Goal: Task Accomplishment & Management: Manage account settings

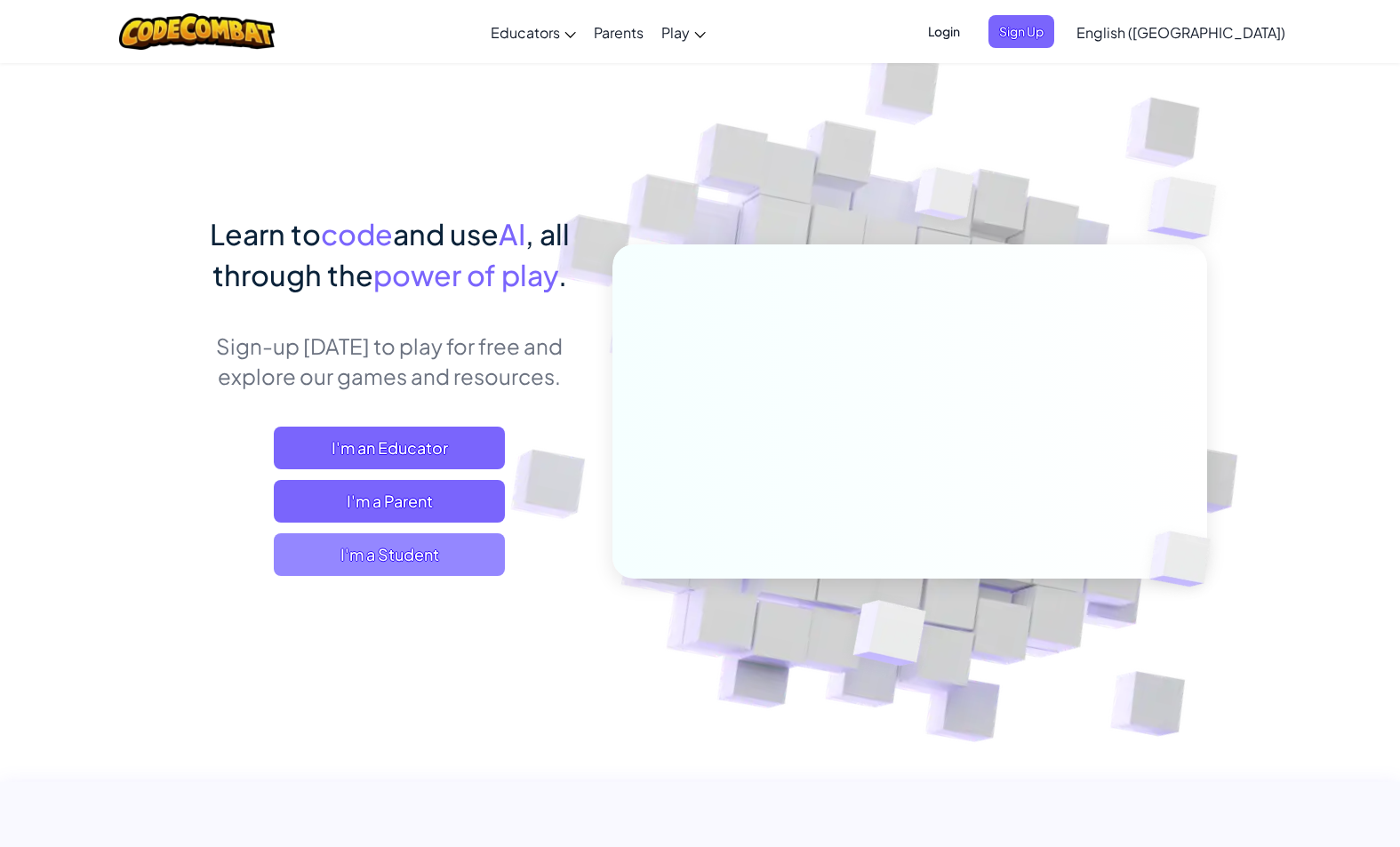
click at [442, 544] on span "I'm a Student" at bounding box center [389, 555] width 231 height 43
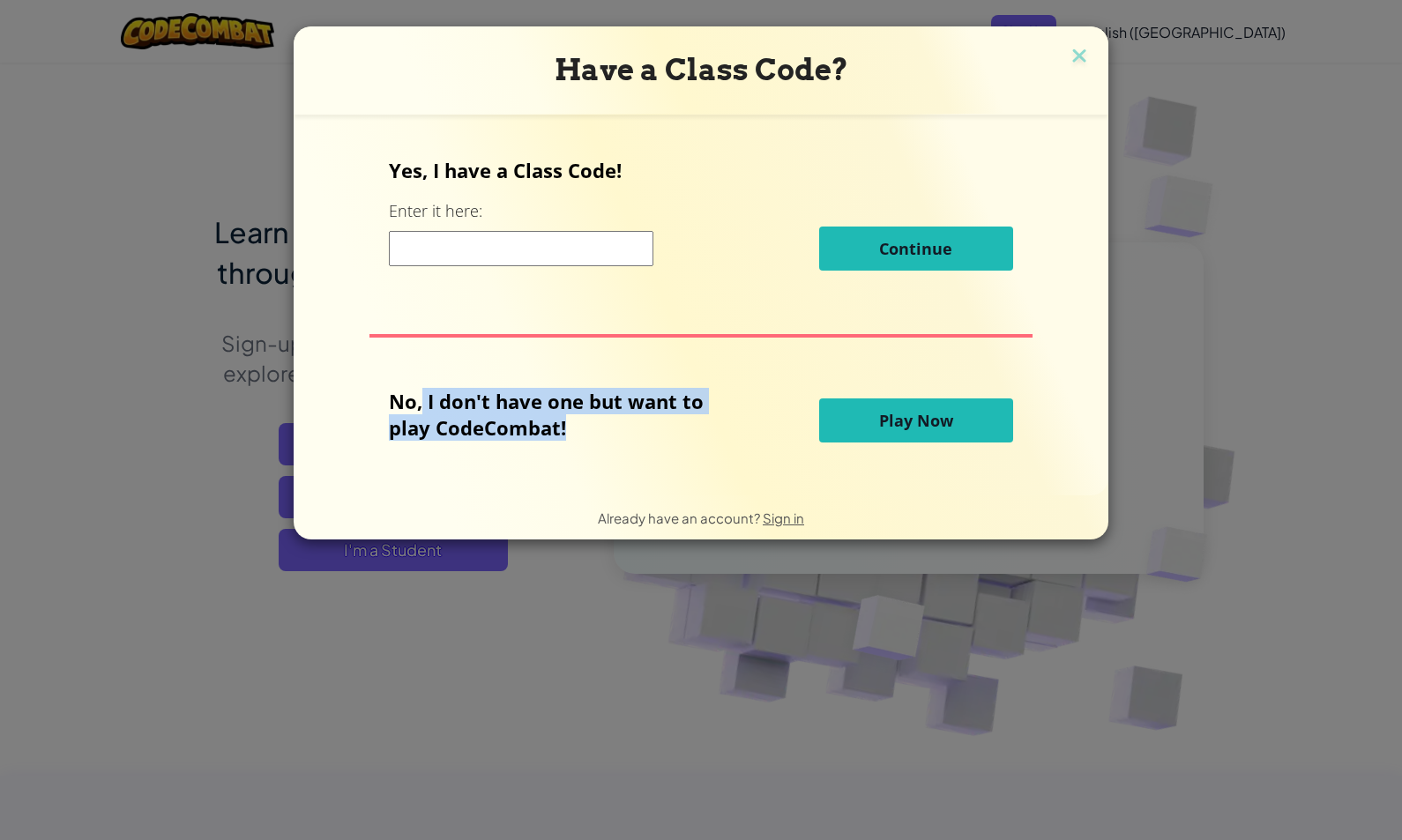
drag, startPoint x: 427, startPoint y: 402, endPoint x: 658, endPoint y: 441, distance: 234.3
click at [658, 441] on div "No, I don't have one but want to play CodeCombat!" at bounding box center [604, 420] width 430 height 65
click at [604, 443] on div "No, I don't have one but want to play CodeCombat!" at bounding box center [604, 420] width 430 height 65
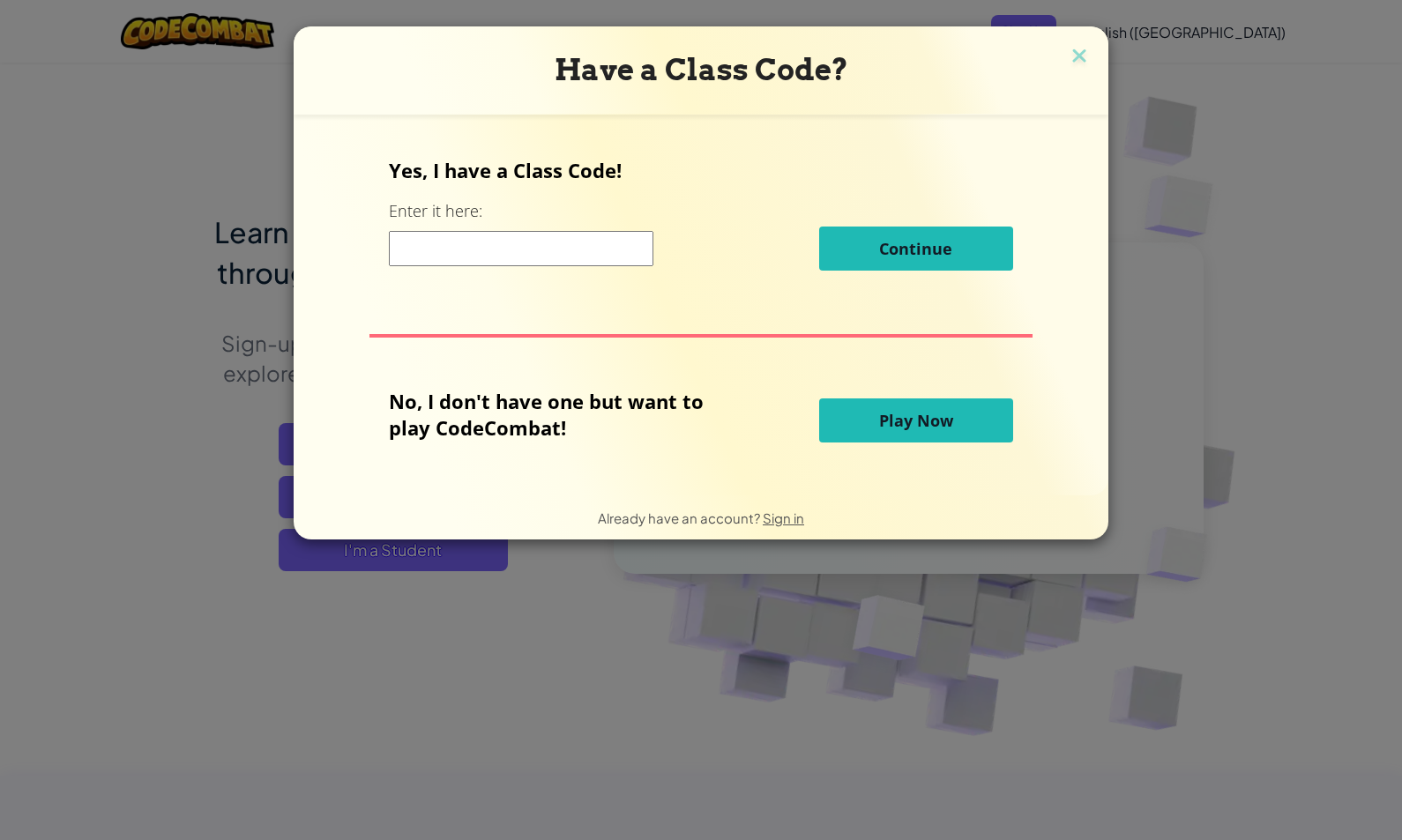
click at [899, 420] on span "Play Now" at bounding box center [916, 420] width 74 height 21
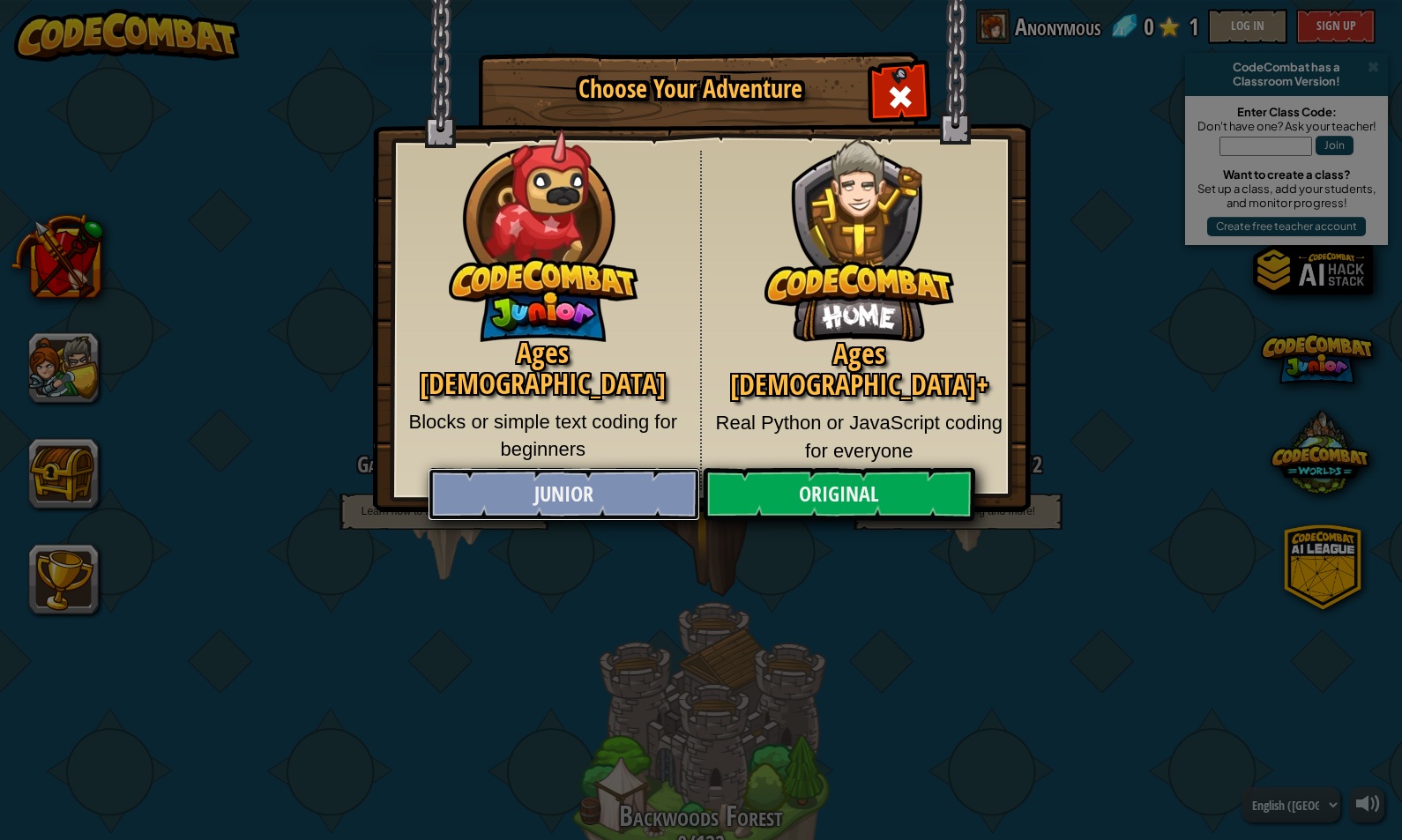
click at [544, 486] on link "Junior" at bounding box center [564, 494] width 272 height 53
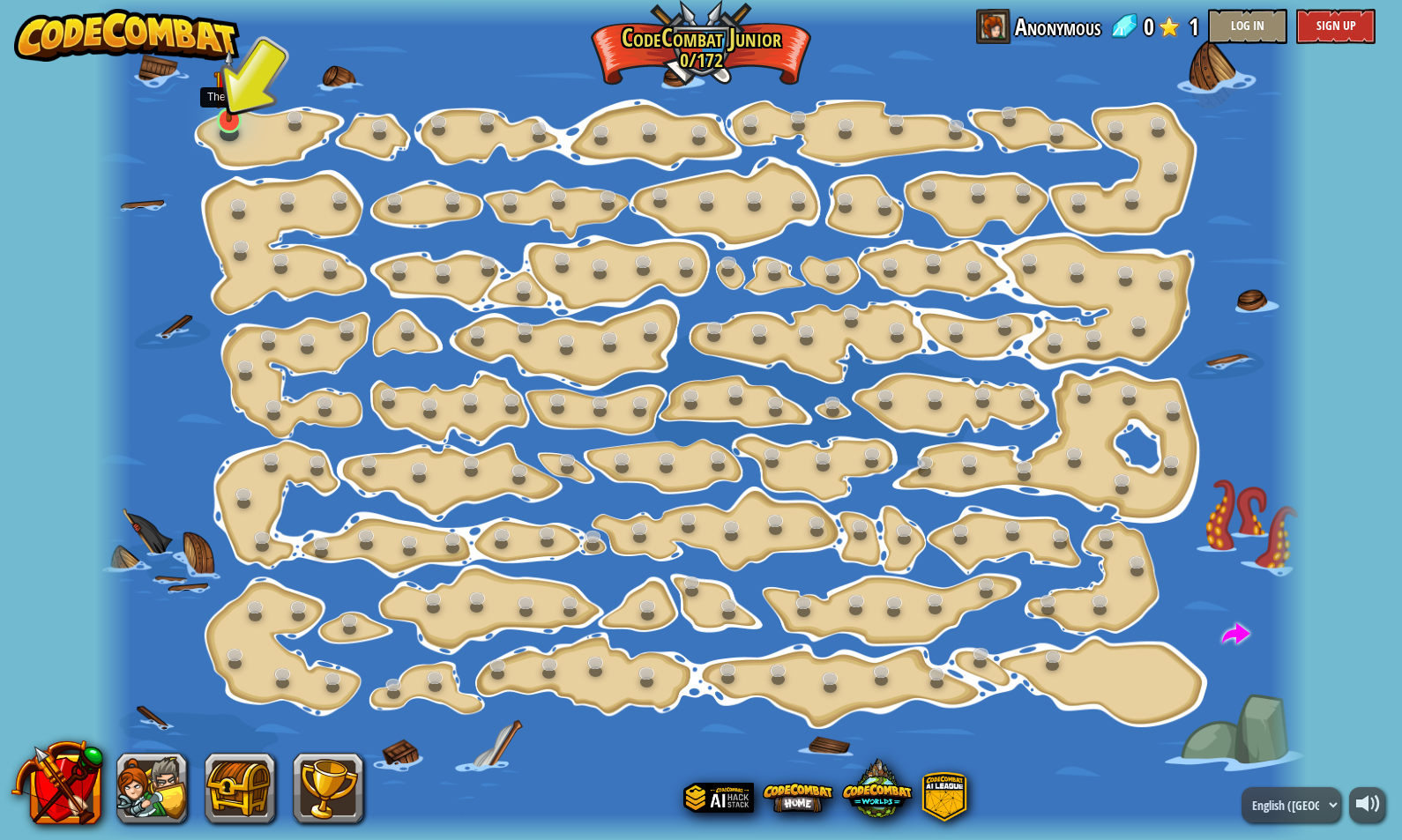
click at [227, 115] on img at bounding box center [229, 85] width 32 height 74
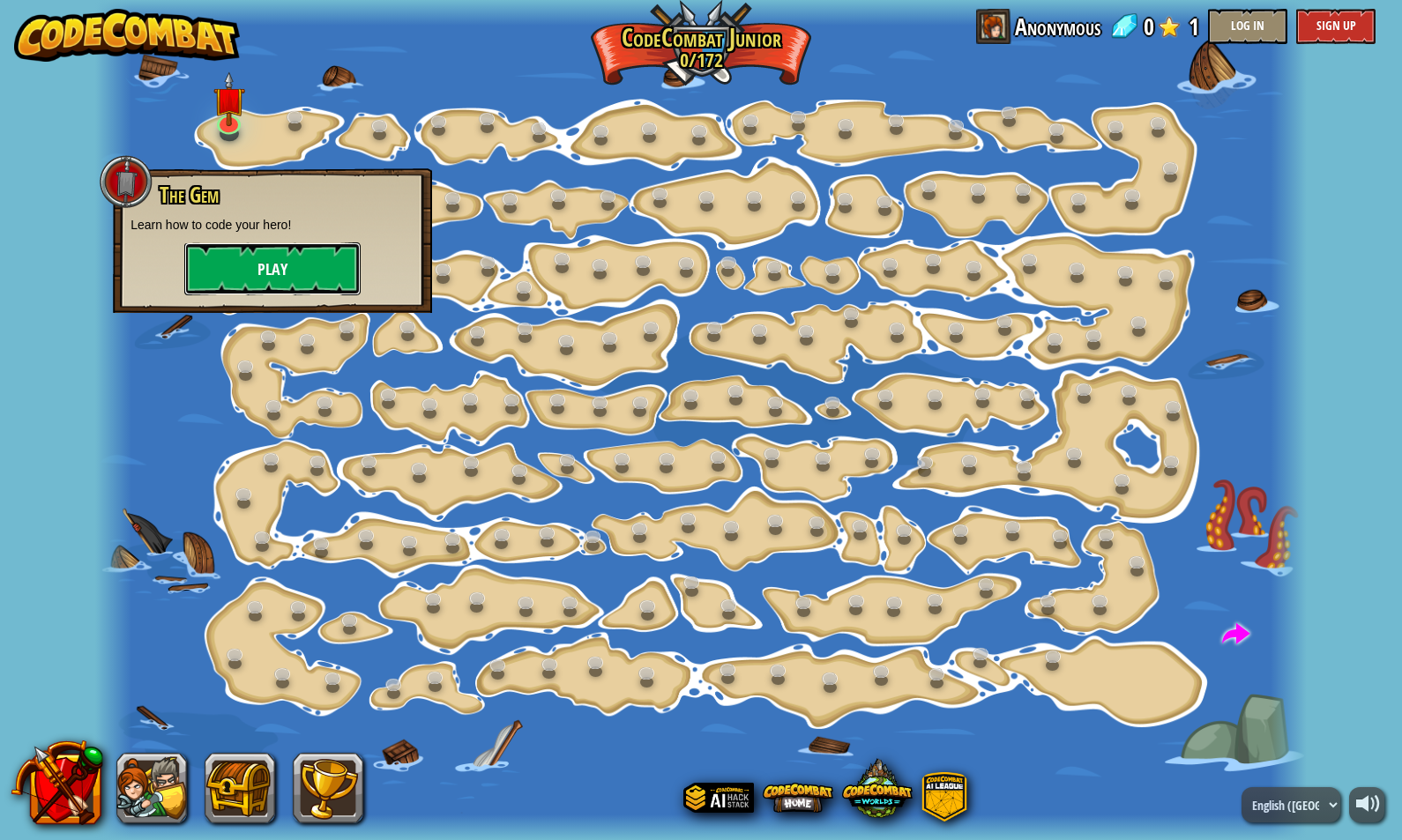
click at [254, 262] on button "Play" at bounding box center [272, 268] width 176 height 53
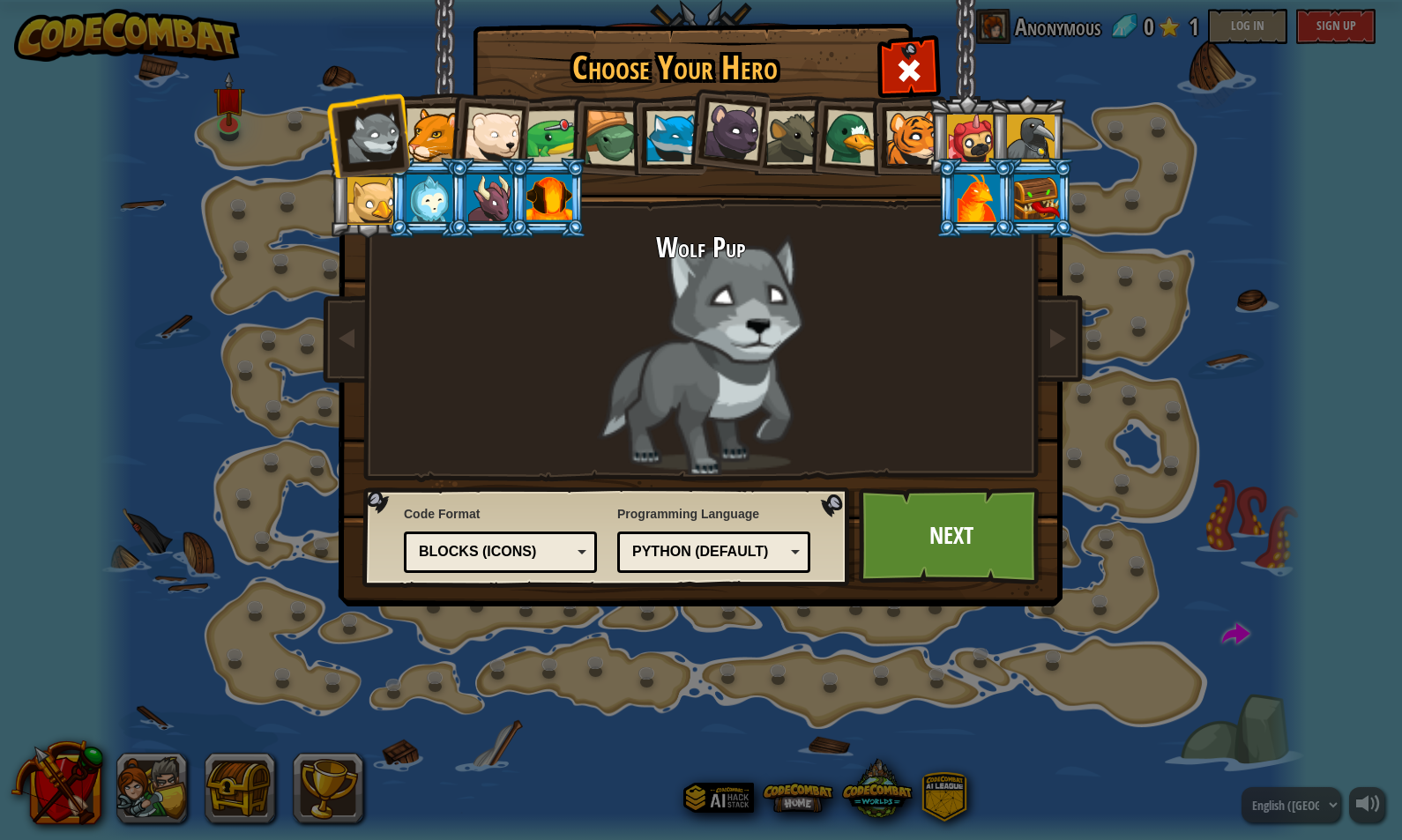
click at [975, 192] on div at bounding box center [977, 198] width 45 height 47
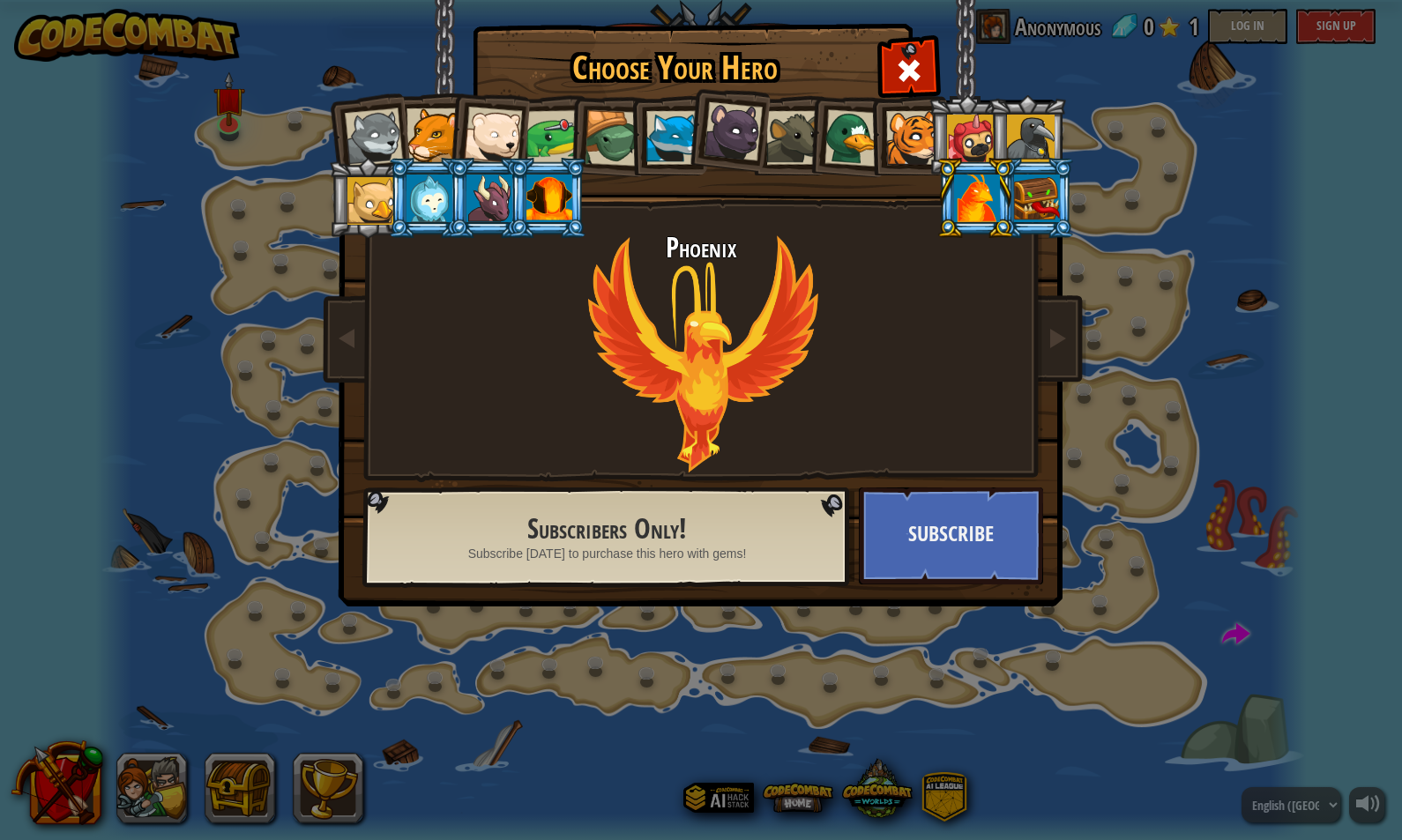
click at [542, 201] on div at bounding box center [549, 198] width 45 height 47
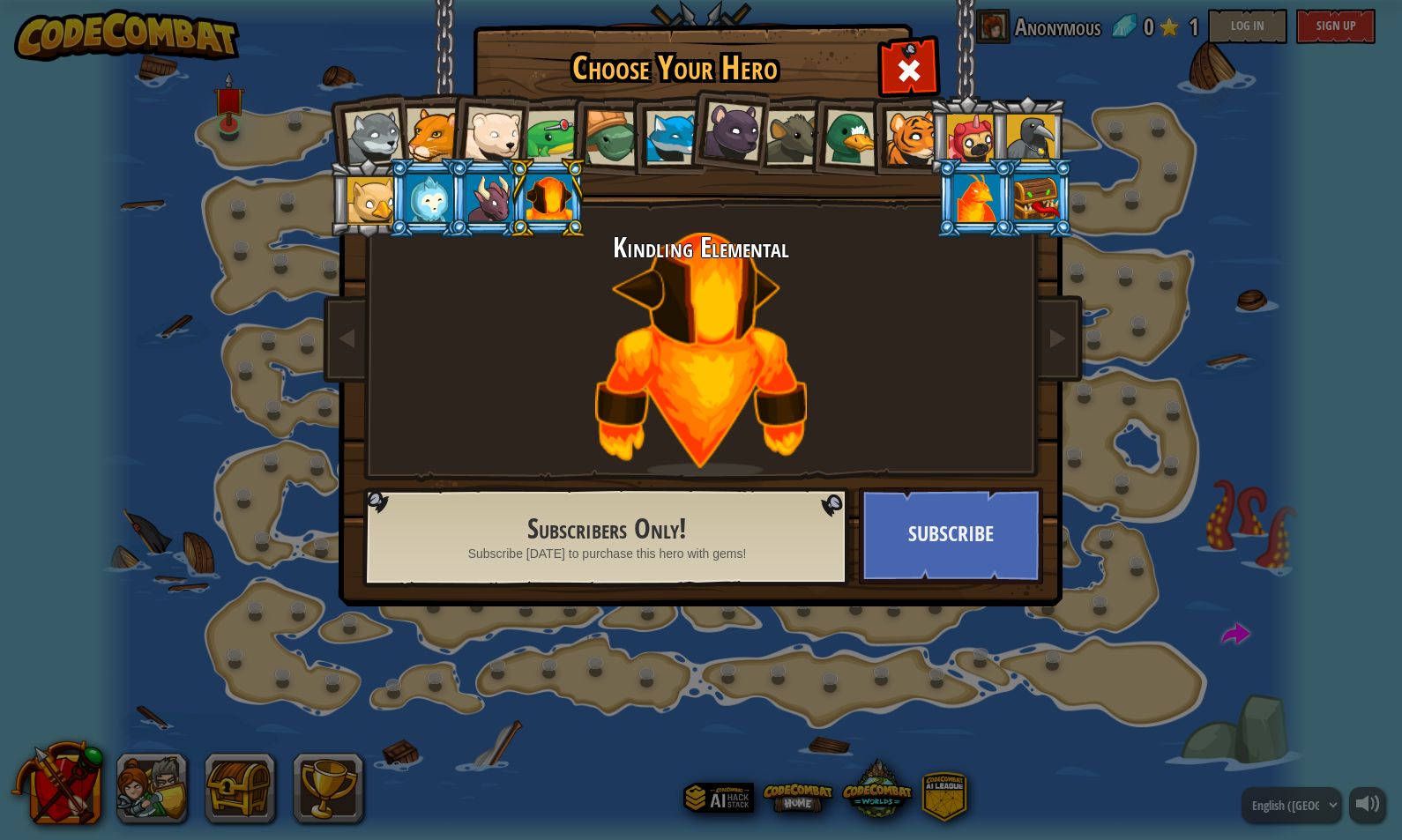
click at [723, 142] on div at bounding box center [733, 132] width 59 height 59
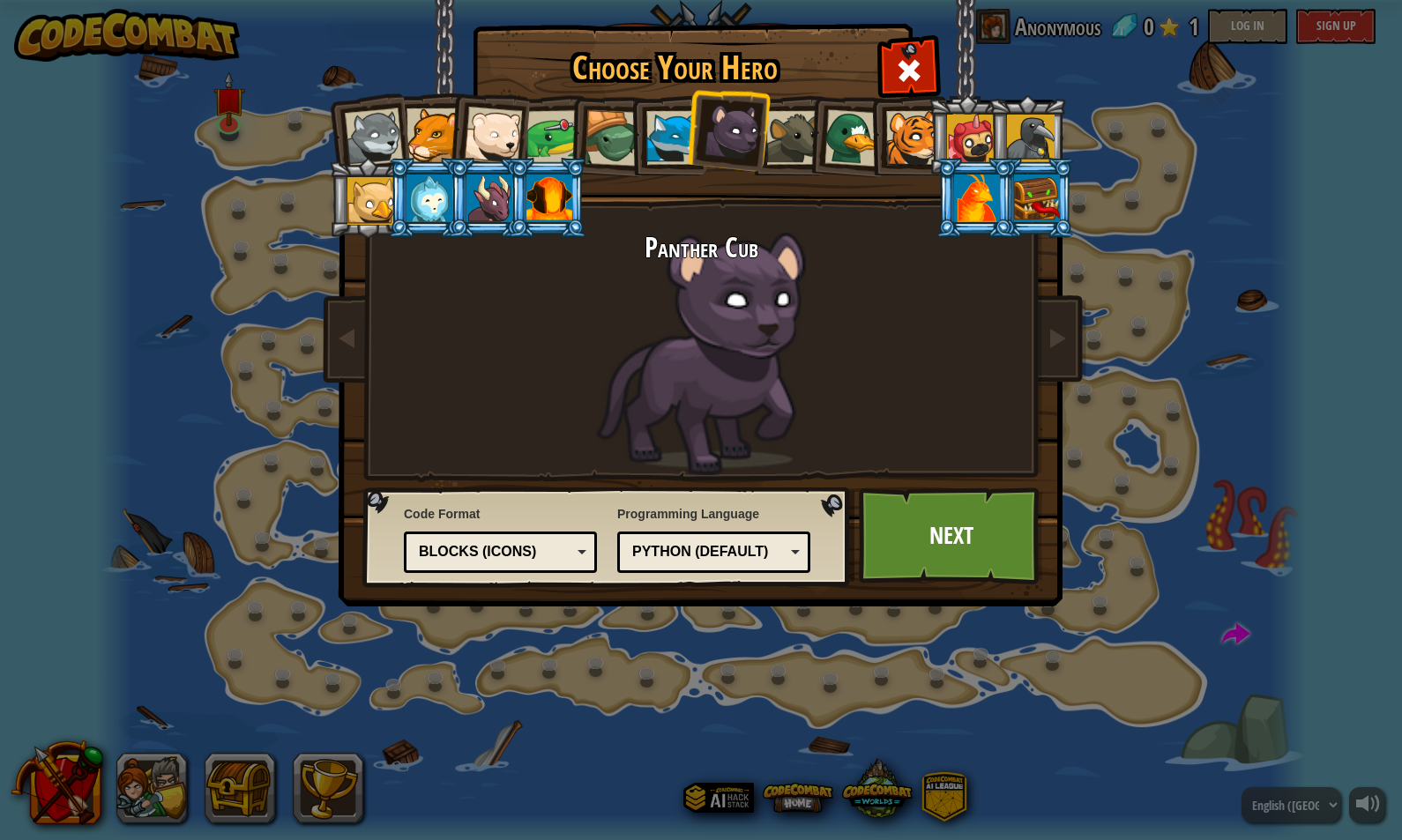
click at [658, 144] on div at bounding box center [673, 138] width 54 height 54
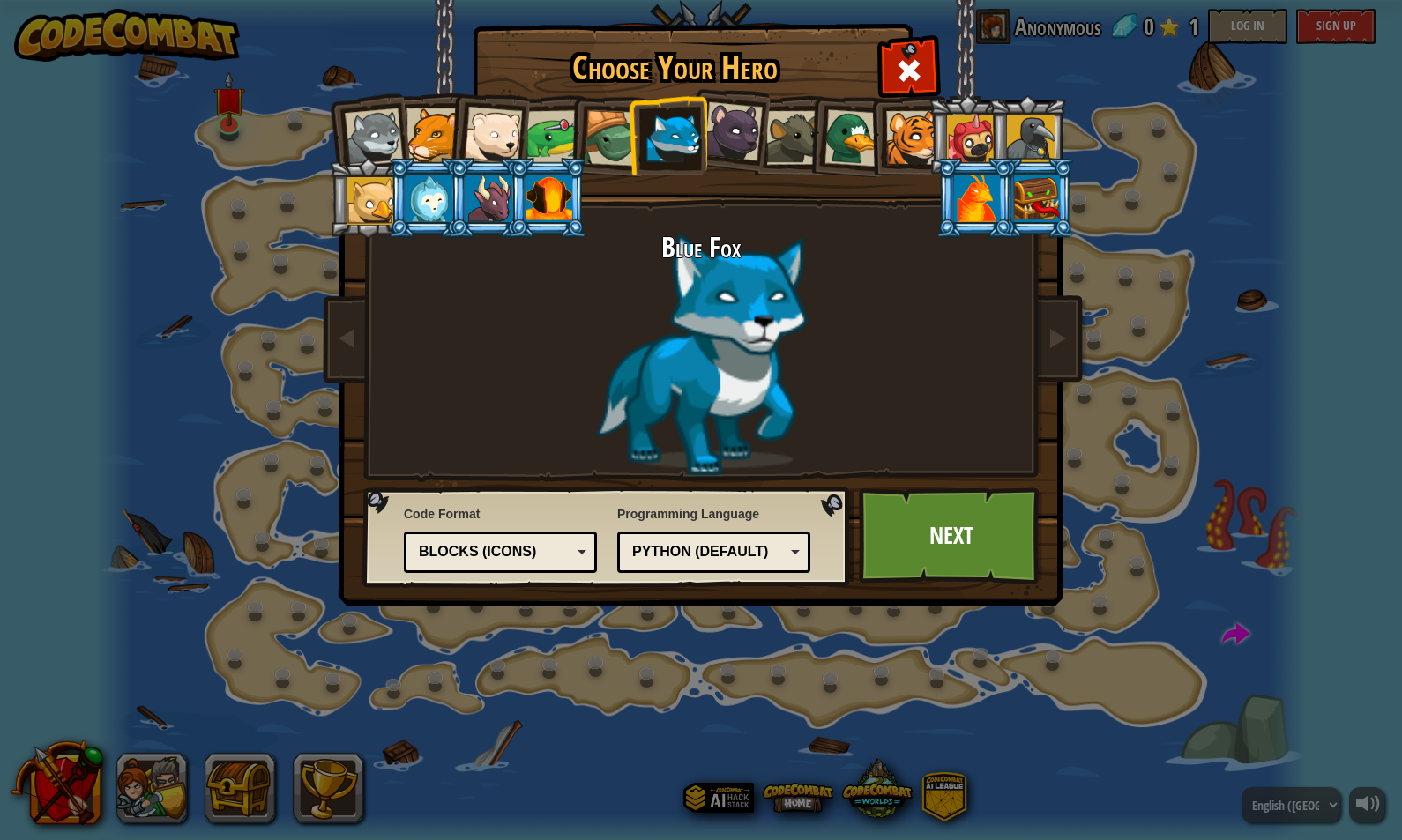
click at [754, 551] on div "Python (Default)" at bounding box center [708, 552] width 152 height 20
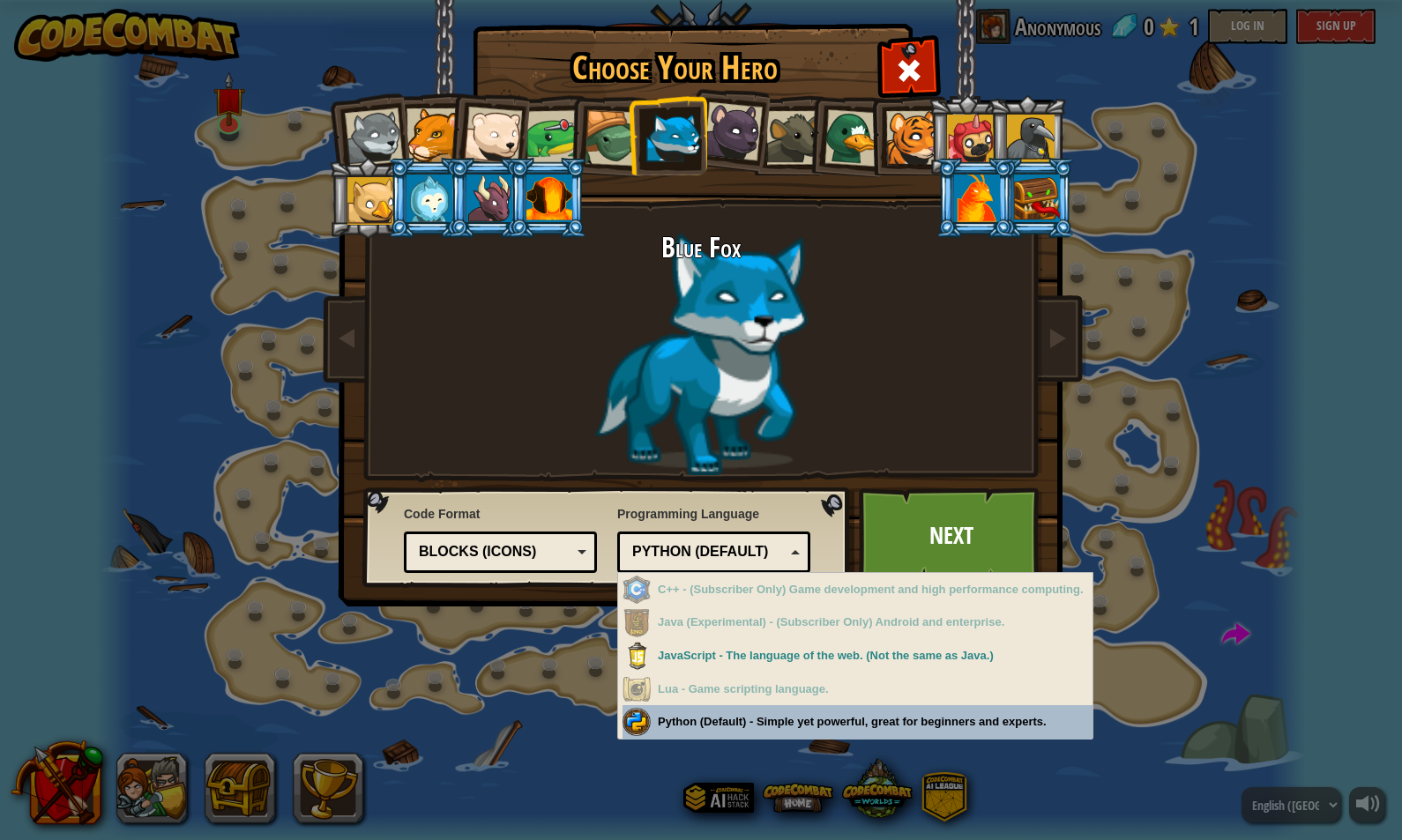
click at [757, 725] on div "Choose Your Hero 0 Wolf Pup Cougar Polar Bear Cub Frog Turtle Blue Fox Panther …" at bounding box center [701, 420] width 1402 height 840
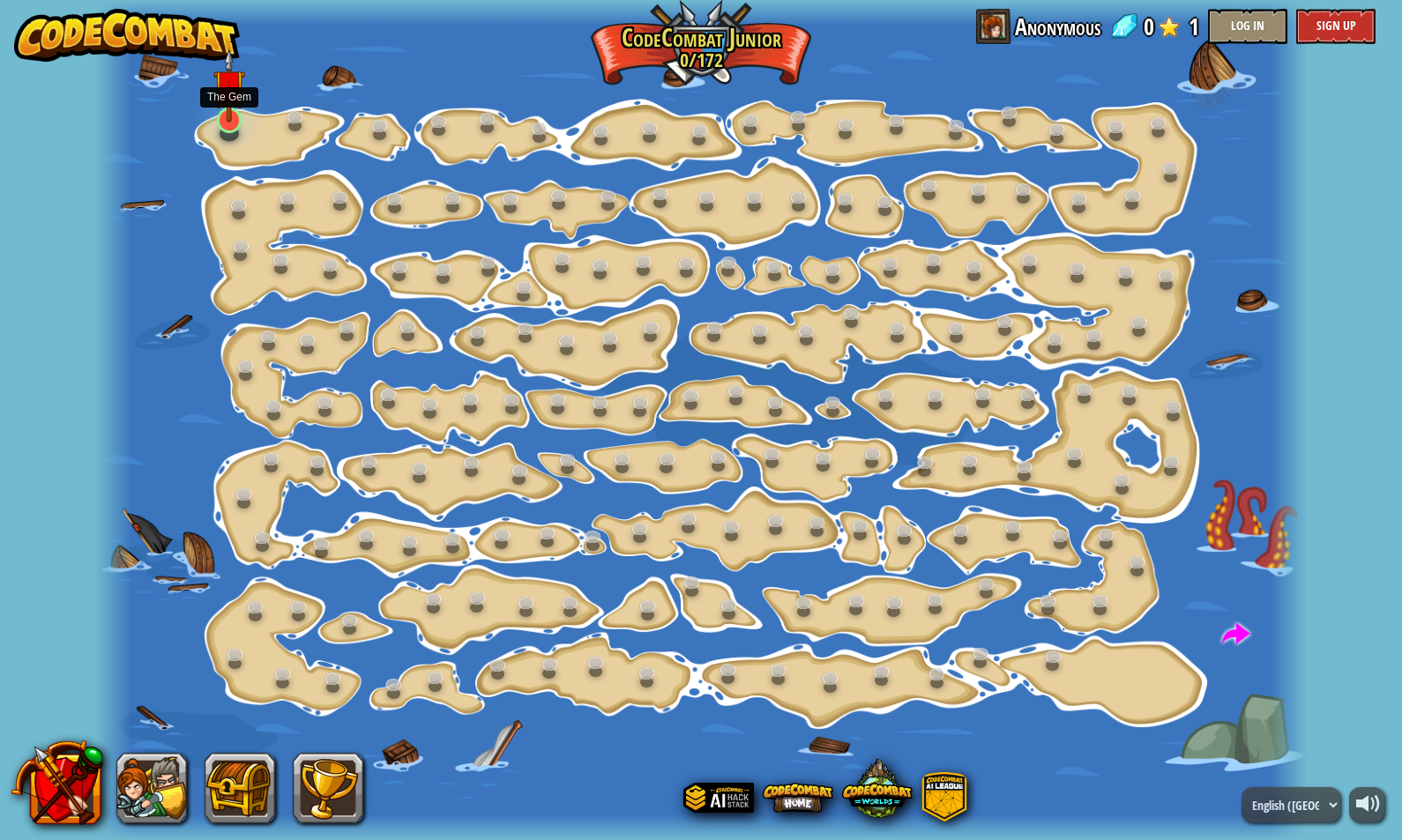
click at [229, 117] on img at bounding box center [229, 85] width 32 height 74
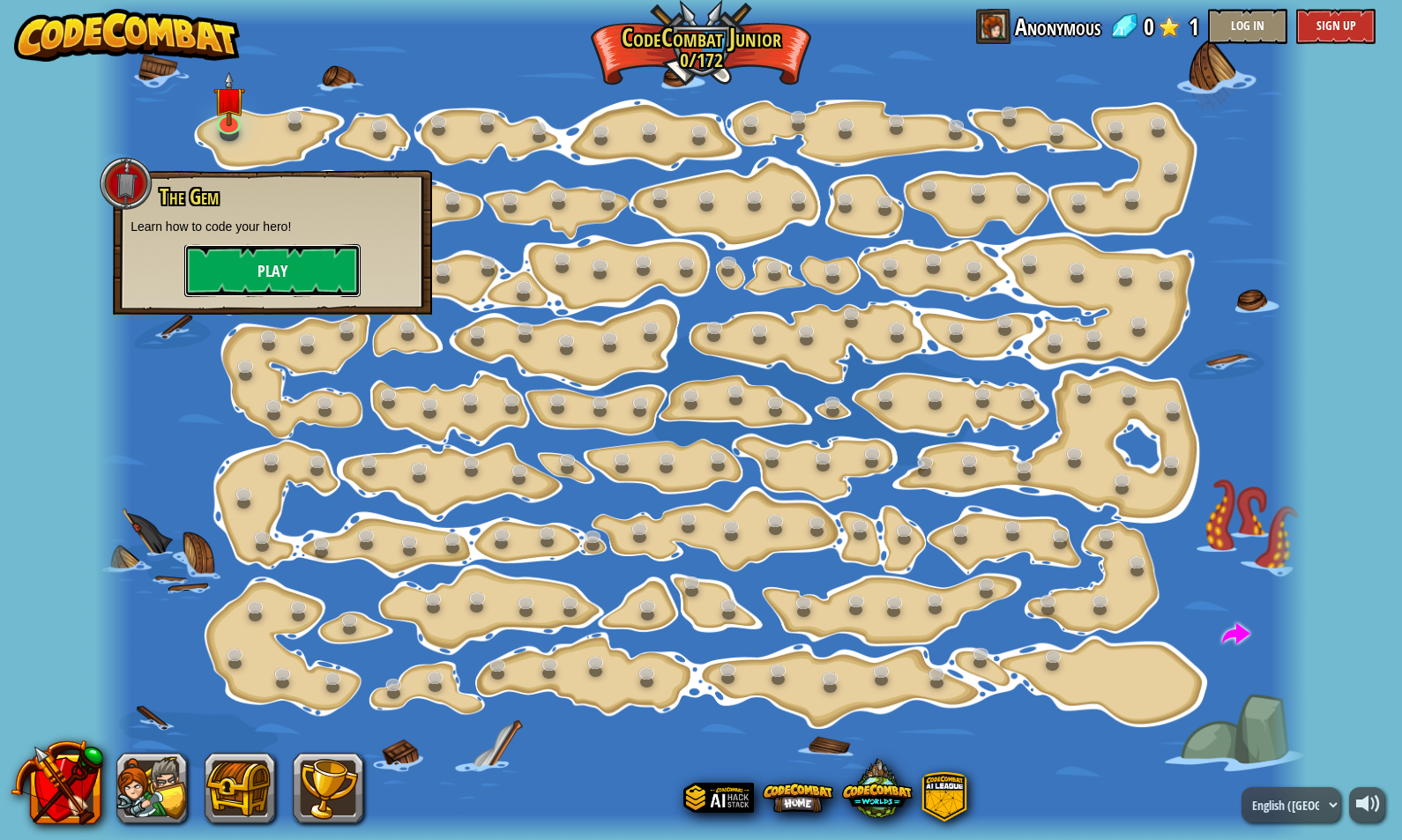
click at [234, 265] on button "Play" at bounding box center [272, 270] width 176 height 53
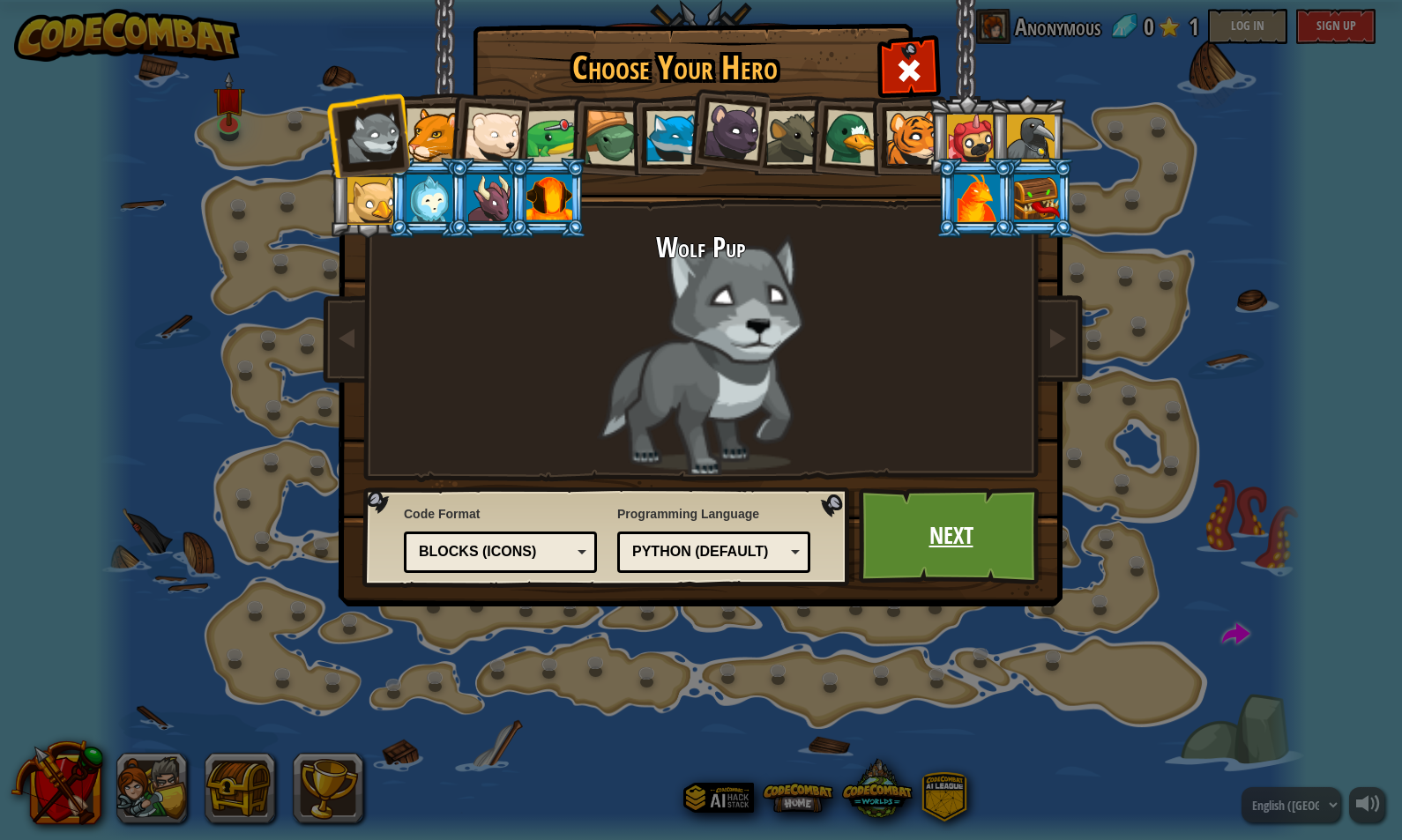
click at [941, 535] on link "Next" at bounding box center [951, 536] width 184 height 97
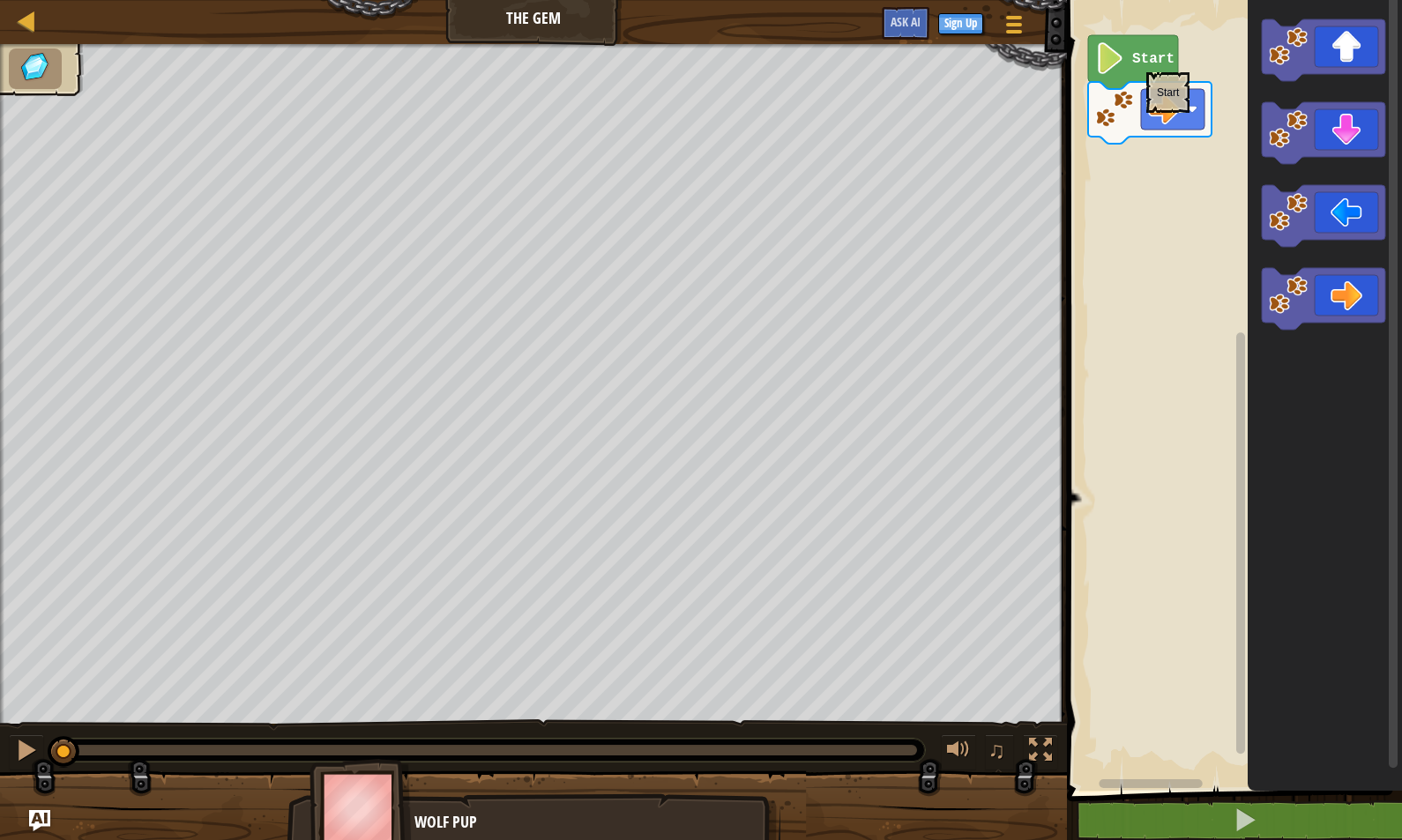
click at [1147, 63] on text "Start" at bounding box center [1153, 58] width 43 height 16
click at [1345, 299] on icon "Blockly Workspace" at bounding box center [1323, 299] width 123 height 61
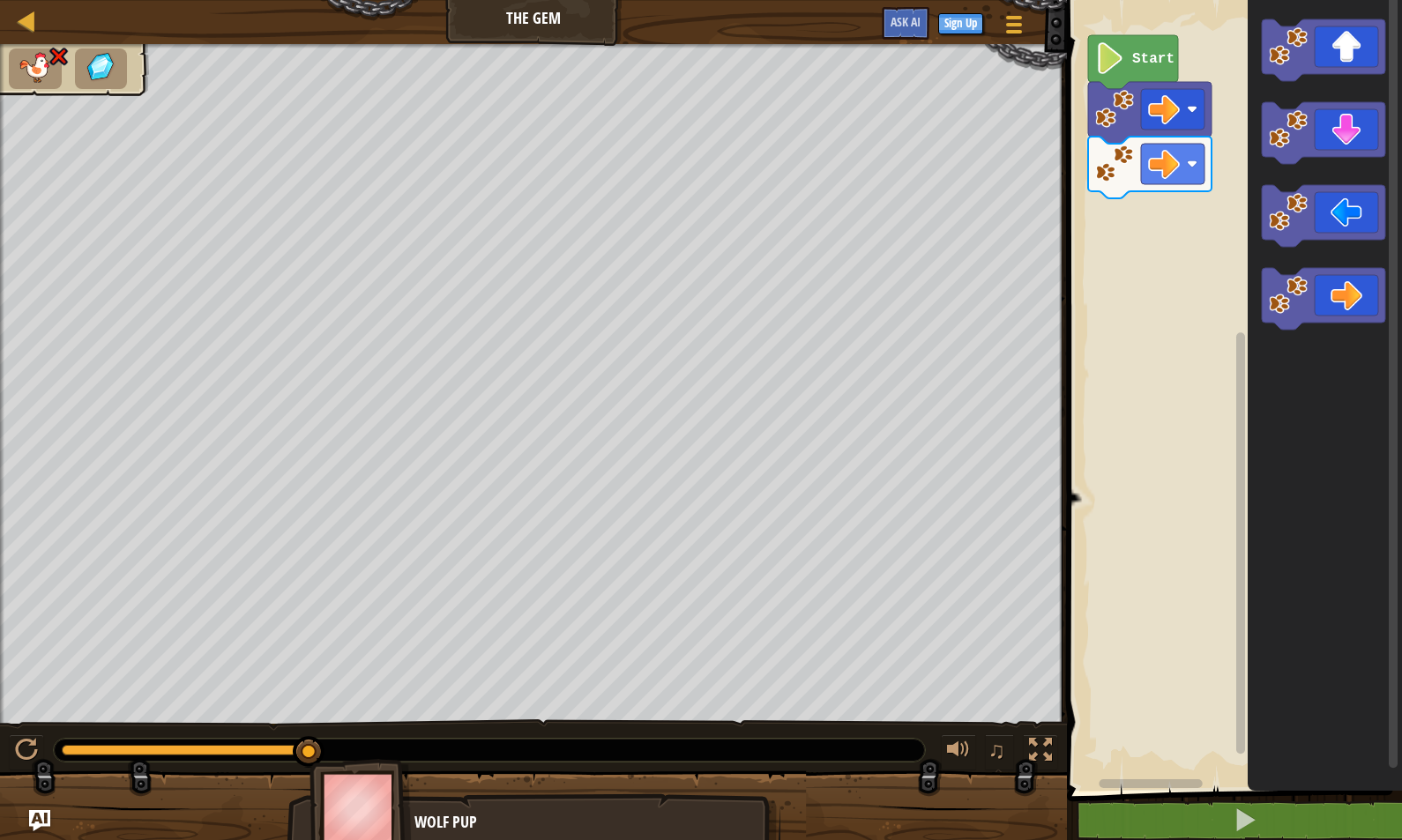
click at [1133, 61] on text "Start" at bounding box center [1153, 58] width 43 height 16
click at [1166, 125] on image "Blockly Workspace" at bounding box center [1164, 110] width 32 height 32
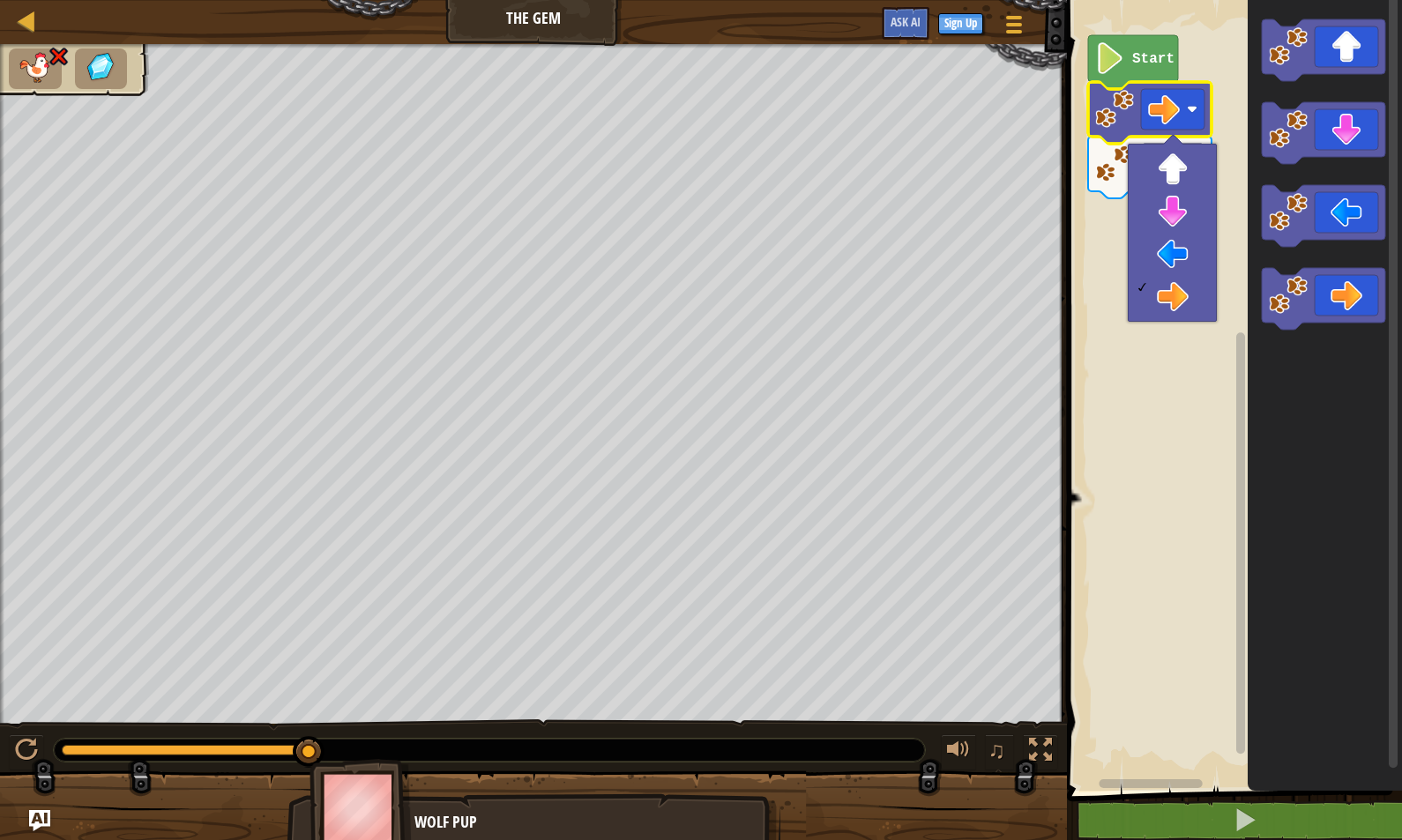
click at [1114, 166] on image "Blockly Workspace" at bounding box center [1115, 164] width 39 height 39
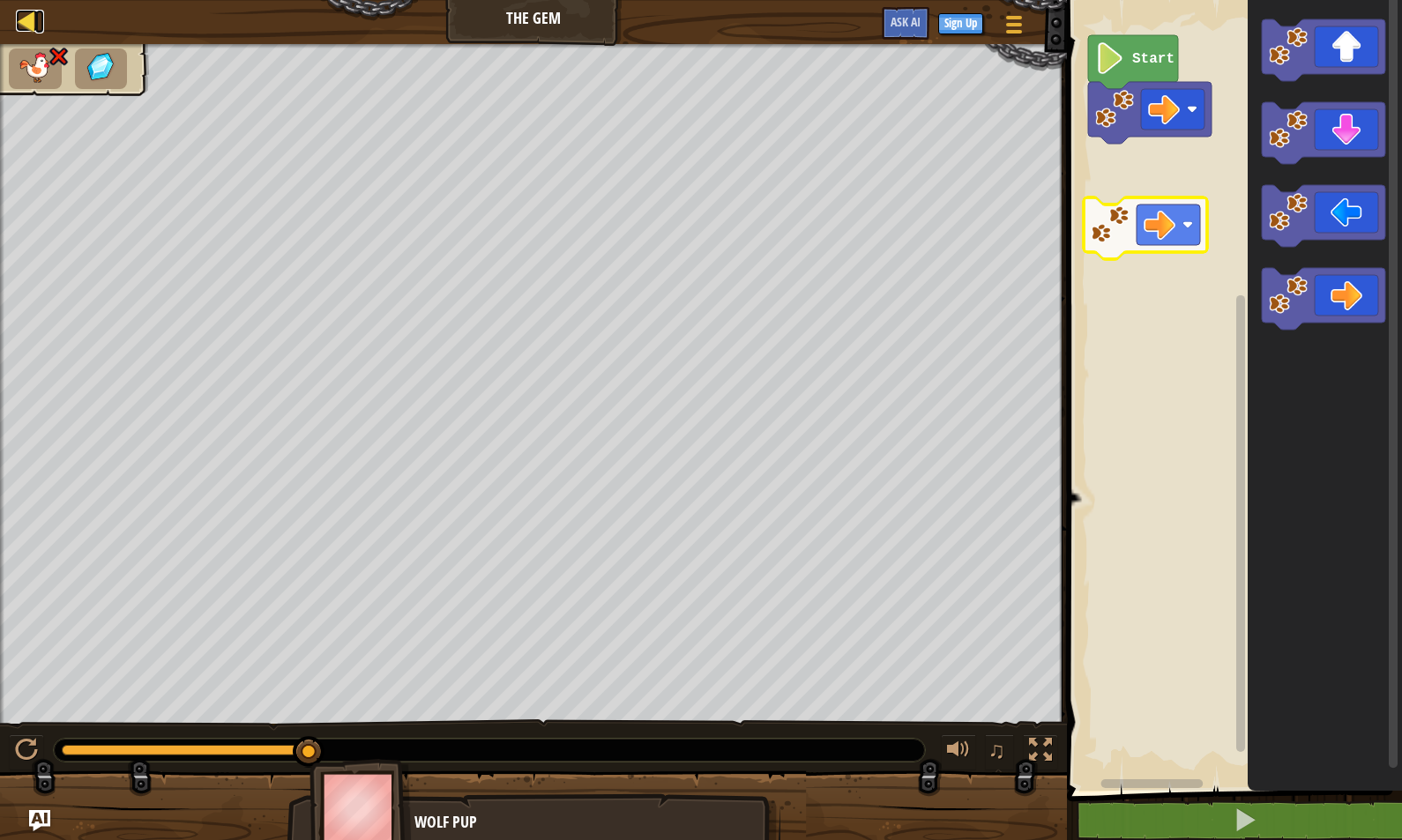
click at [26, 25] on div at bounding box center [27, 20] width 22 height 22
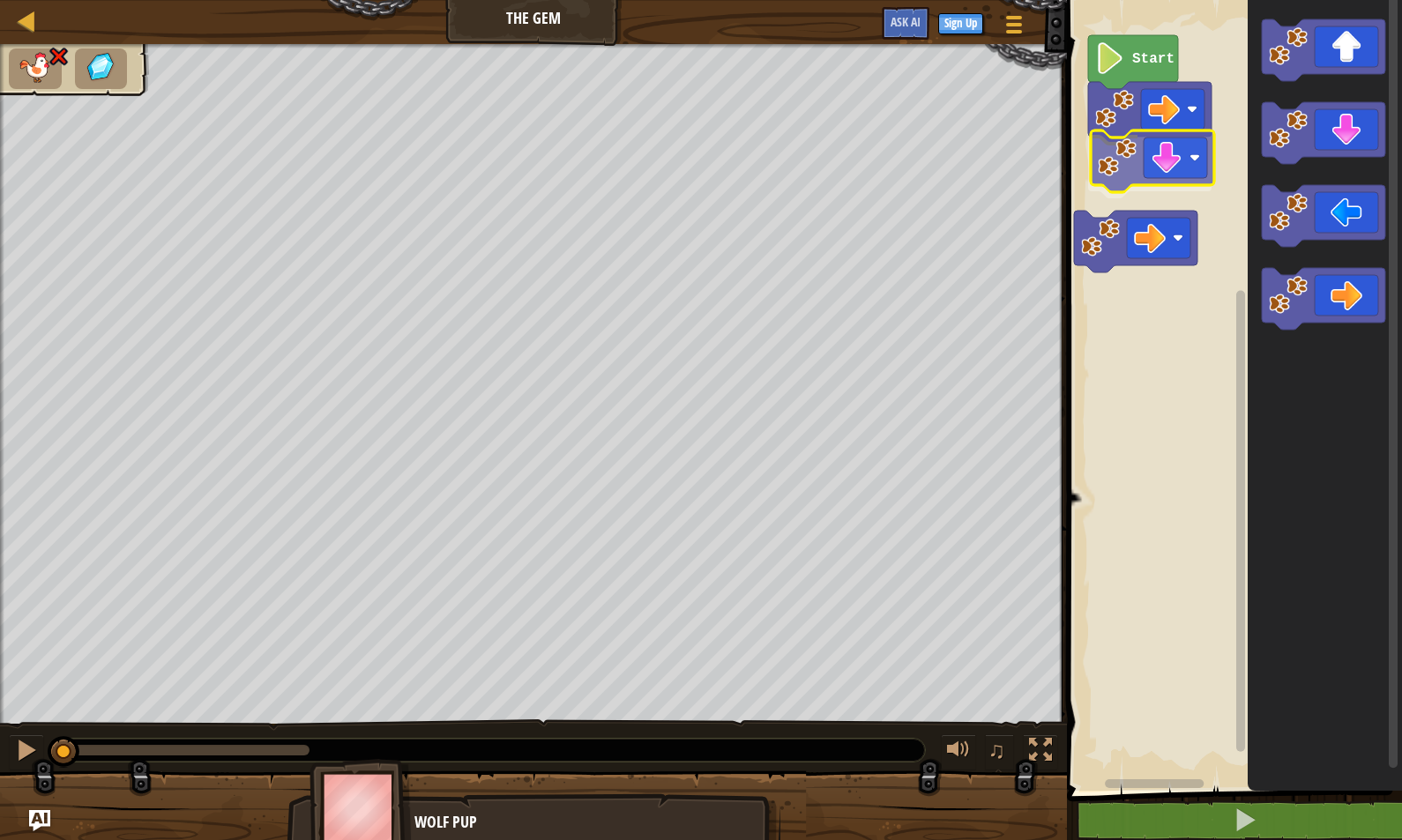
click at [1140, 158] on div "Start" at bounding box center [1231, 391] width 341 height 799
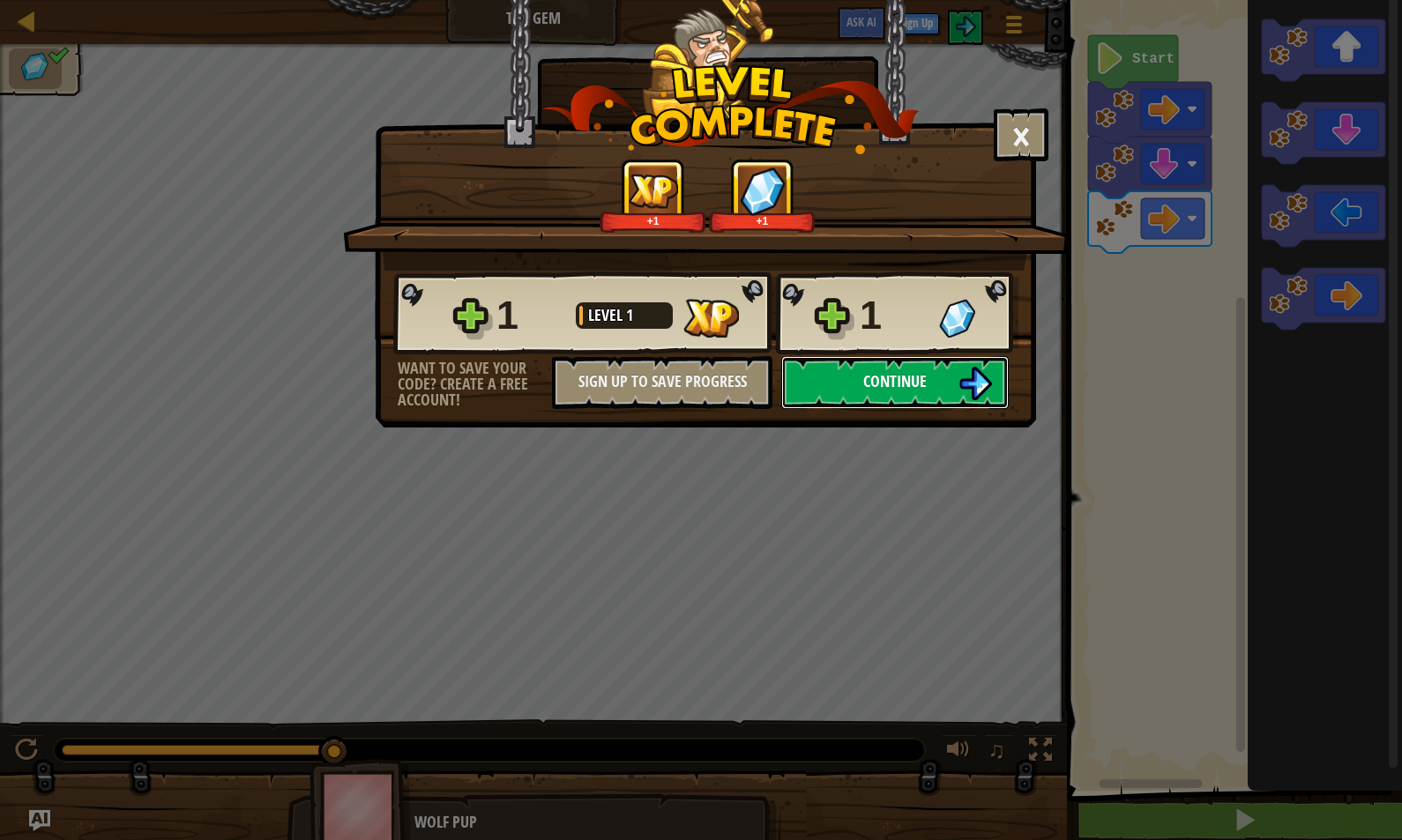
click at [946, 383] on button "Continue" at bounding box center [894, 382] width 227 height 53
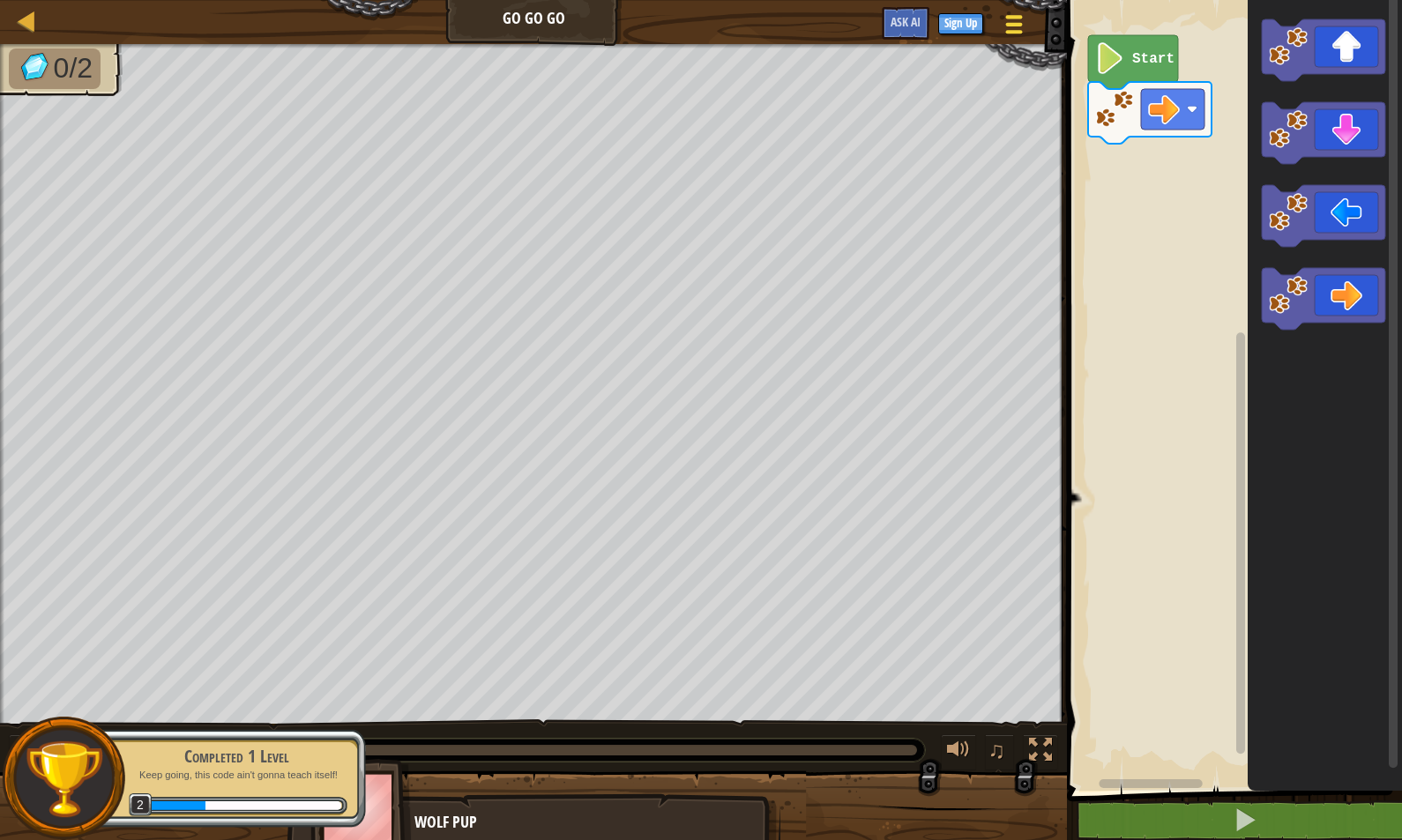
click at [1018, 23] on span at bounding box center [1015, 25] width 17 height 4
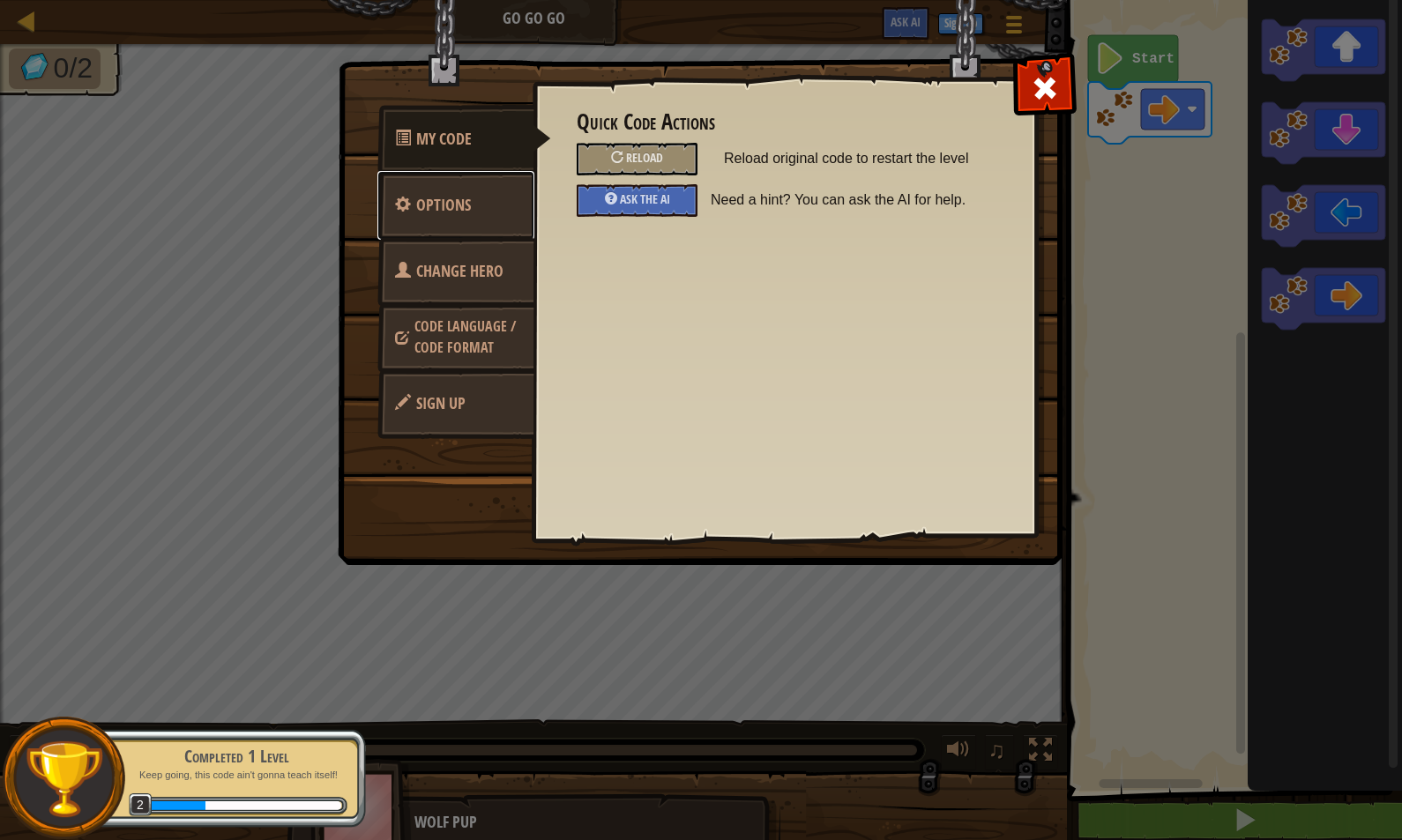
click at [445, 208] on span "Options" at bounding box center [443, 205] width 55 height 22
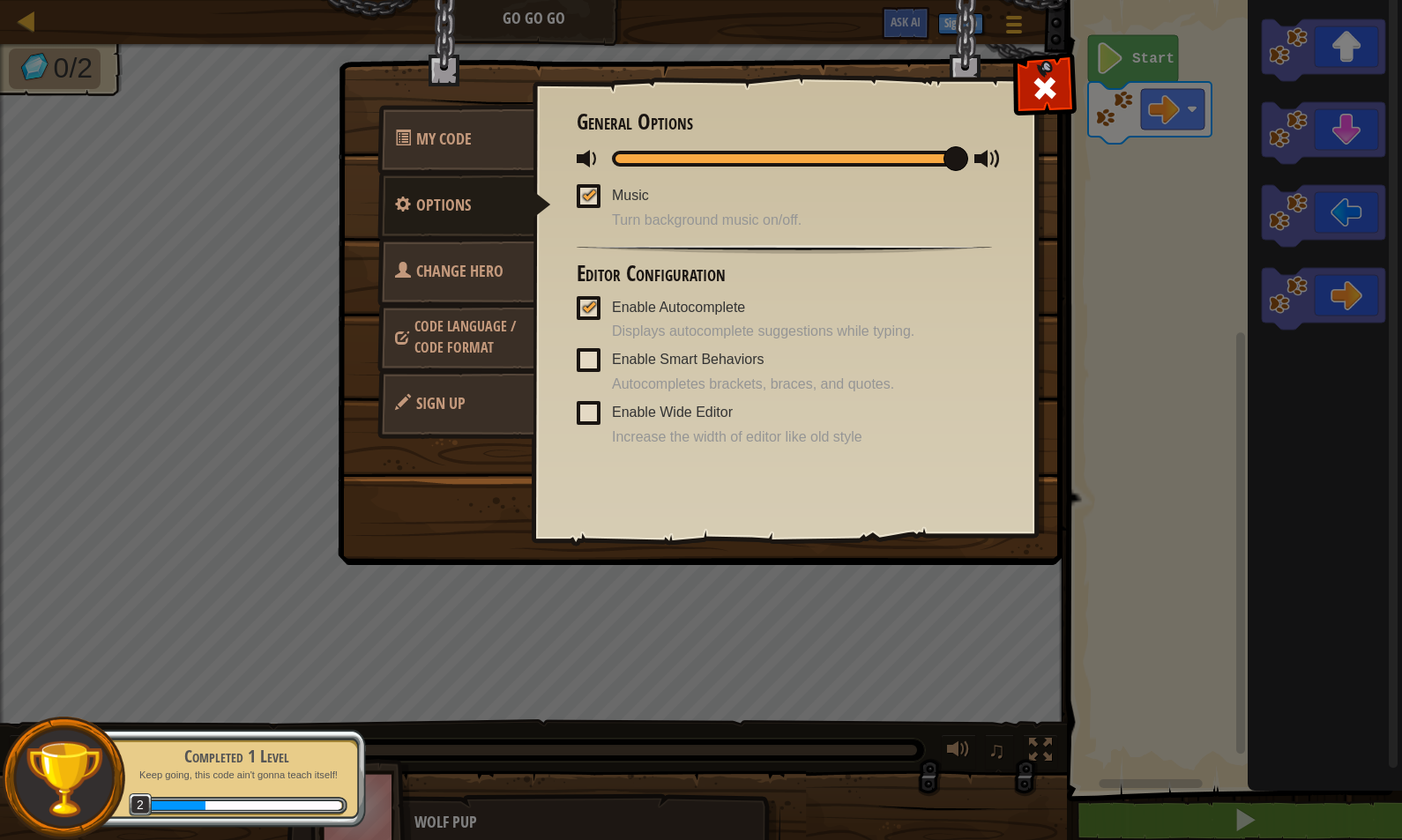
click at [468, 346] on span "Code Language / Code Format" at bounding box center [464, 337] width 101 height 41
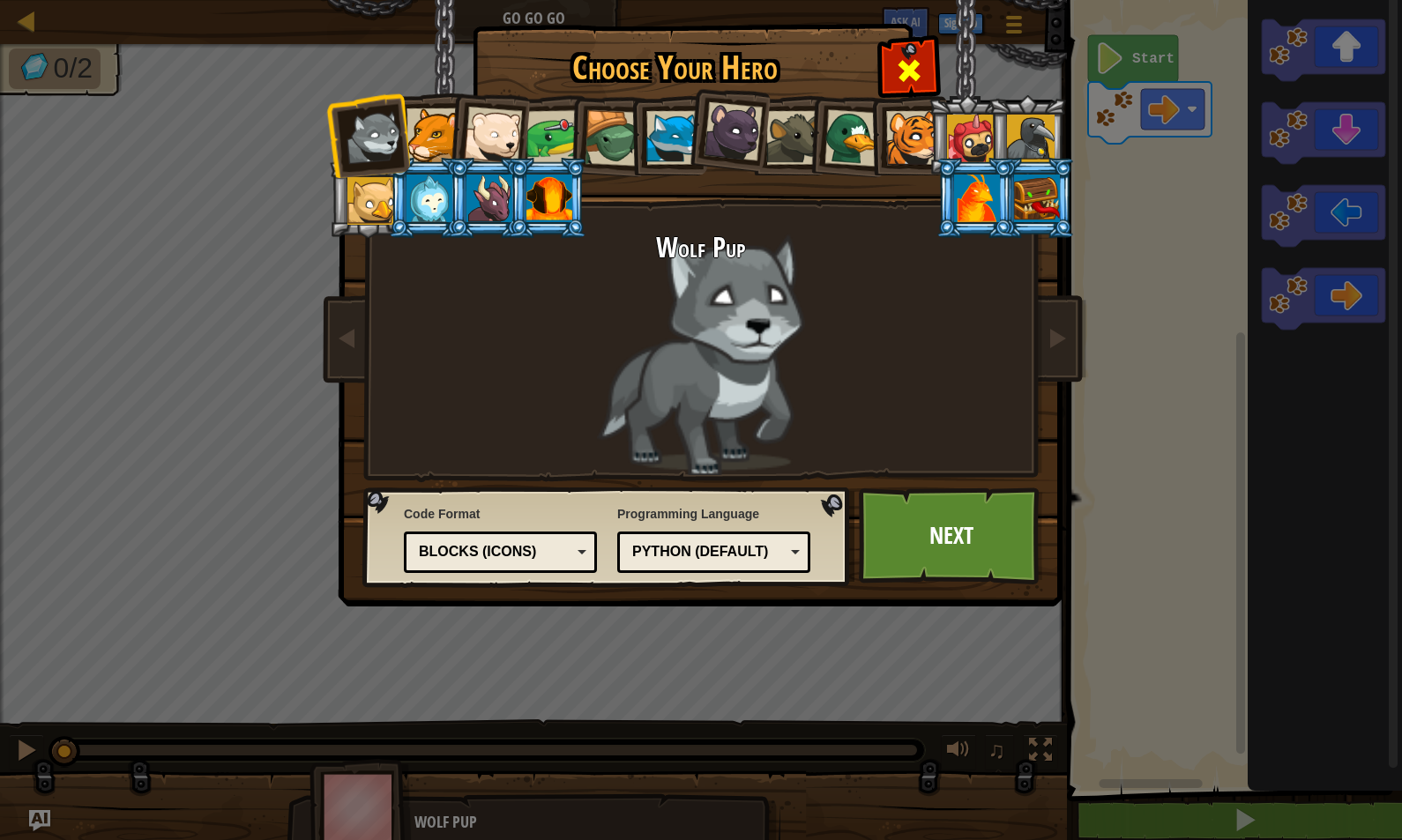
click at [902, 51] on div at bounding box center [909, 69] width 56 height 56
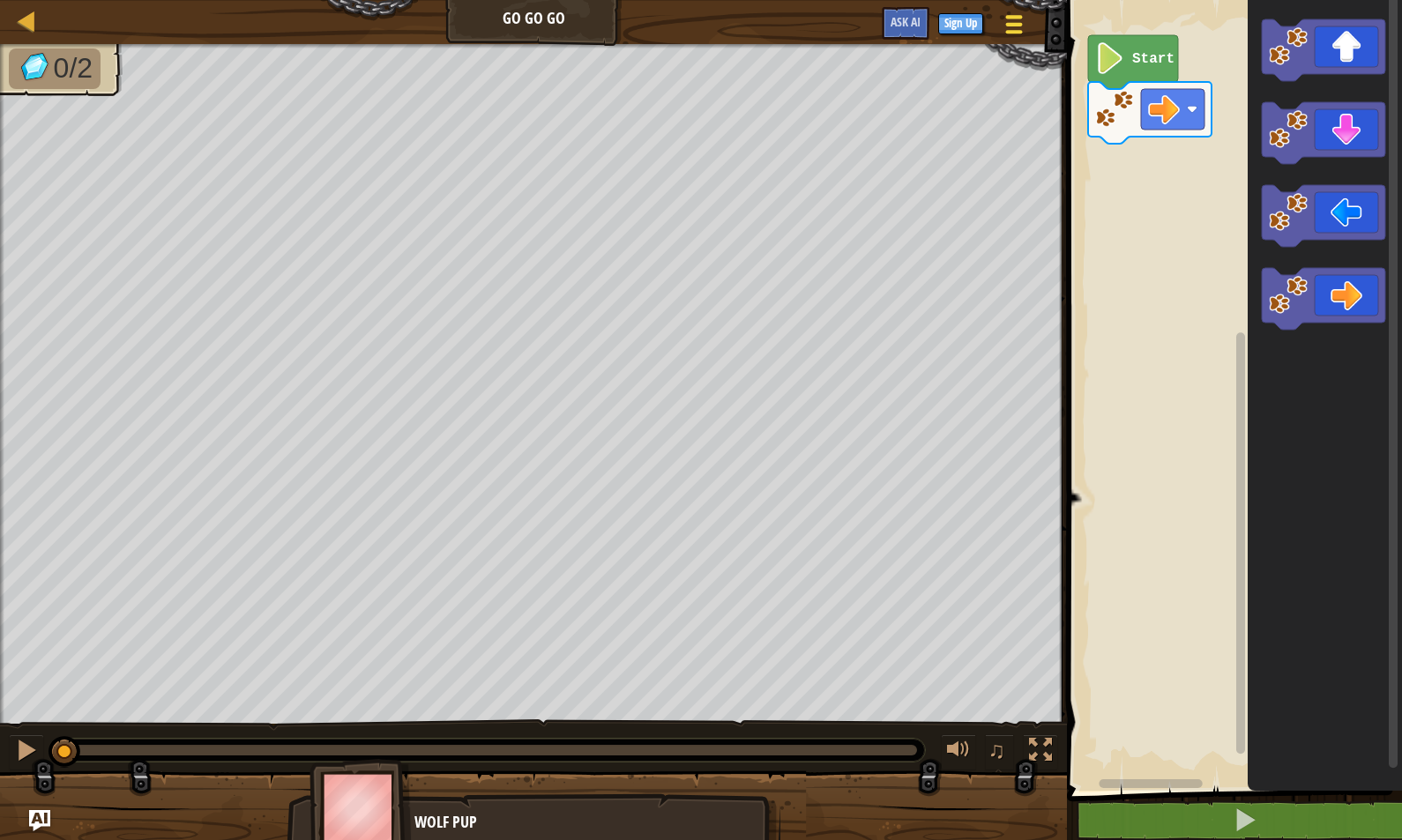
click at [1017, 23] on span at bounding box center [1015, 25] width 17 height 4
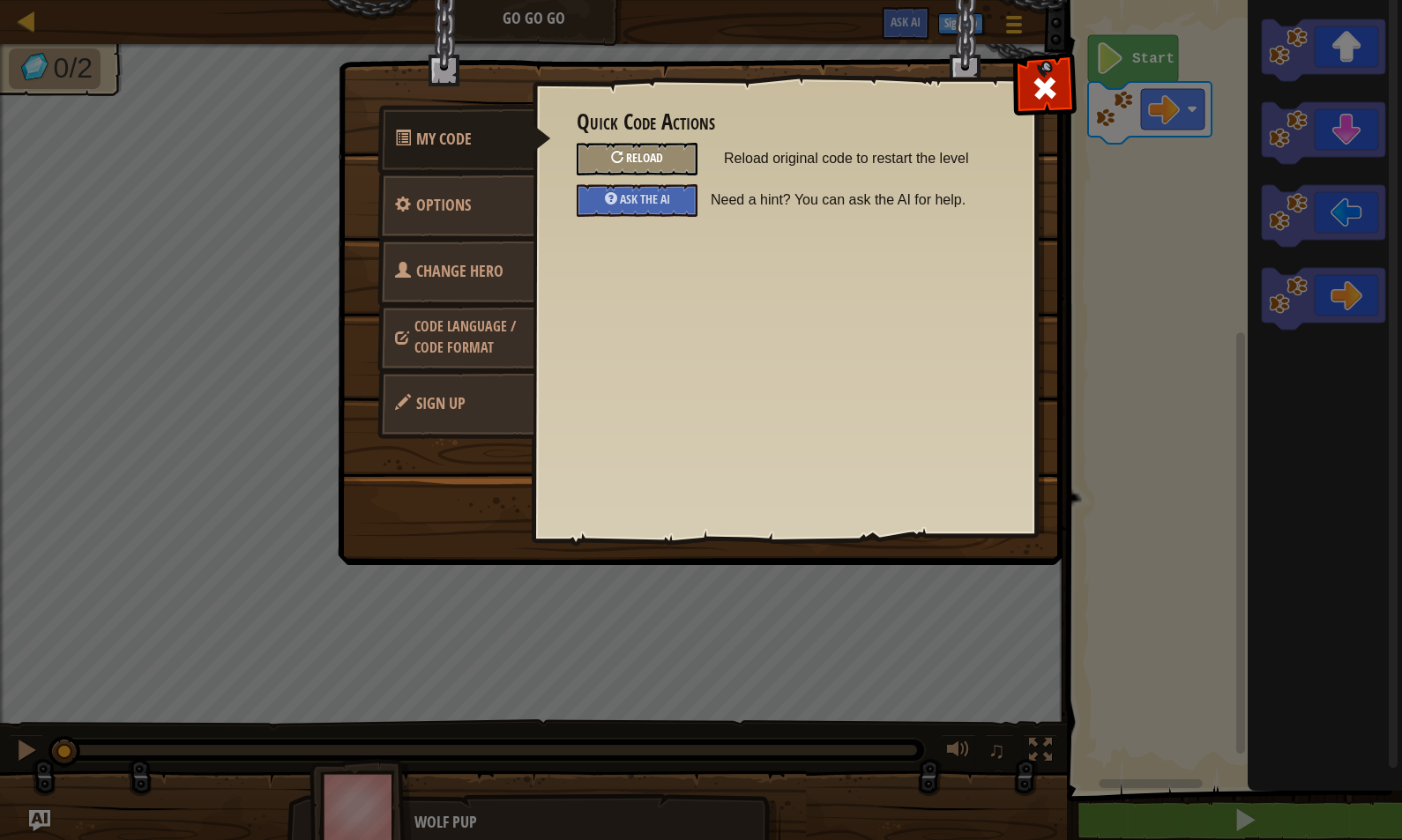
click at [647, 149] on div "Reload" at bounding box center [637, 159] width 121 height 32
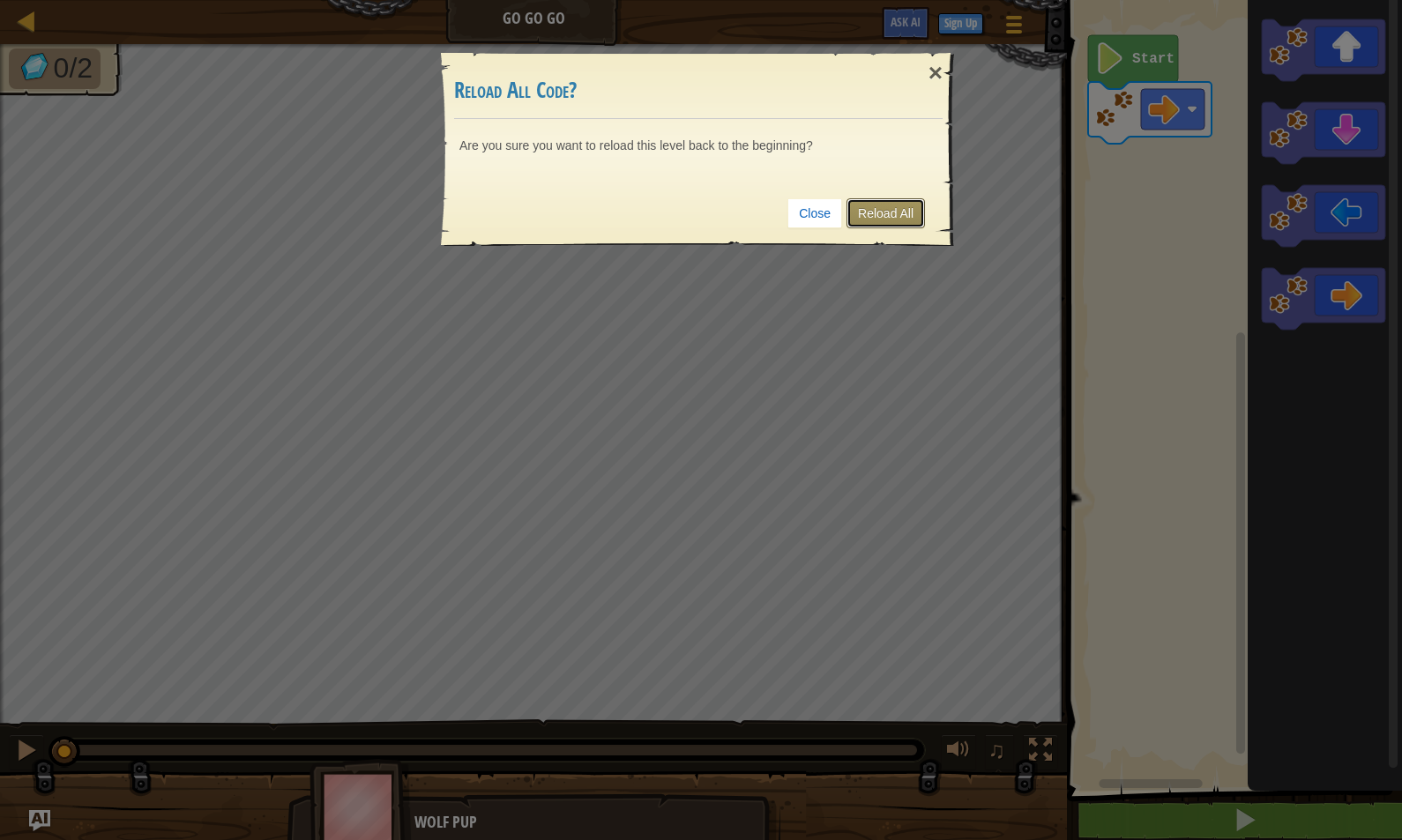
click at [886, 213] on link "Reload All" at bounding box center [886, 213] width 79 height 30
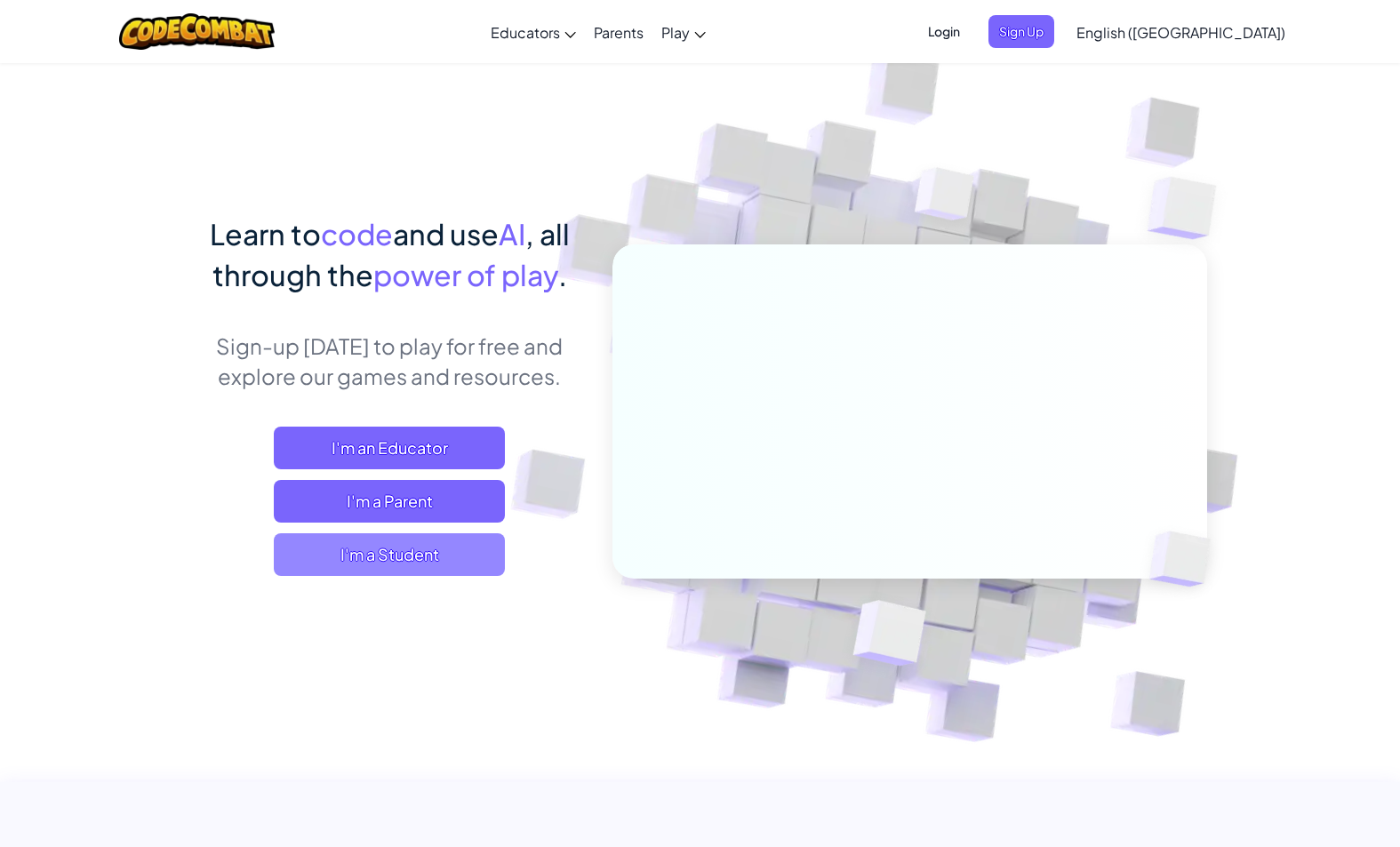
click at [346, 557] on span "I'm a Student" at bounding box center [389, 555] width 231 height 43
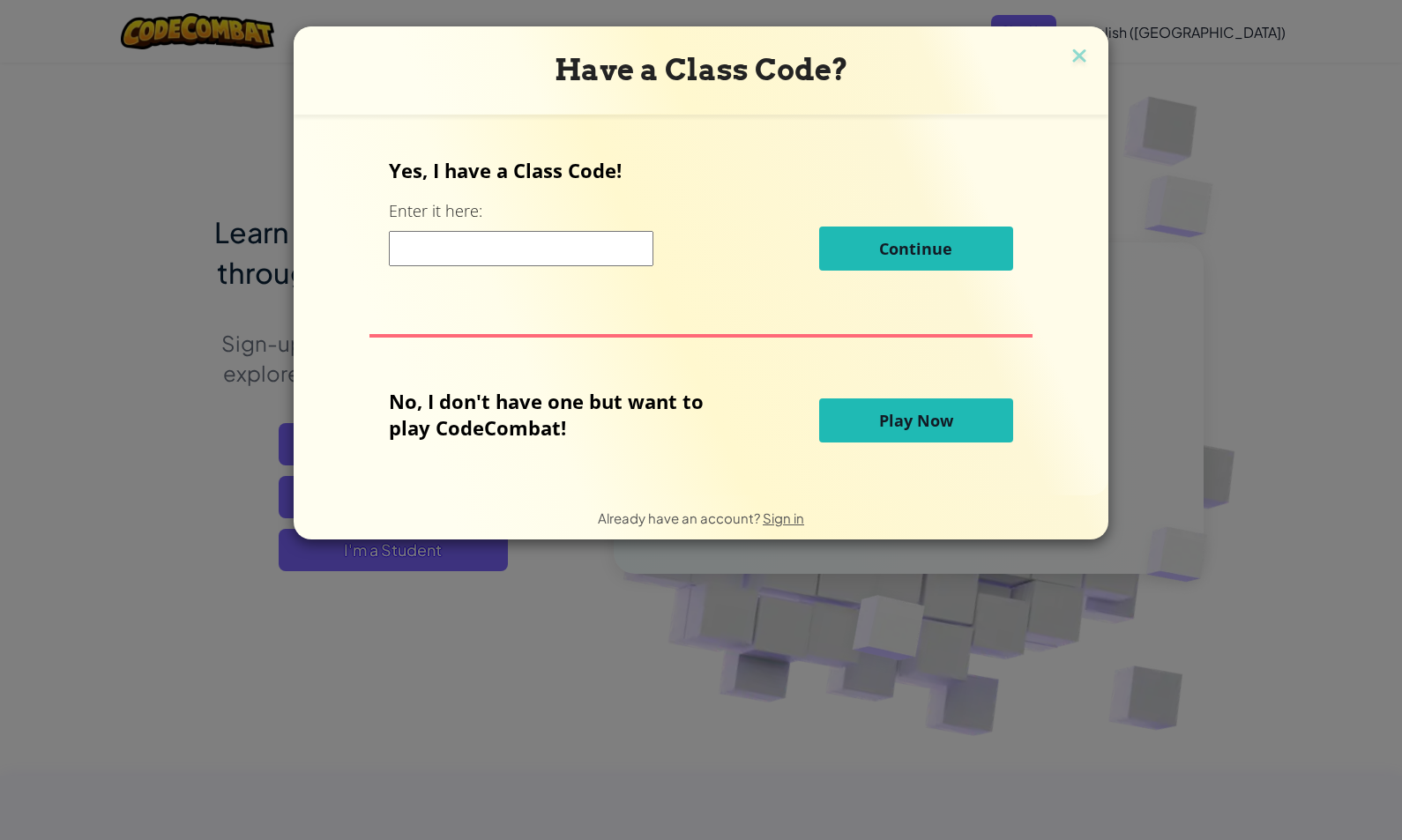
click at [928, 423] on span "Play Now" at bounding box center [916, 420] width 74 height 21
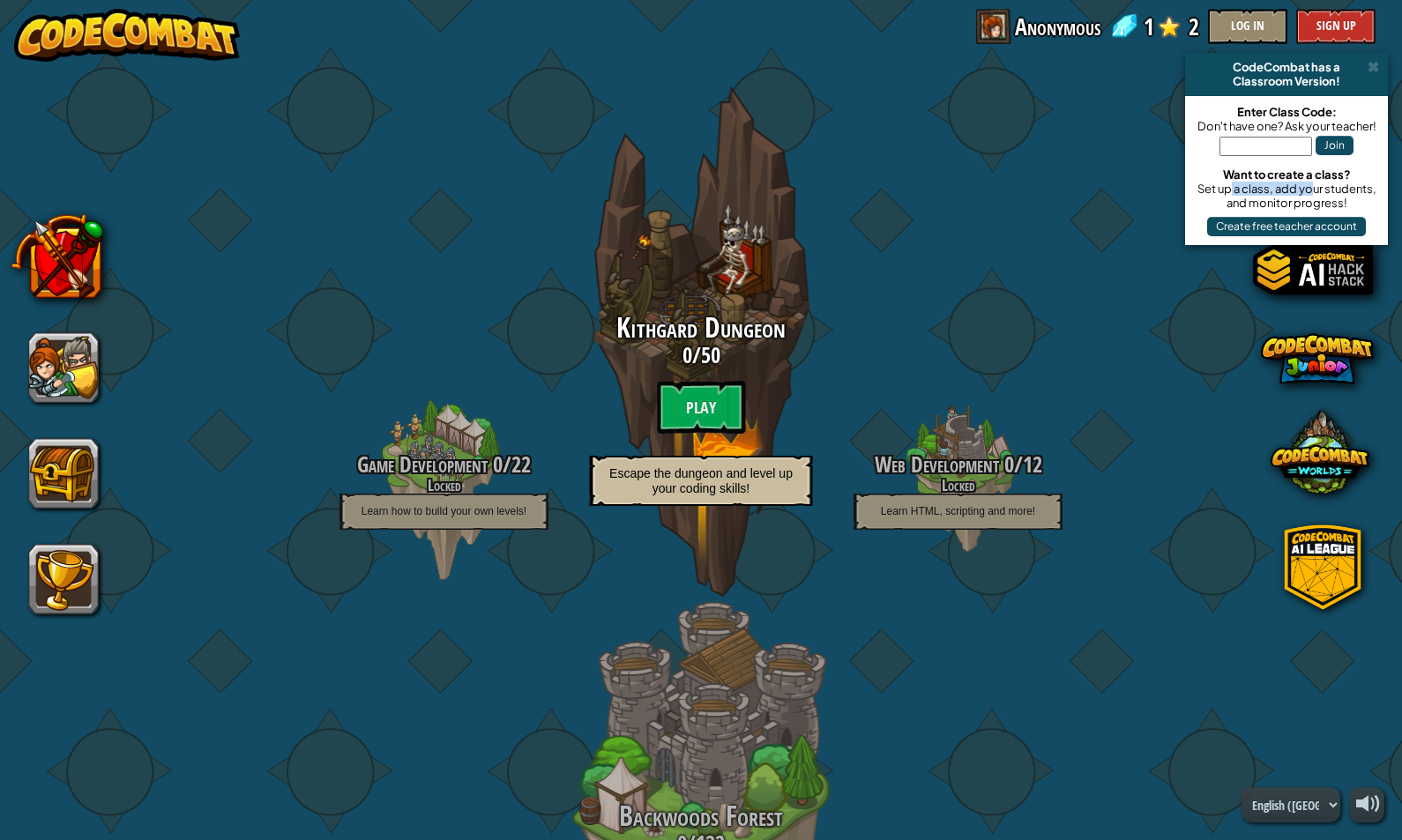
drag, startPoint x: 1228, startPoint y: 188, endPoint x: 1318, endPoint y: 195, distance: 90.3
click at [1318, 195] on div "Set up a class, add your students, and monitor progress!" at bounding box center [1286, 196] width 185 height 28
click at [1344, 202] on div "Set up a class, add your students, and monitor progress!" at bounding box center [1286, 196] width 185 height 28
click at [1354, 30] on button "Sign Up" at bounding box center [1335, 26] width 79 height 35
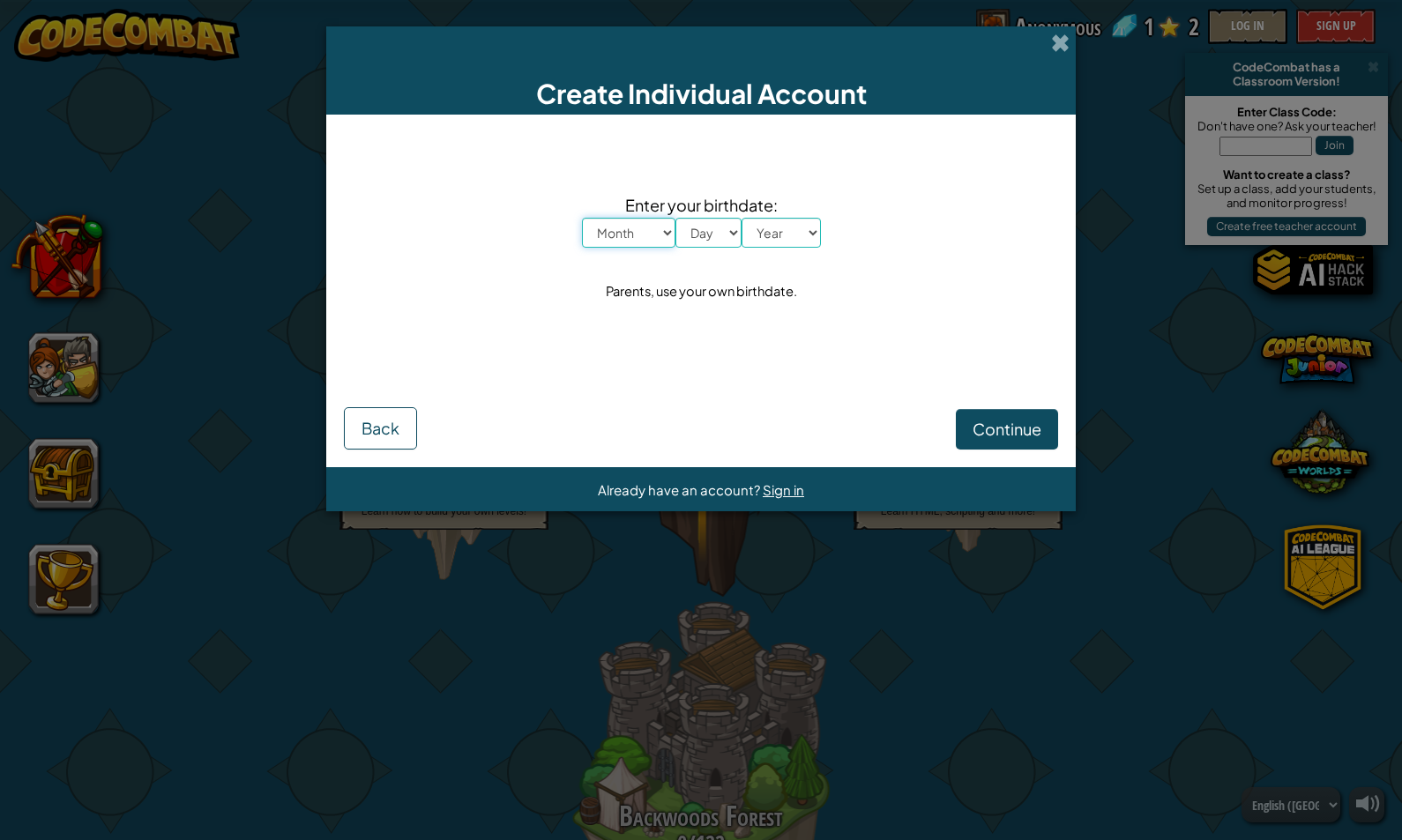
click at [652, 233] on select "Month January February March April May June July August September October Novem…" at bounding box center [629, 233] width 94 height 30
select select "9"
click at [582, 218] on select "Month January February March April May June July August September October Novem…" at bounding box center [629, 233] width 94 height 30
click at [693, 234] on select "Day 1 2 3 4 5 6 7 8 9 10 11 12 13 14 15 16 17 18 19 20 21 22 23 24 25 26 27 28 …" at bounding box center [707, 233] width 66 height 30
select select "3"
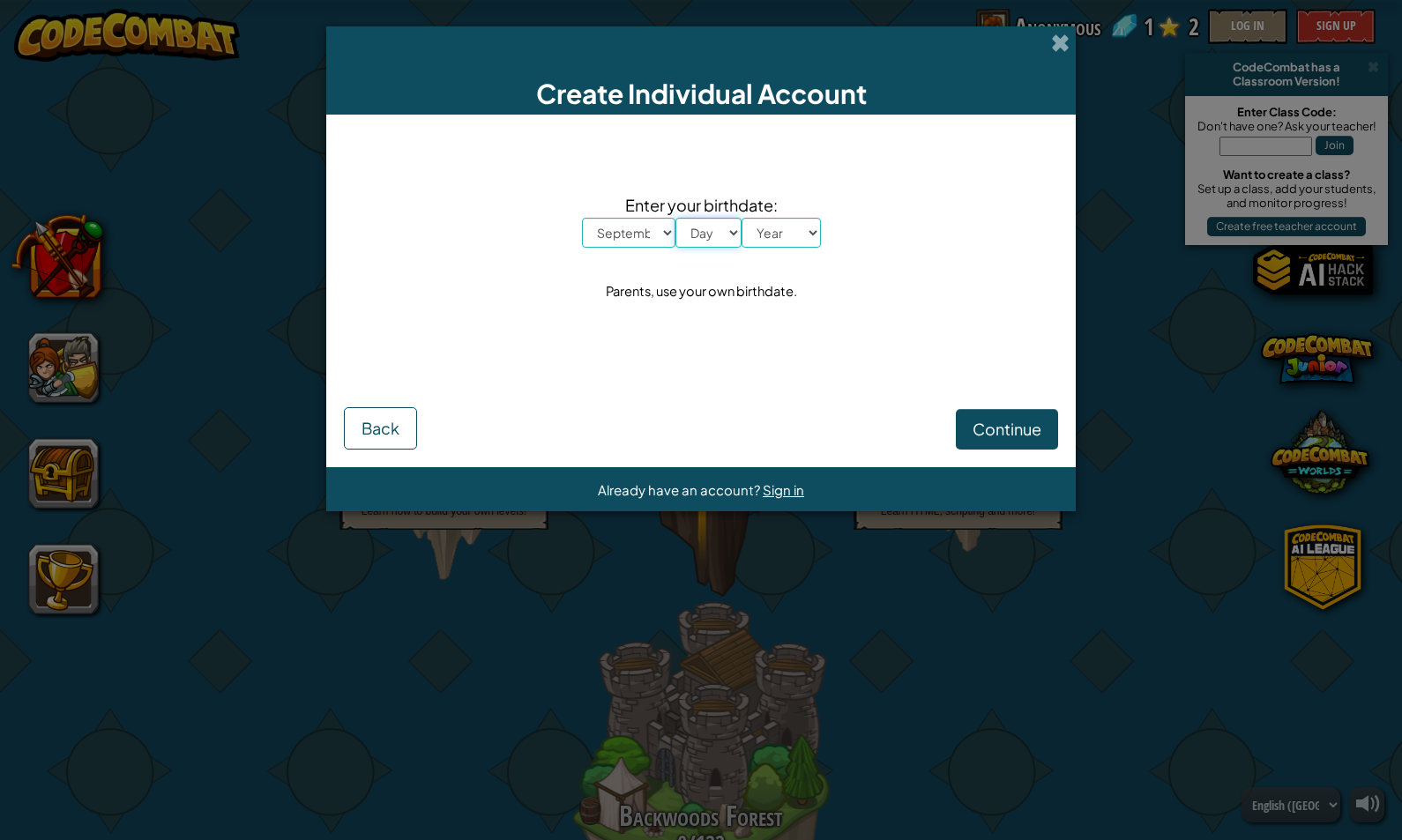
click at [675, 218] on select "Day 1 2 3 4 5 6 7 8 9 10 11 12 13 14 15 16 17 18 19 20 21 22 23 24 25 26 27 28 …" at bounding box center [707, 233] width 66 height 30
click at [783, 233] on select "Year 2025 2024 2023 2022 2021 2020 2019 2018 2017 2016 2015 2014 2013 2012 2011…" at bounding box center [781, 233] width 79 height 30
select select "1992"
click at [742, 218] on select "Year 2025 2024 2023 2022 2021 2020 2019 2018 2017 2016 2015 2014 2013 2012 2011…" at bounding box center [781, 233] width 79 height 30
click at [989, 435] on span "Continue" at bounding box center [1007, 429] width 69 height 20
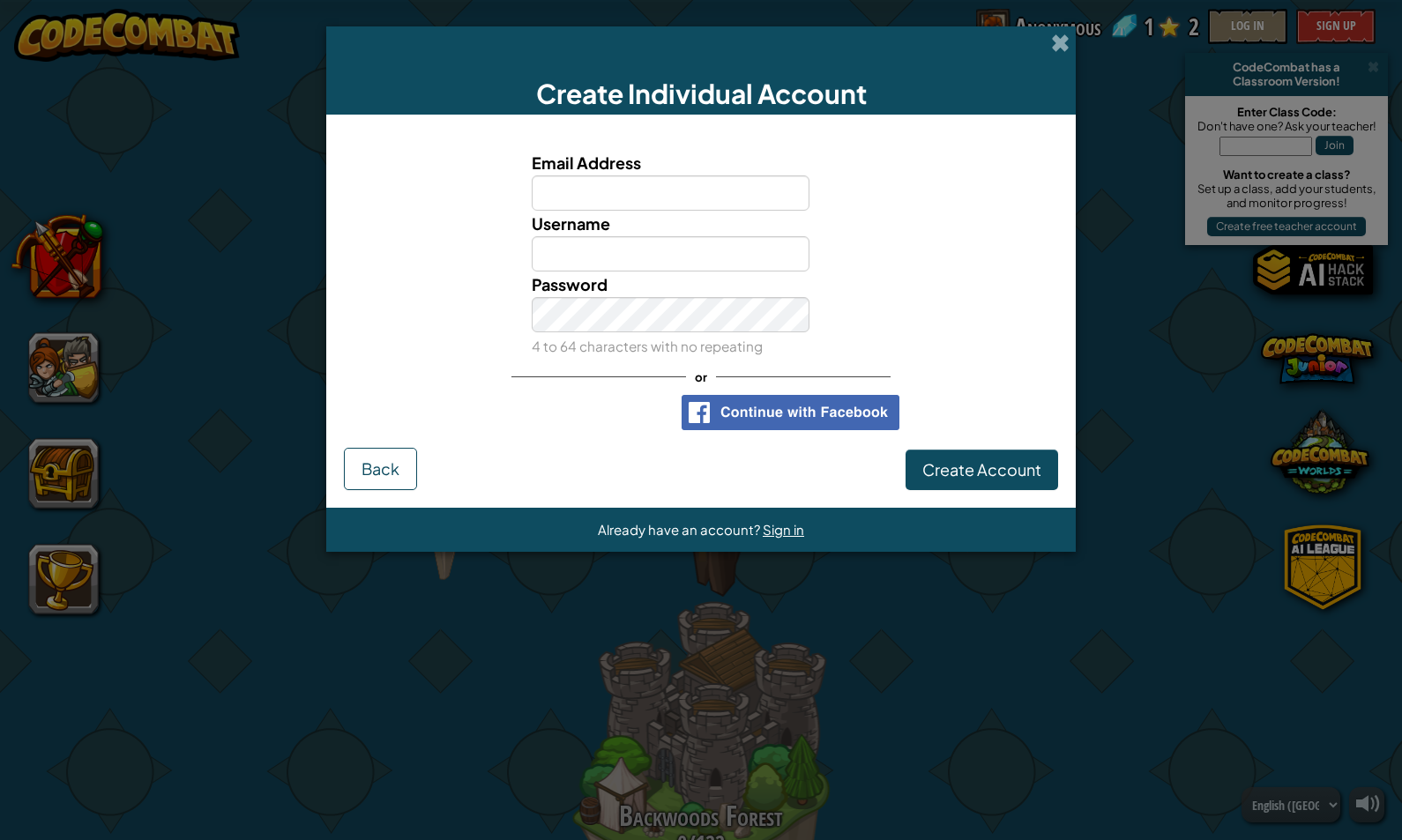
click at [736, 200] on input "Email Address" at bounding box center [671, 193] width 279 height 35
type input "sonicfire12@yahoo.com"
click at [645, 249] on input "Username" at bounding box center [671, 254] width 279 height 35
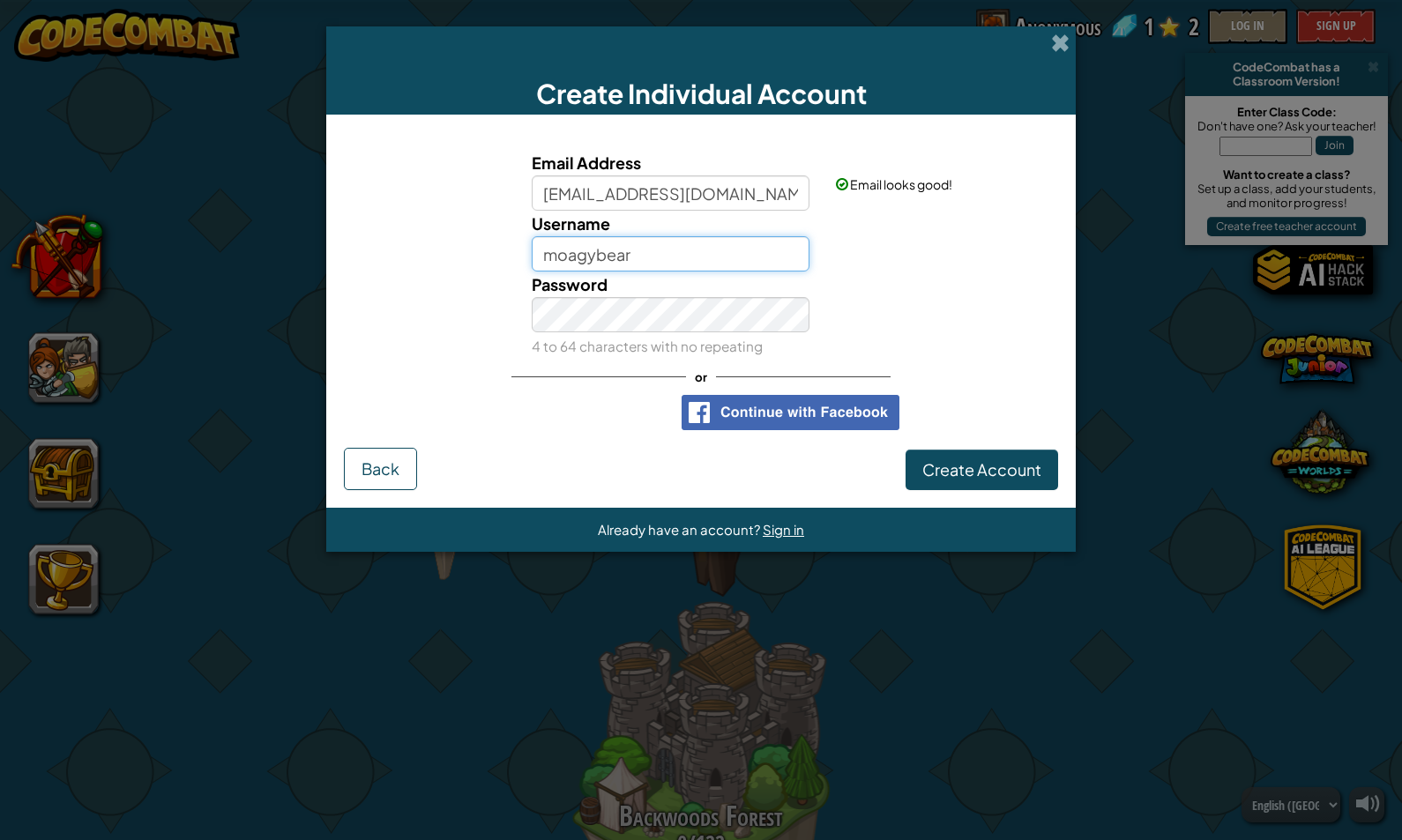
type input "moagybear"
click at [960, 472] on span "Create Account" at bounding box center [981, 470] width 119 height 20
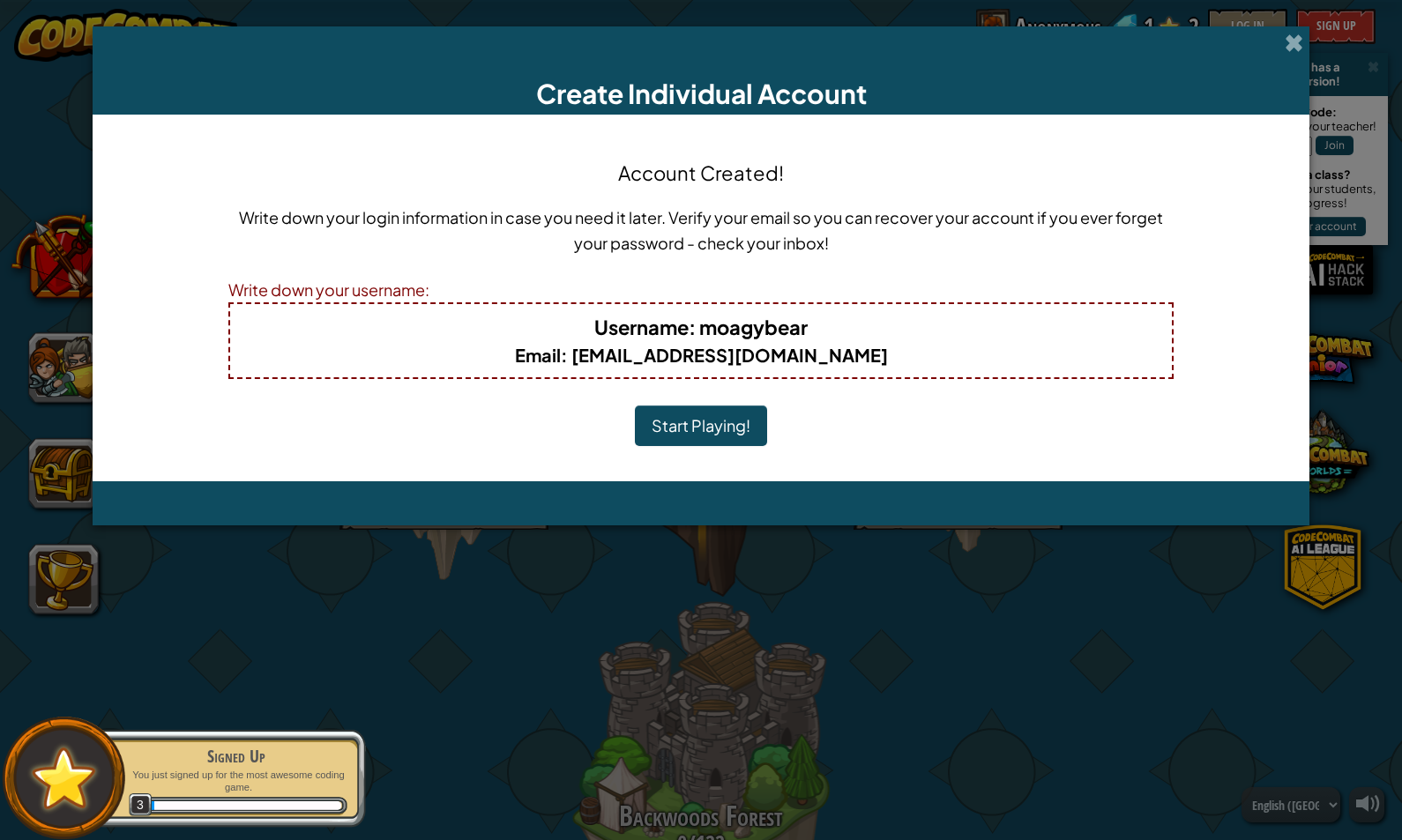
click at [699, 421] on button "Start Playing!" at bounding box center [701, 426] width 132 height 41
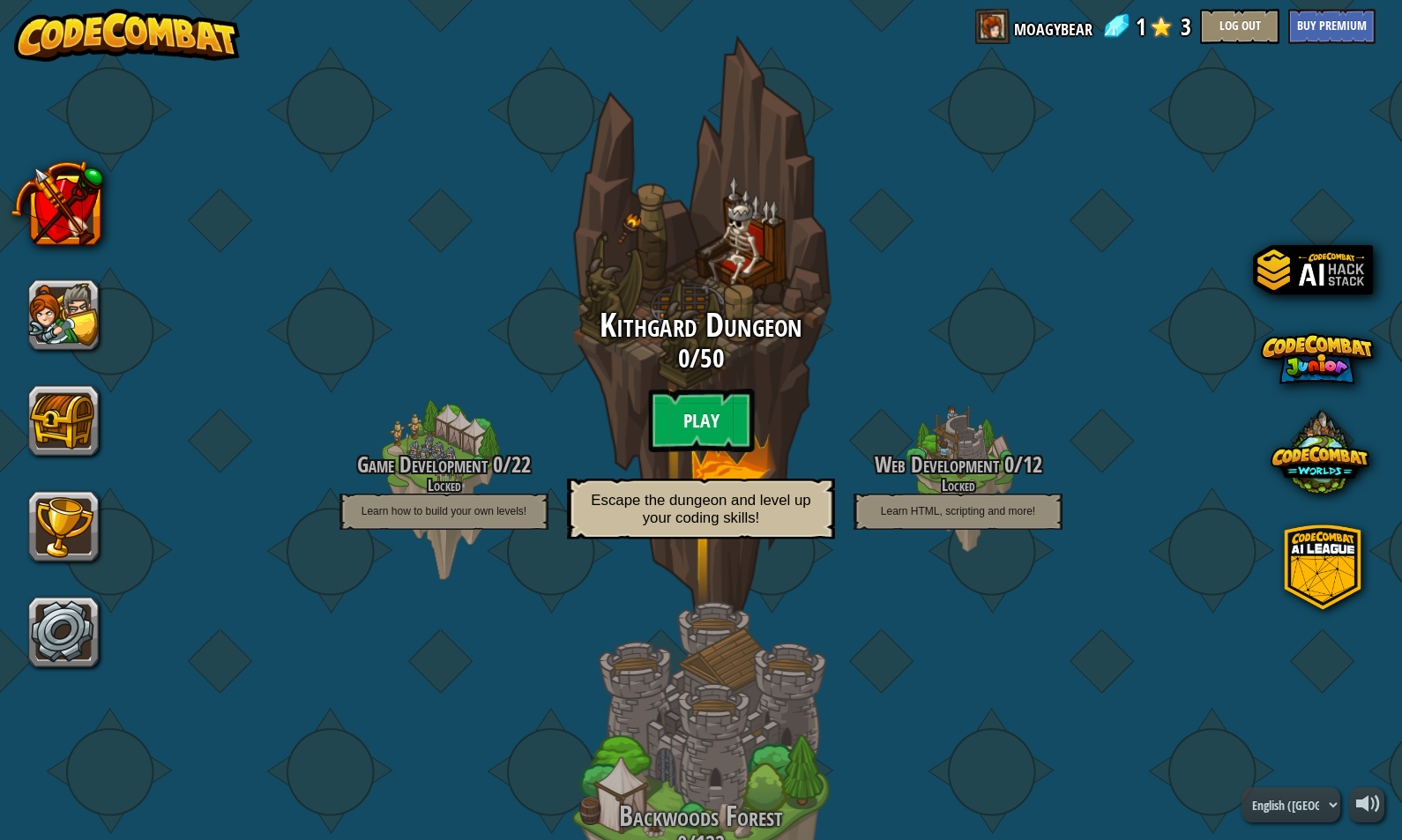
click at [710, 427] on btn "Play" at bounding box center [701, 420] width 106 height 63
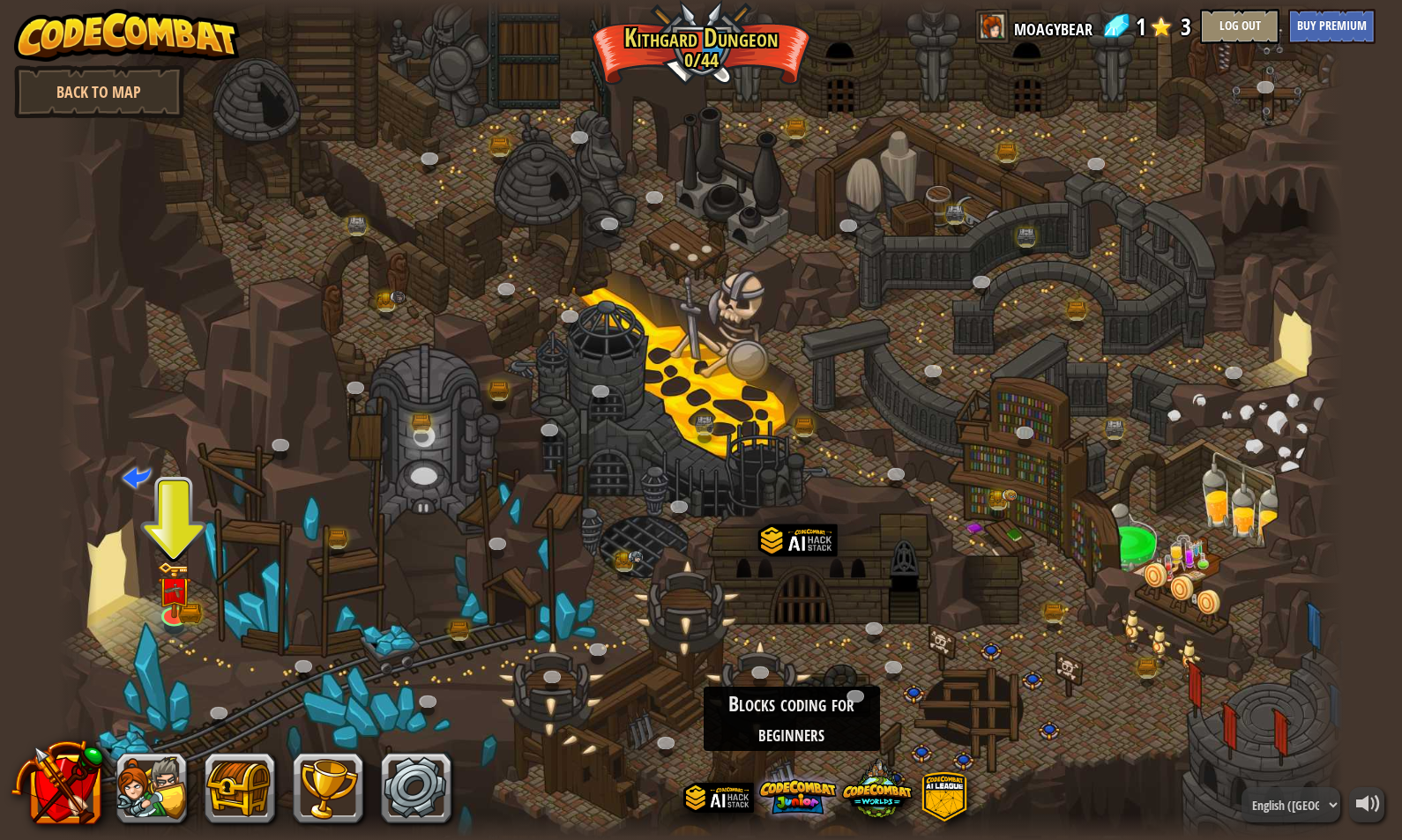
click at [802, 802] on span at bounding box center [798, 797] width 78 height 78
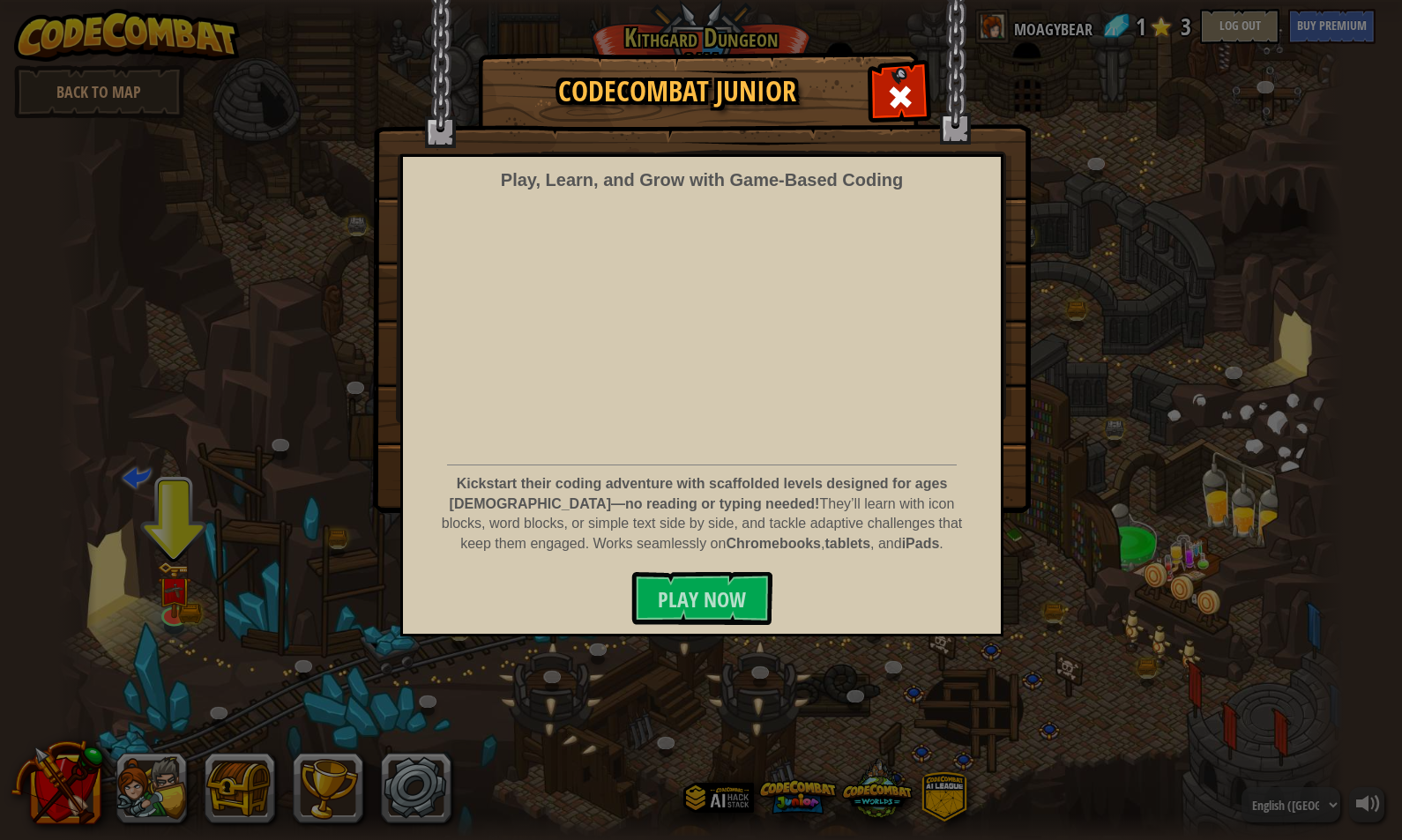
click at [552, 809] on div "CodeCombat Junior Play, Learn, and Grow with Game‑Based Coding Kickstart their …" at bounding box center [701, 420] width 1402 height 840
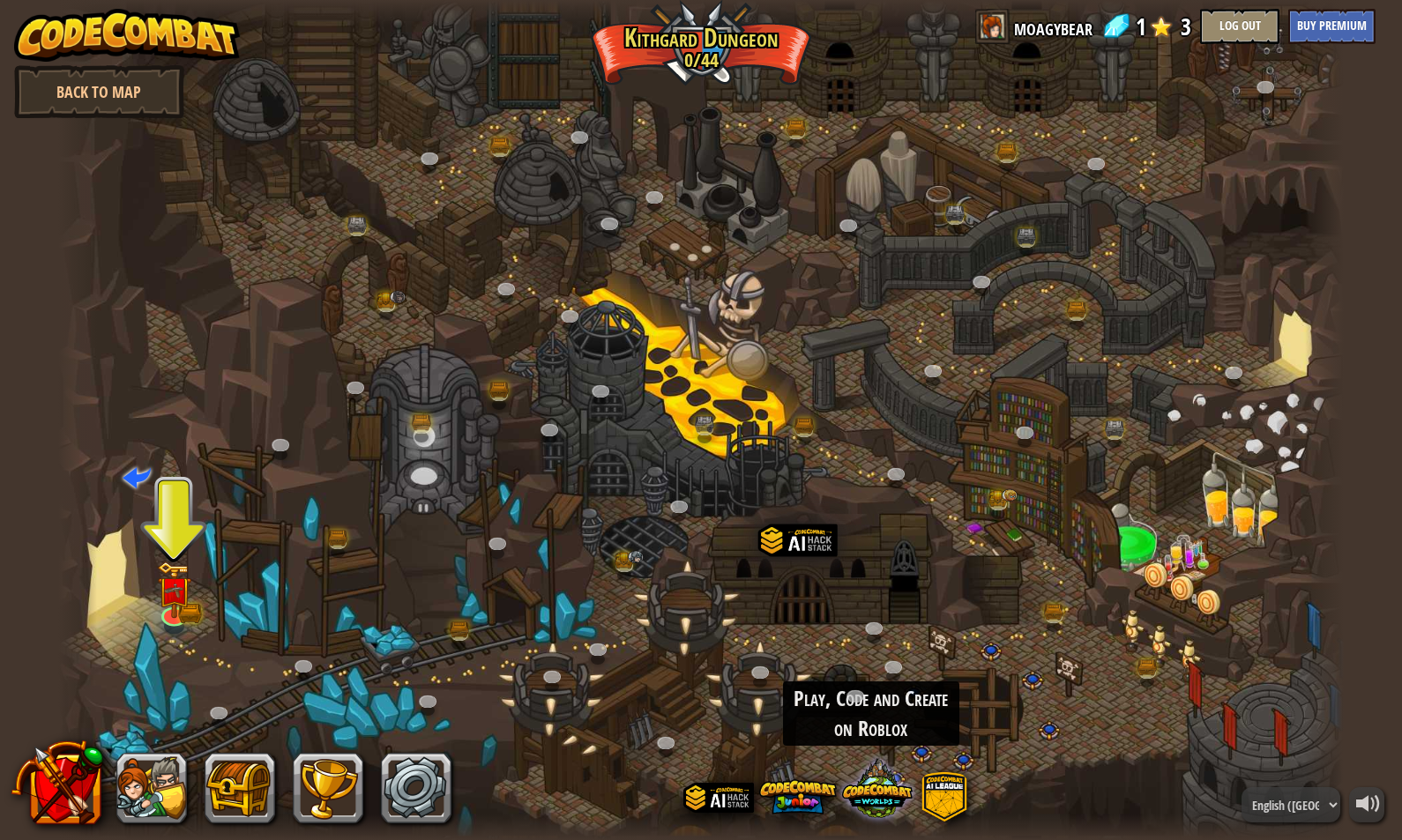
click at [889, 799] on span at bounding box center [877, 788] width 71 height 71
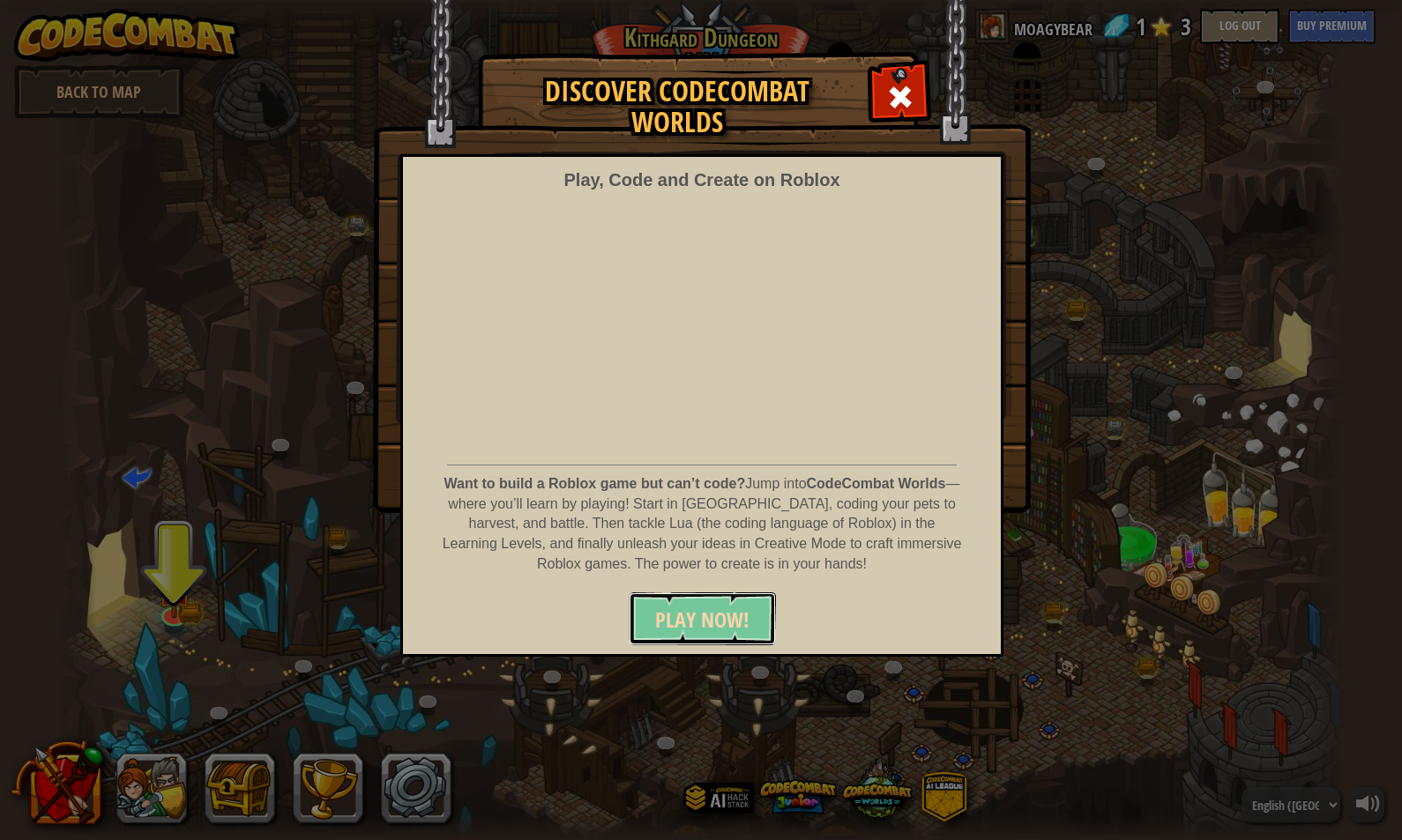
click at [658, 620] on span "PLAY NOW!" at bounding box center [703, 619] width 95 height 28
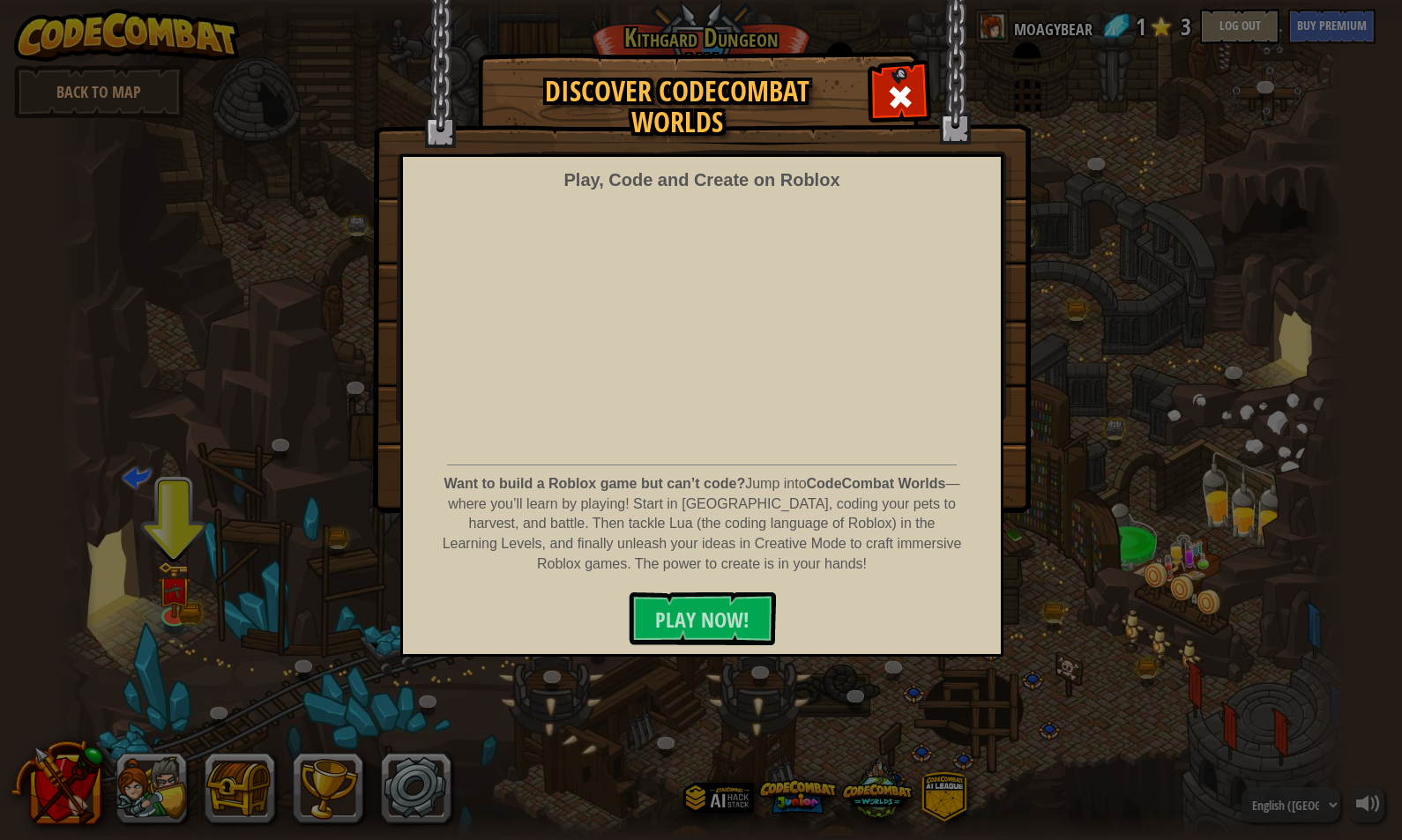
click at [232, 456] on div "Discover CodeCombat Worlds Play, Code and Create on Roblox Want to build a Robl…" at bounding box center [701, 282] width 1402 height 459
click at [885, 94] on div at bounding box center [900, 95] width 56 height 56
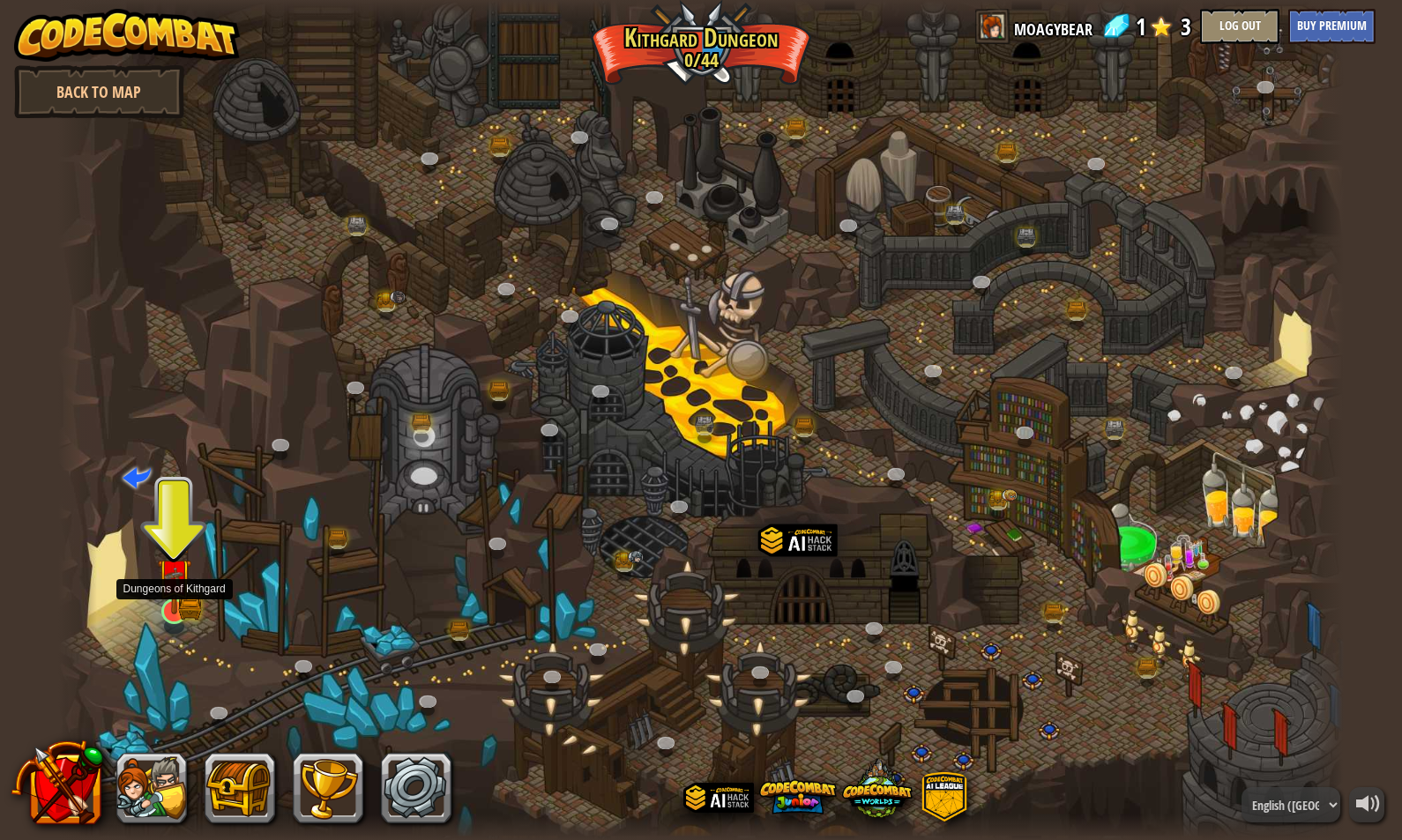
click at [181, 599] on img at bounding box center [174, 575] width 34 height 76
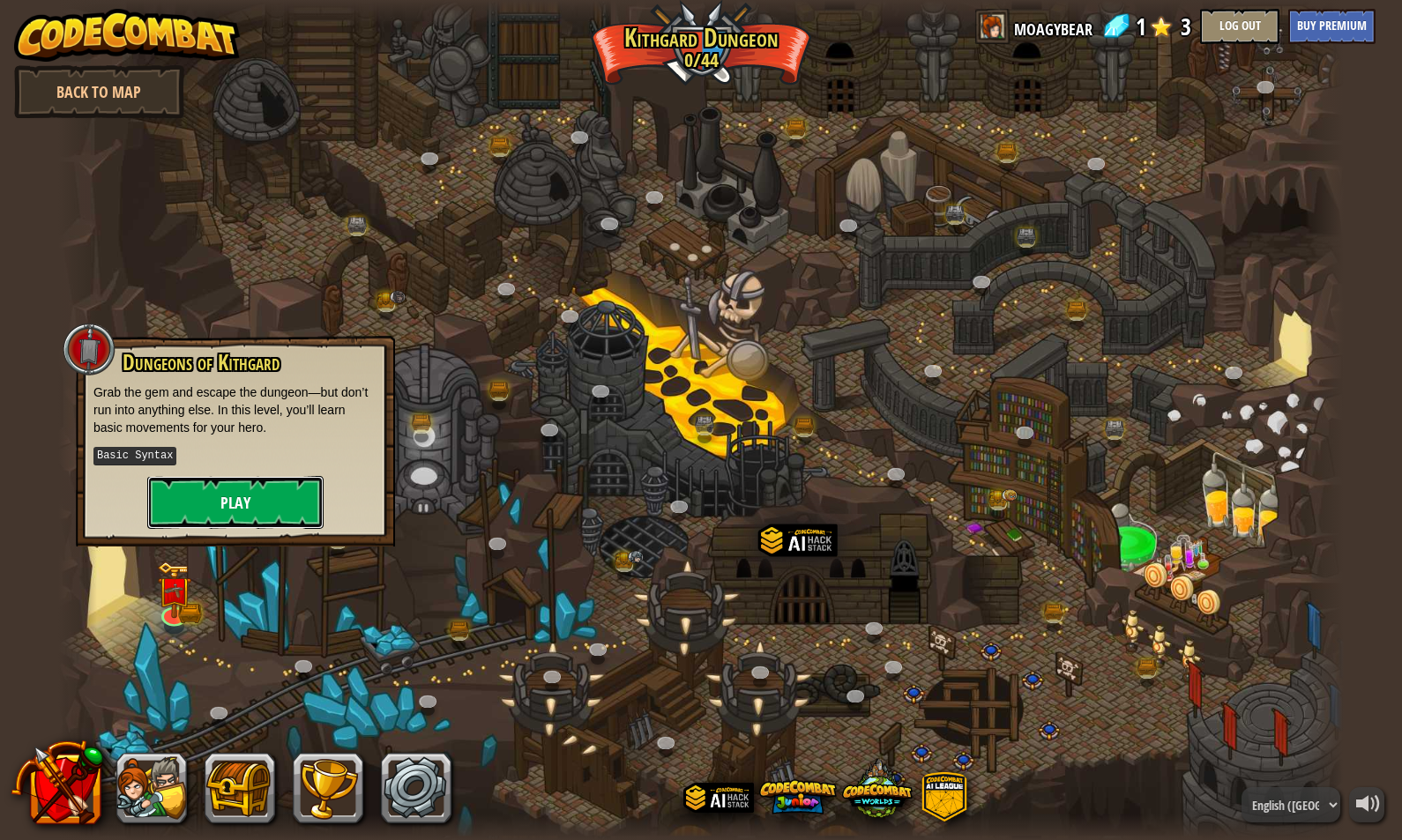
click at [199, 493] on button "Play" at bounding box center [236, 502] width 176 height 53
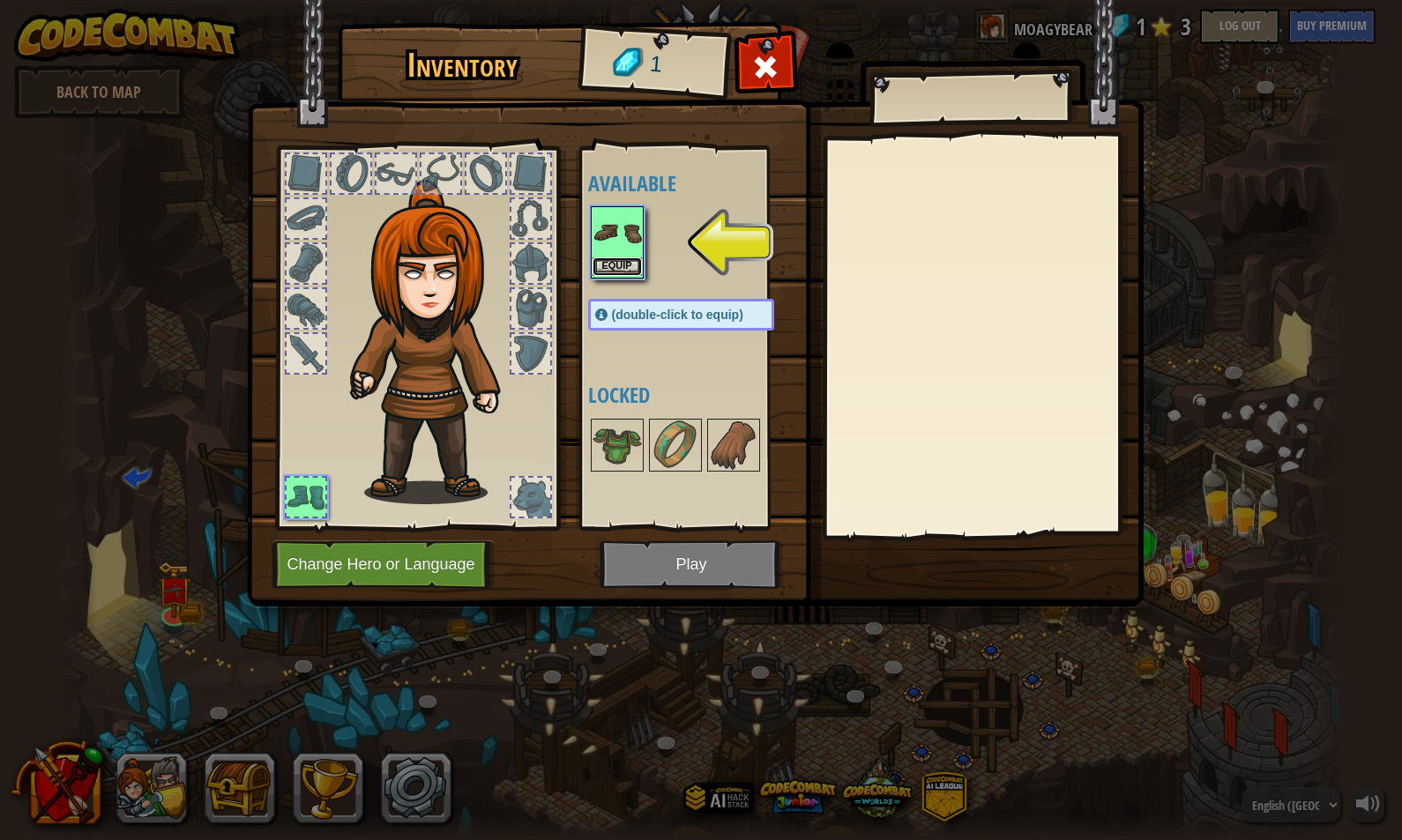
click at [614, 266] on button "Equip" at bounding box center [617, 266] width 49 height 19
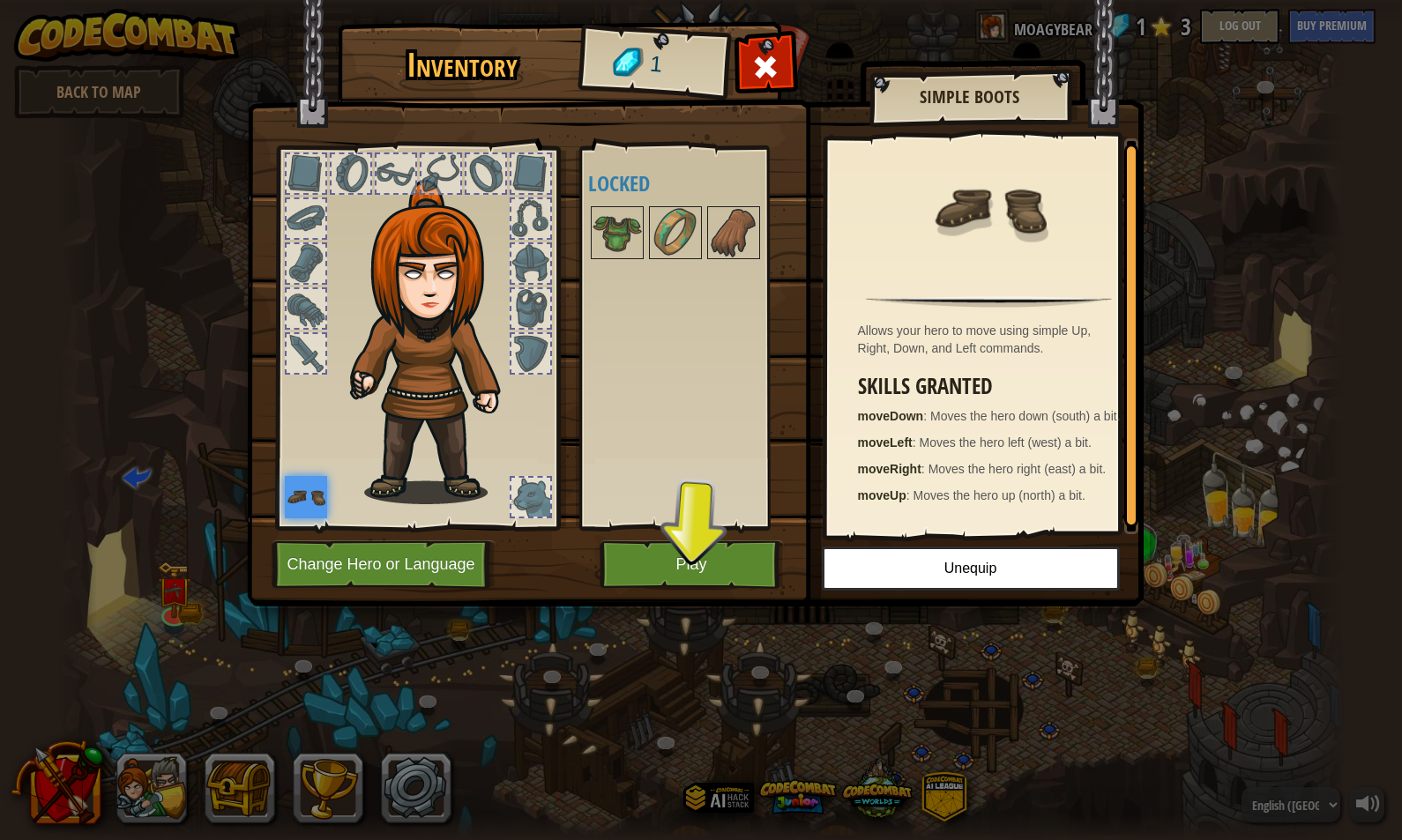
scroll to position [6, 0]
drag, startPoint x: 401, startPoint y: 255, endPoint x: 417, endPoint y: 253, distance: 16.1
click at [402, 255] on img at bounding box center [436, 342] width 189 height 324
click at [422, 562] on button "Change Hero or Language" at bounding box center [383, 564] width 224 height 48
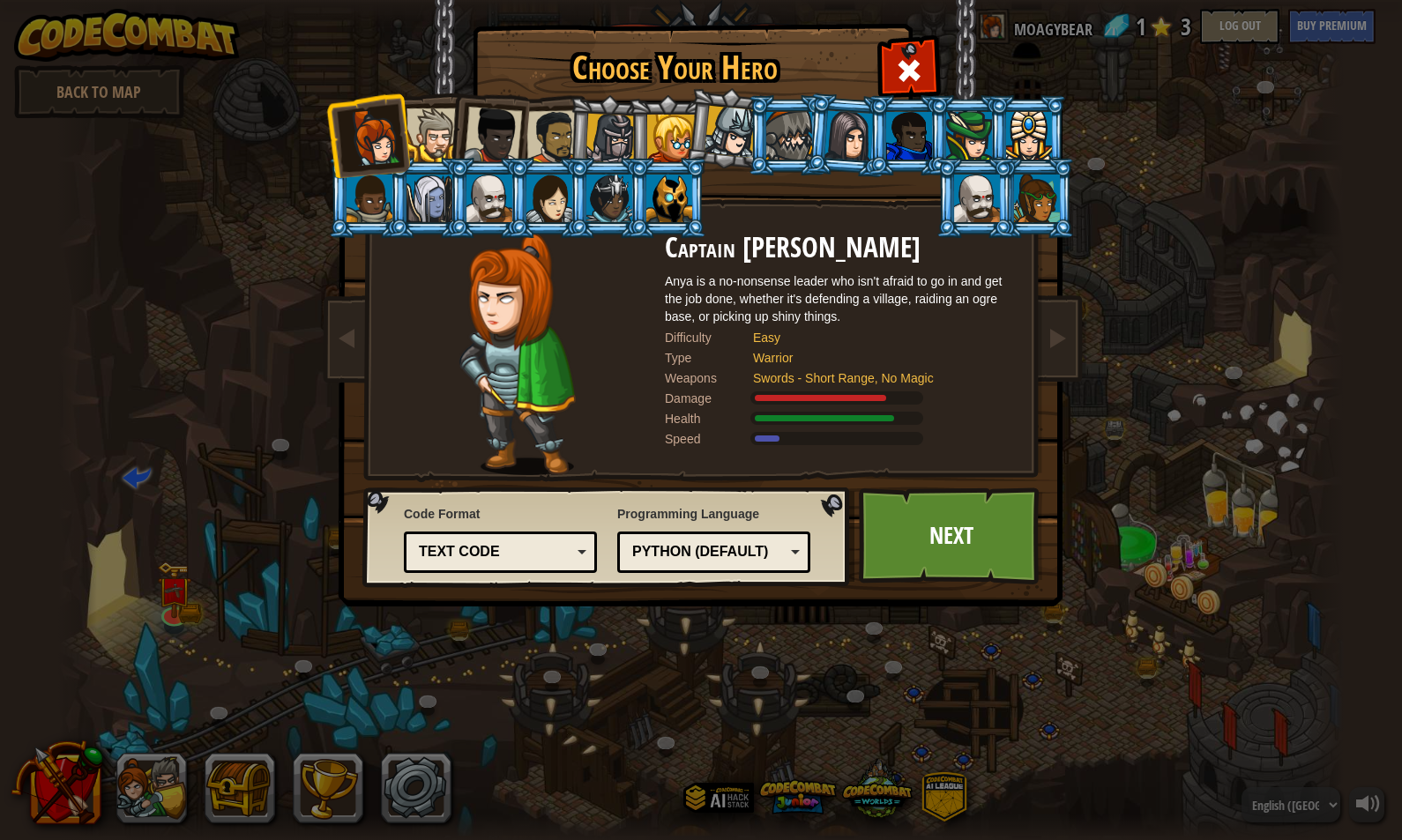
click at [669, 138] on div at bounding box center [670, 137] width 47 height 47
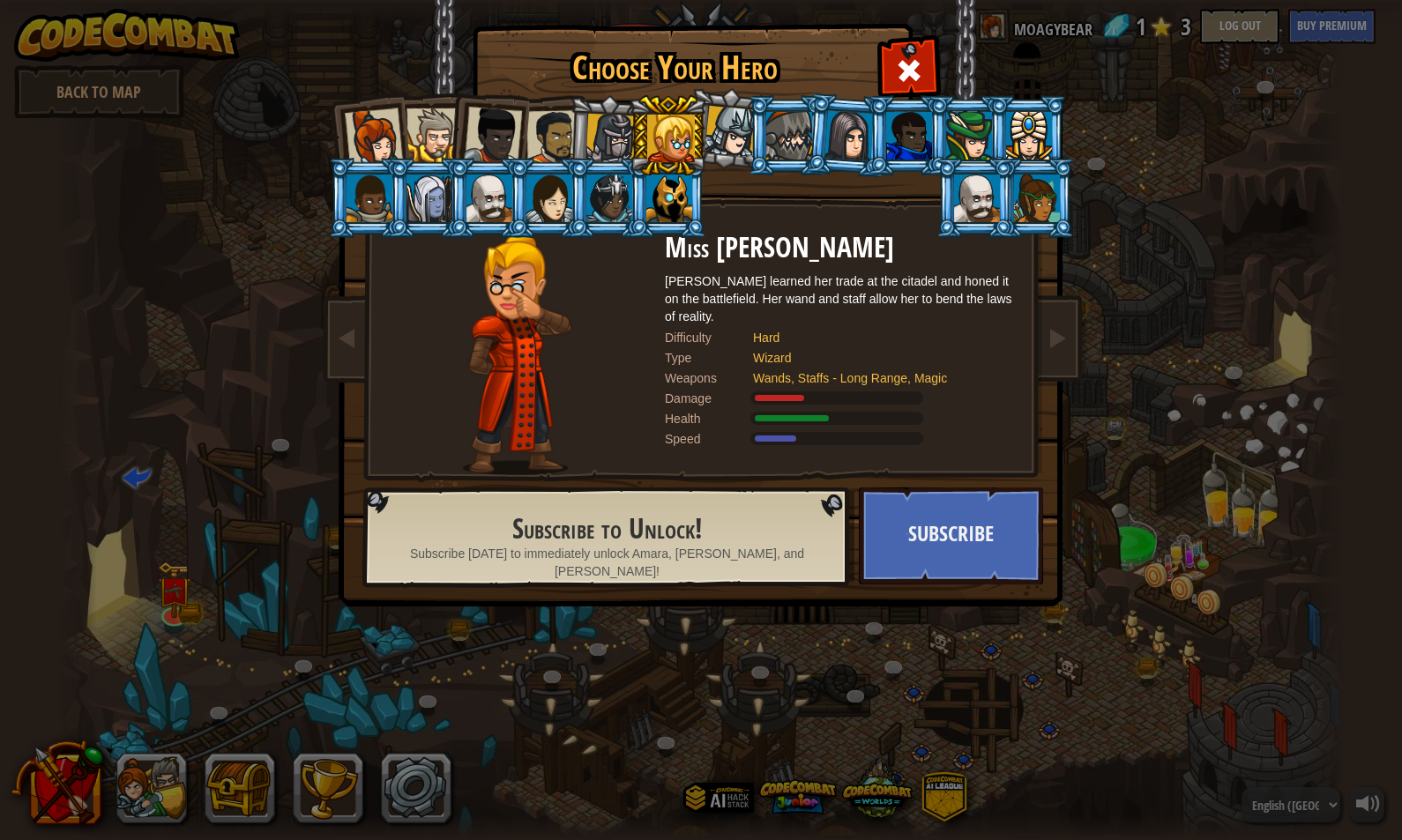
click at [622, 139] on div at bounding box center [611, 139] width 50 height 50
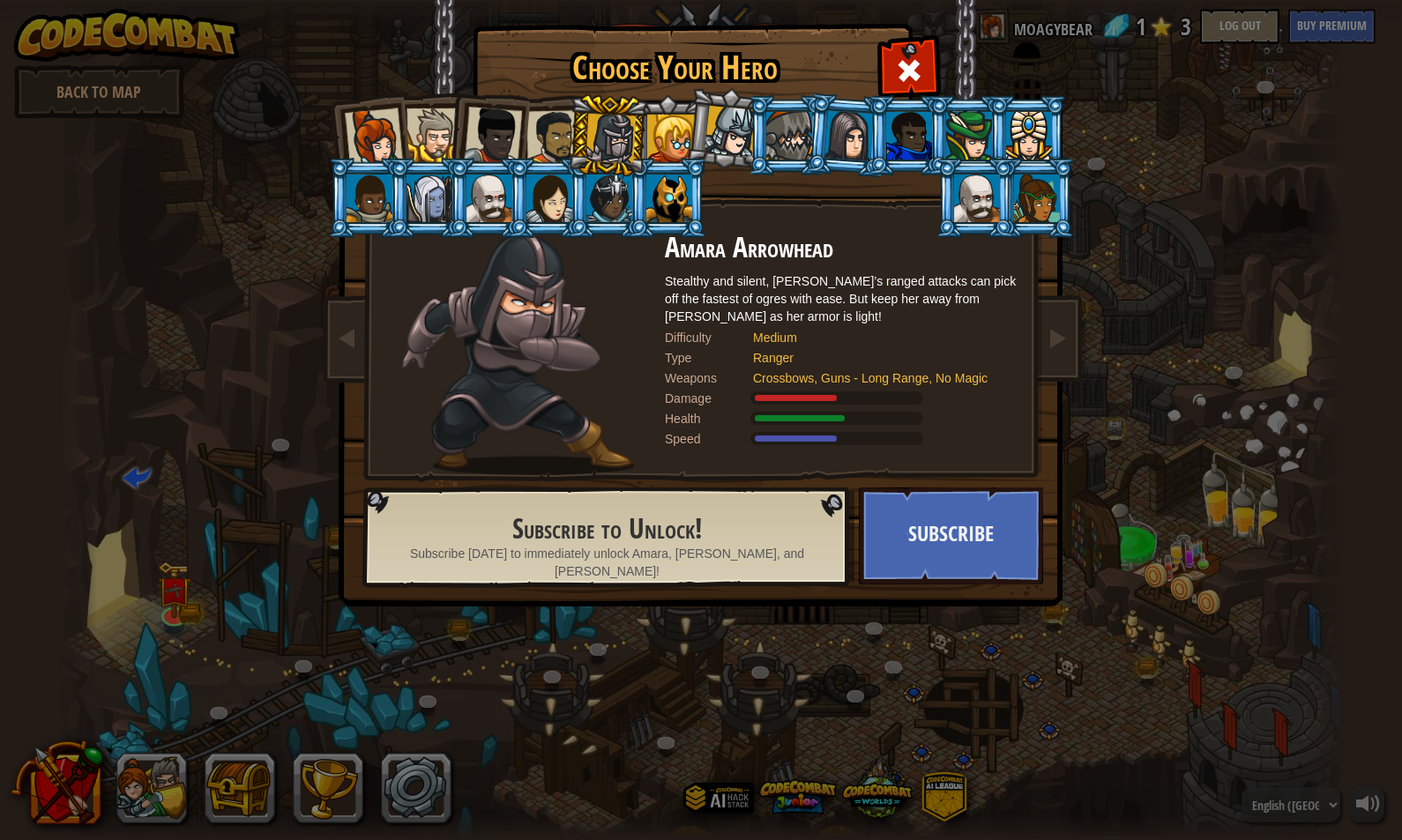
click at [383, 142] on div at bounding box center [373, 137] width 58 height 58
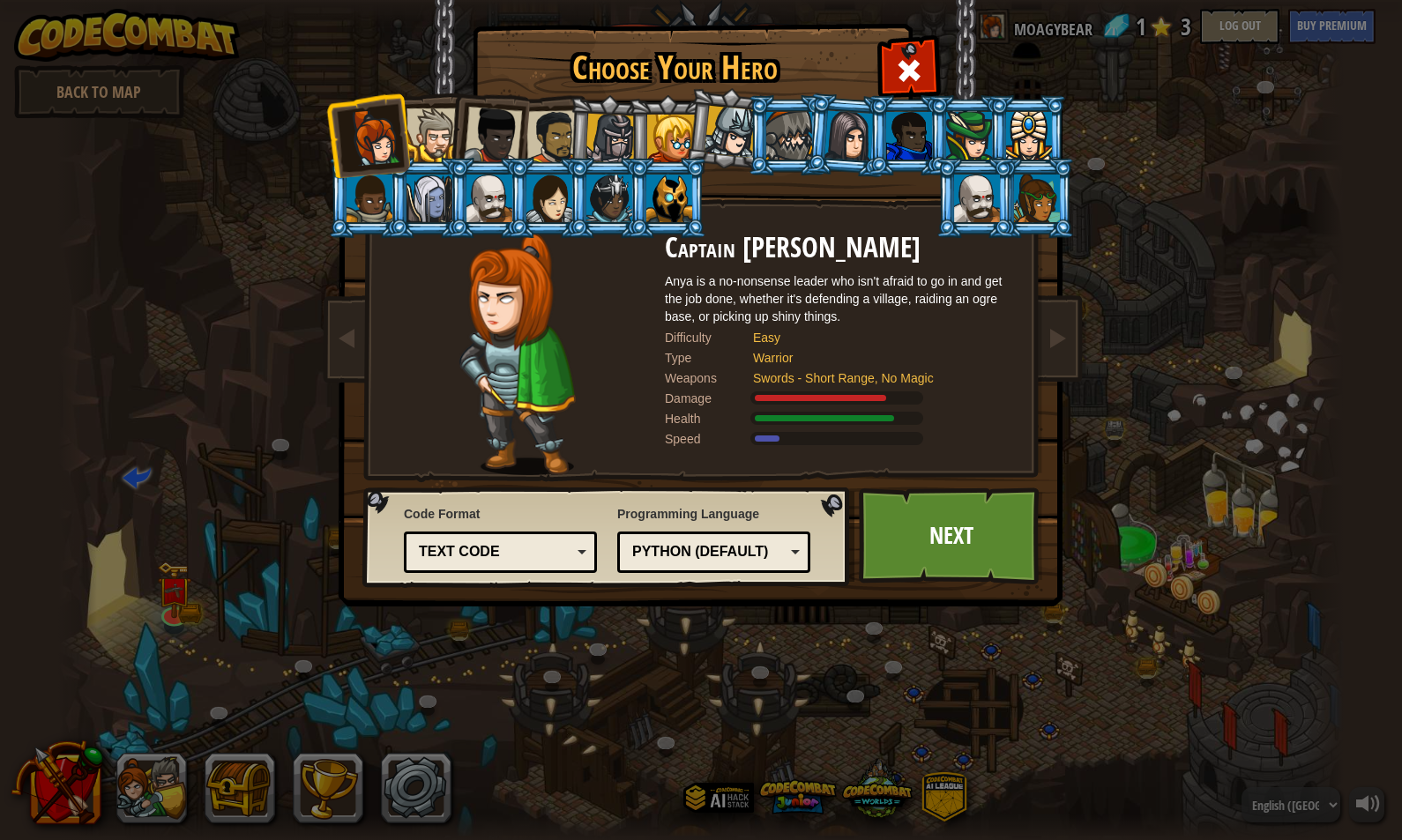
click at [560, 134] on div at bounding box center [553, 137] width 55 height 55
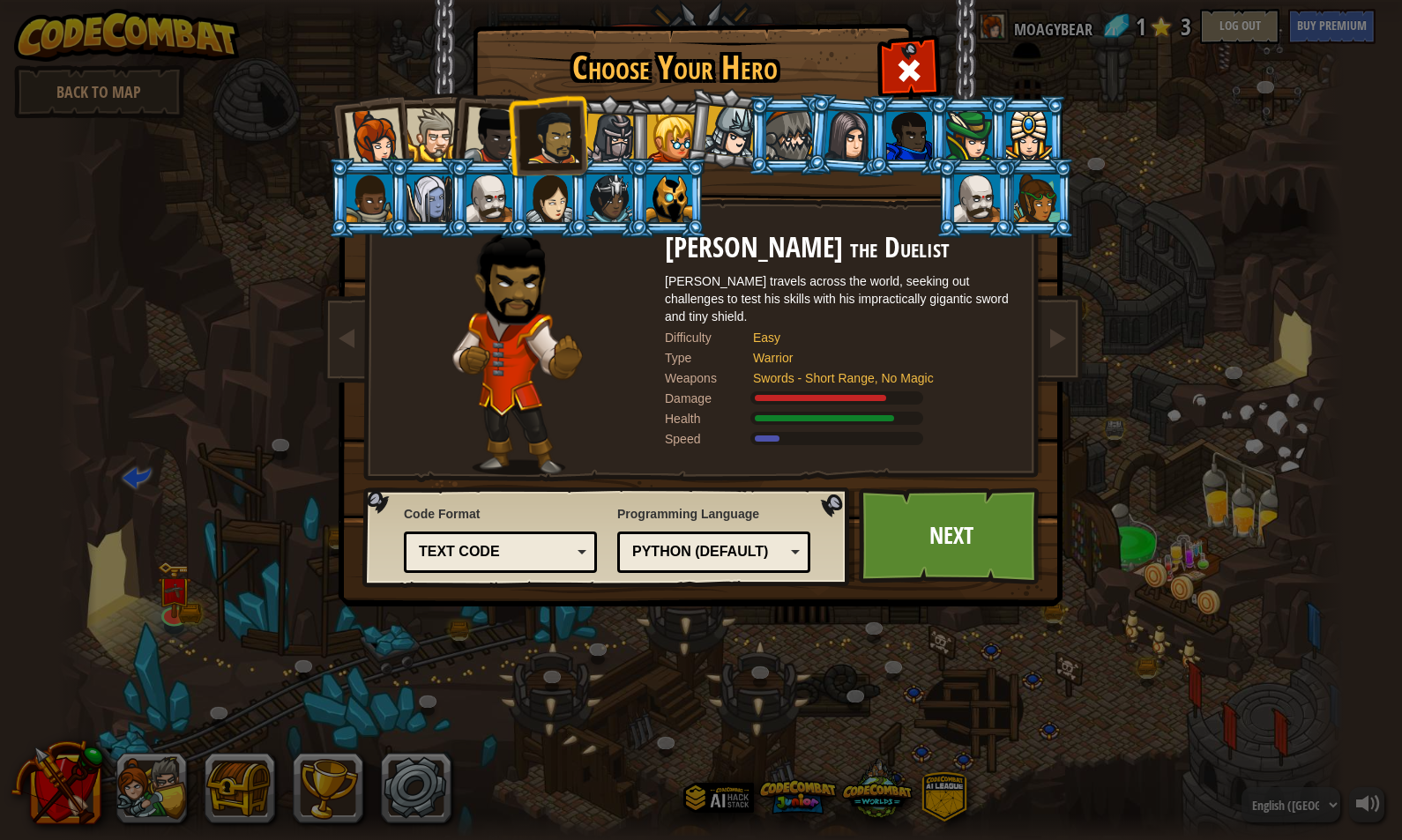
click at [602, 134] on div at bounding box center [611, 139] width 50 height 50
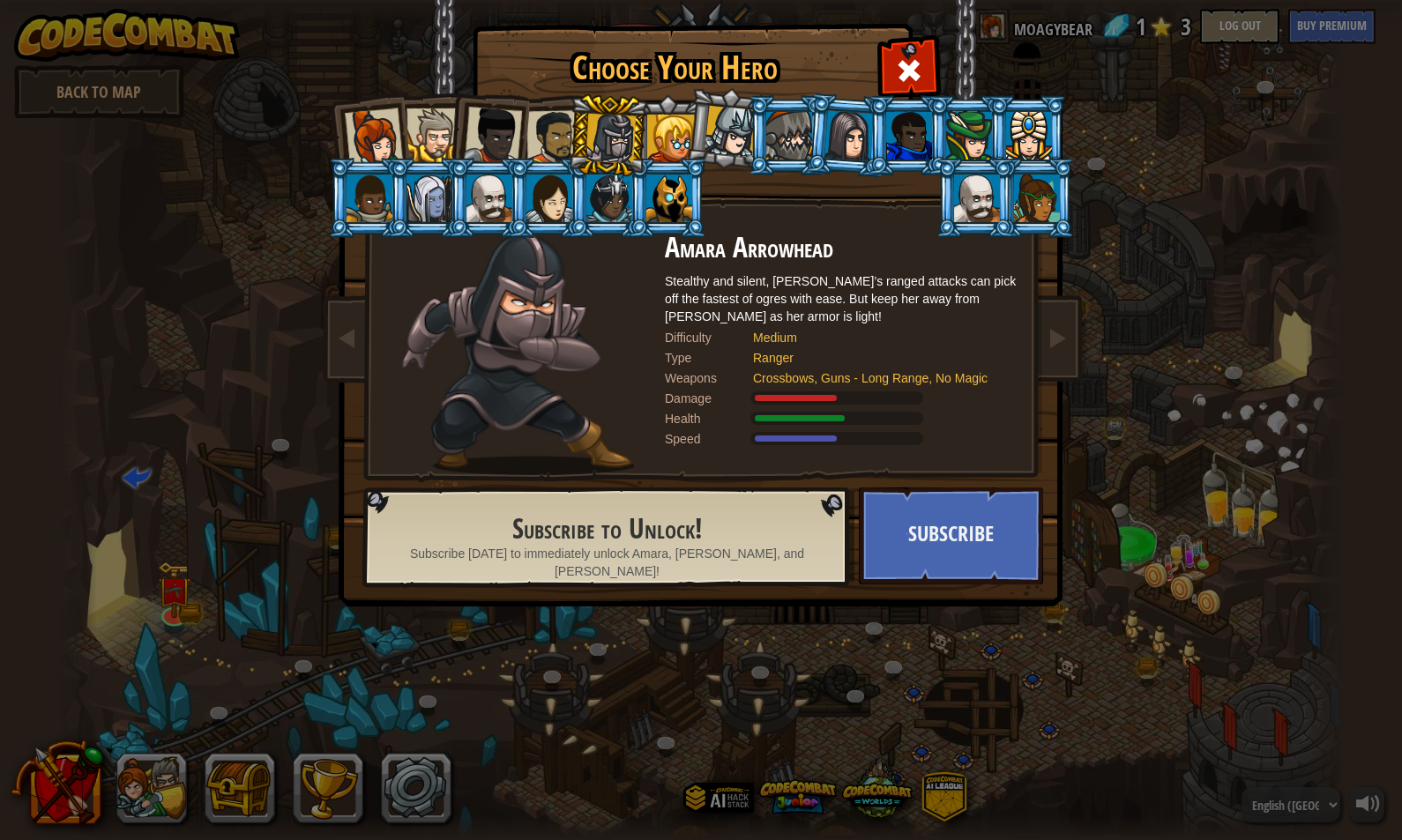
click at [391, 142] on div at bounding box center [373, 137] width 58 height 58
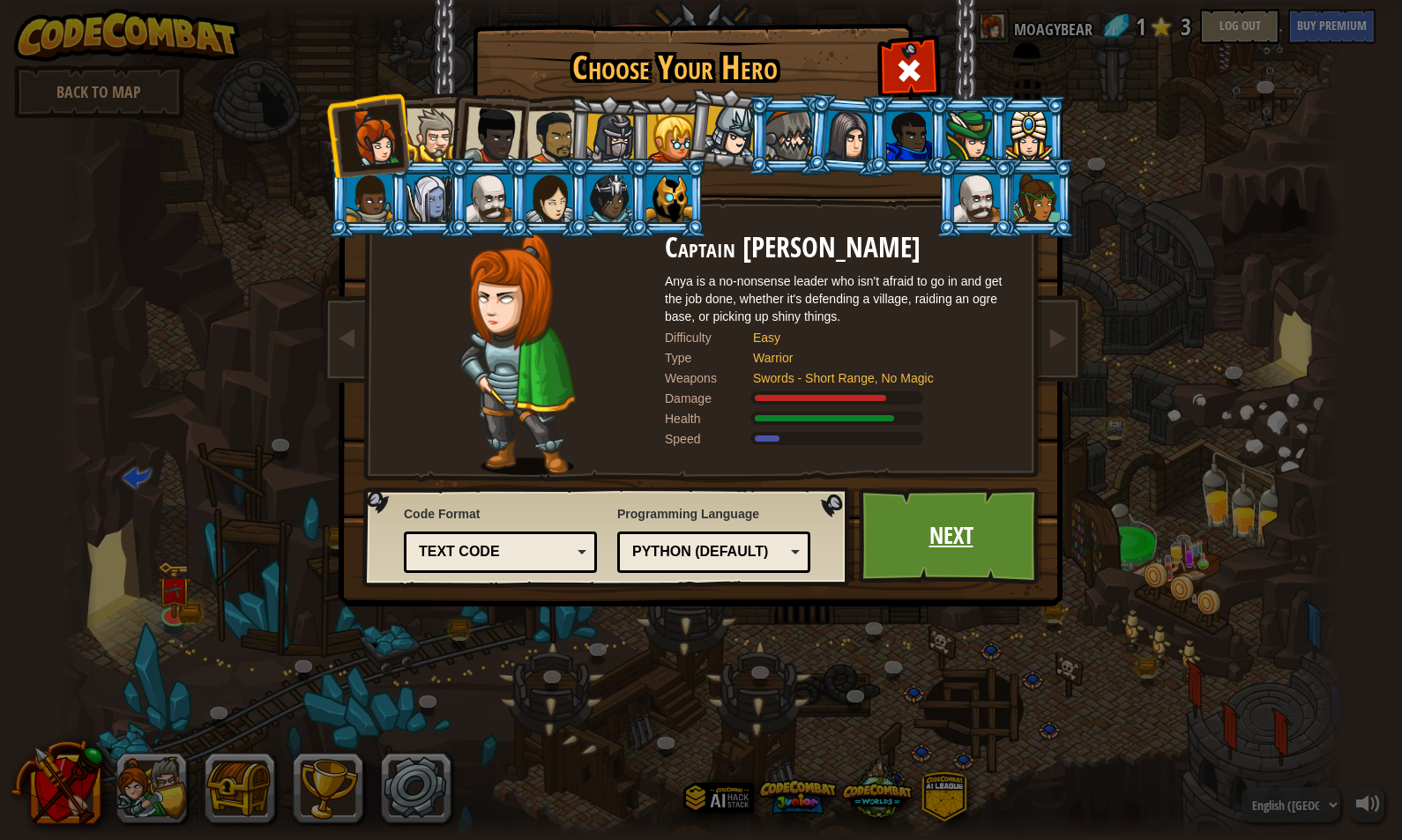
click at [961, 533] on link "Next" at bounding box center [951, 536] width 184 height 97
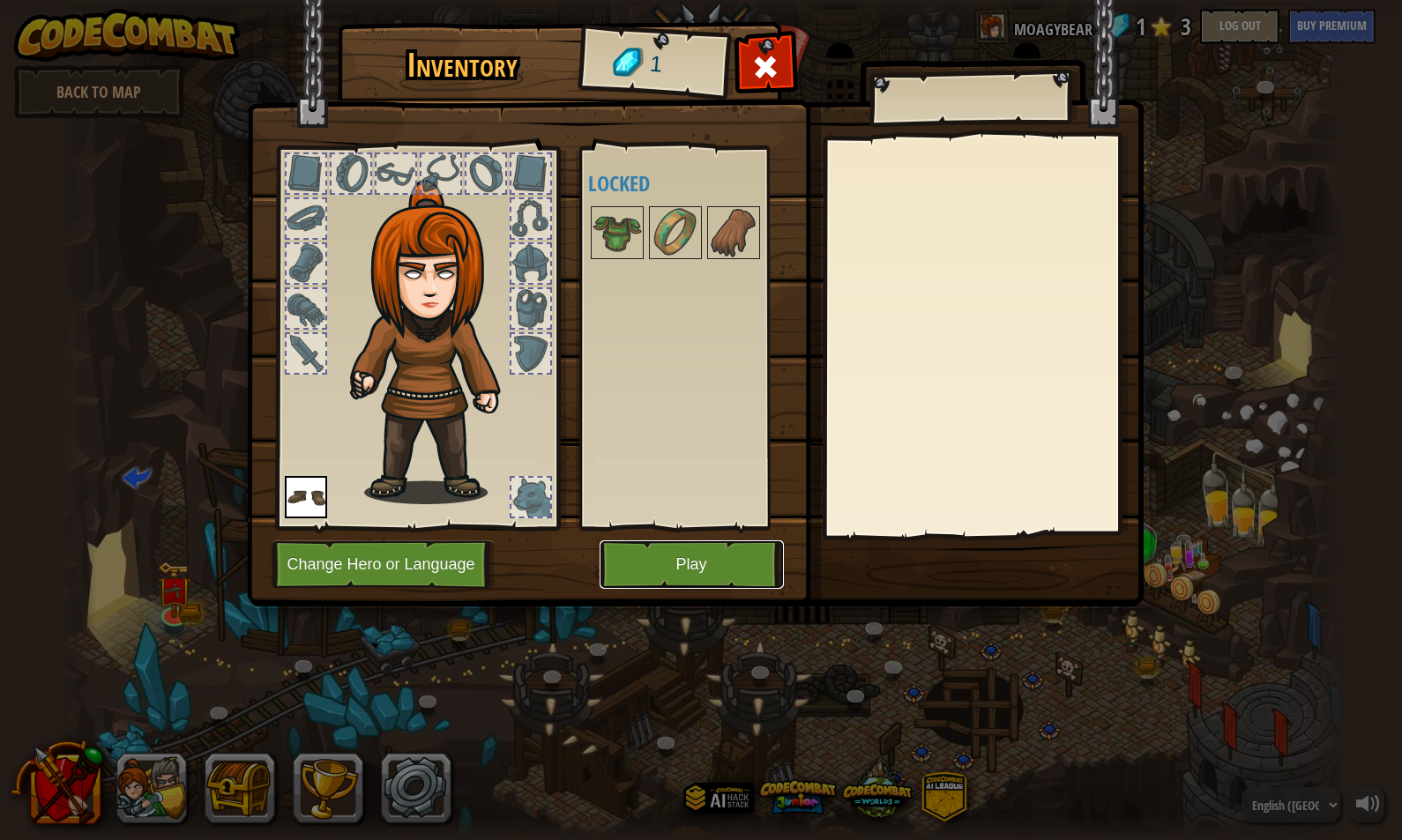
click at [709, 561] on button "Play" at bounding box center [692, 564] width 184 height 48
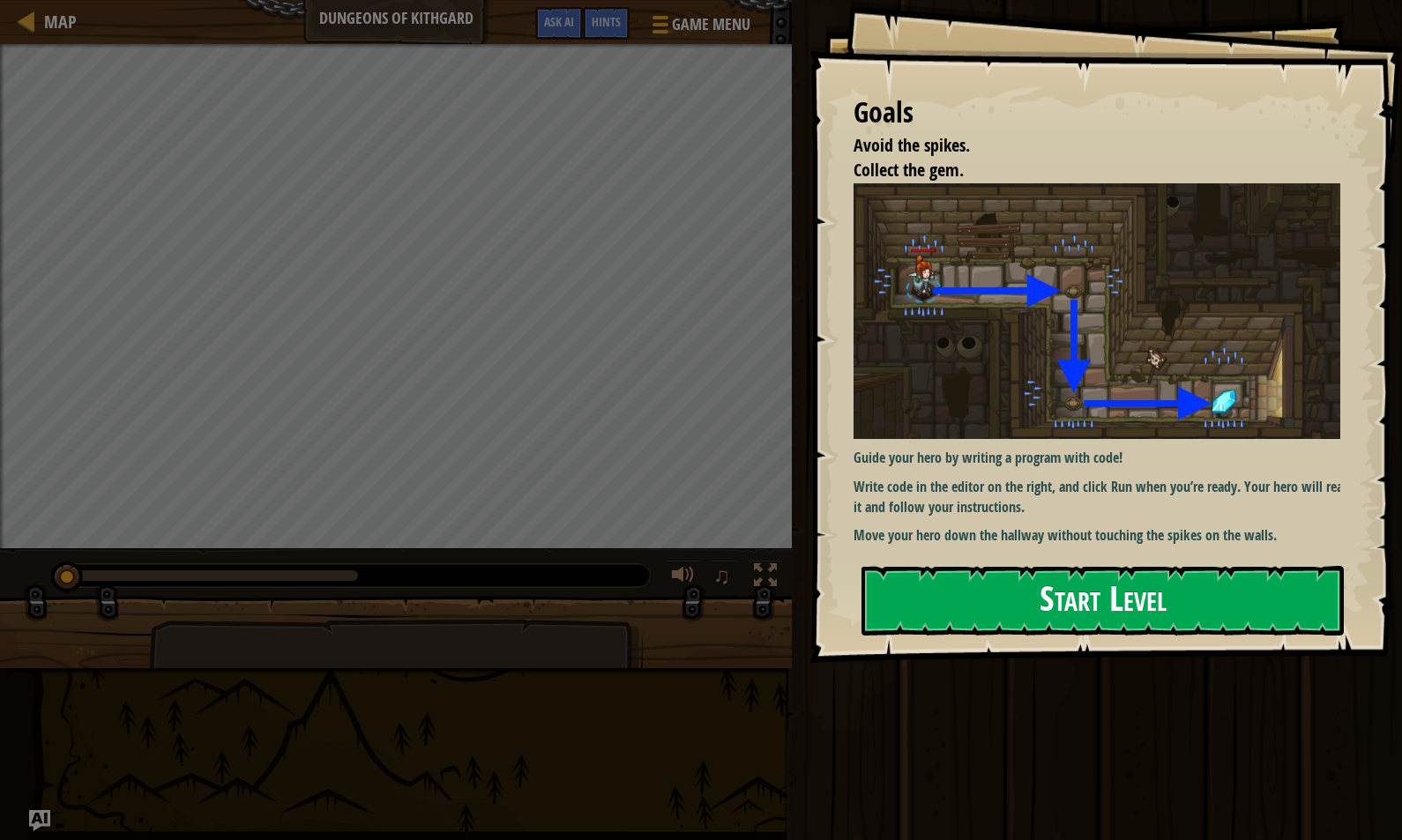
click at [1086, 593] on button "Start Level" at bounding box center [1102, 601] width 482 height 70
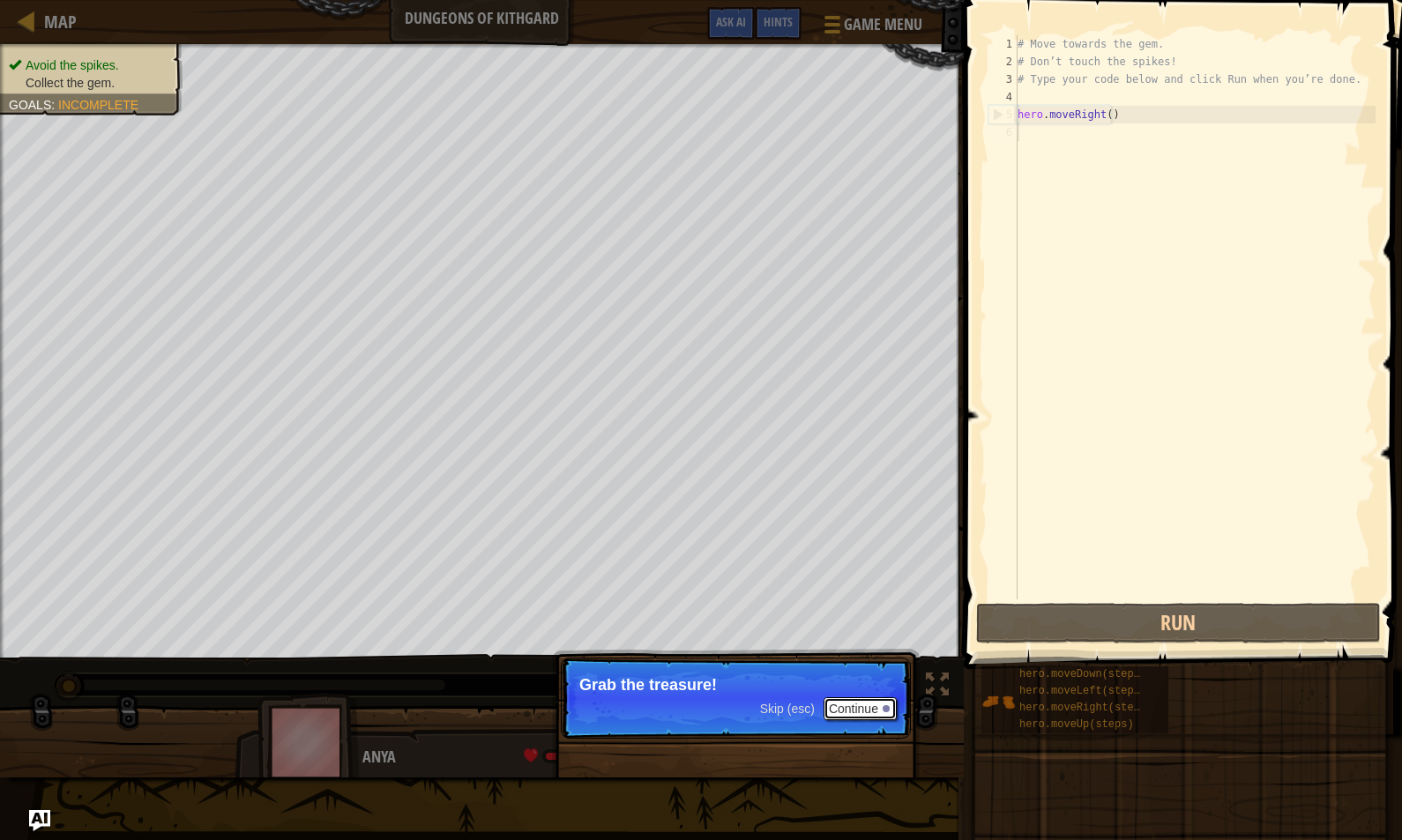
click at [856, 710] on button "Continue" at bounding box center [860, 708] width 73 height 23
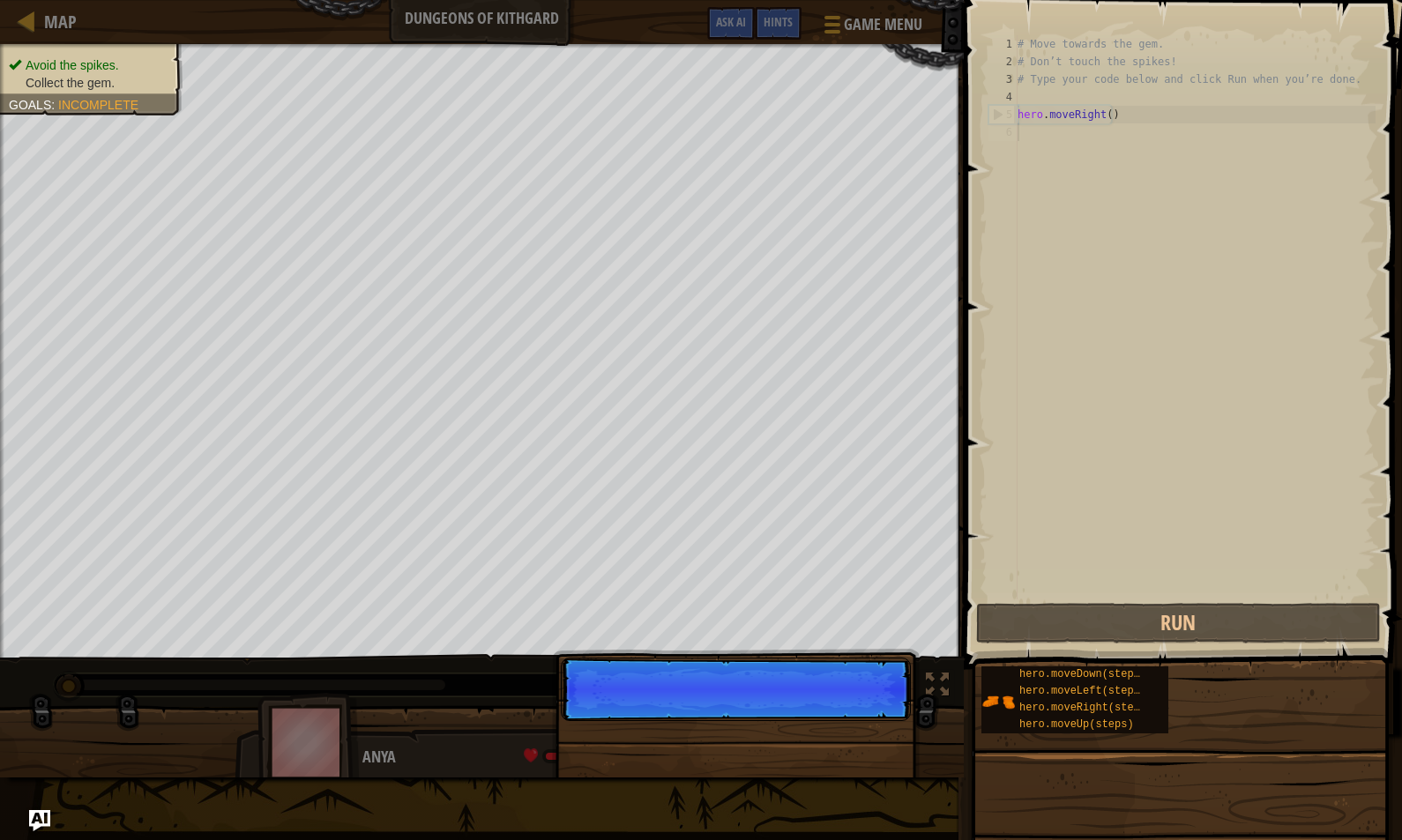
scroll to position [8, 0]
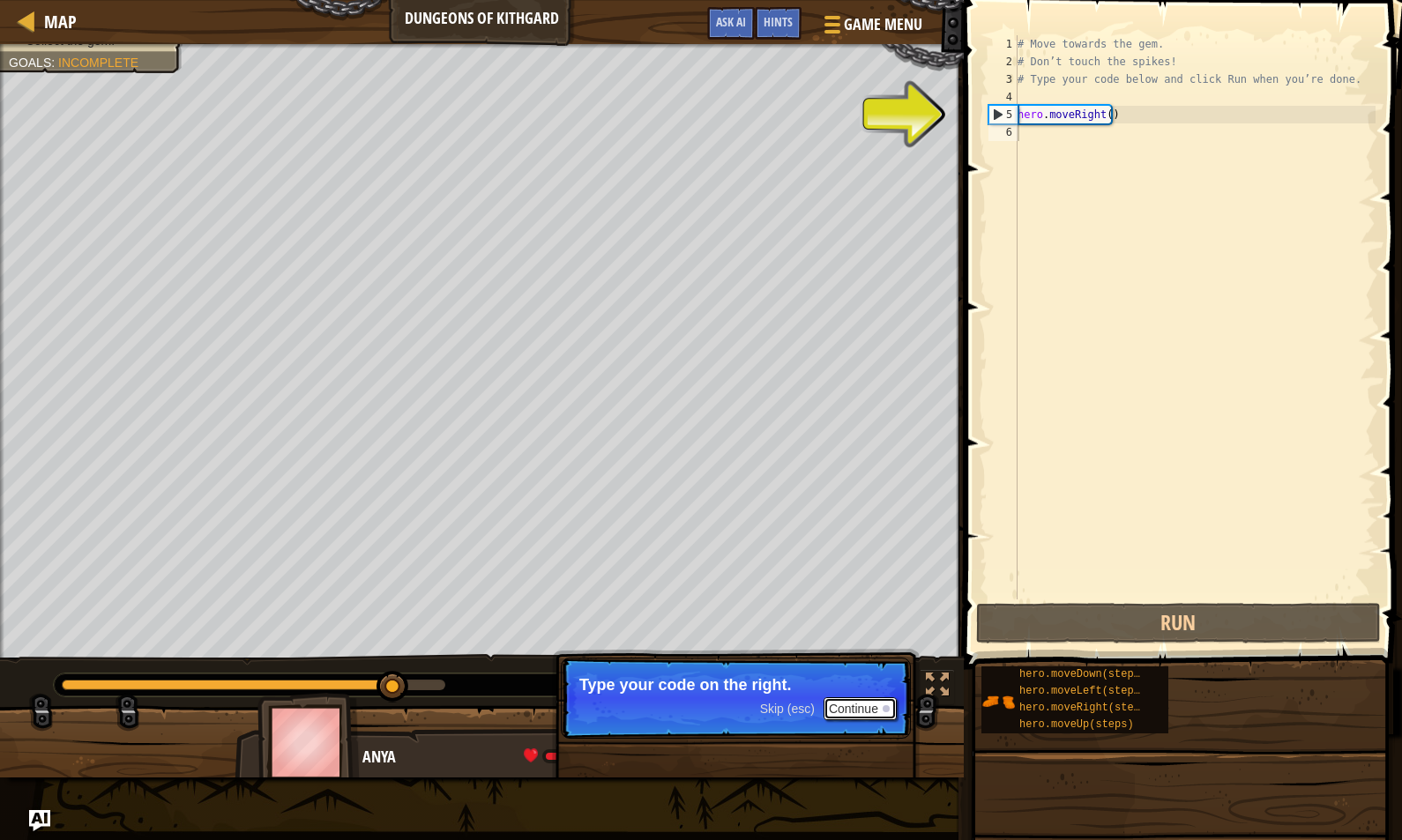
click at [849, 708] on button "Continue" at bounding box center [860, 708] width 73 height 23
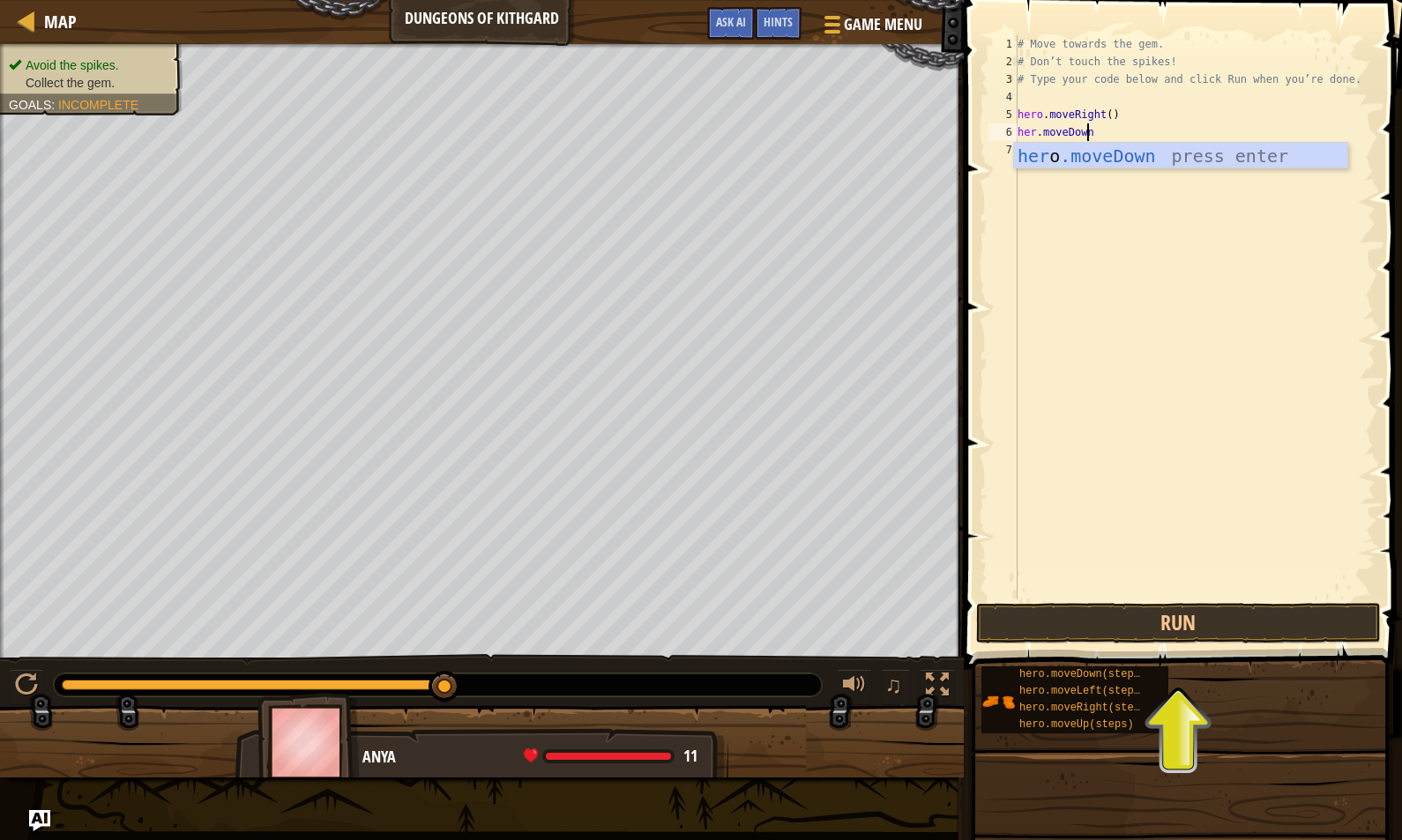
scroll to position [8, 6]
type textarea "her.moveDown()"
click at [1033, 132] on div "# Move towards the gem. # Don’t touch the spikes! # Type your code below and cl…" at bounding box center [1194, 335] width 361 height 600
type textarea "hero.moveDown()"
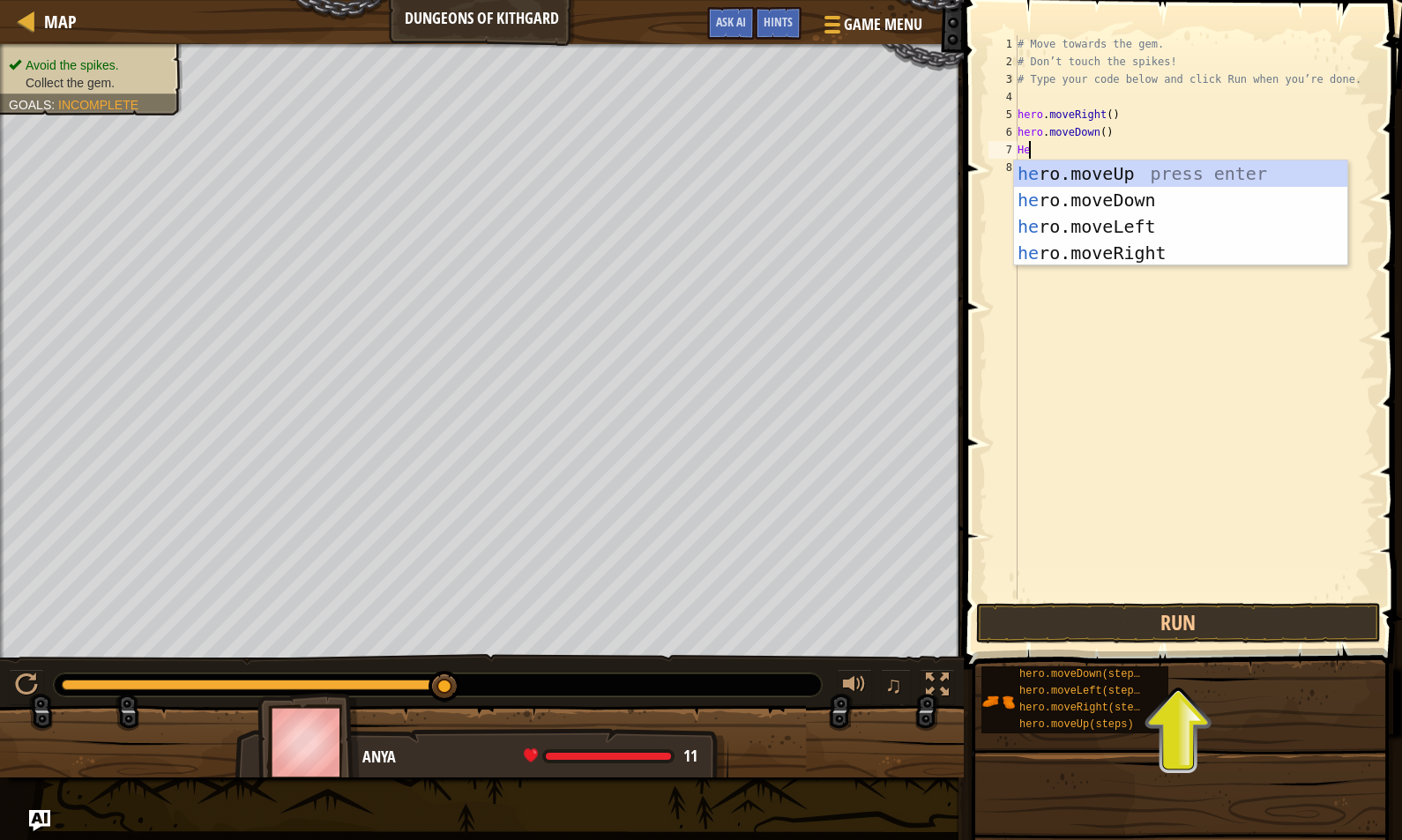
type textarea "H"
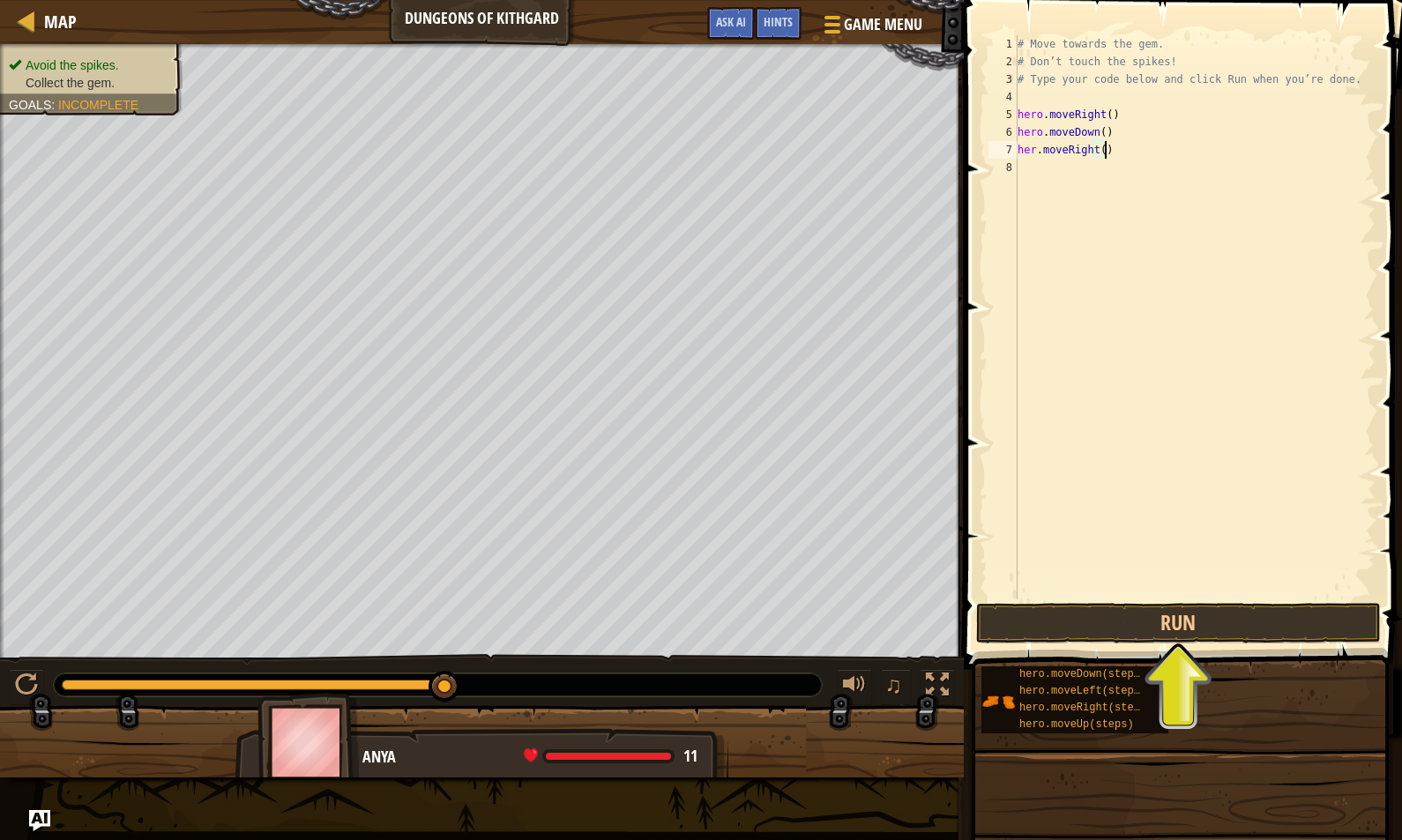
scroll to position [8, 6]
click at [1164, 627] on button "Run" at bounding box center [1178, 624] width 405 height 41
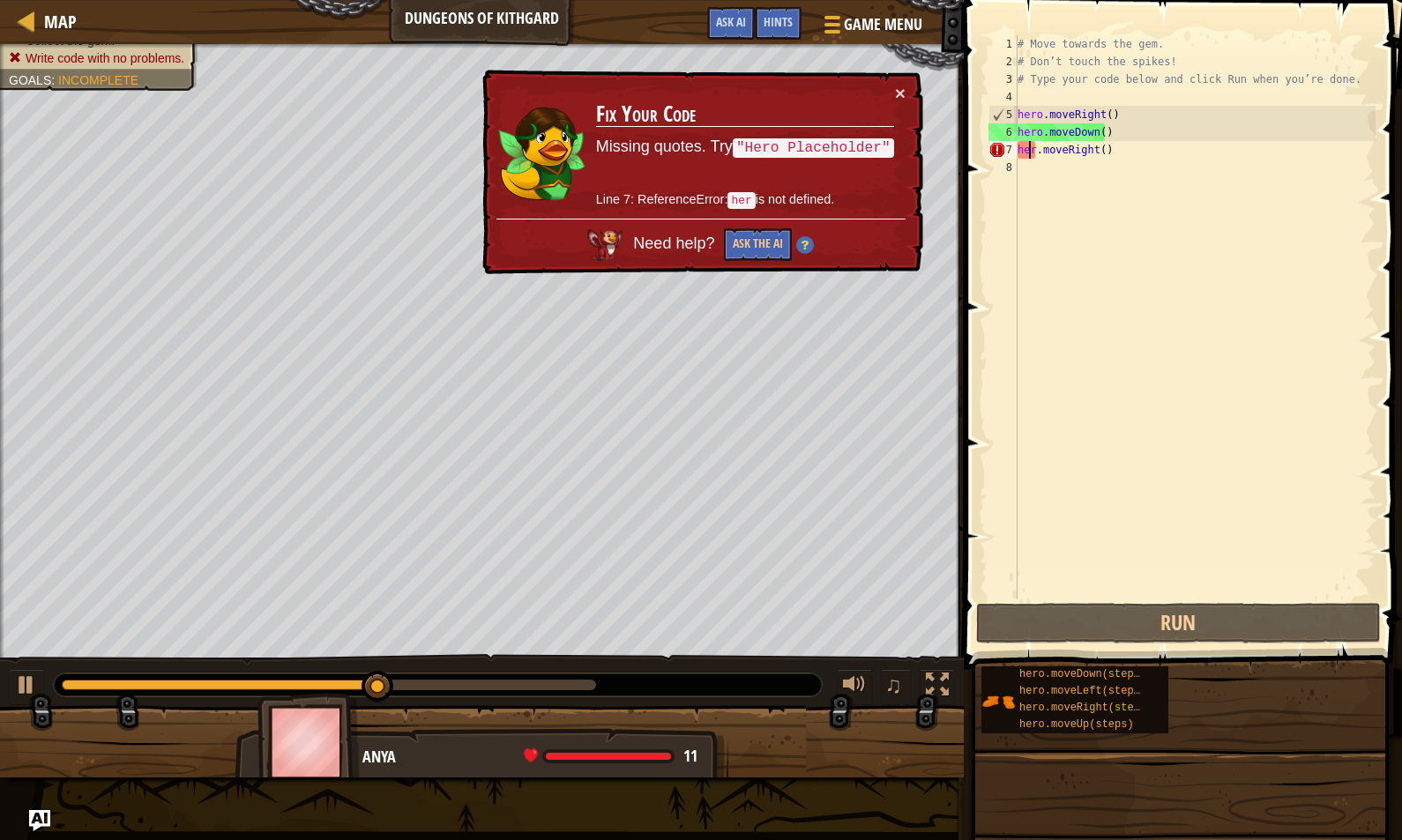
click at [1031, 150] on div "# Move towards the gem. # Don’t touch the spikes! # Type your code below and cl…" at bounding box center [1194, 335] width 361 height 600
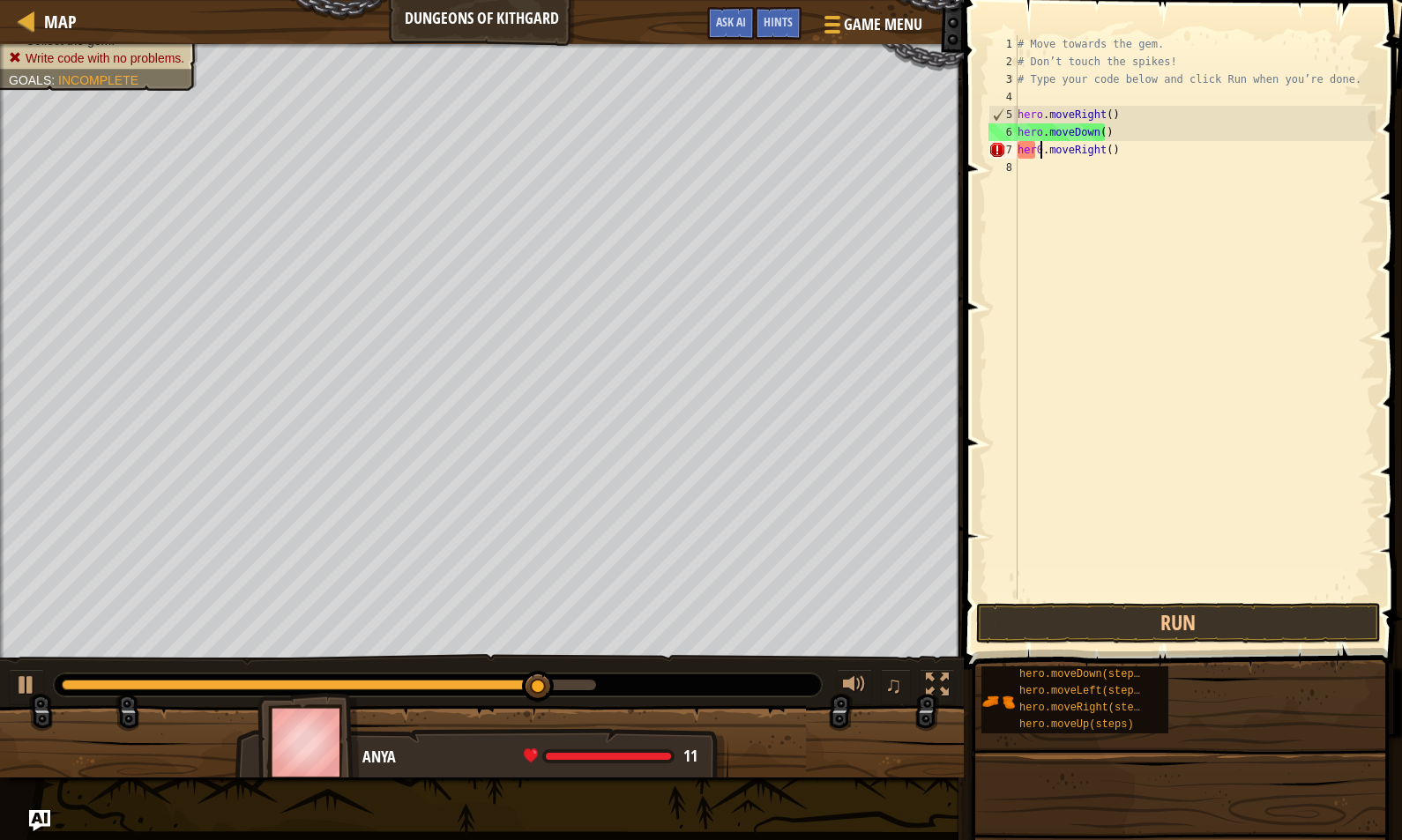
scroll to position [8, 2]
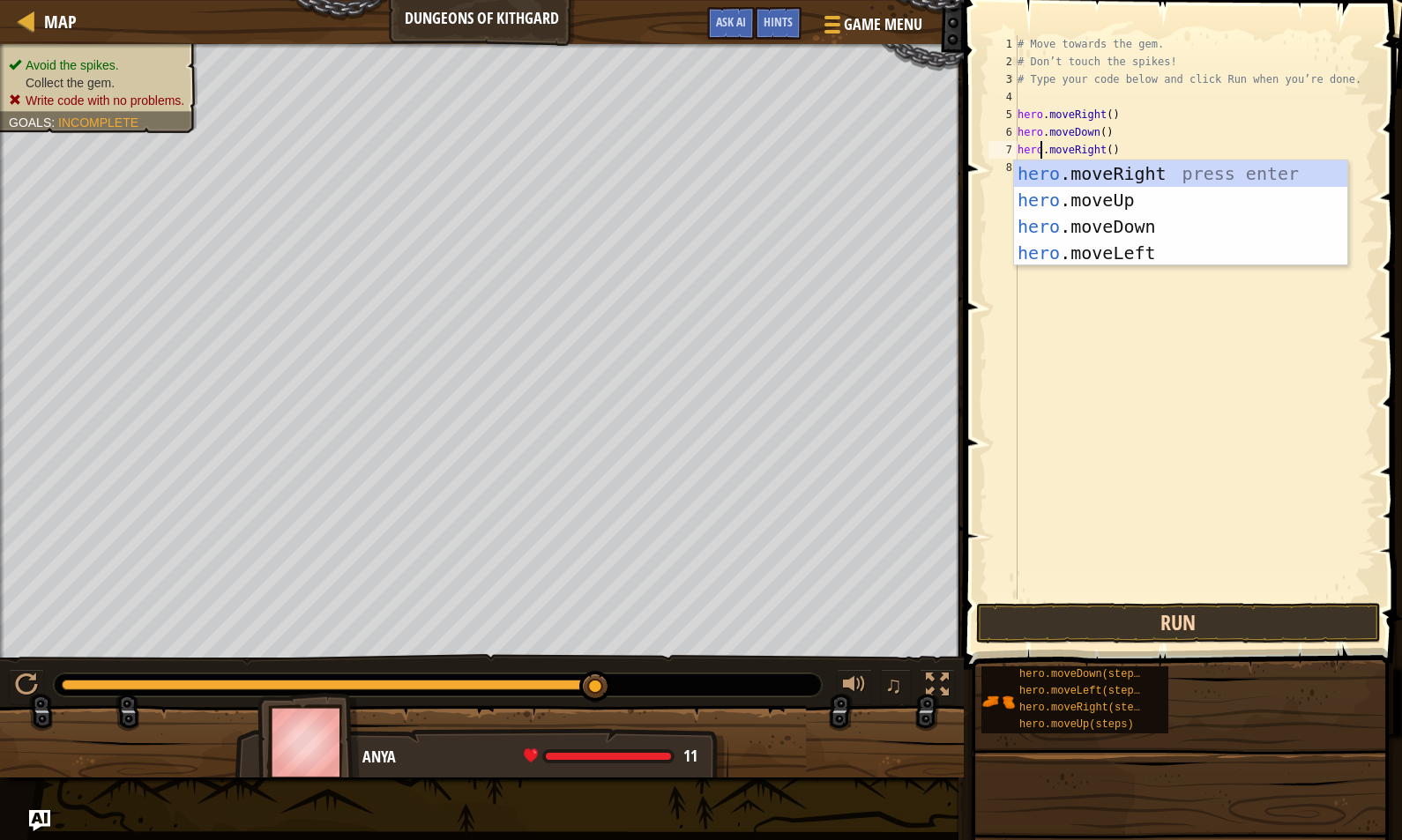
type textarea "hero.moveRight()"
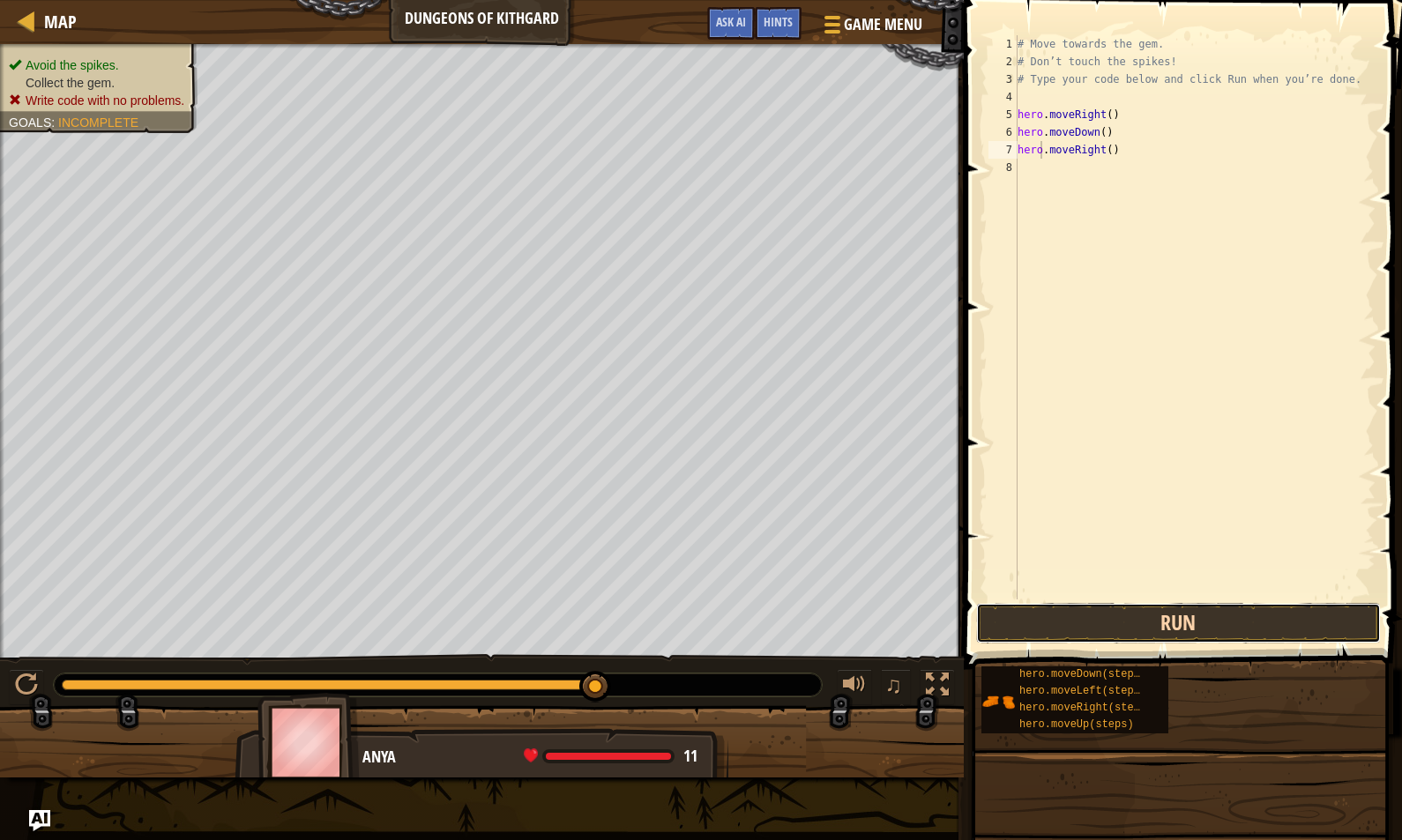
click at [1144, 617] on button "Run" at bounding box center [1178, 624] width 405 height 41
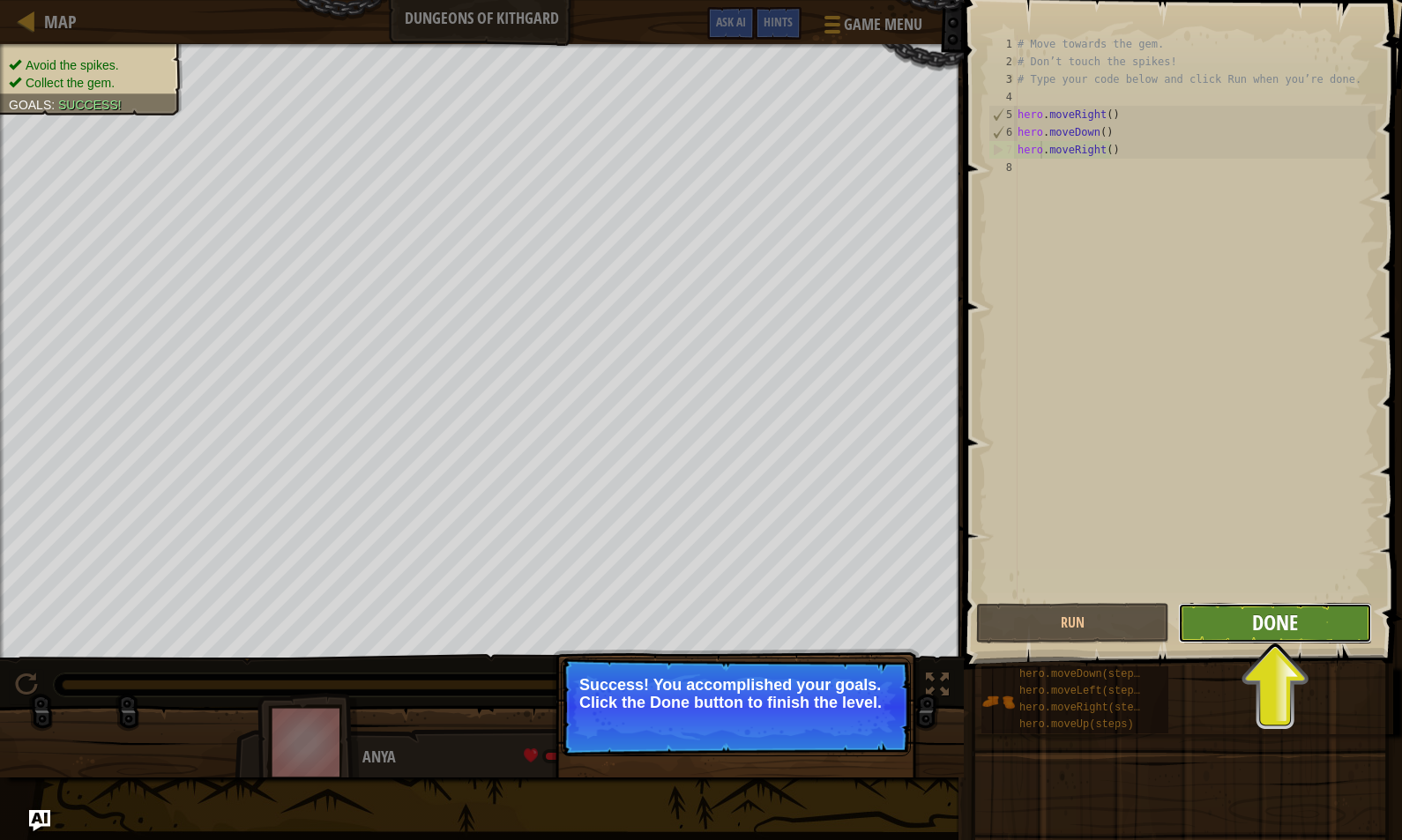
click at [1255, 617] on span "Done" at bounding box center [1275, 622] width 45 height 28
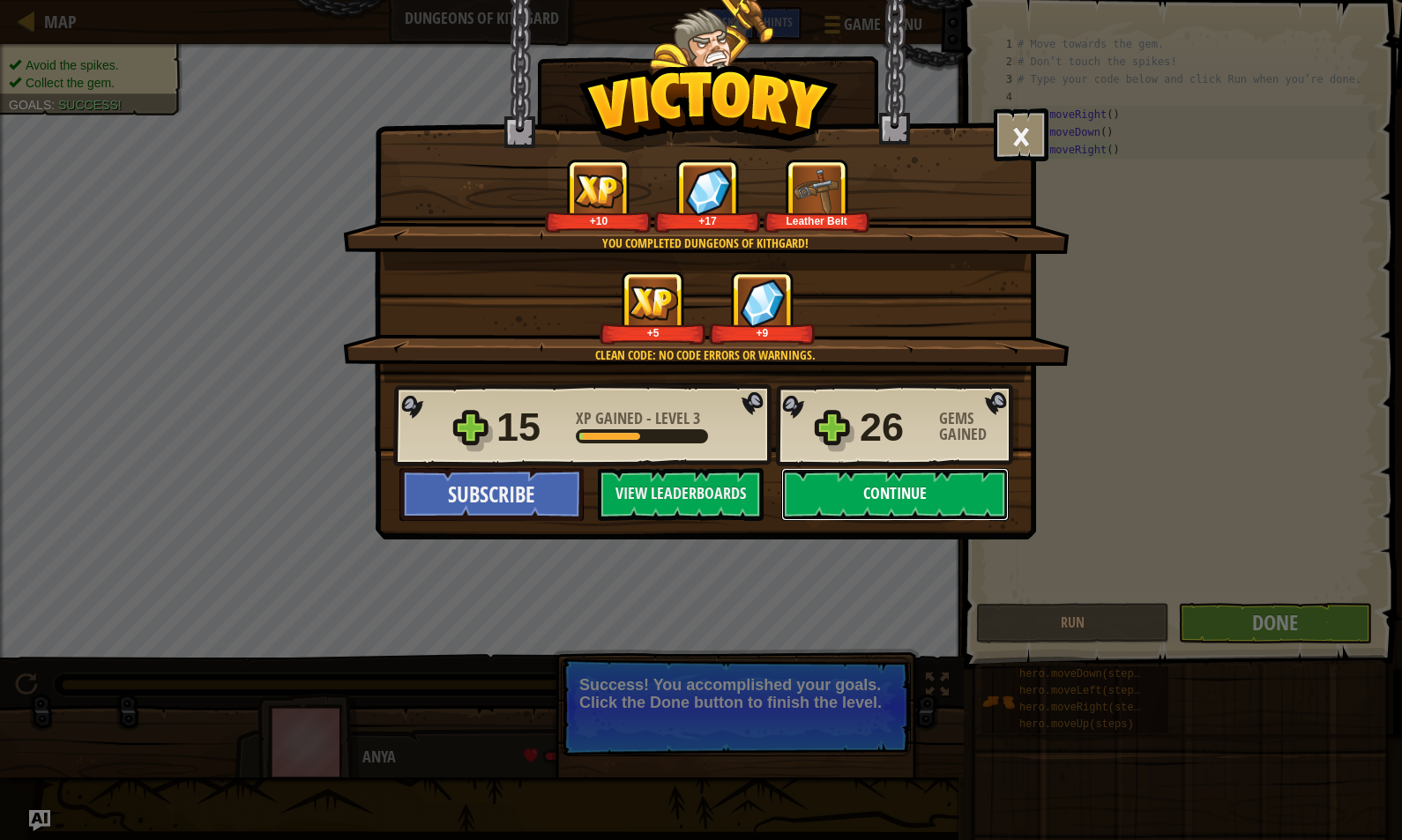
click at [919, 504] on button "Continue" at bounding box center [894, 494] width 227 height 53
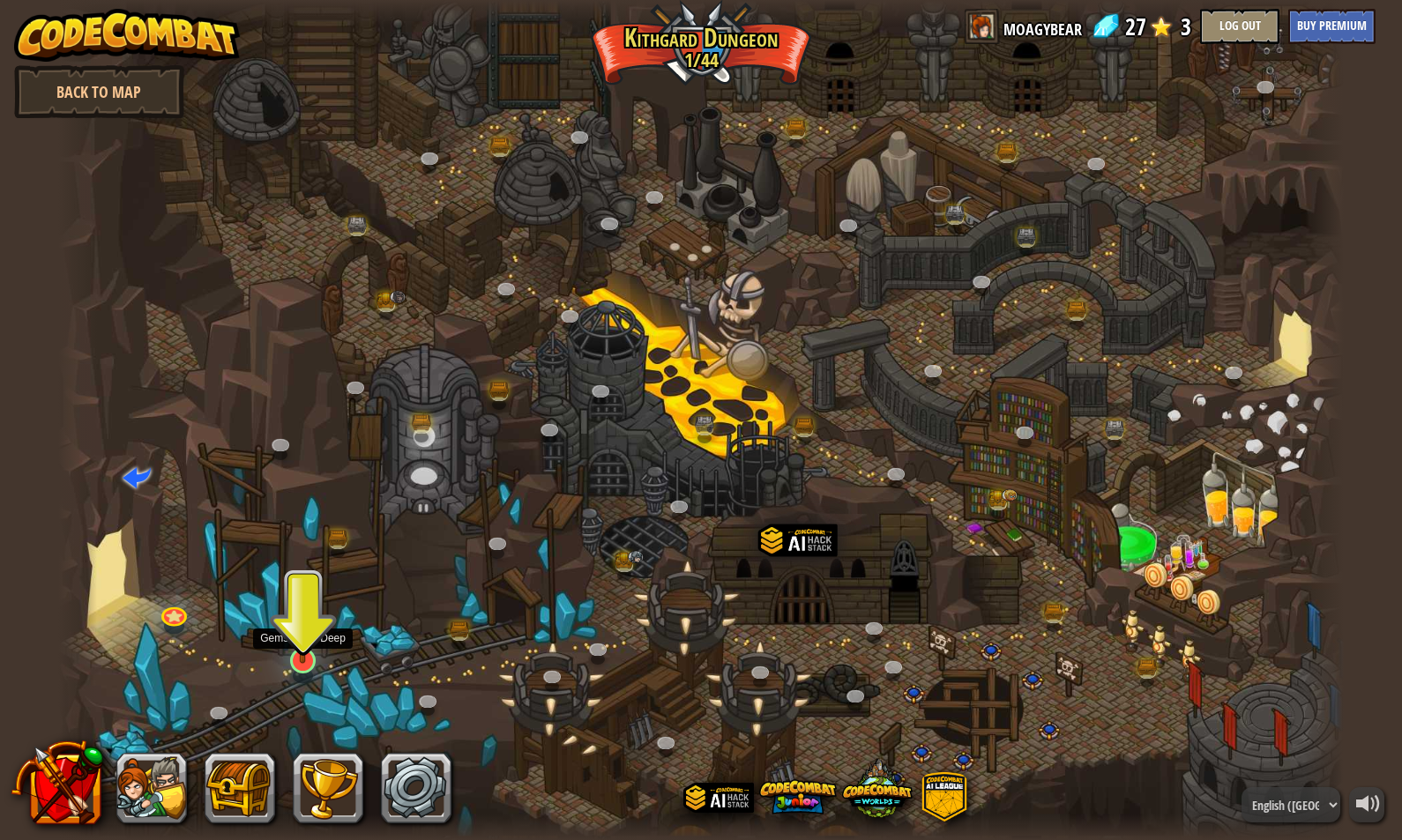
click at [303, 663] on div at bounding box center [303, 661] width 26 height 26
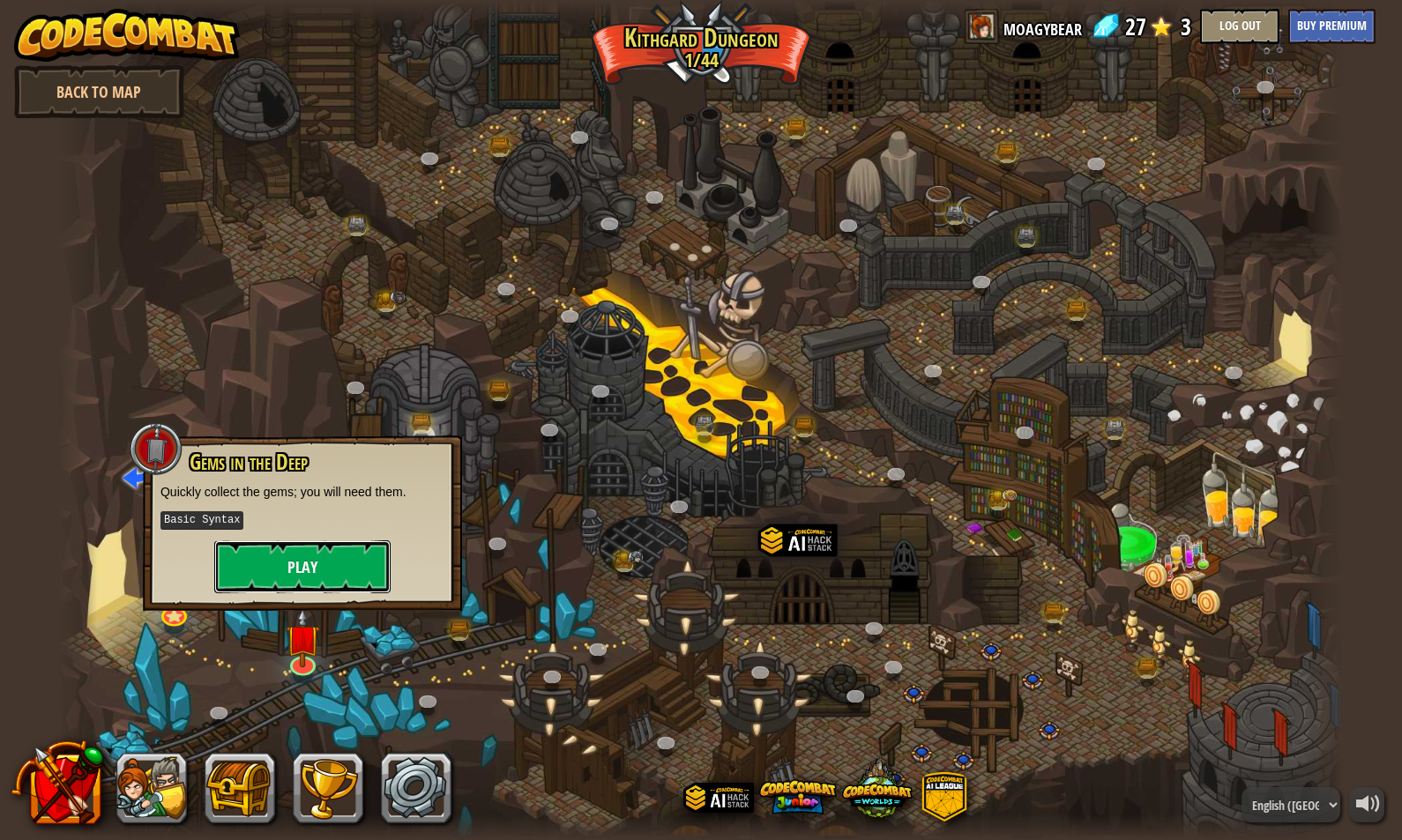
click at [279, 566] on button "Play" at bounding box center [303, 566] width 176 height 53
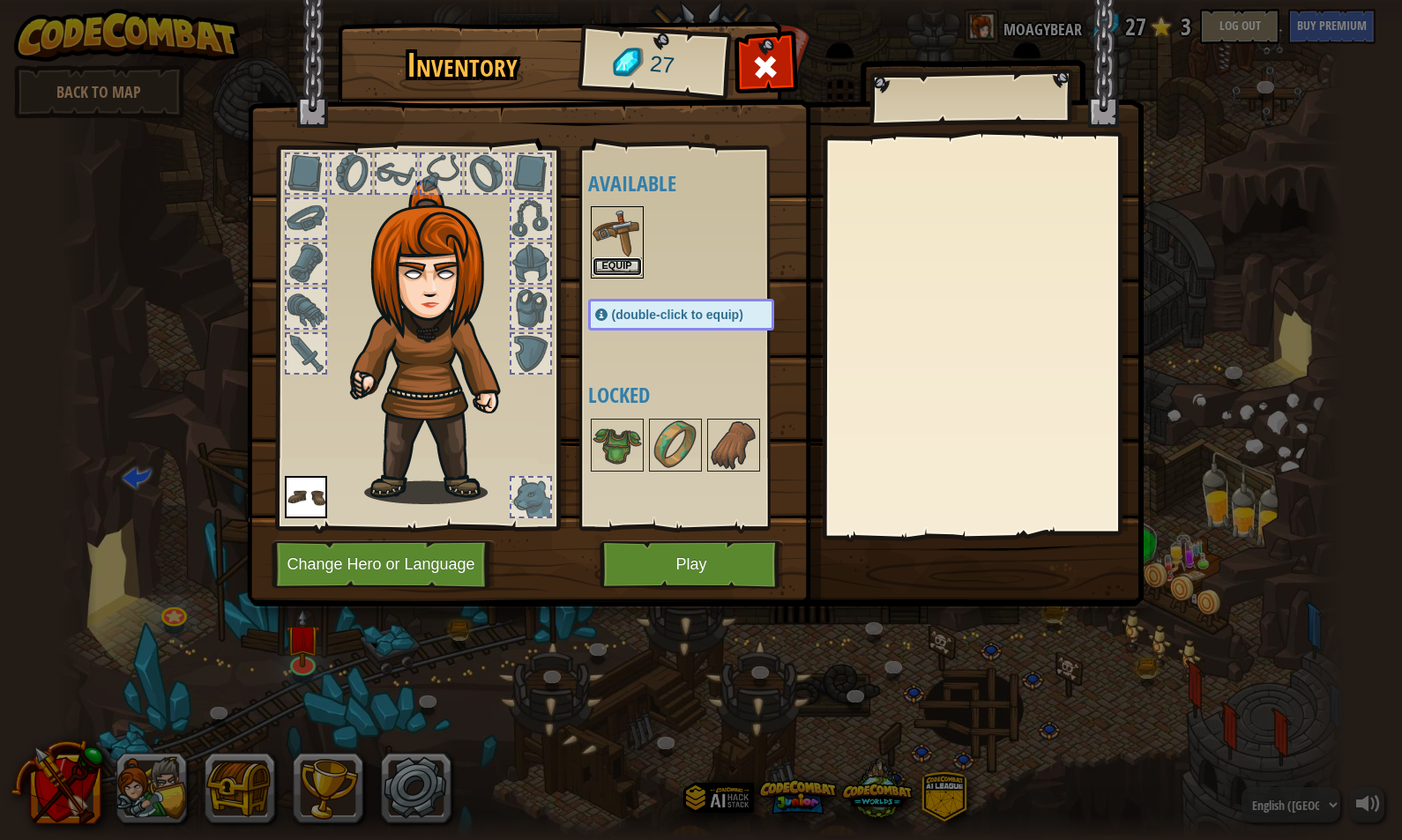
click at [624, 265] on button "Equip" at bounding box center [617, 266] width 49 height 19
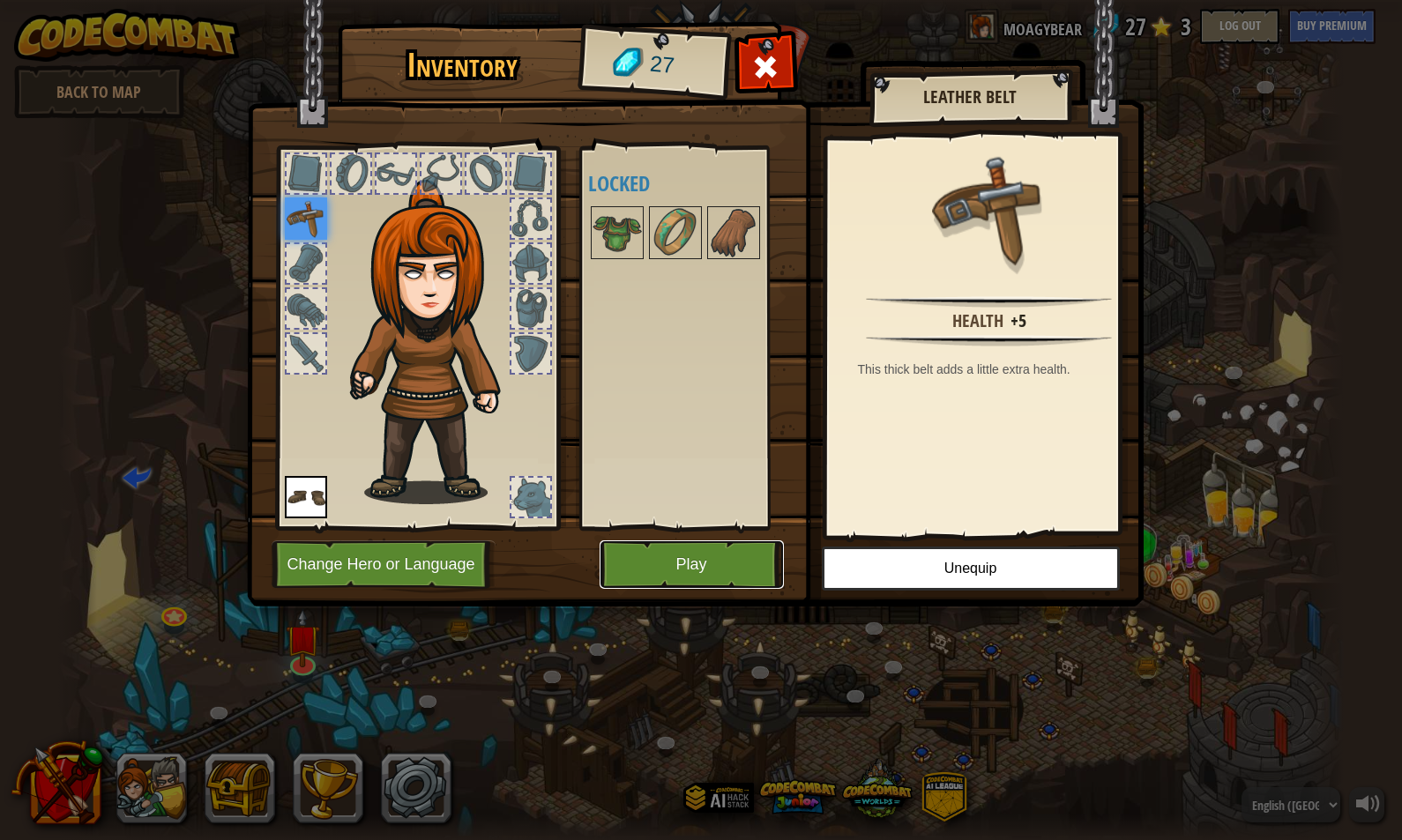
click at [695, 567] on button "Play" at bounding box center [692, 564] width 184 height 48
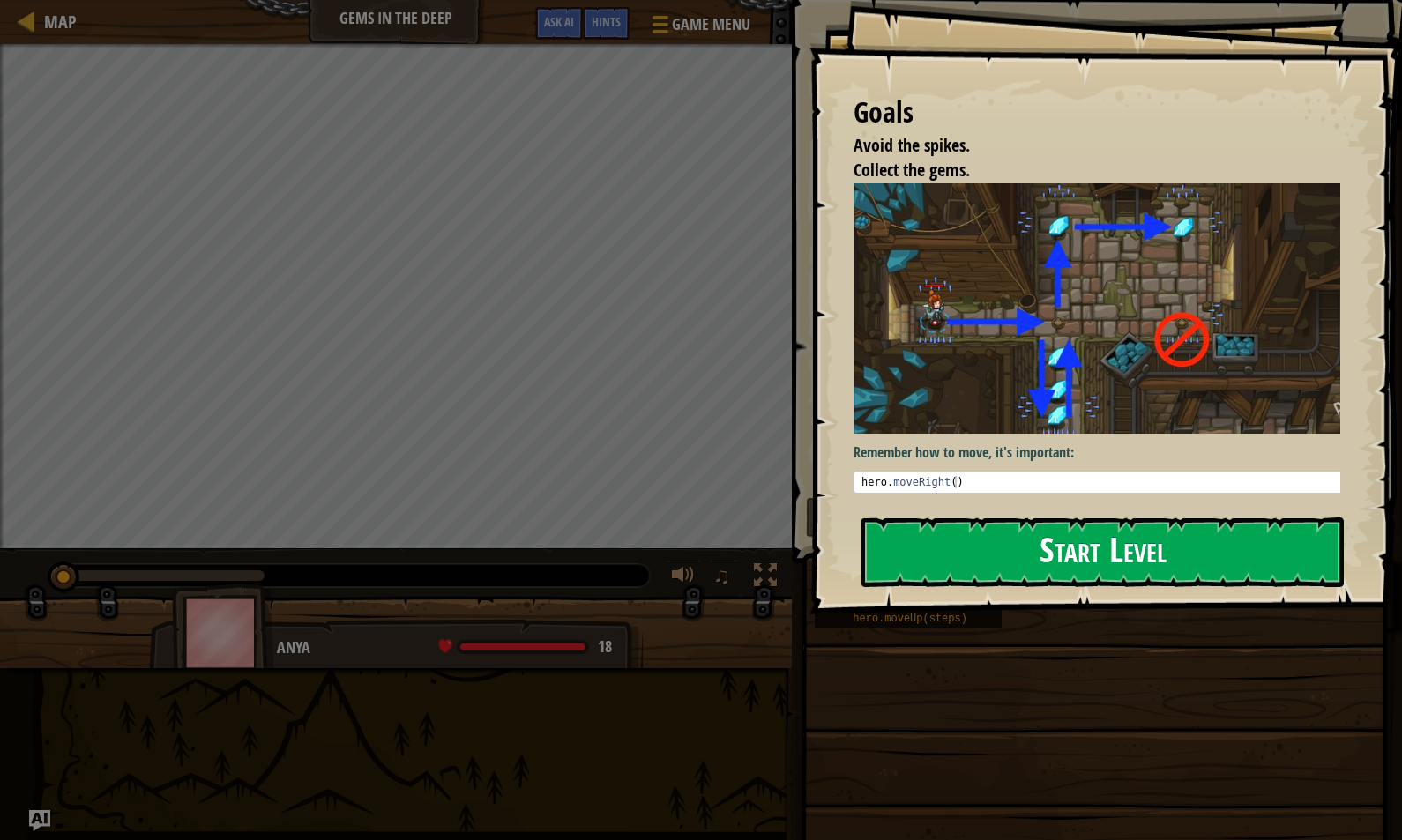
click at [1048, 547] on button "Start Level" at bounding box center [1102, 551] width 482 height 70
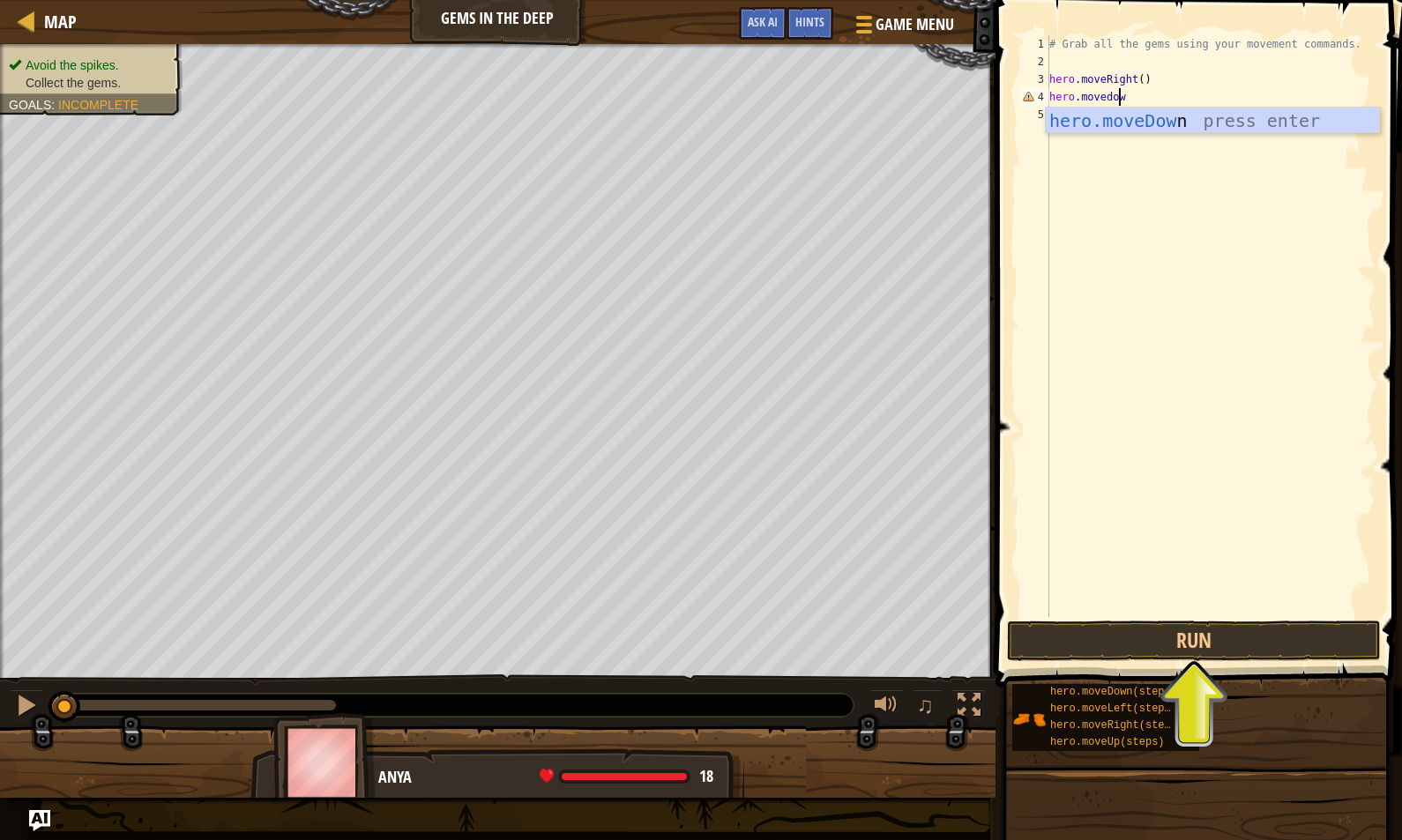
scroll to position [8, 6]
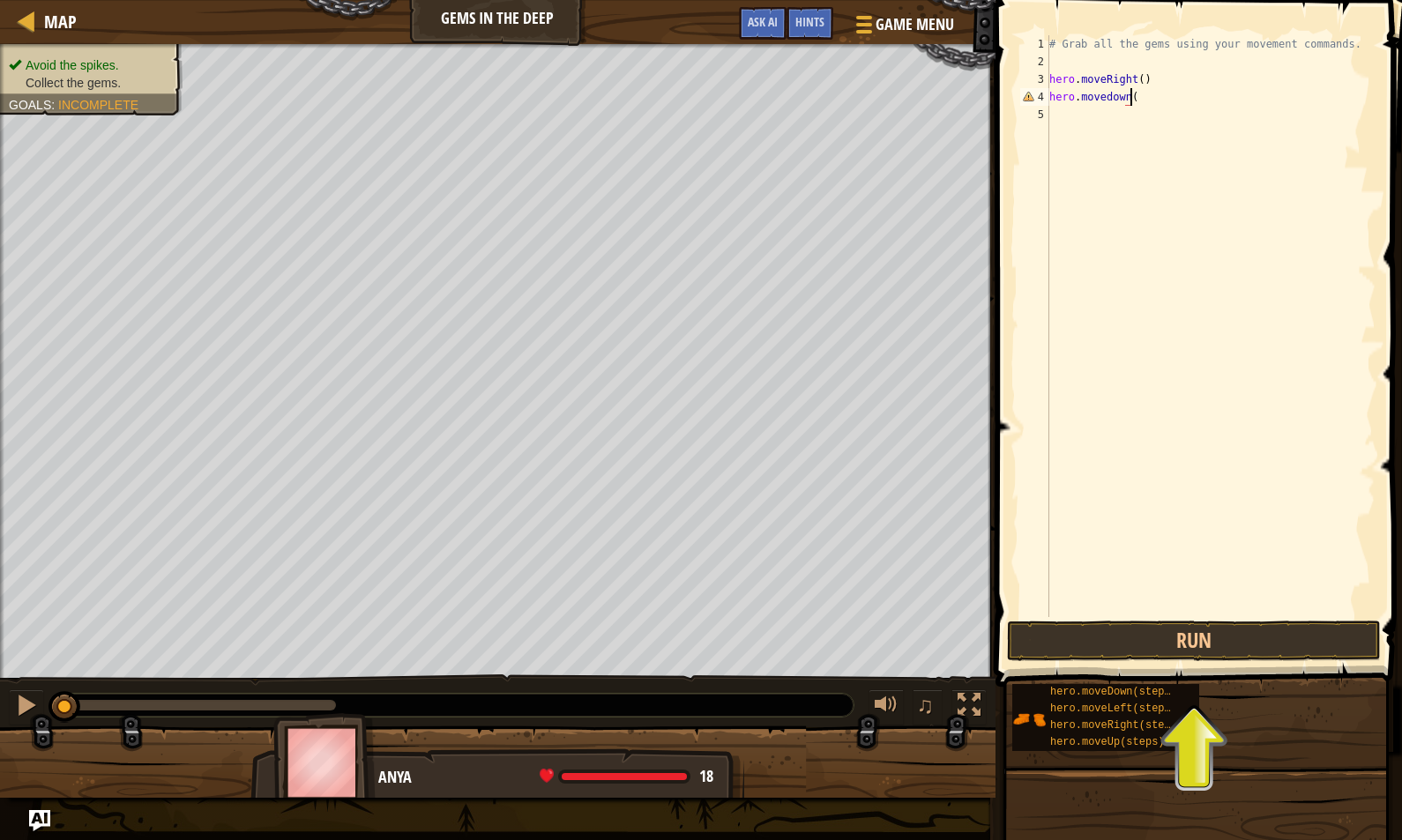
type textarea "hero.movedown()"
type textarea "Her.moveUp()"
type textarea "H"
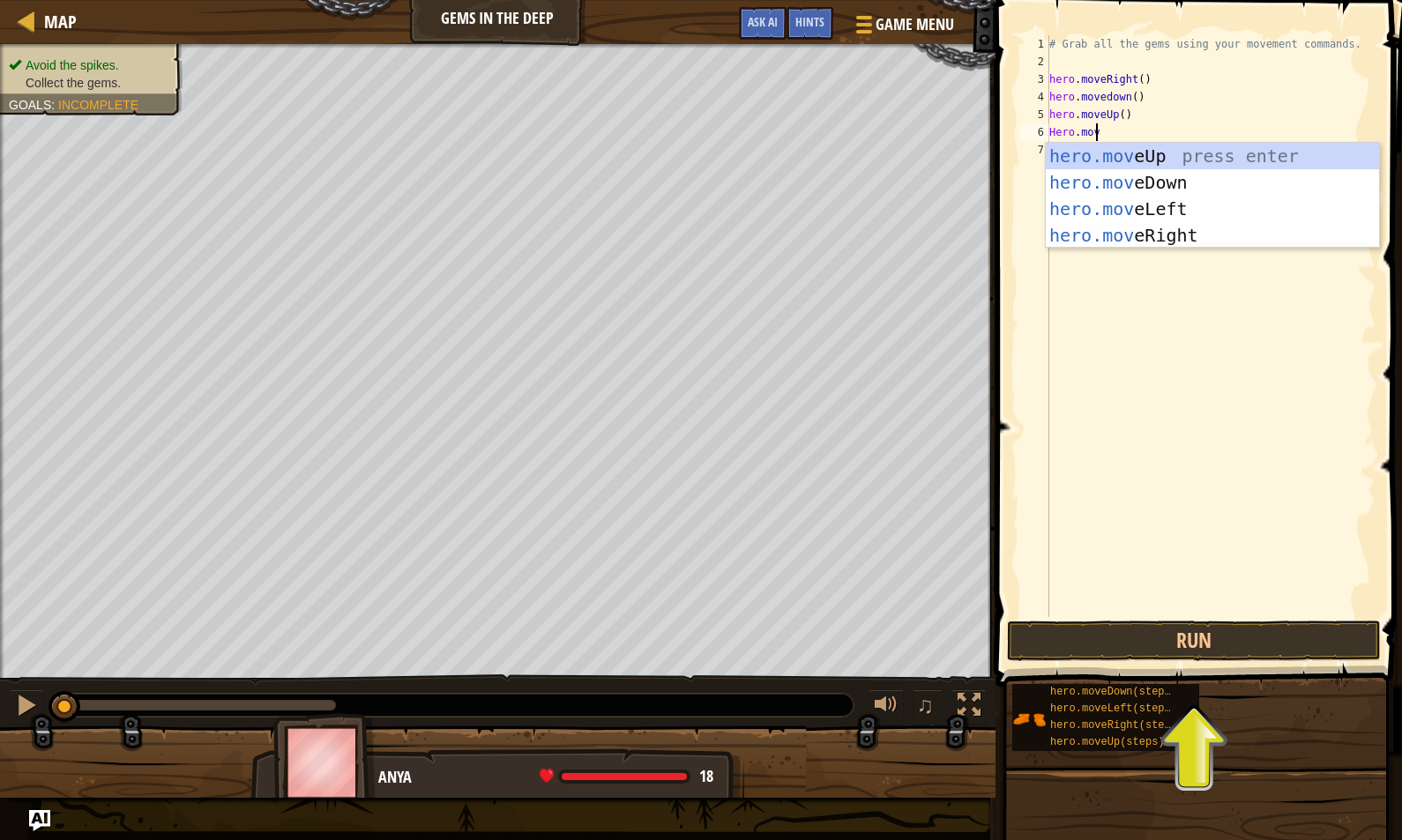
scroll to position [8, 3]
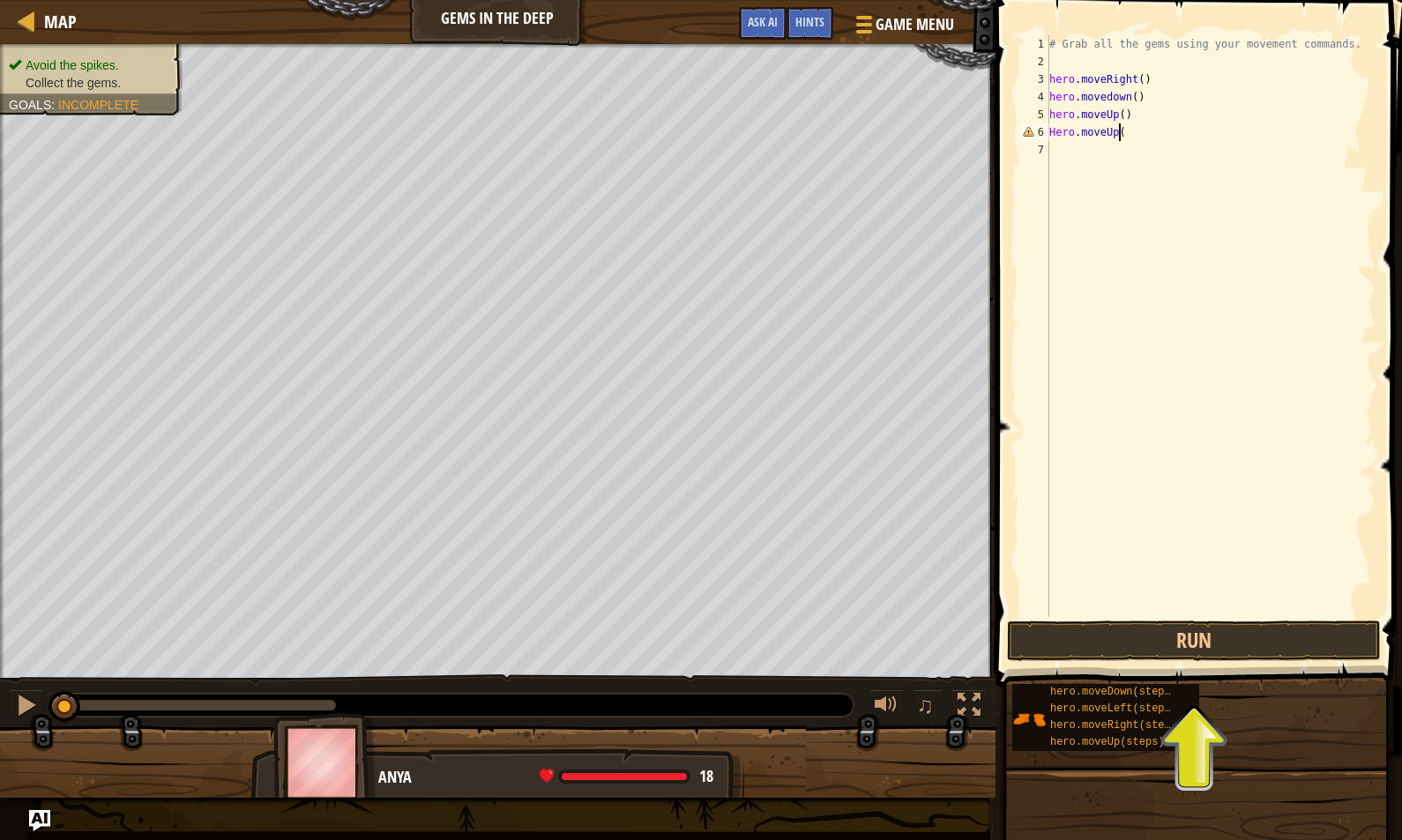
type textarea "Hero.moveUp()"
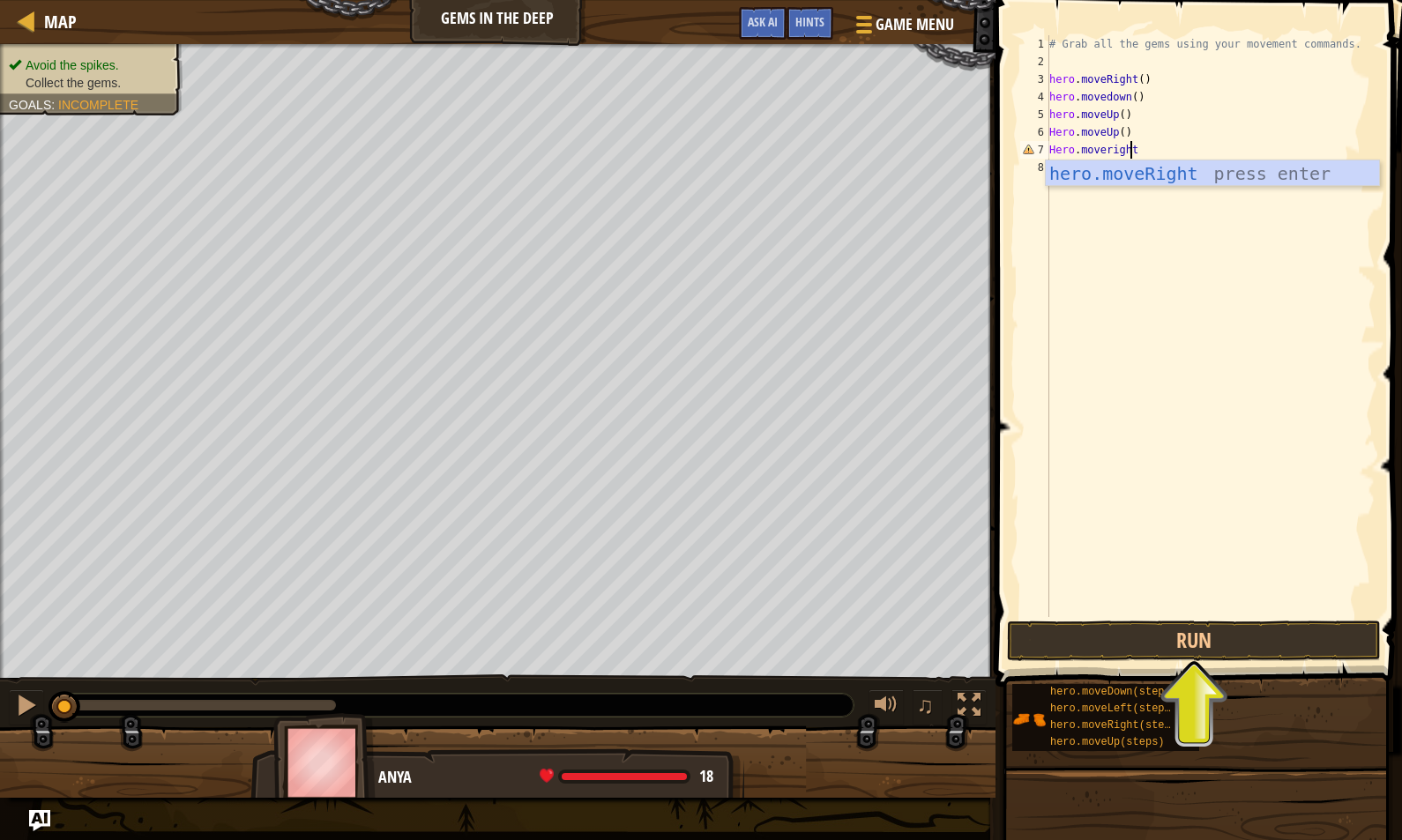
scroll to position [8, 6]
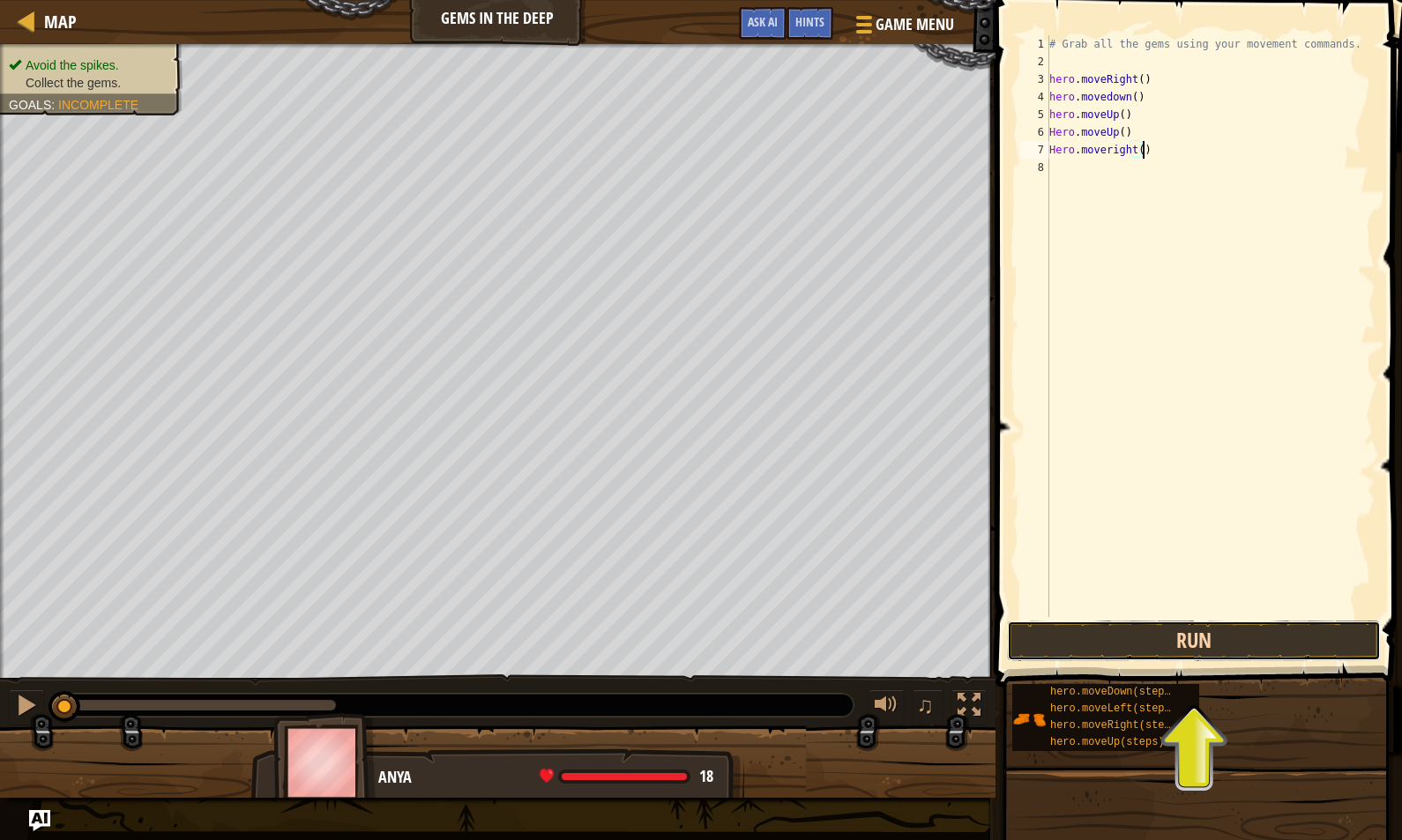
click at [1126, 639] on button "Run" at bounding box center [1194, 641] width 374 height 41
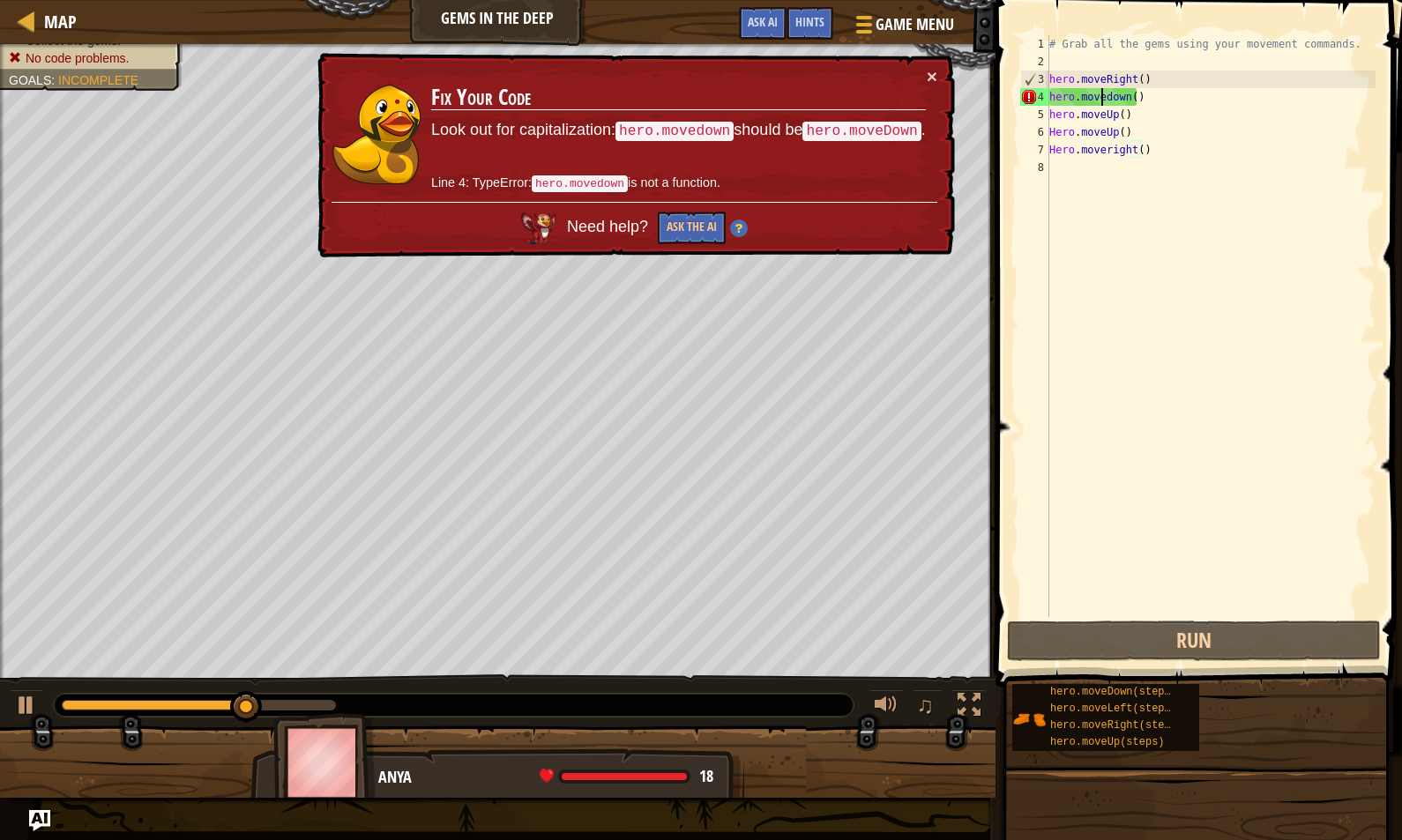
click at [1104, 97] on div "# Grab all the gems using your movement commands. hero . moveRight ( ) hero . m…" at bounding box center [1210, 343] width 330 height 617
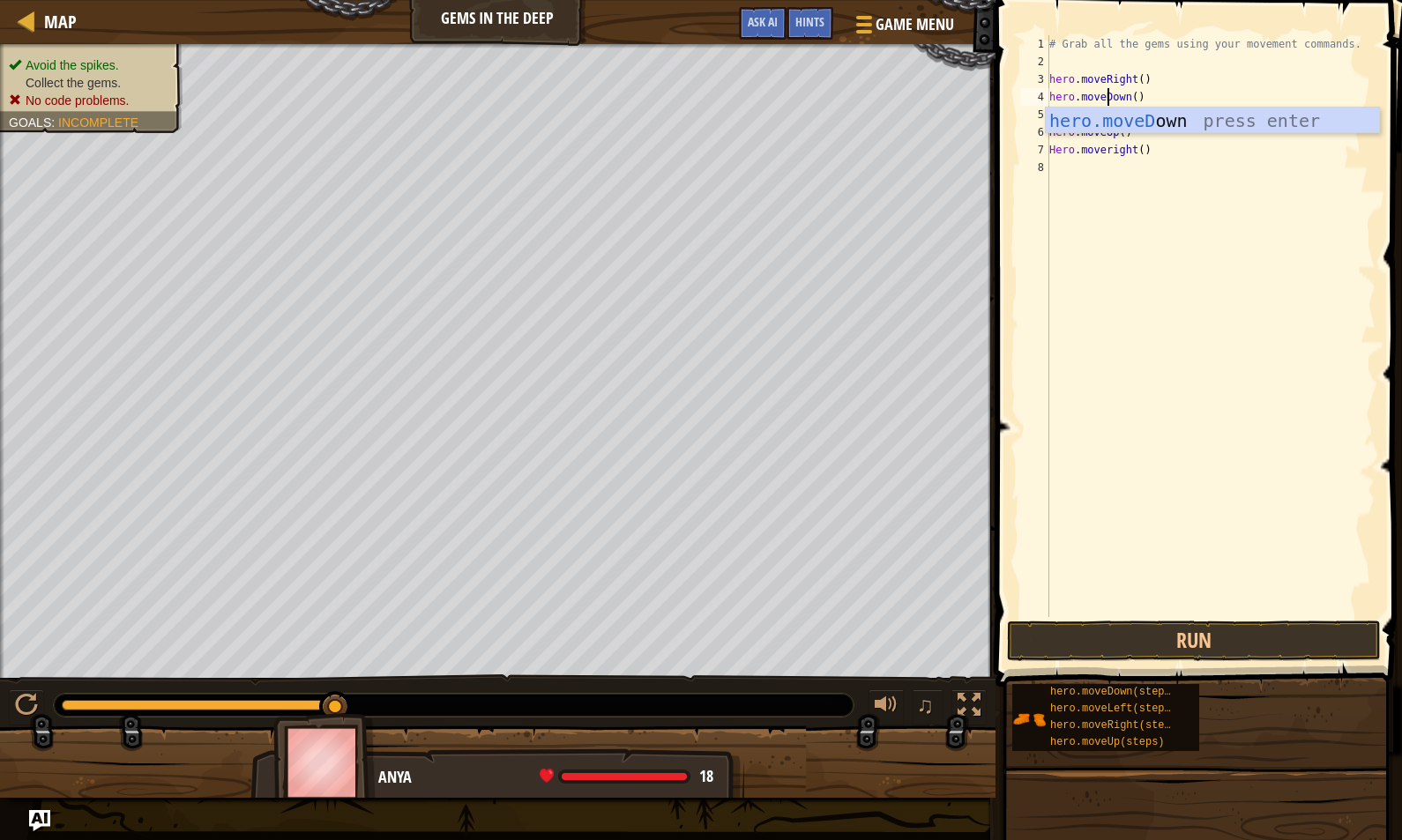
scroll to position [8, 5]
click at [1173, 119] on div "hero.moveD own press enter" at bounding box center [1212, 147] width 333 height 79
click at [1056, 133] on div "# Grab all the gems using your movement commands. hero . moveRight ( ) hero . m…" at bounding box center [1210, 343] width 330 height 617
type textarea "hero.moveUp()"
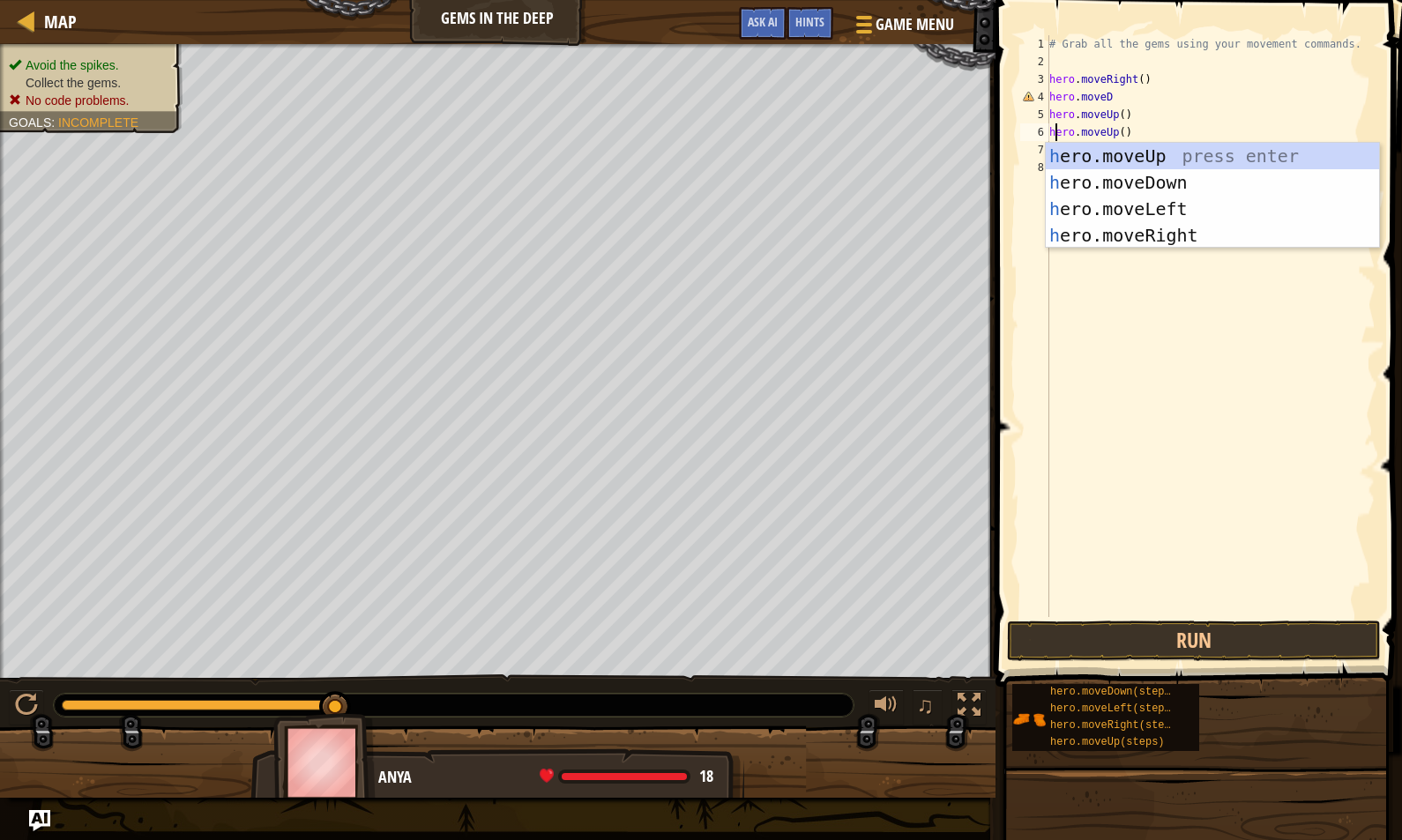
scroll to position [8, 0]
click at [1247, 308] on div "# Grab all the gems using your movement commands. hero . moveRight ( ) hero . m…" at bounding box center [1210, 343] width 330 height 617
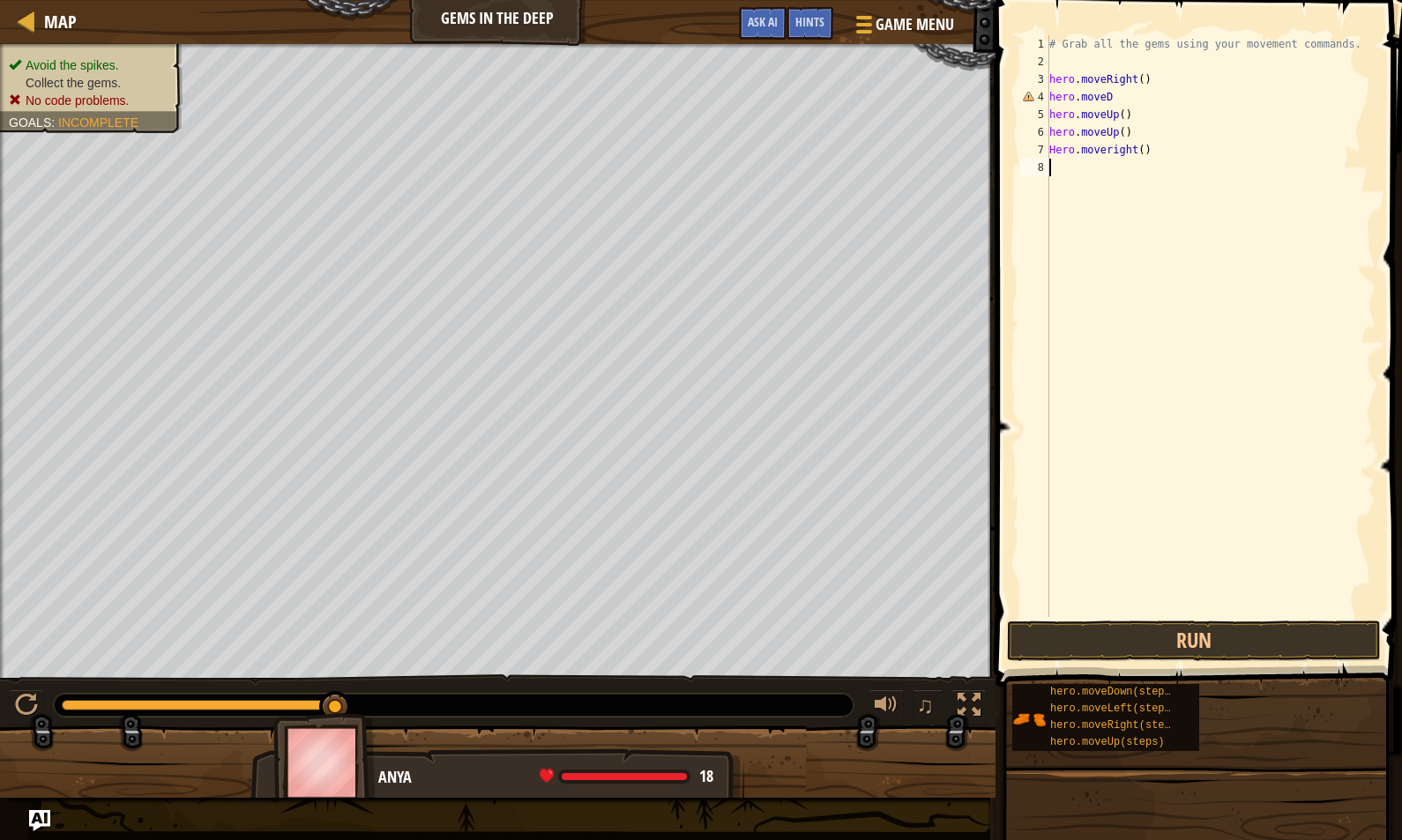
click at [1055, 154] on div "# Grab all the gems using your movement commands. hero . moveRight ( ) hero . m…" at bounding box center [1210, 343] width 330 height 617
type textarea "hero.moveright()"
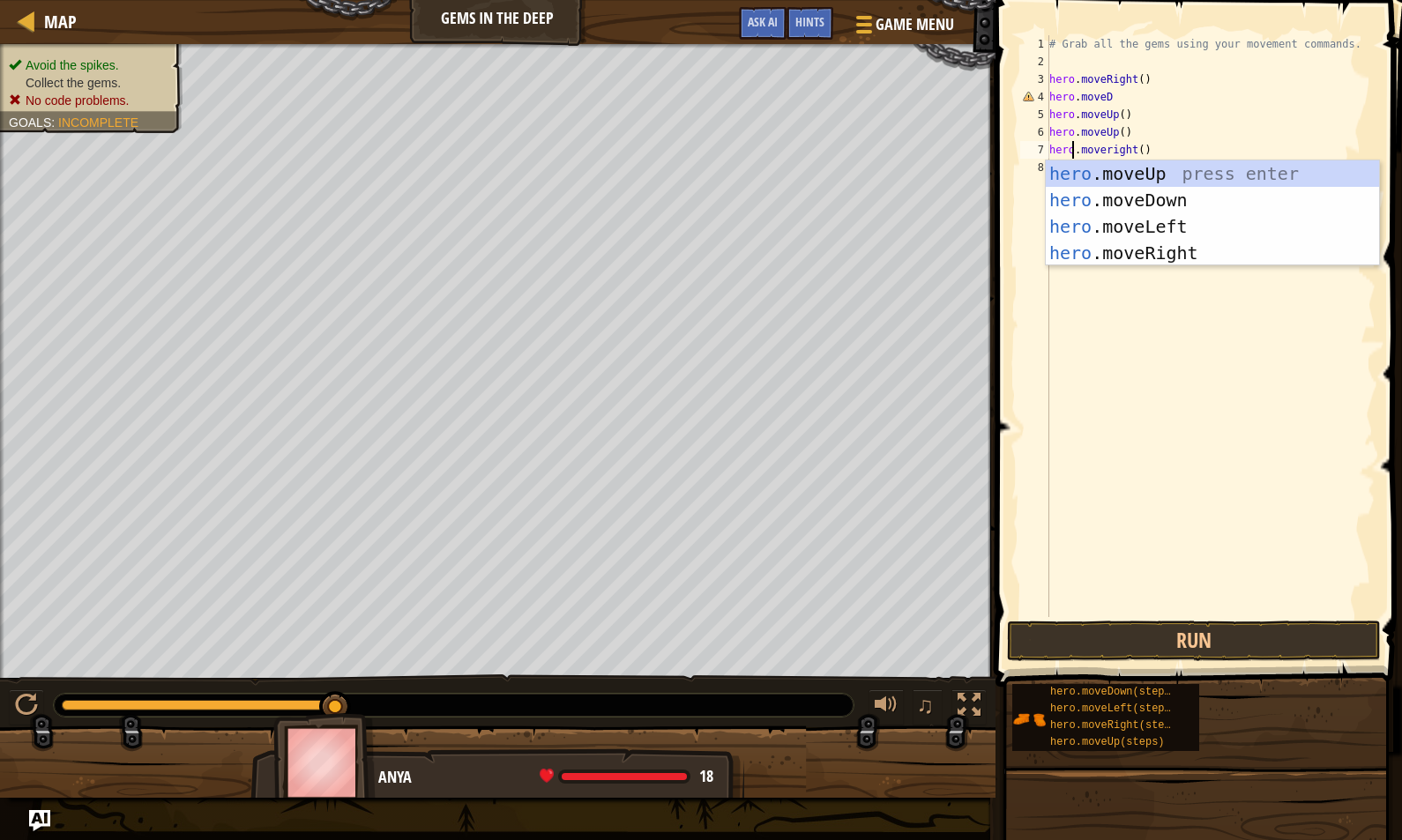
click at [1250, 416] on div "# Grab all the gems using your movement commands. hero . moveRight ( ) hero . m…" at bounding box center [1210, 343] width 330 height 617
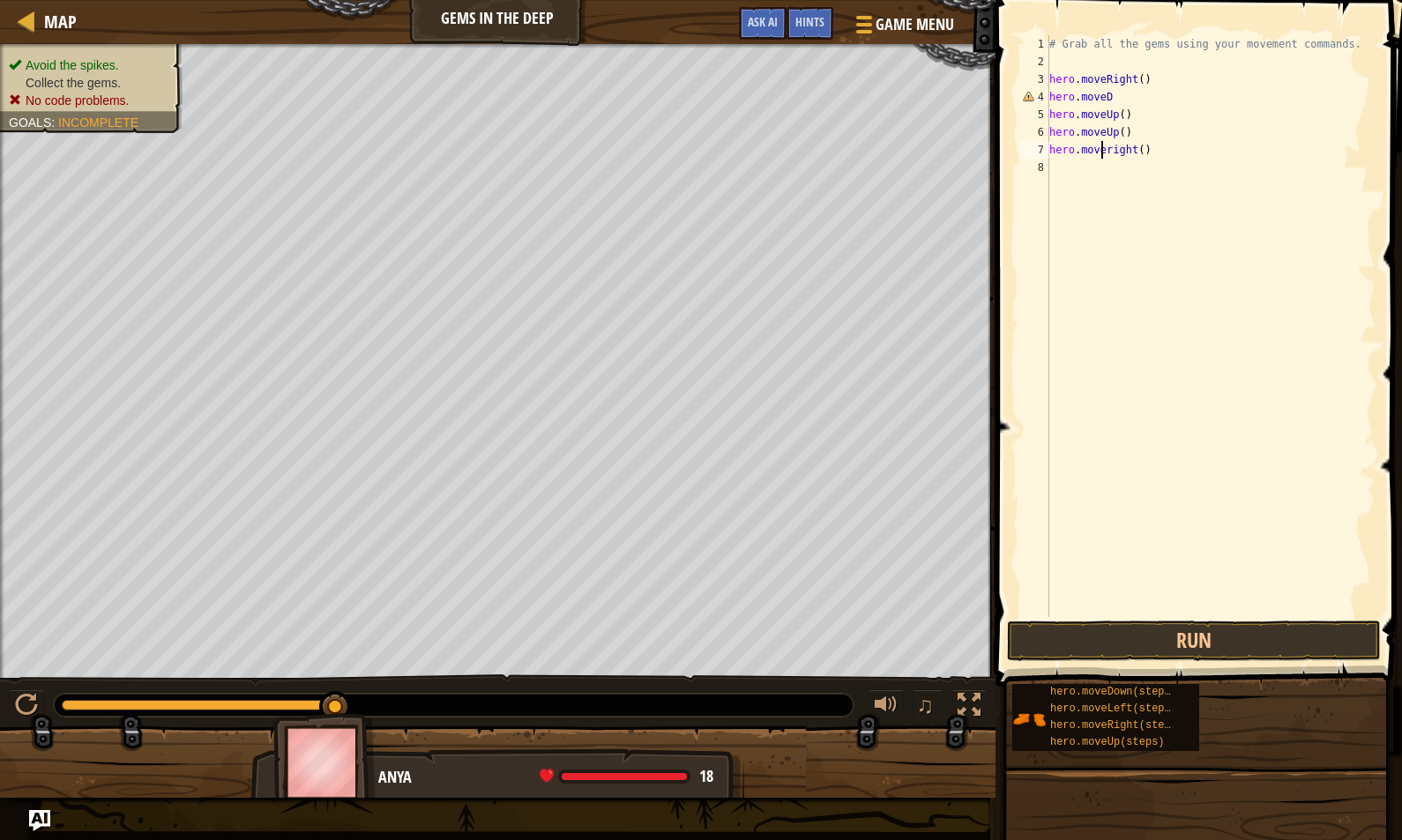
click at [1099, 149] on div "# Grab all the gems using your movement commands. hero . moveRight ( ) hero . m…" at bounding box center [1210, 343] width 330 height 617
click at [1123, 640] on button "Run" at bounding box center [1194, 641] width 374 height 41
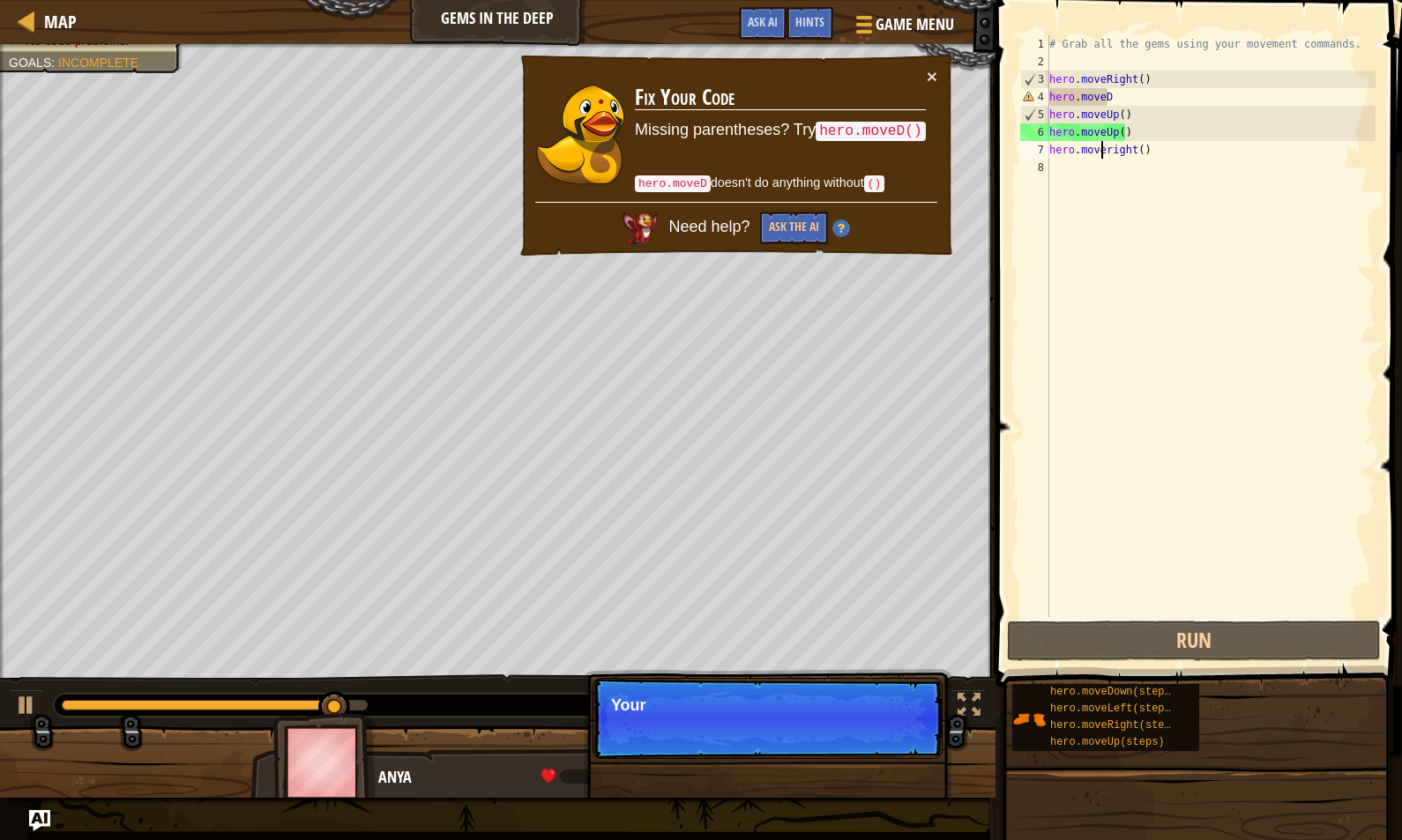
click at [1107, 97] on div "# Grab all the gems using your movement commands. hero . moveRight ( ) hero . m…" at bounding box center [1210, 343] width 330 height 617
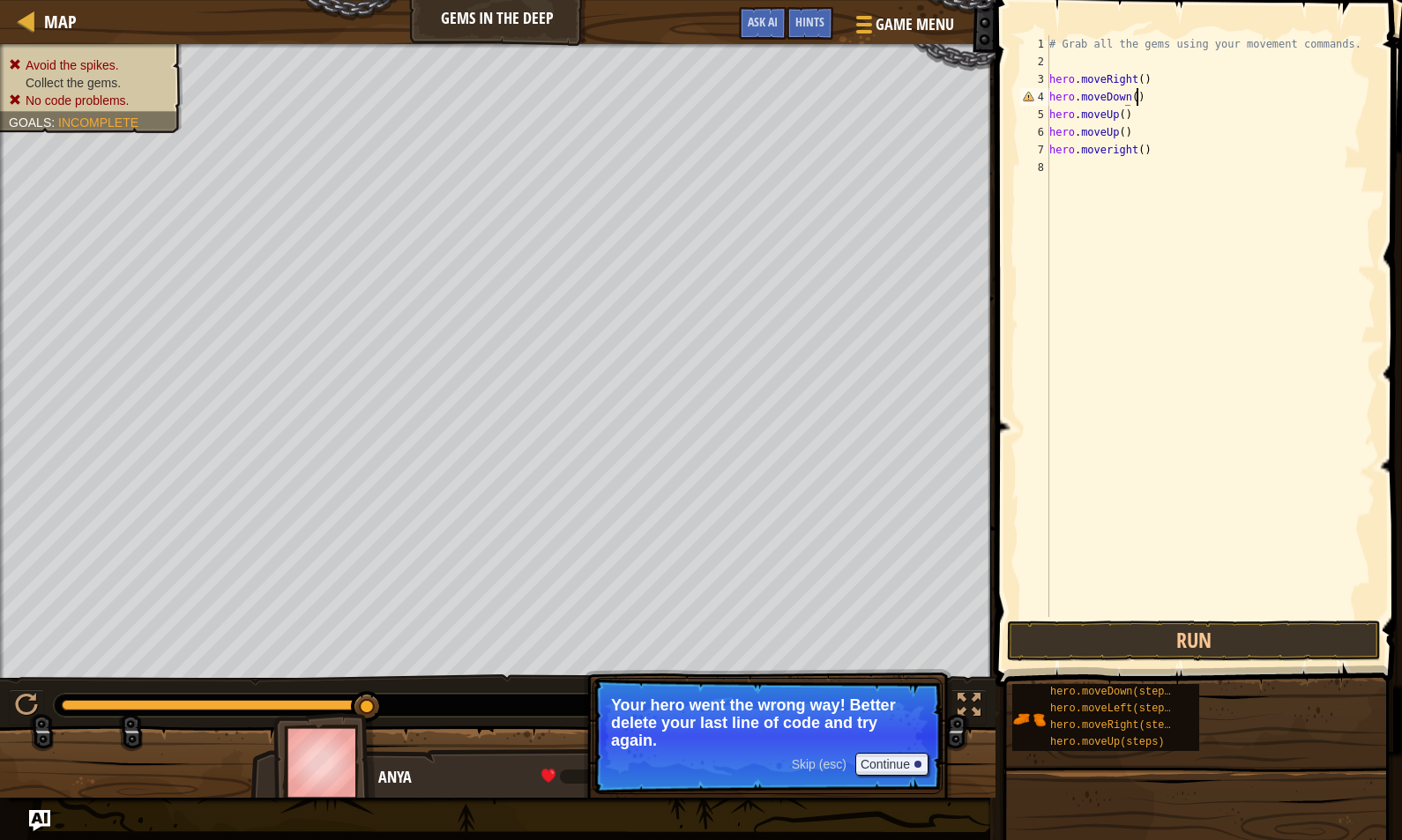
scroll to position [8, 6]
click at [898, 761] on button "Continue" at bounding box center [891, 764] width 73 height 23
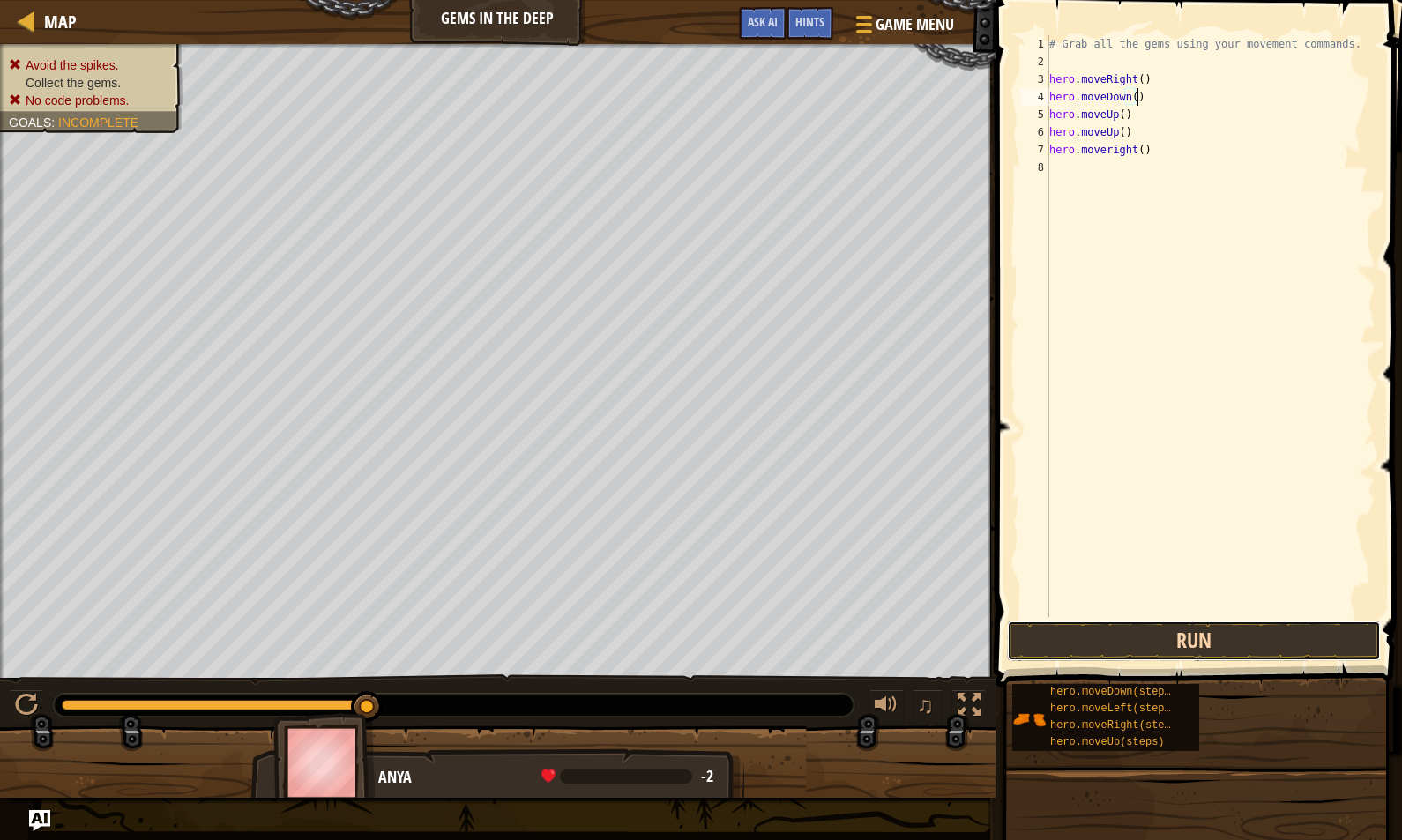
click at [1184, 637] on button "Run" at bounding box center [1194, 641] width 374 height 41
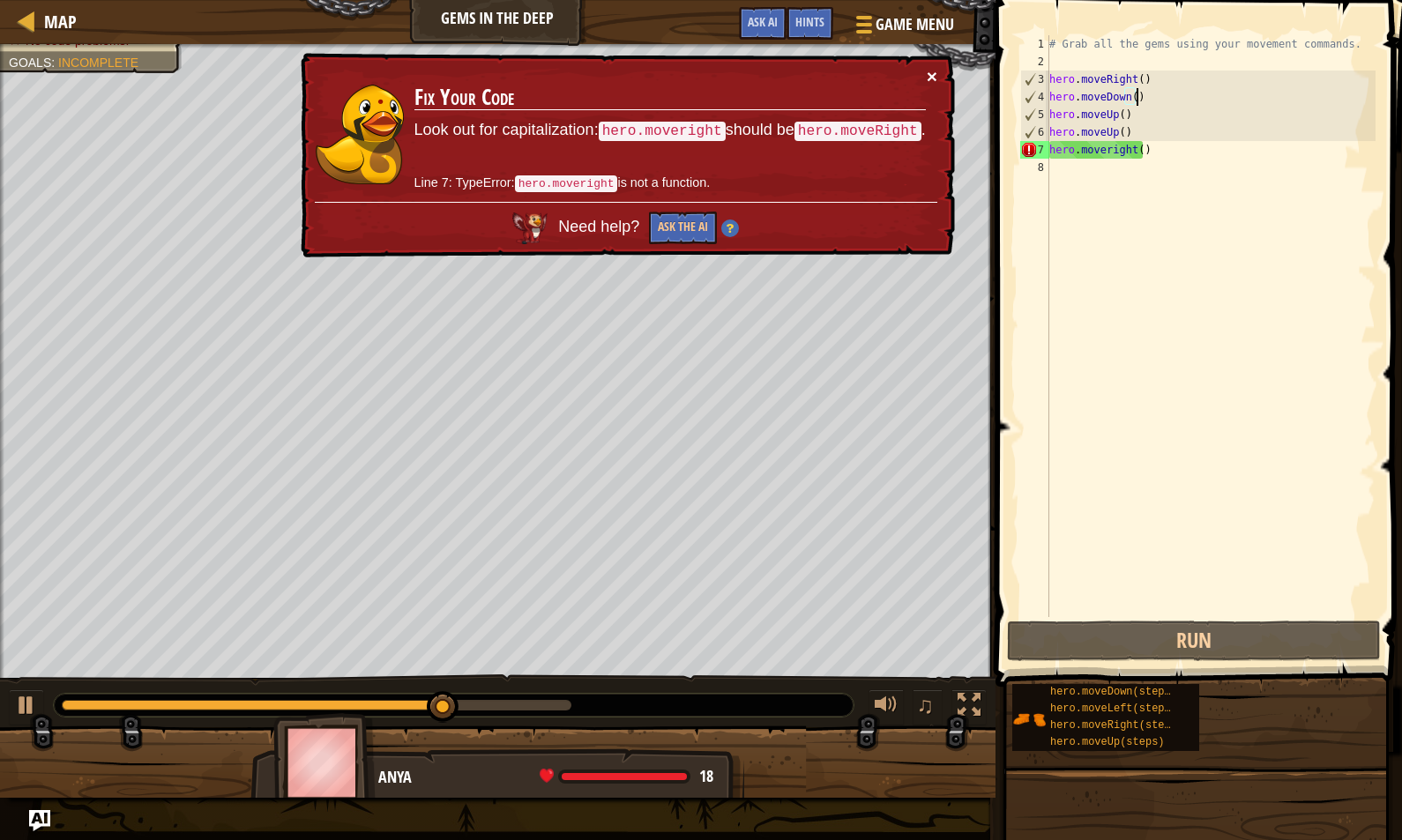
click at [933, 75] on button "×" at bounding box center [931, 76] width 10 height 19
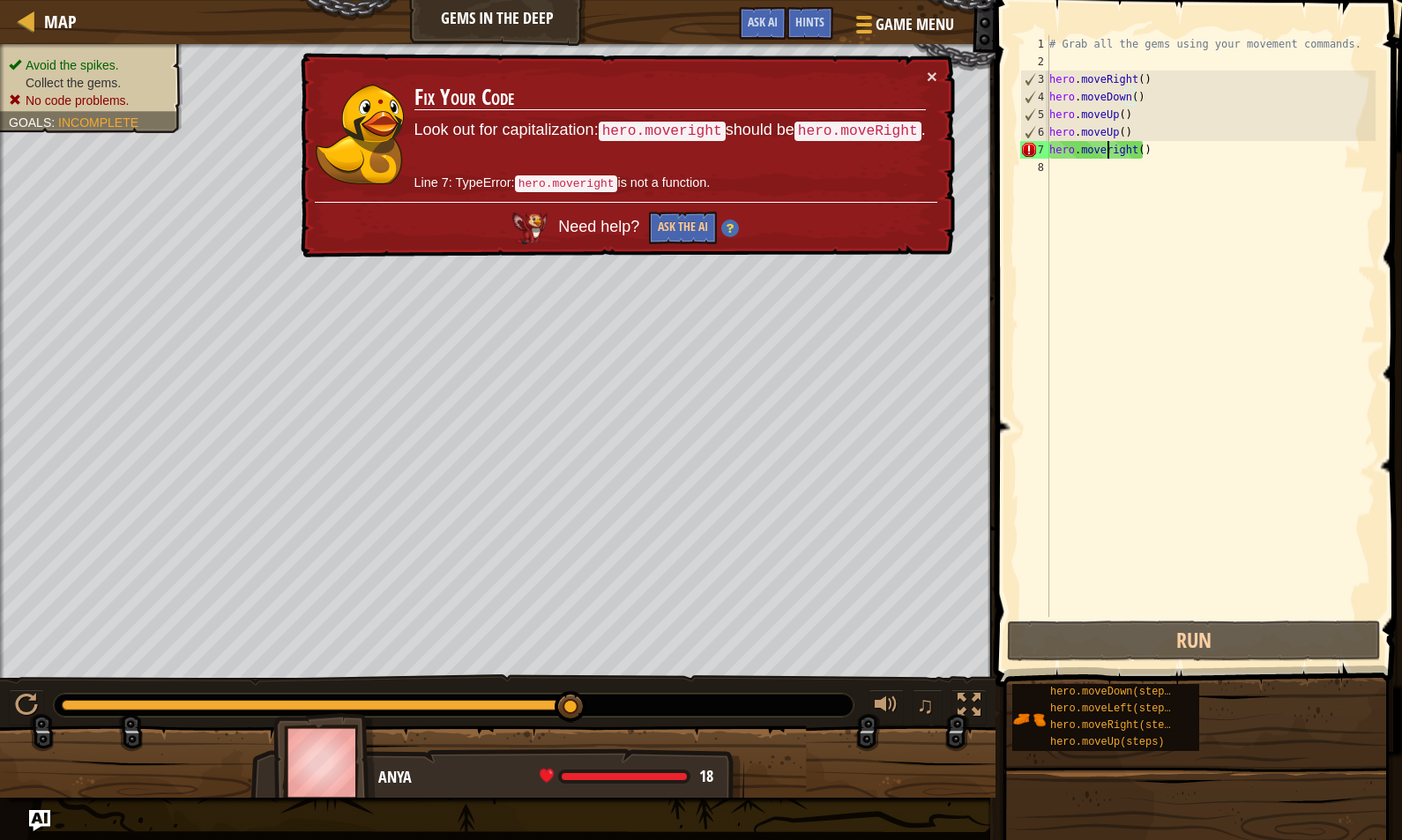
click at [1106, 149] on div "# Grab all the gems using your movement commands. hero . moveRight ( ) hero . m…" at bounding box center [1210, 343] width 330 height 617
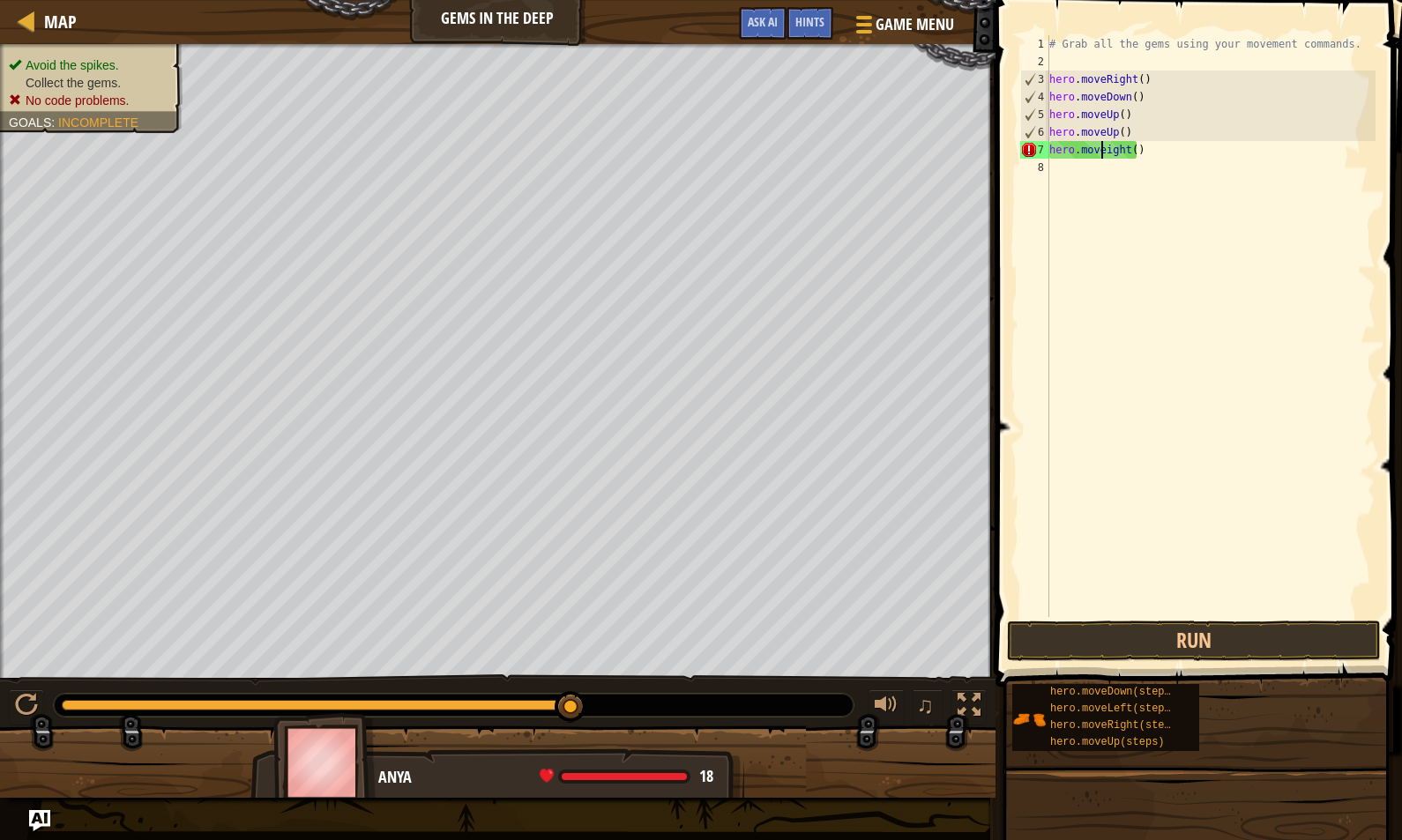
scroll to position [8, 5]
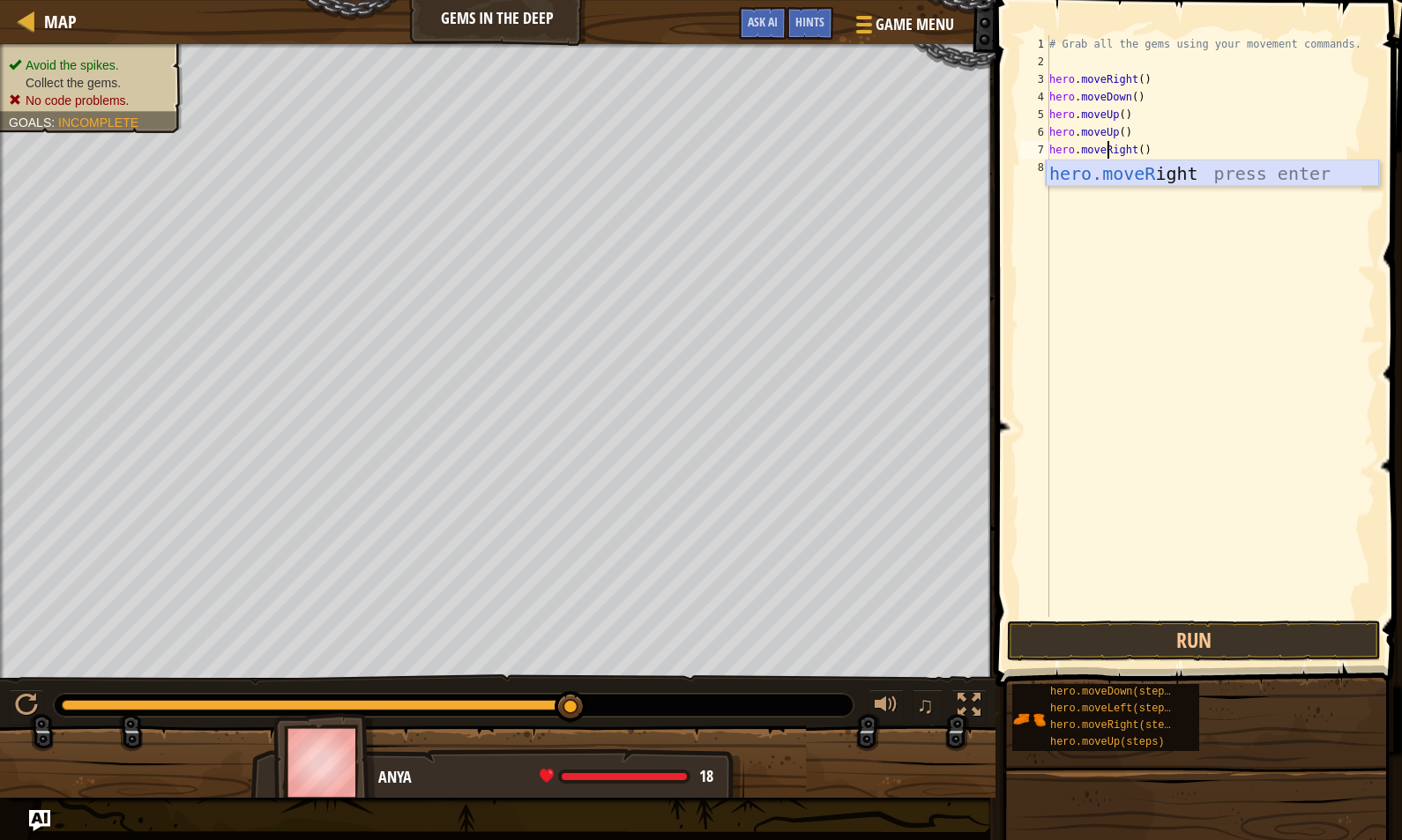
click at [1212, 174] on div "hero.moveR ight press enter" at bounding box center [1212, 200] width 333 height 79
type textarea "hero.moveRight()"
click at [1067, 160] on div "# Grab all the gems using your movement commands. hero . moveRight ( ) hero . m…" at bounding box center [1210, 343] width 330 height 617
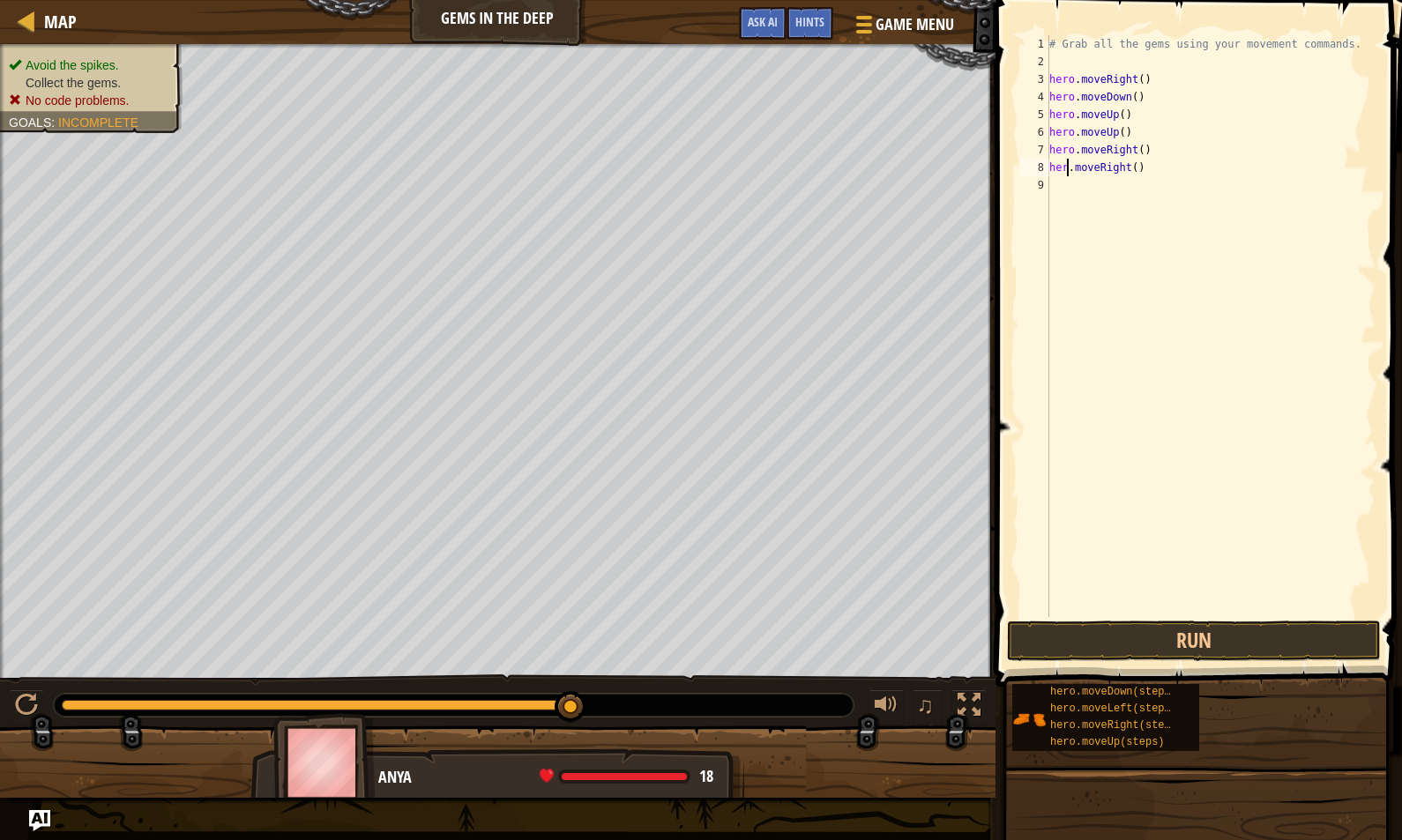
scroll to position [8, 2]
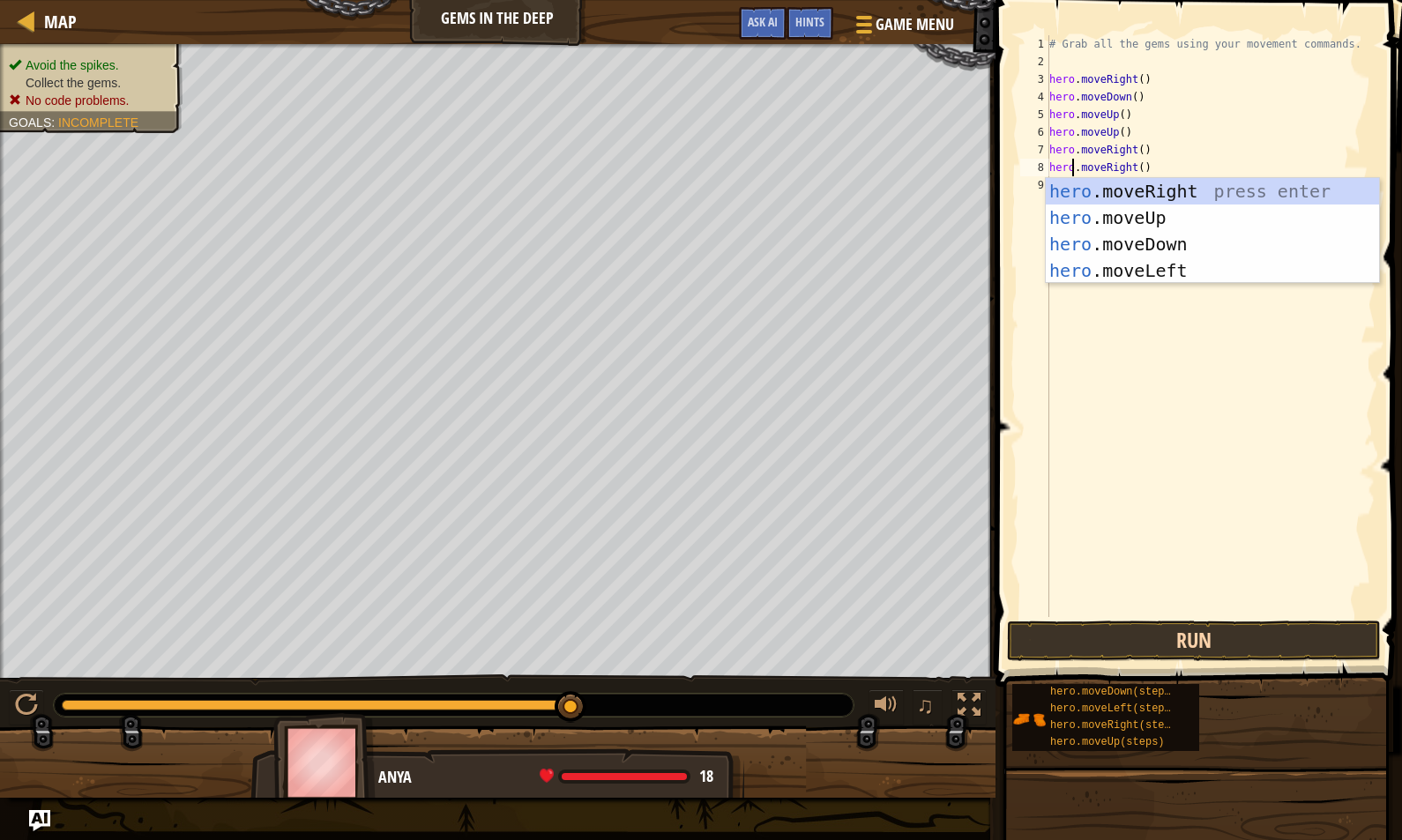
type textarea "hero.moveRight()"
click at [1138, 633] on button "Run" at bounding box center [1194, 641] width 374 height 41
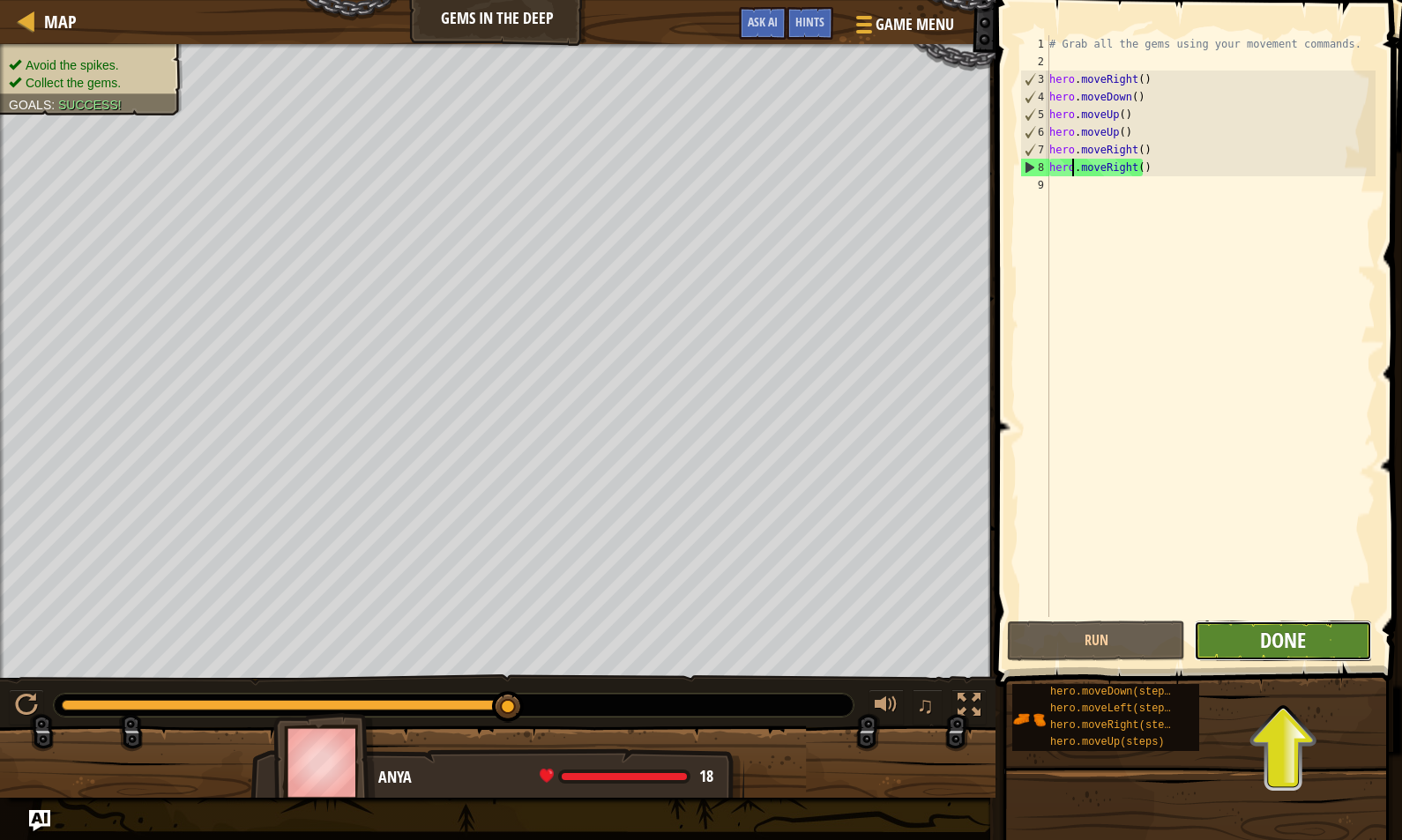
click at [1263, 634] on span "Done" at bounding box center [1282, 640] width 45 height 28
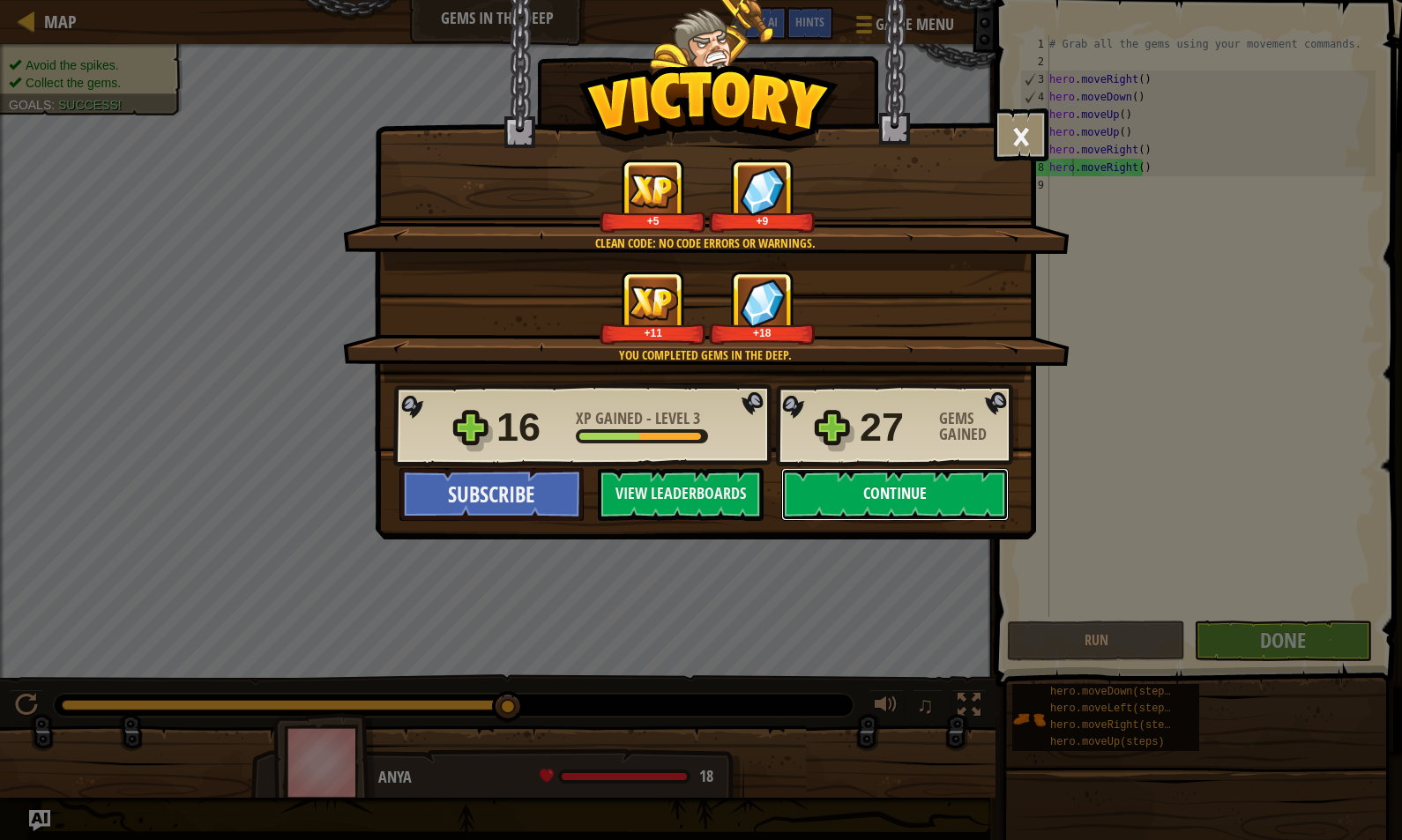
click at [915, 492] on button "Continue" at bounding box center [894, 494] width 227 height 53
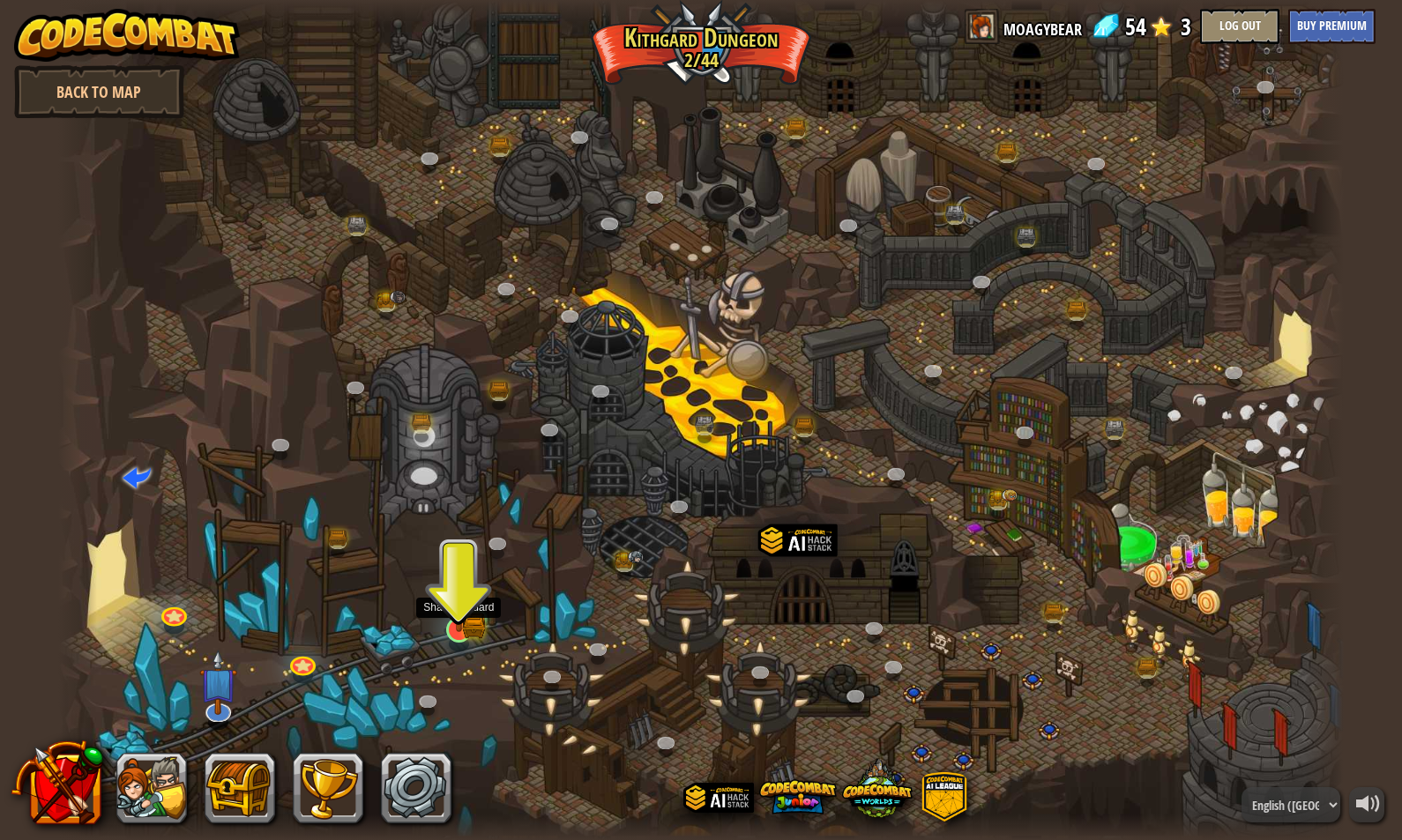
click at [457, 617] on img at bounding box center [459, 593] width 34 height 76
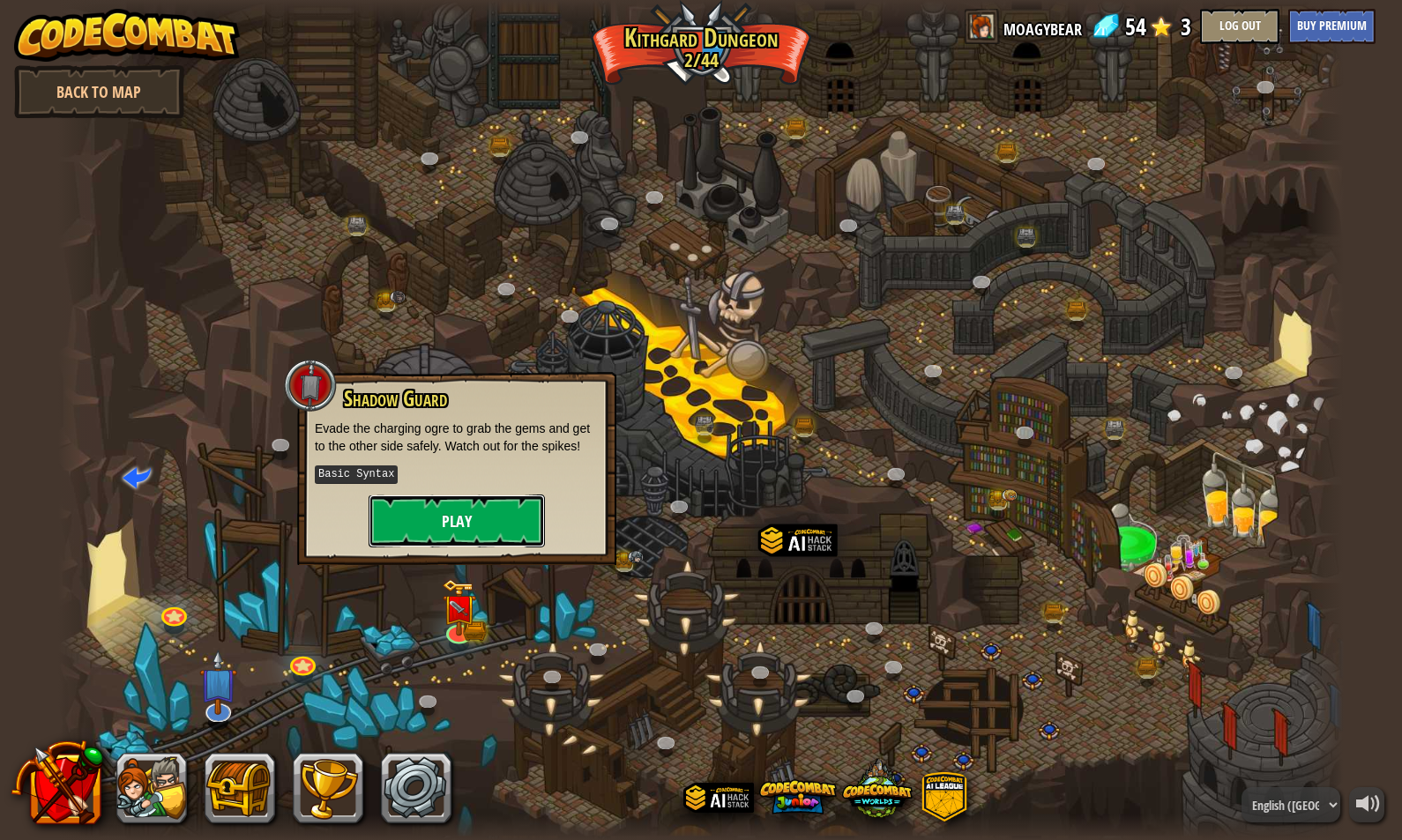
click at [446, 512] on button "Play" at bounding box center [457, 521] width 176 height 53
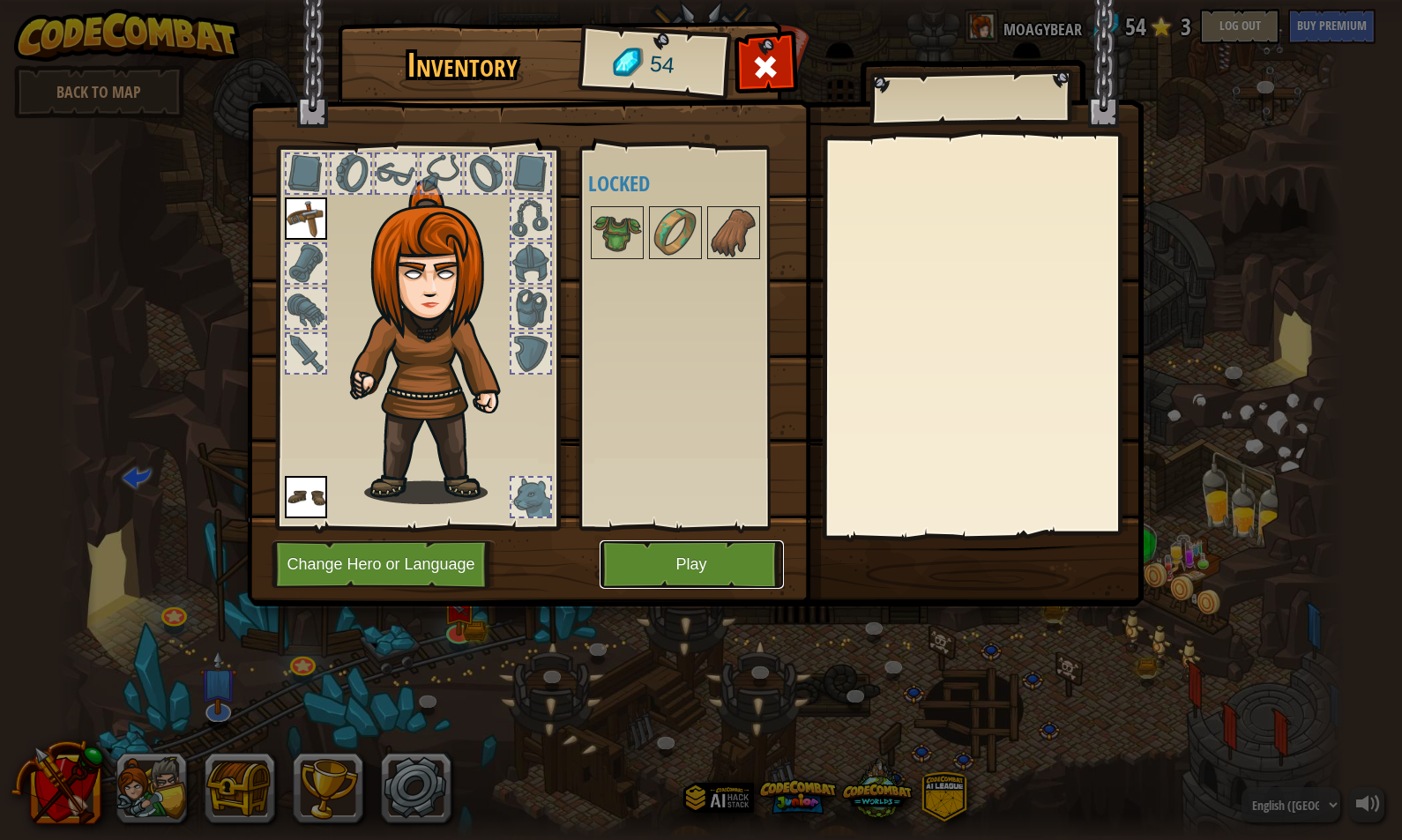
click at [664, 559] on button "Play" at bounding box center [692, 564] width 184 height 48
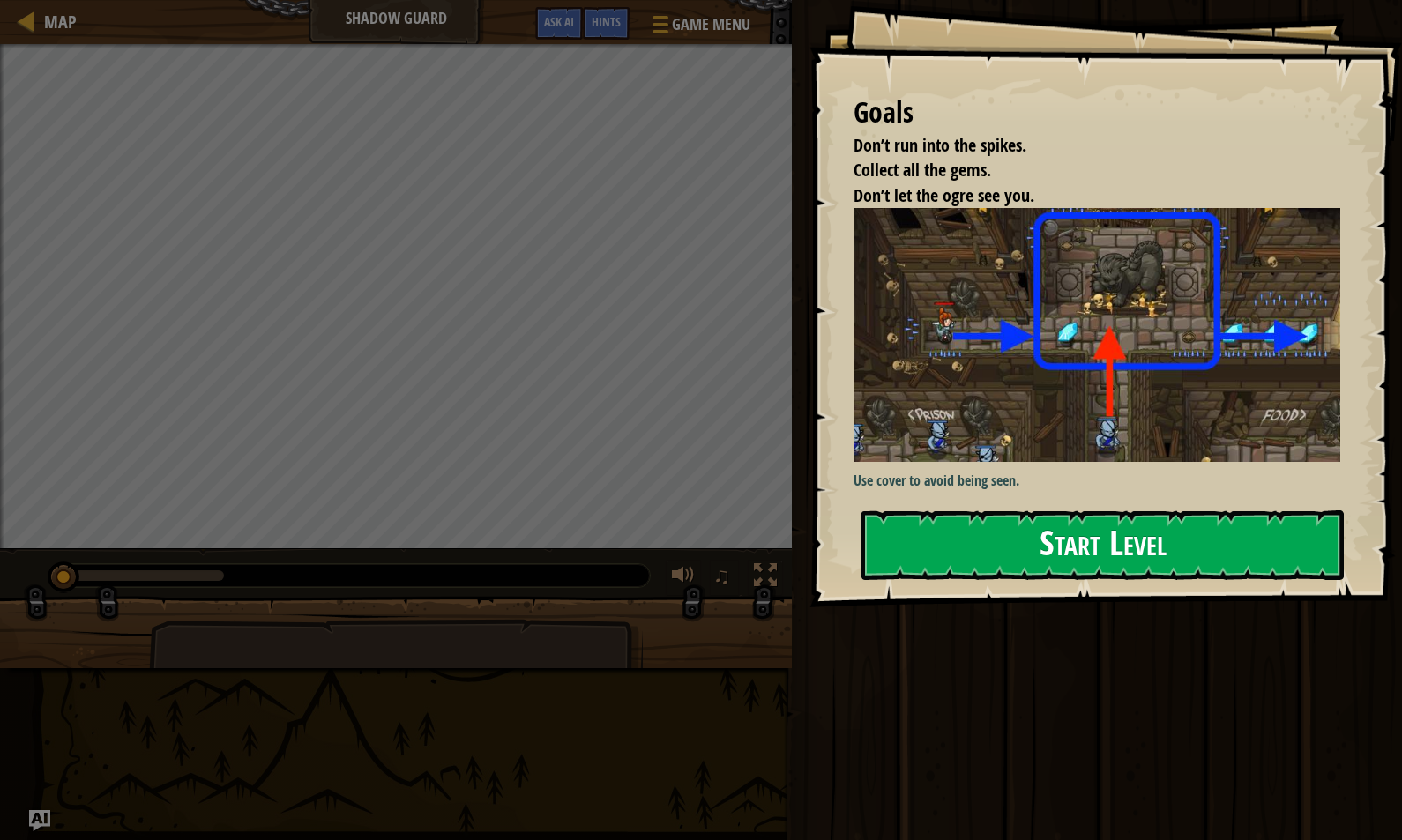
click at [1123, 546] on button "Start Level" at bounding box center [1102, 545] width 482 height 70
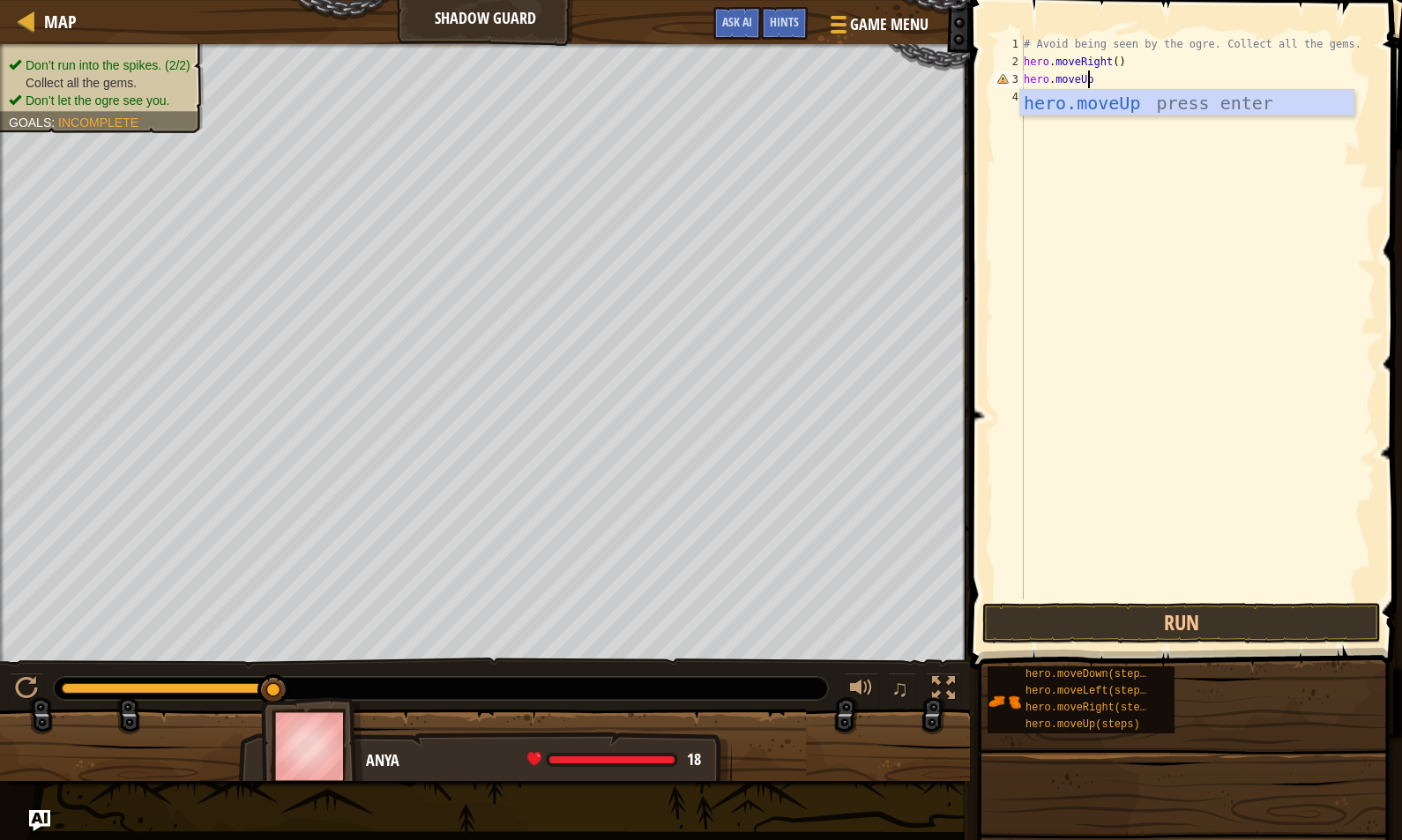
scroll to position [8, 6]
type textarea "hero.moveUp()"
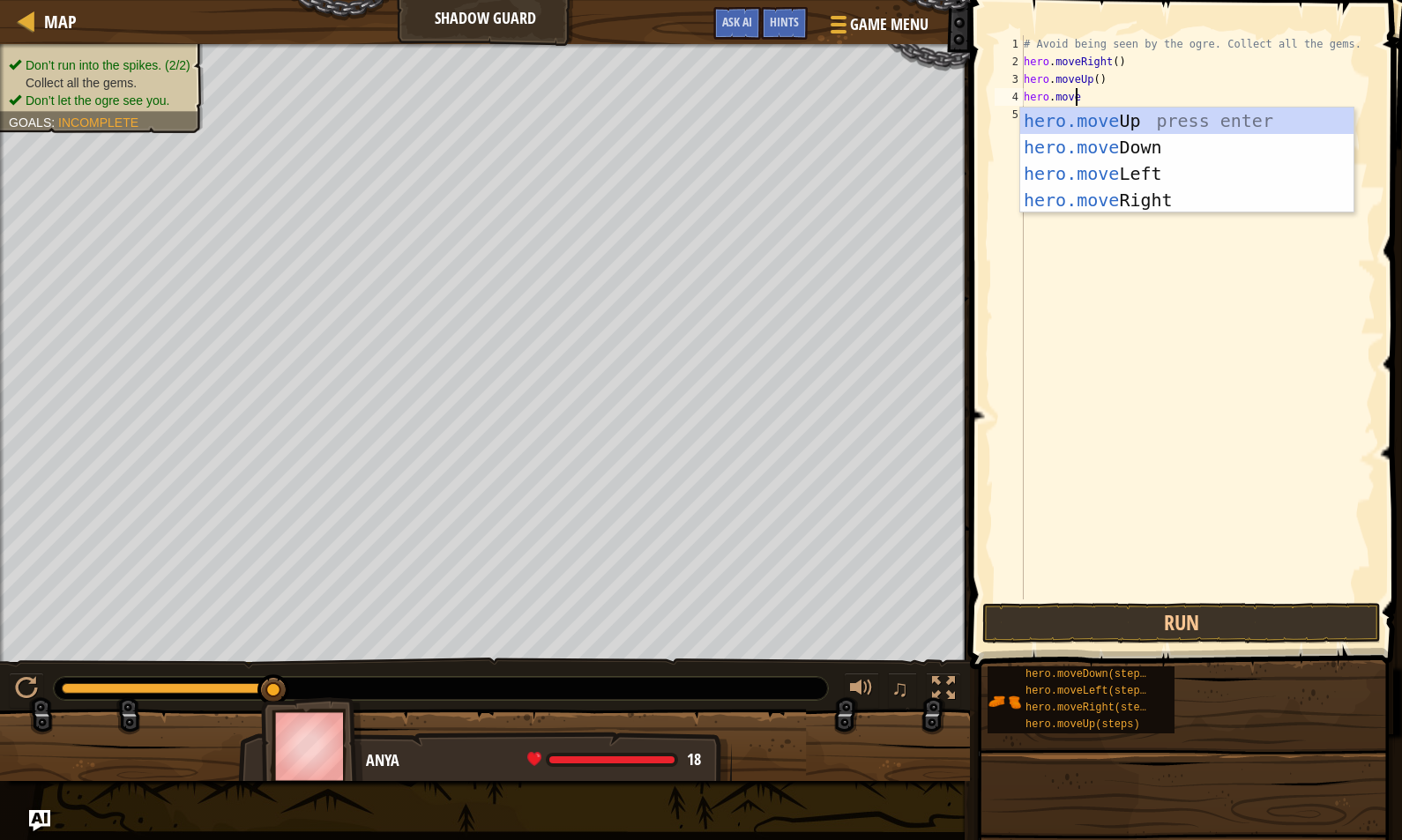
scroll to position [8, 4]
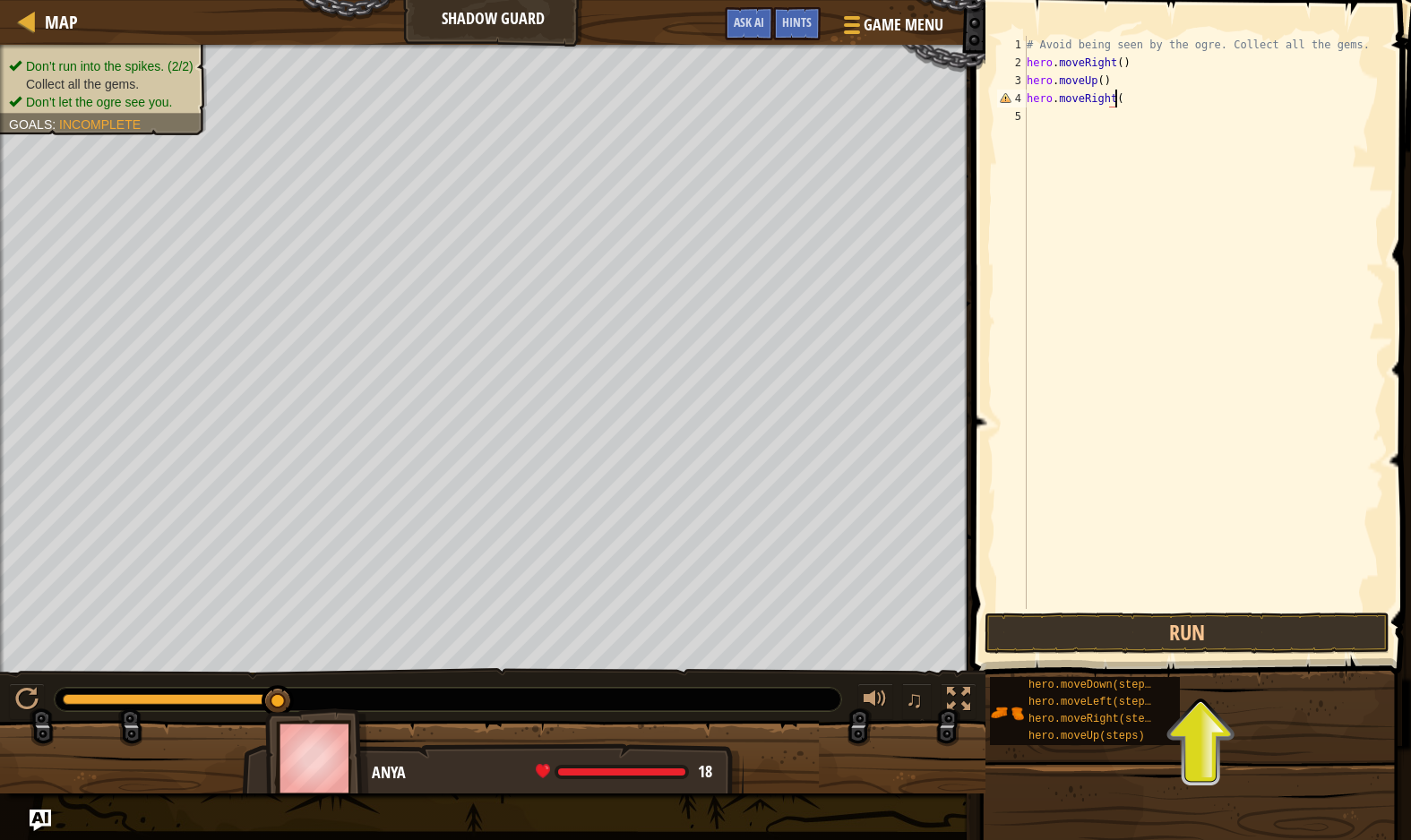
type textarea "hero.moveRight()"
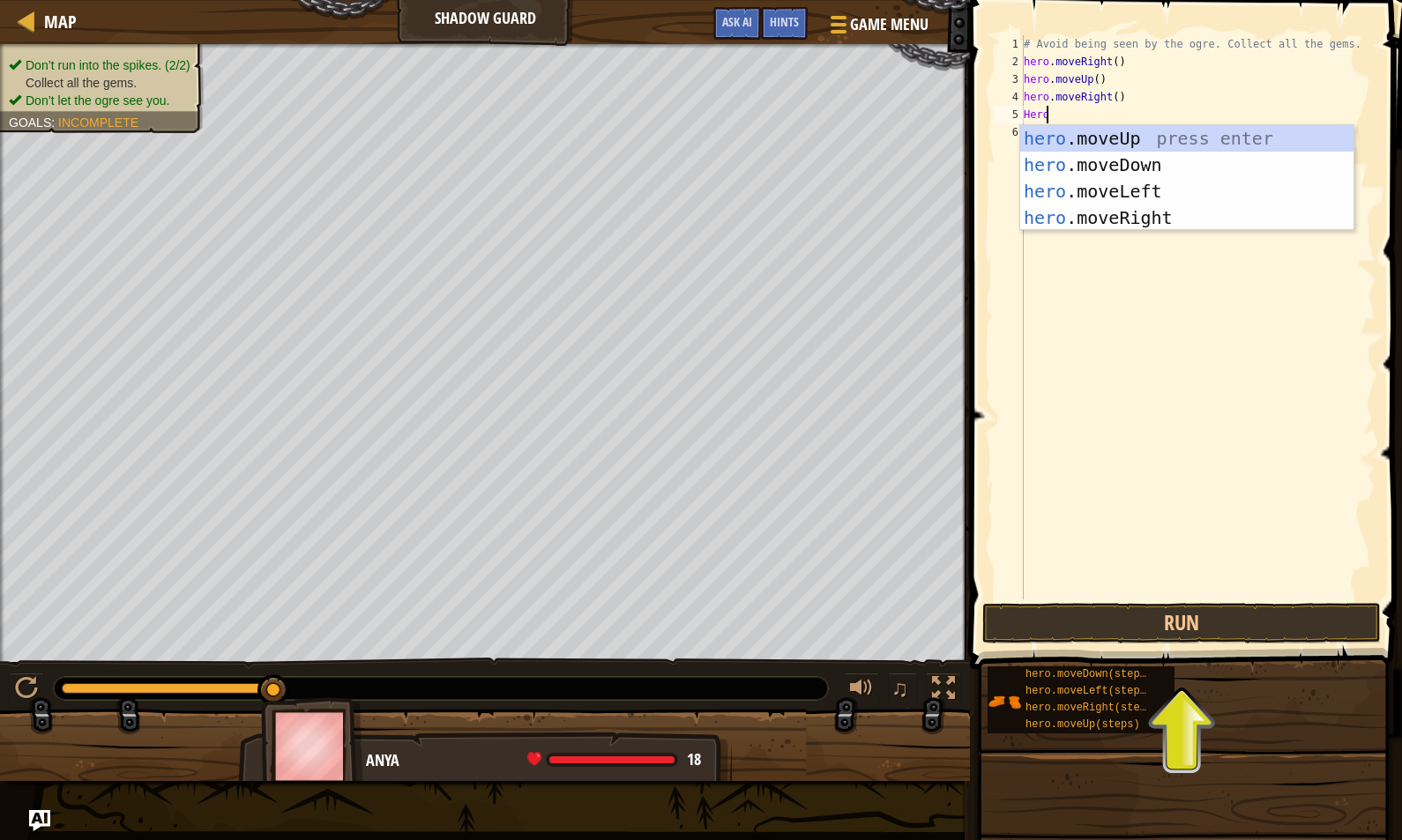
scroll to position [8, 2]
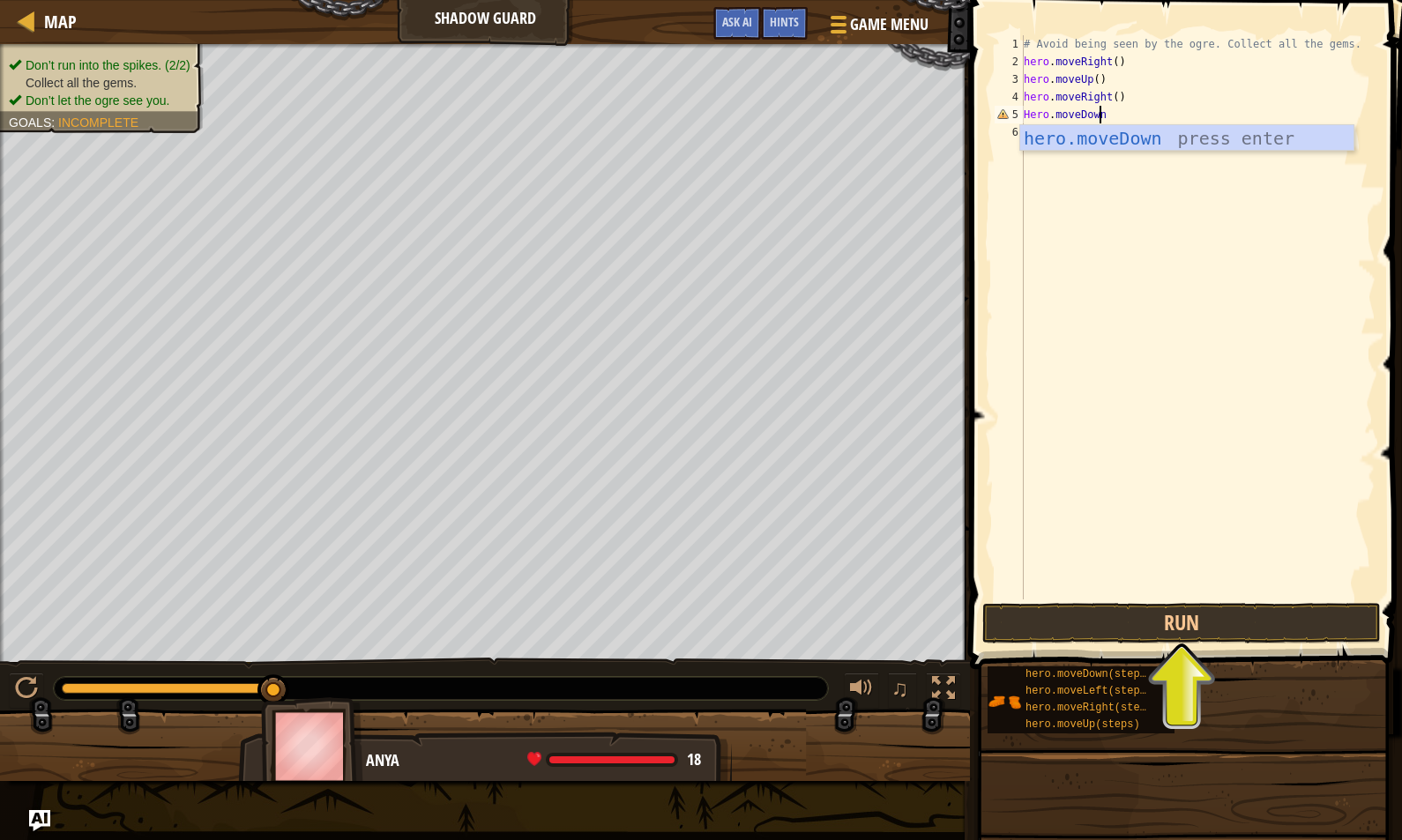
type textarea "Hero.moveDown()"
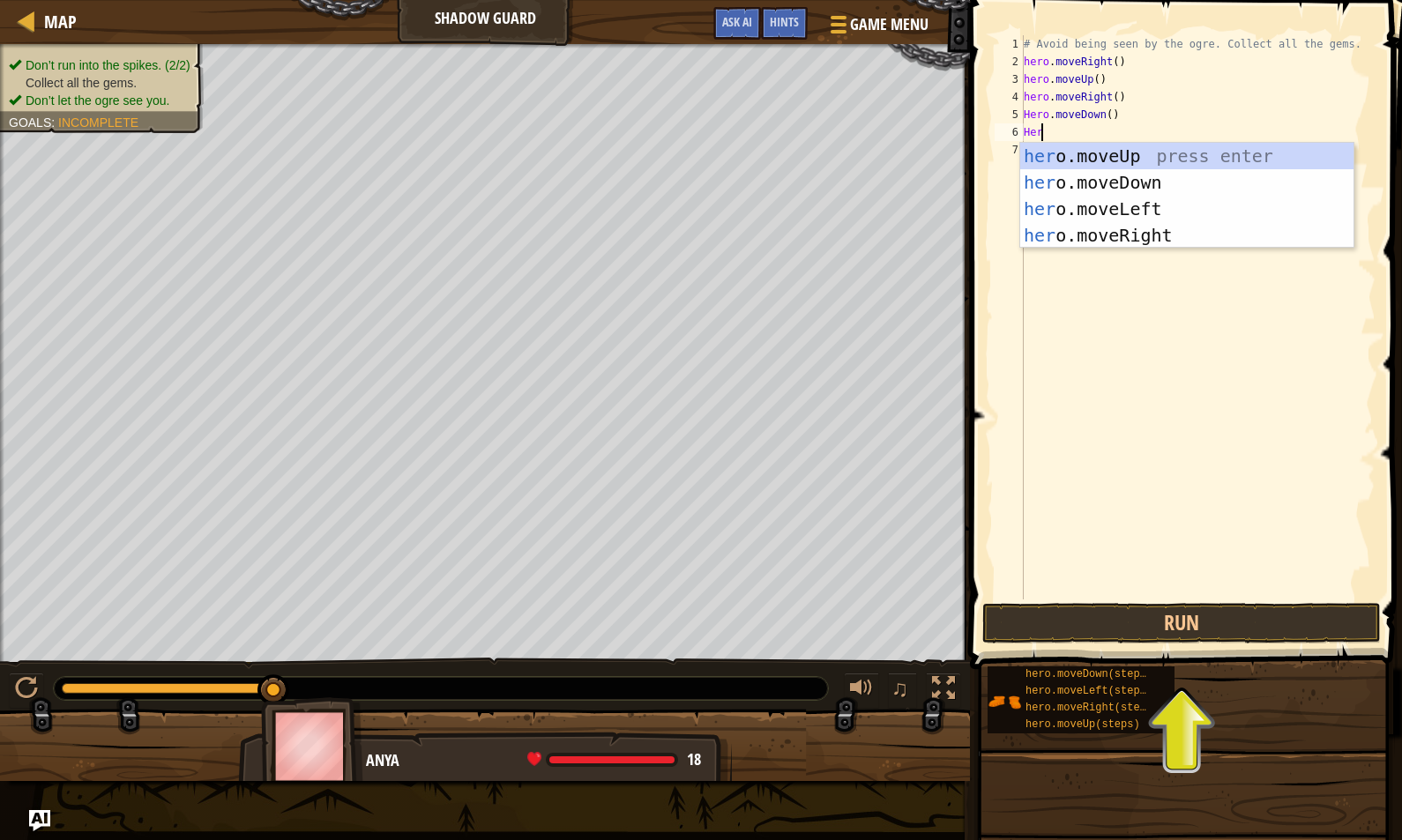
scroll to position [8, 0]
type textarea "H"
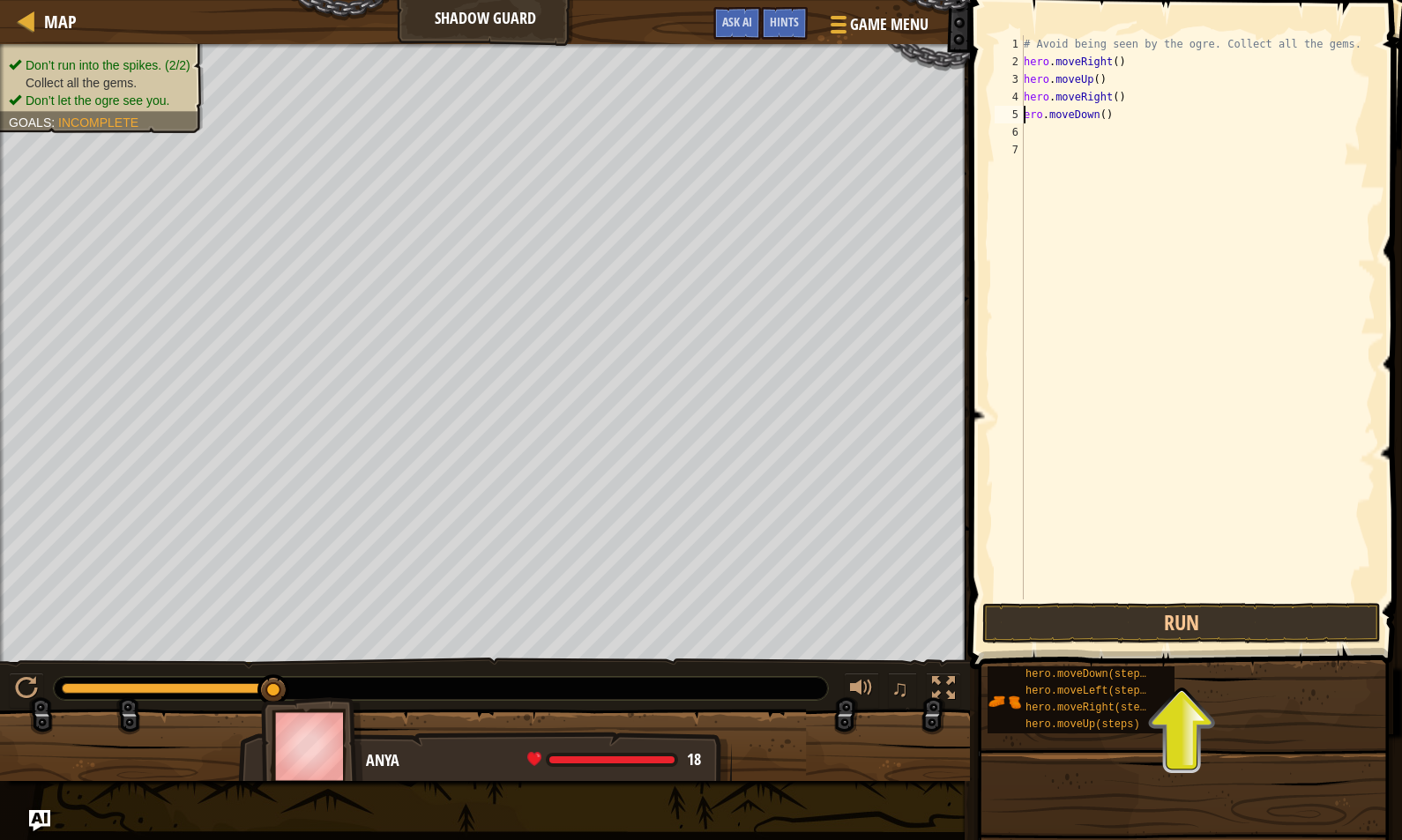
type textarea "hero.moveDown()"
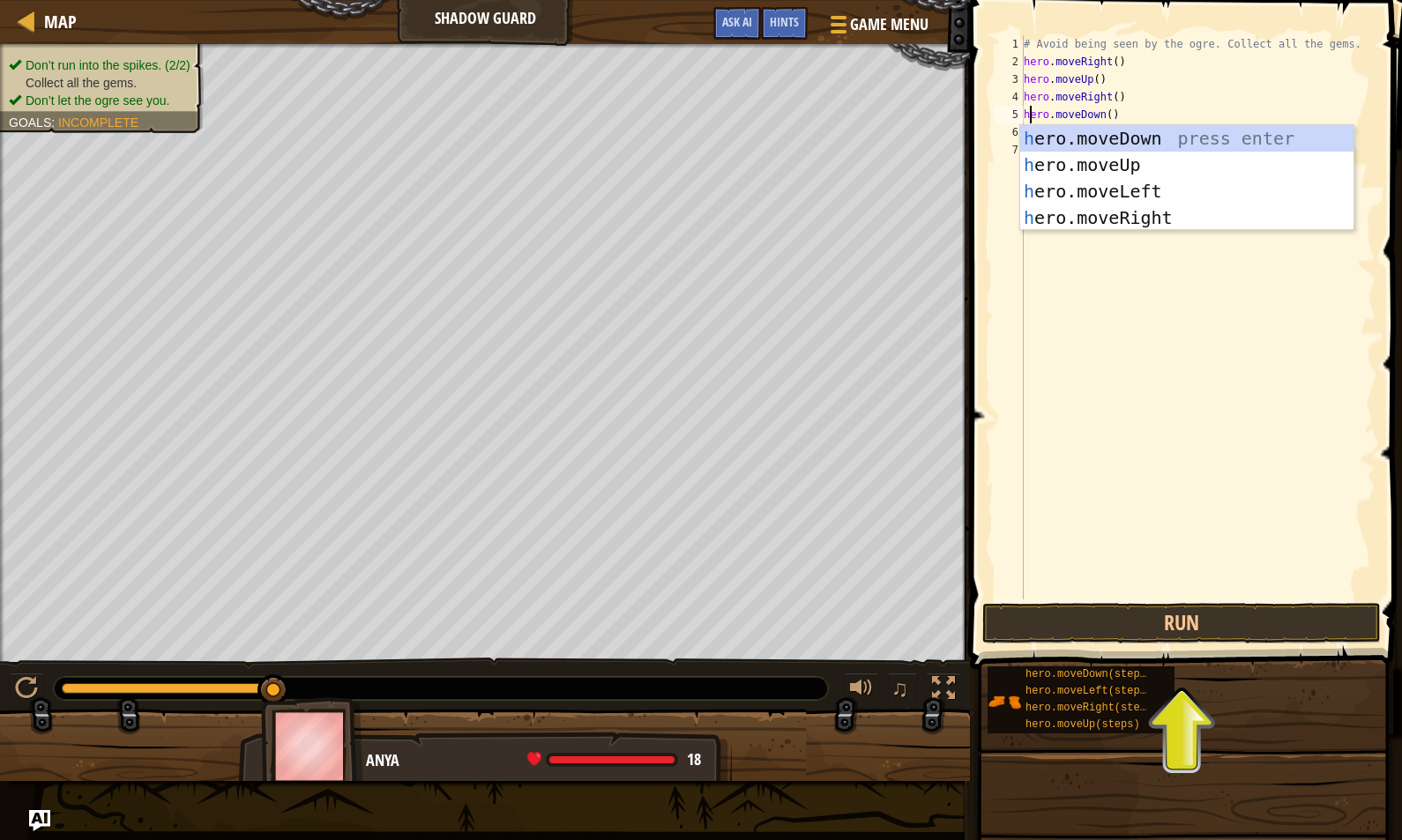
click at [1145, 110] on div "# Avoid being seen by the ogre. Collect all the gems. hero . moveRight ( ) hero…" at bounding box center [1198, 335] width 356 height 600
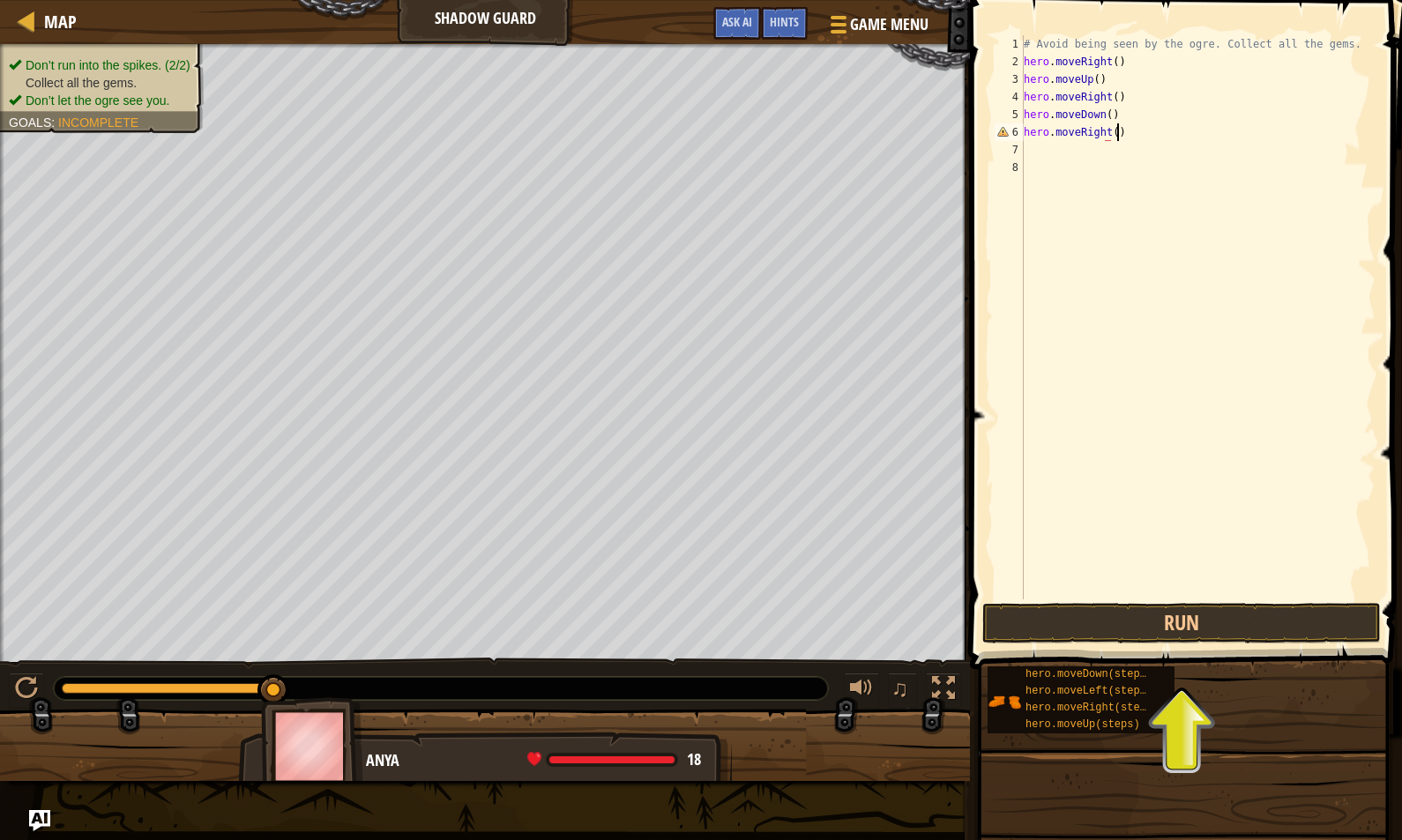
scroll to position [8, 7]
type textarea "hero.moveRight()"
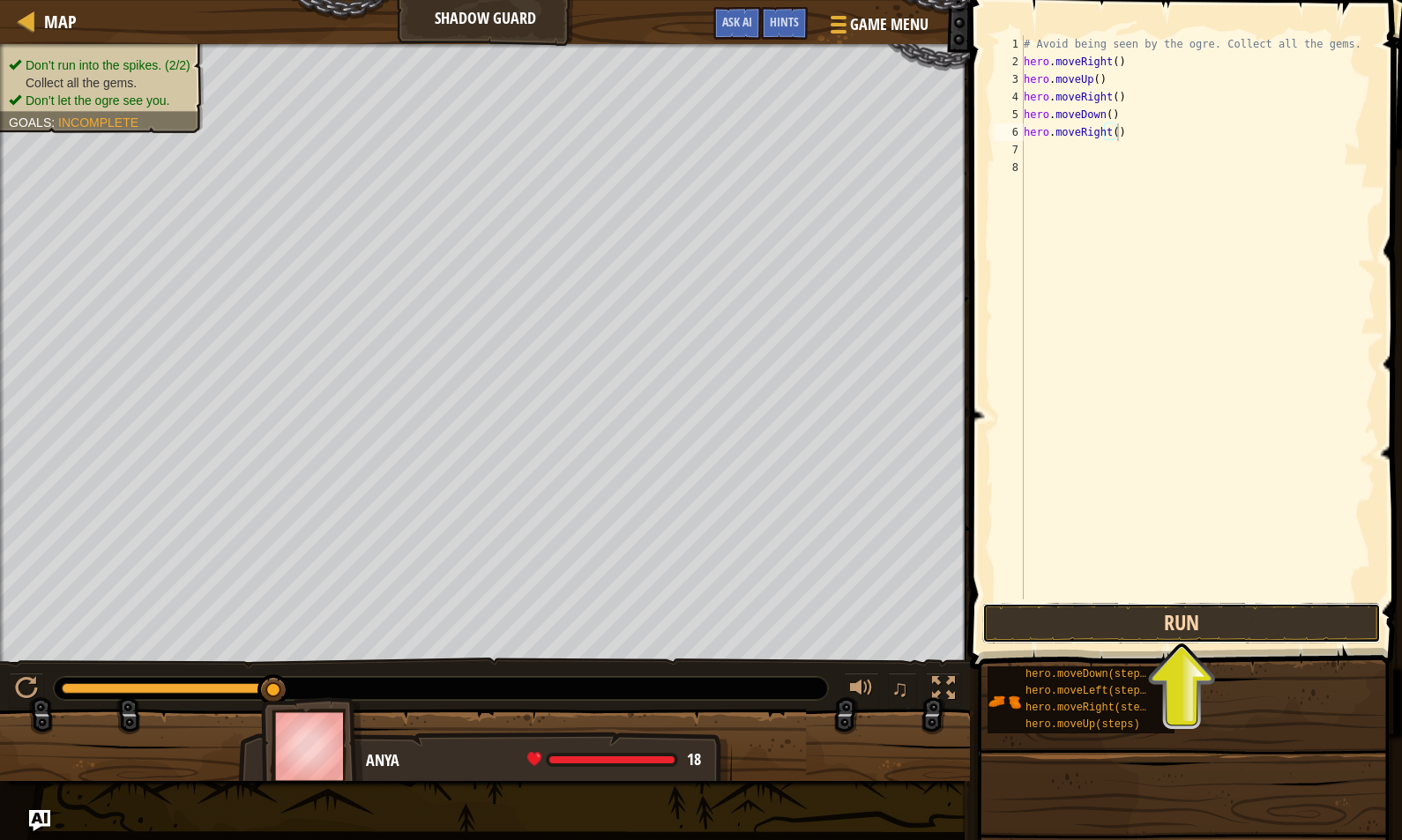
click at [1086, 614] on button "Run" at bounding box center [1181, 624] width 398 height 41
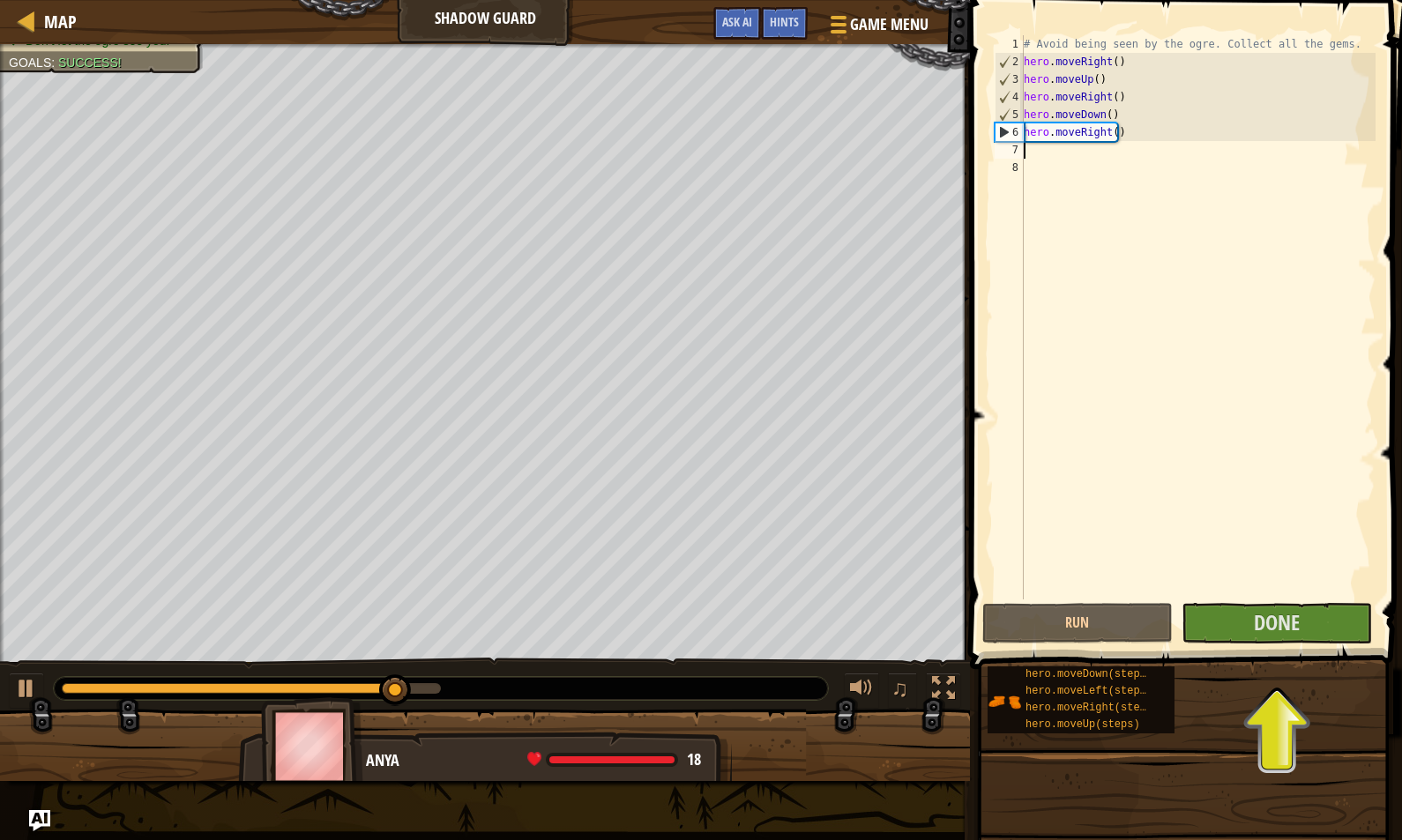
click at [1157, 158] on div "# Avoid being seen by the ogre. Collect all the gems. hero . moveRight ( ) hero…" at bounding box center [1198, 335] width 356 height 600
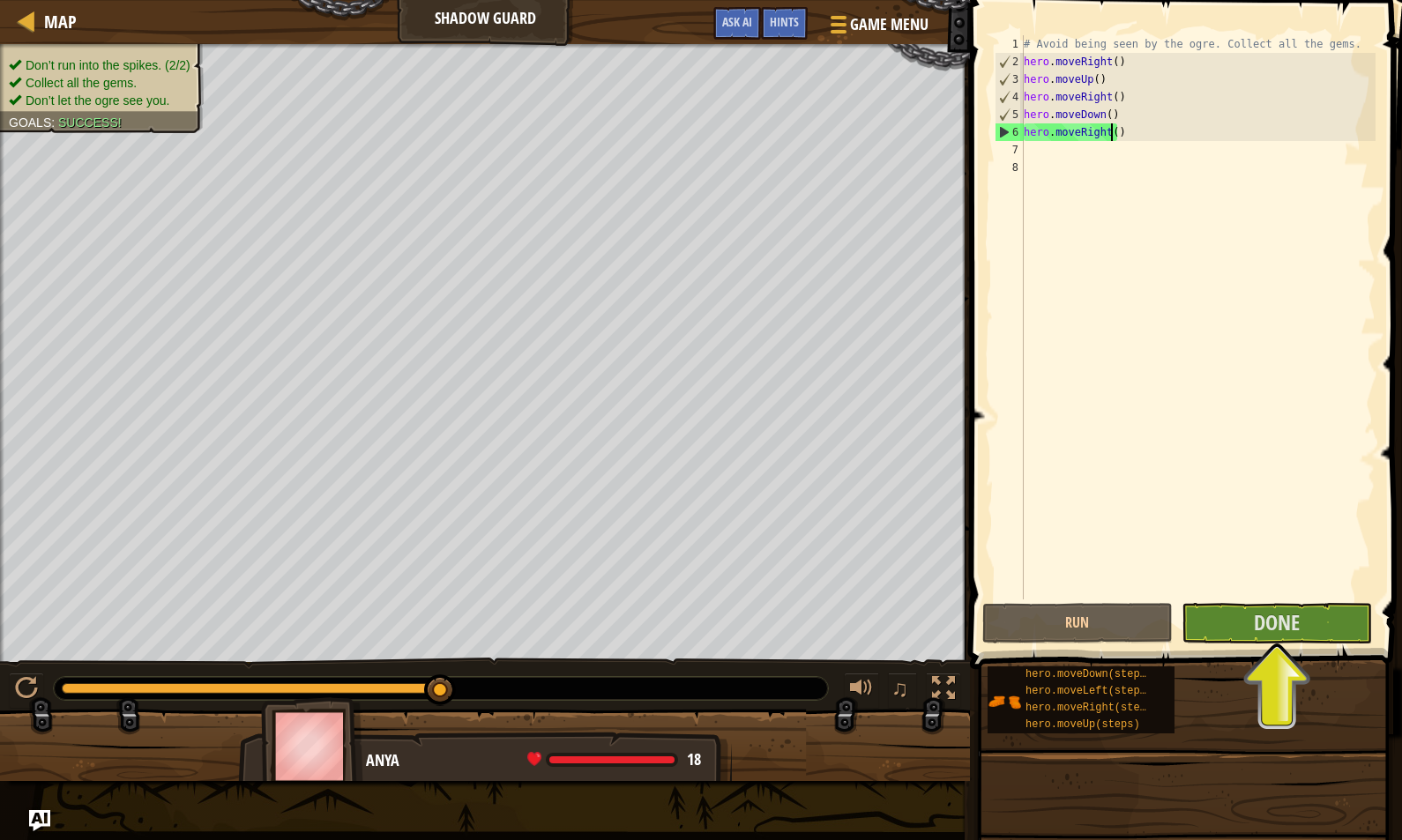
click at [1109, 132] on div "# Avoid being seen by the ogre. Collect all the gems. hero . moveRight ( ) hero…" at bounding box center [1198, 335] width 356 height 600
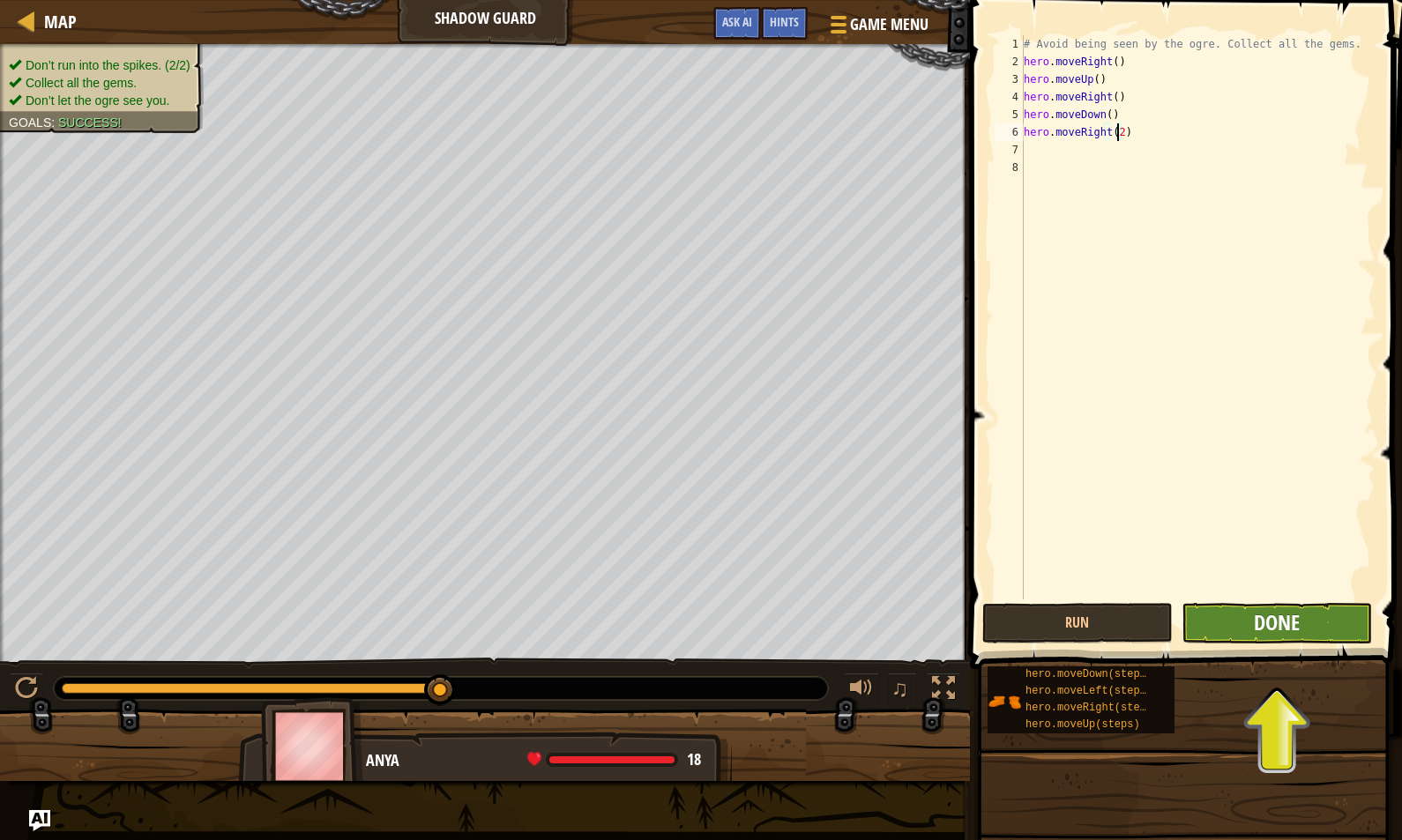
type textarea "hero.moveRight(2)"
click at [1286, 625] on span "Done" at bounding box center [1277, 622] width 45 height 28
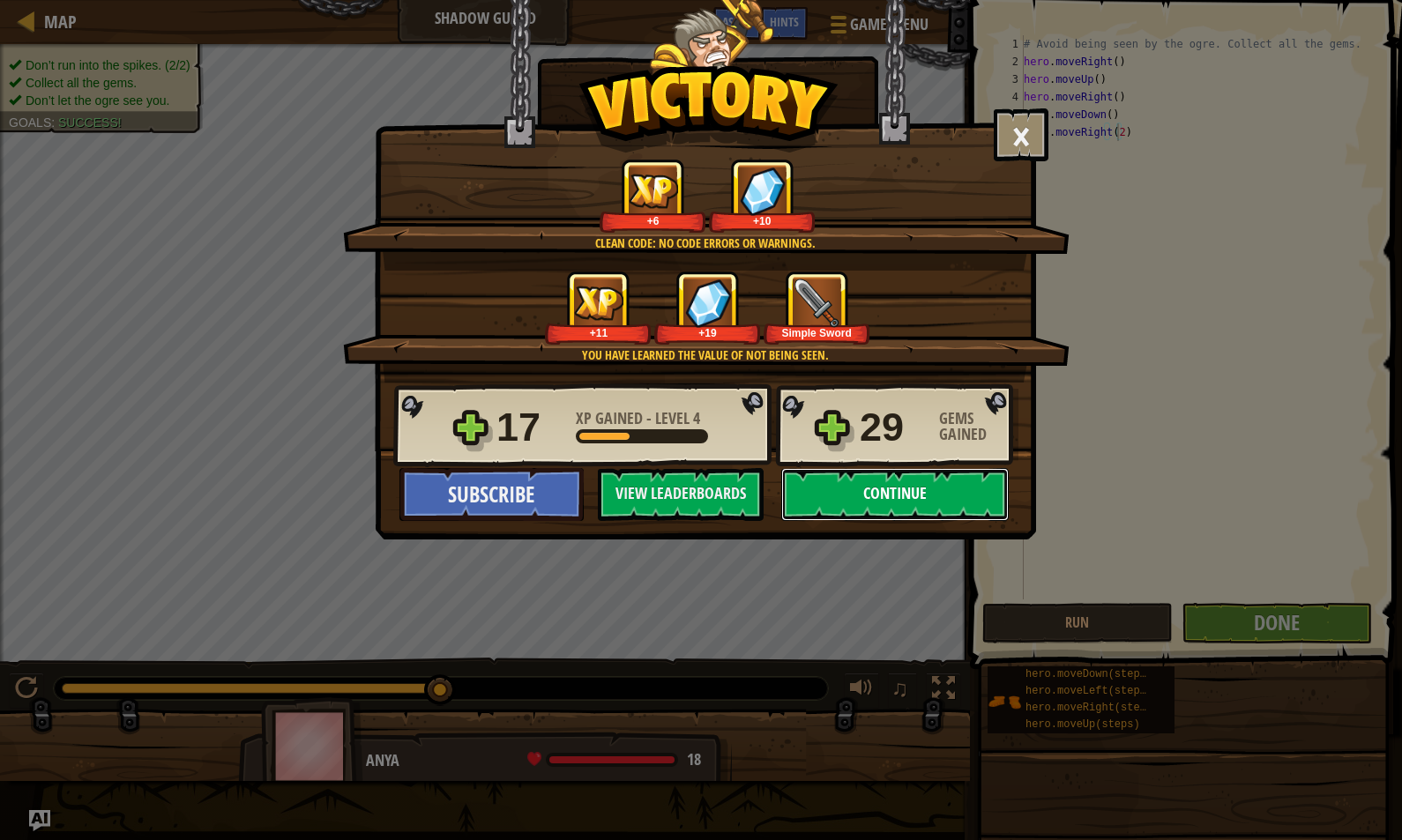
click at [880, 499] on button "Continue" at bounding box center [894, 494] width 227 height 53
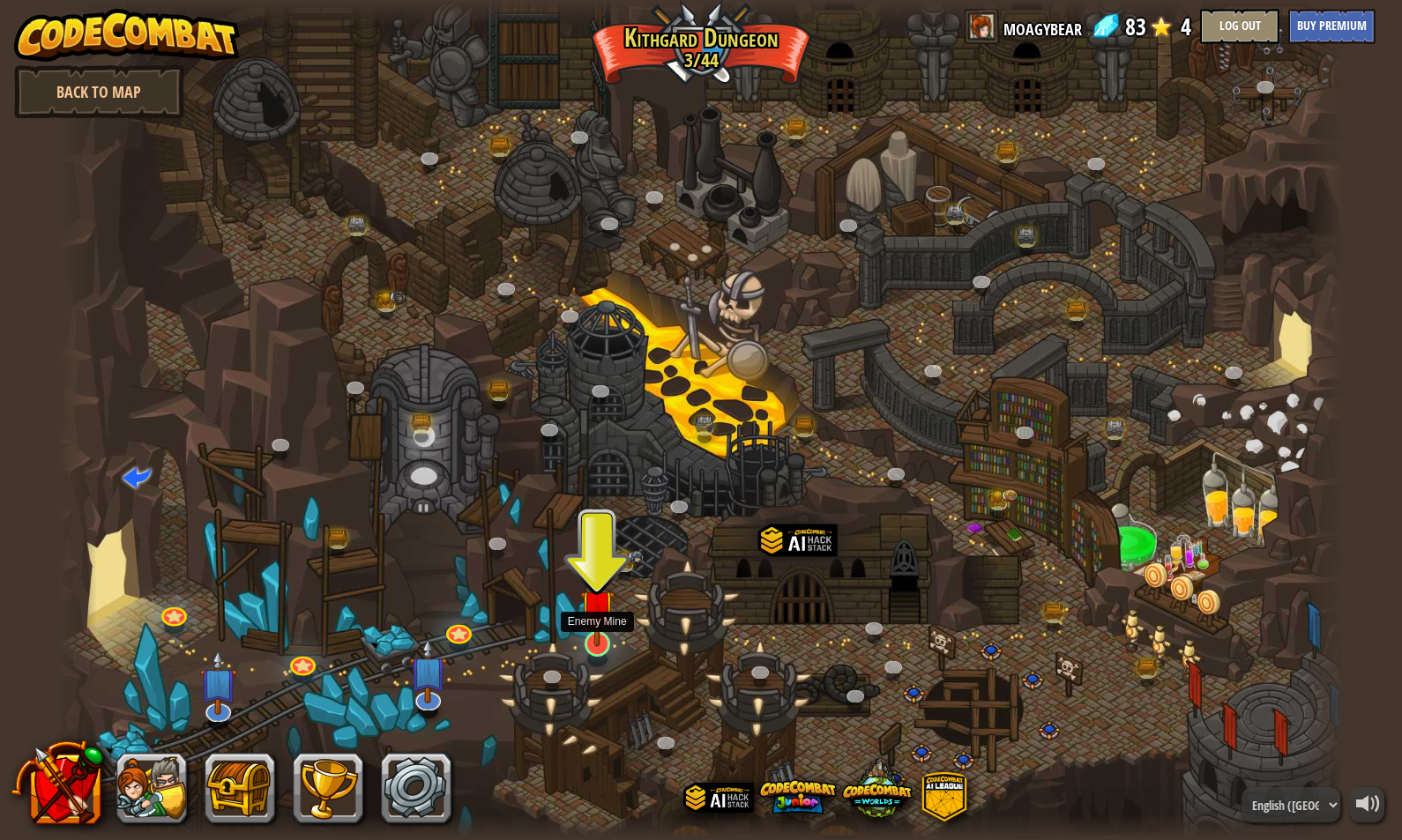
click at [599, 646] on img at bounding box center [597, 606] width 34 height 79
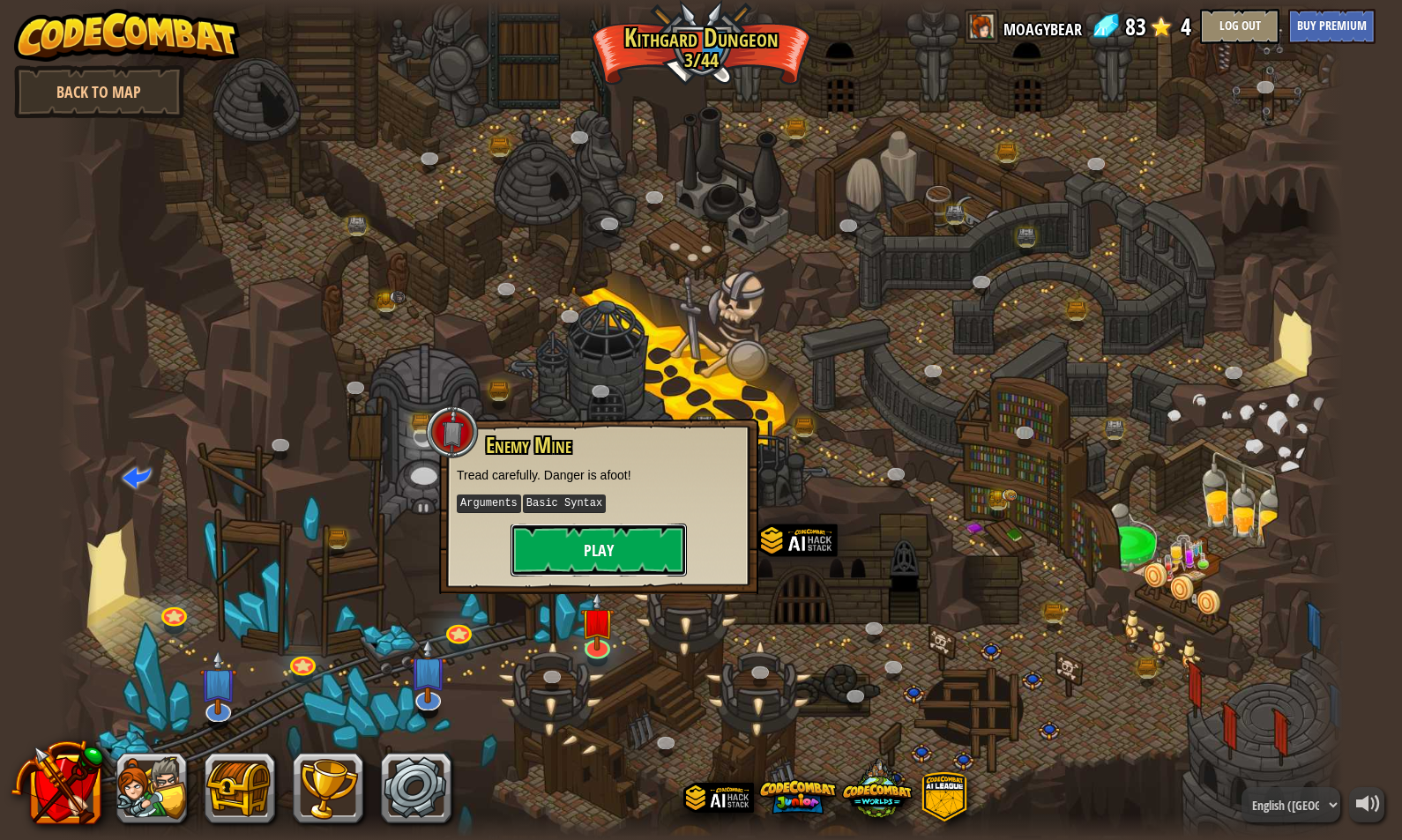
click at [607, 558] on button "Play" at bounding box center [599, 549] width 176 height 53
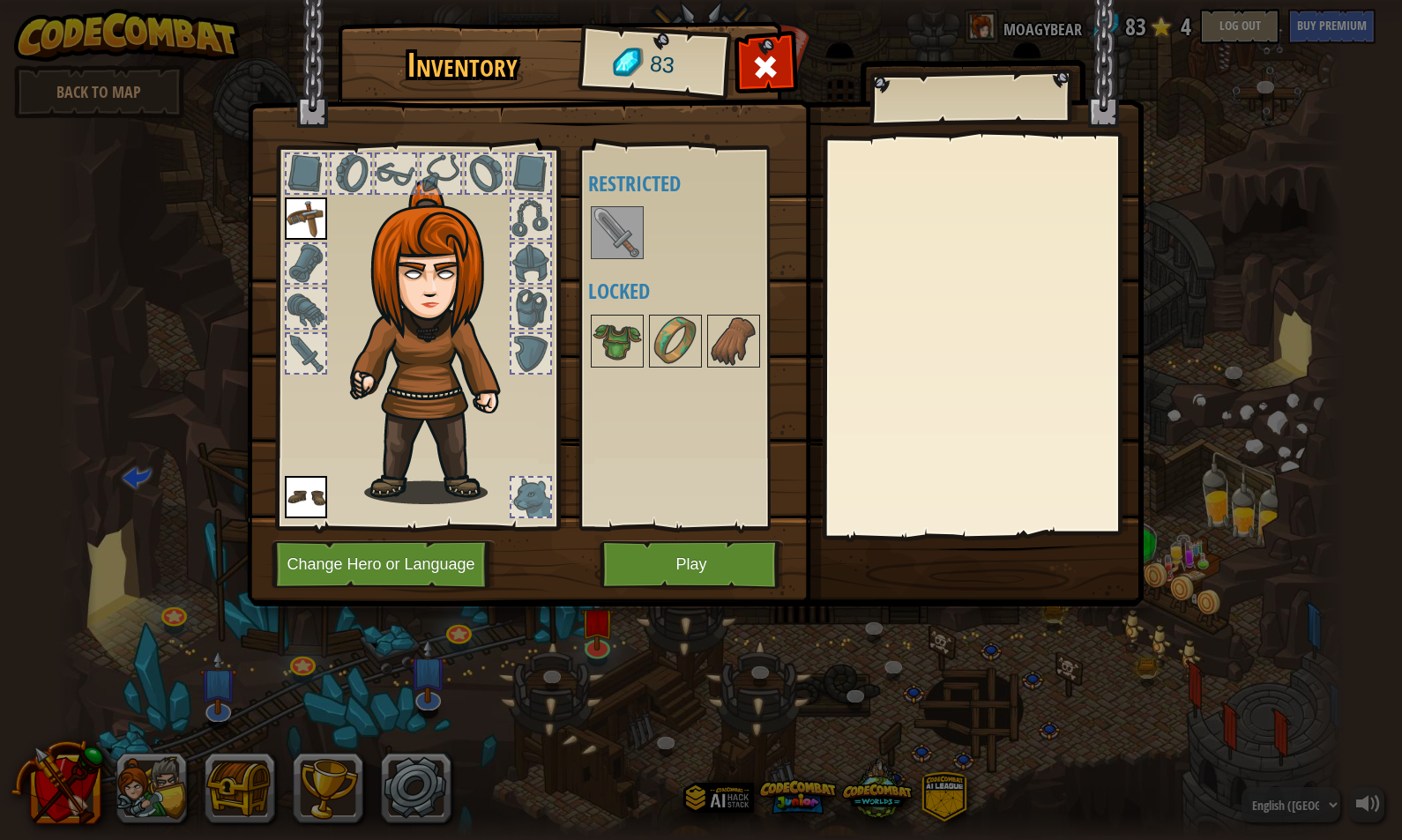
click at [625, 233] on img at bounding box center [617, 232] width 49 height 49
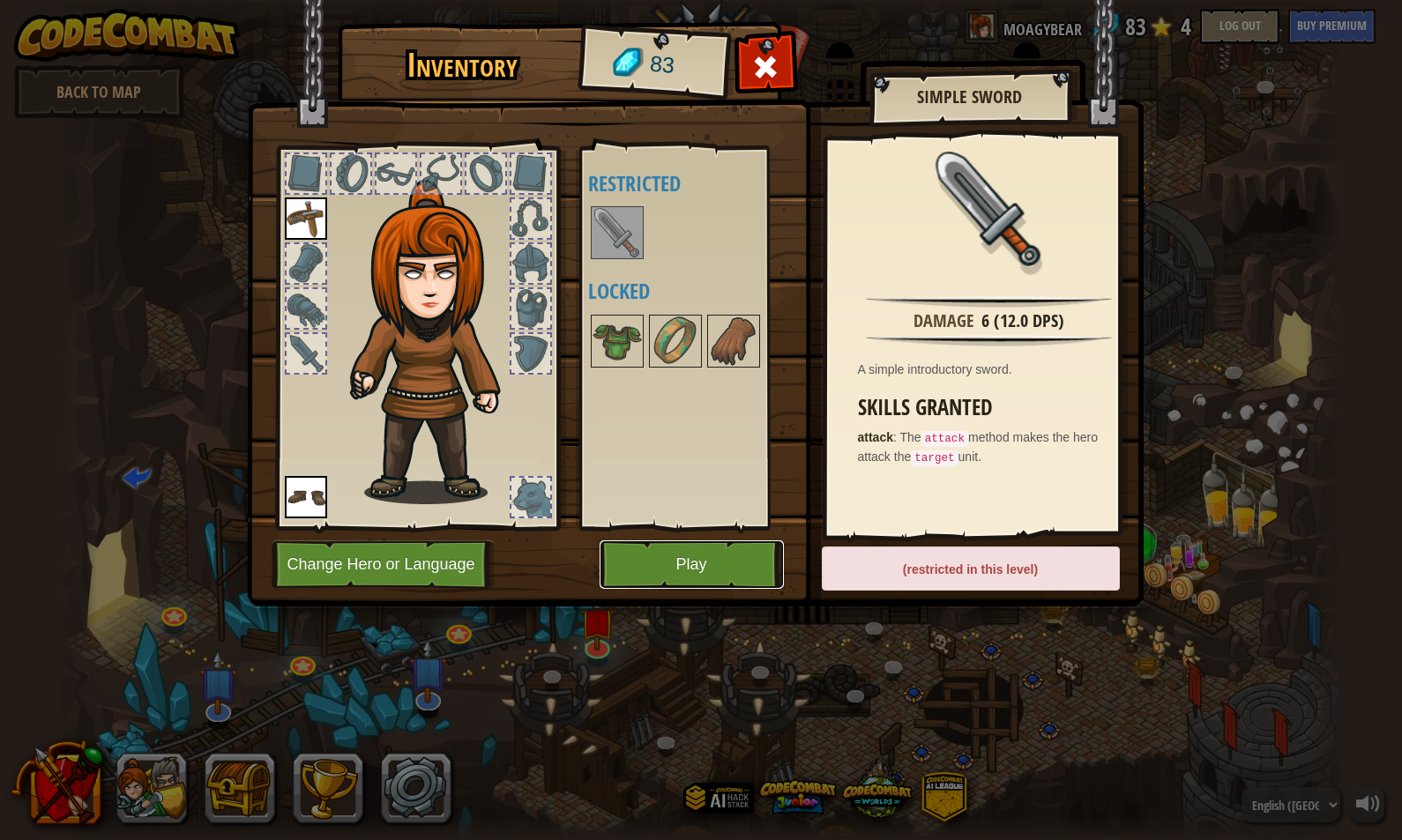
click at [717, 561] on button "Play" at bounding box center [692, 564] width 184 height 48
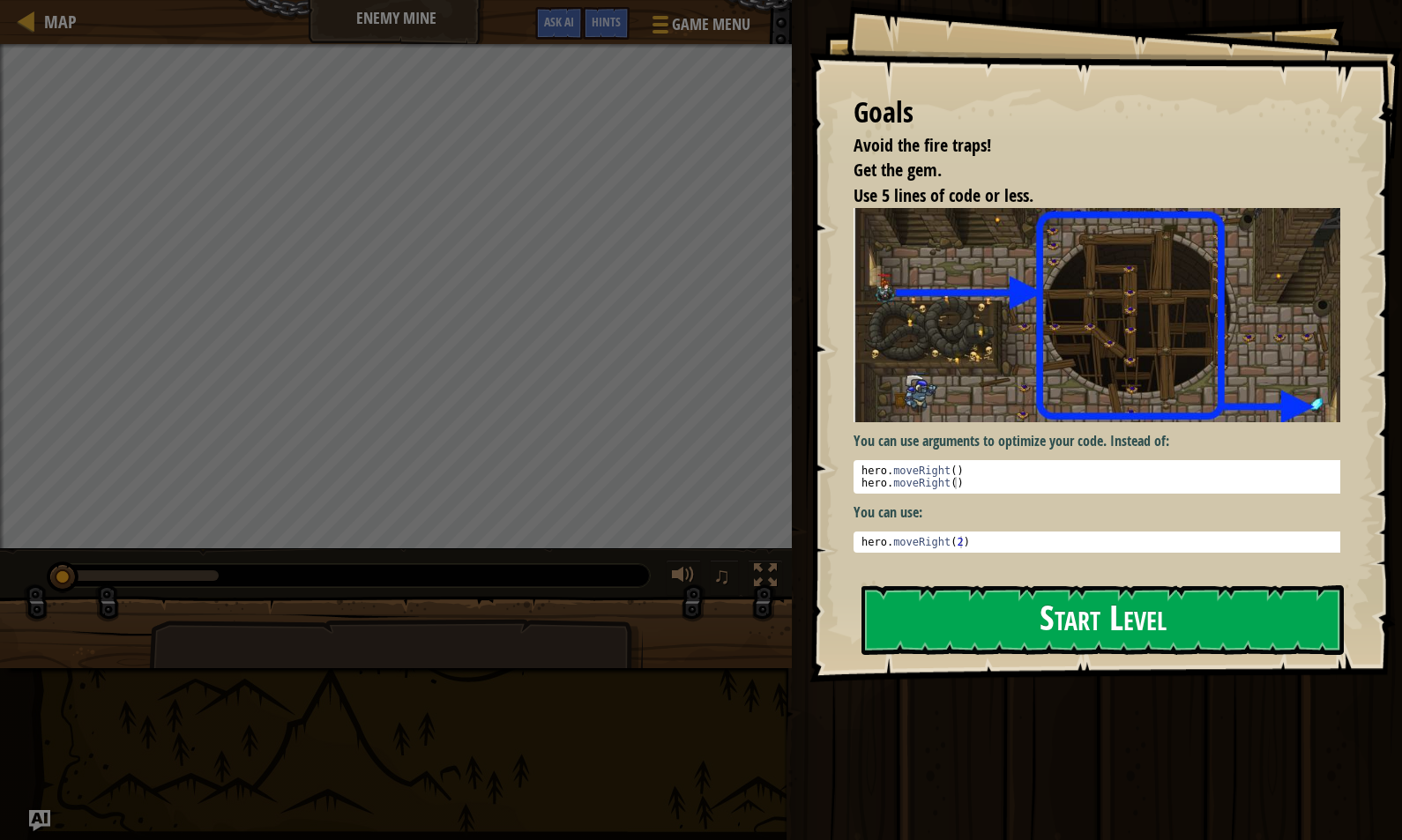
click at [958, 613] on button "Start Level" at bounding box center [1102, 620] width 482 height 70
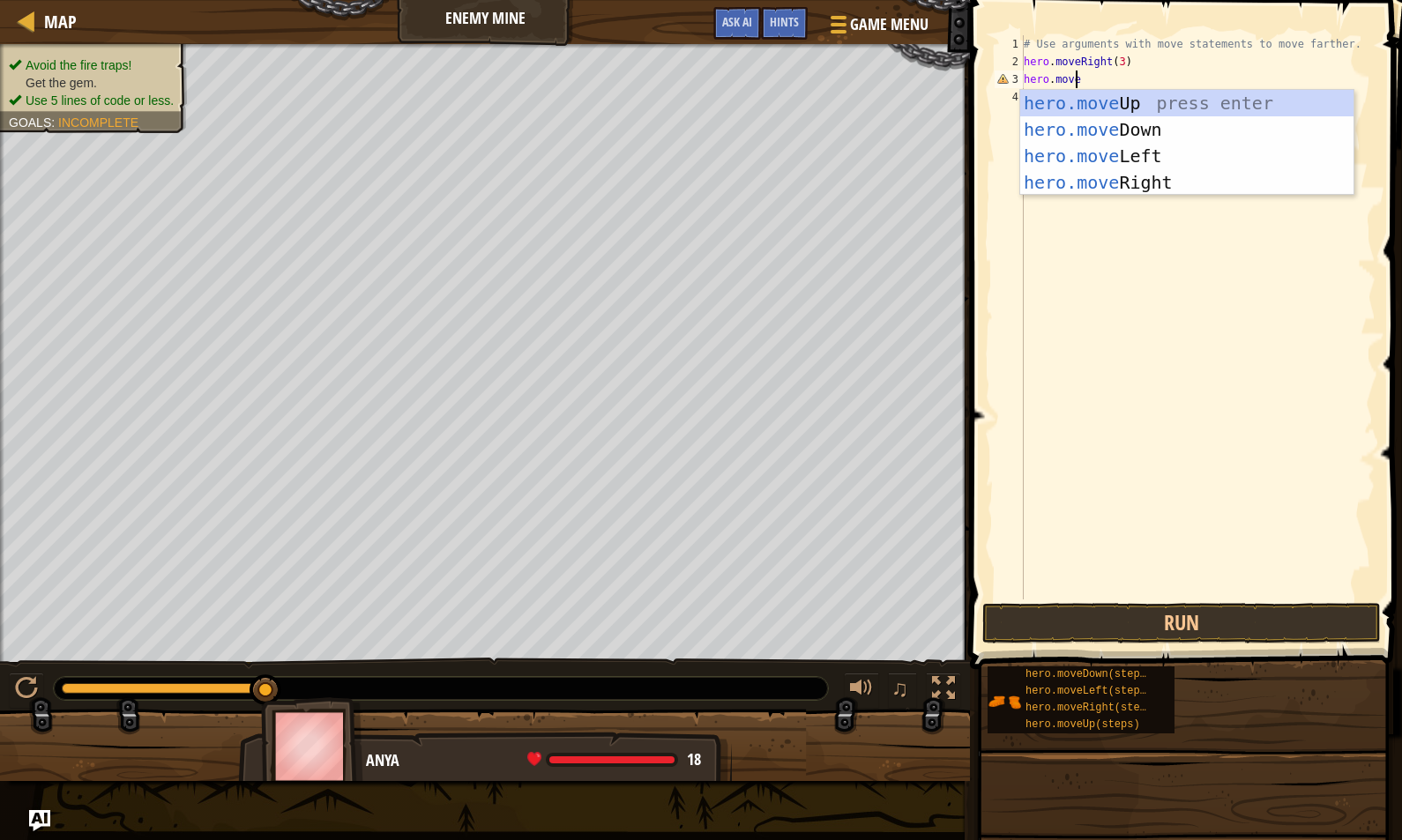
scroll to position [8, 5]
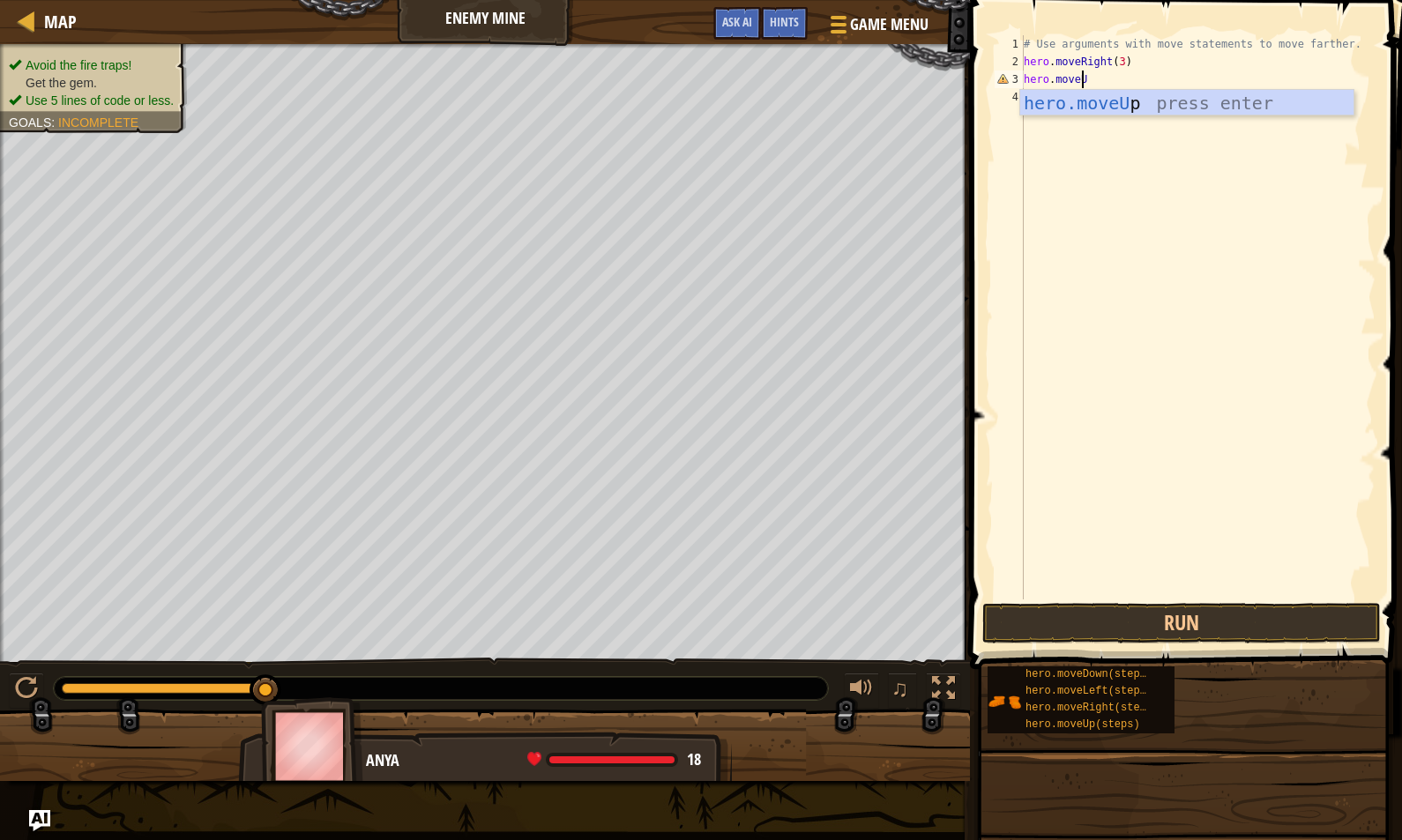
type textarea "hero.moveUp"
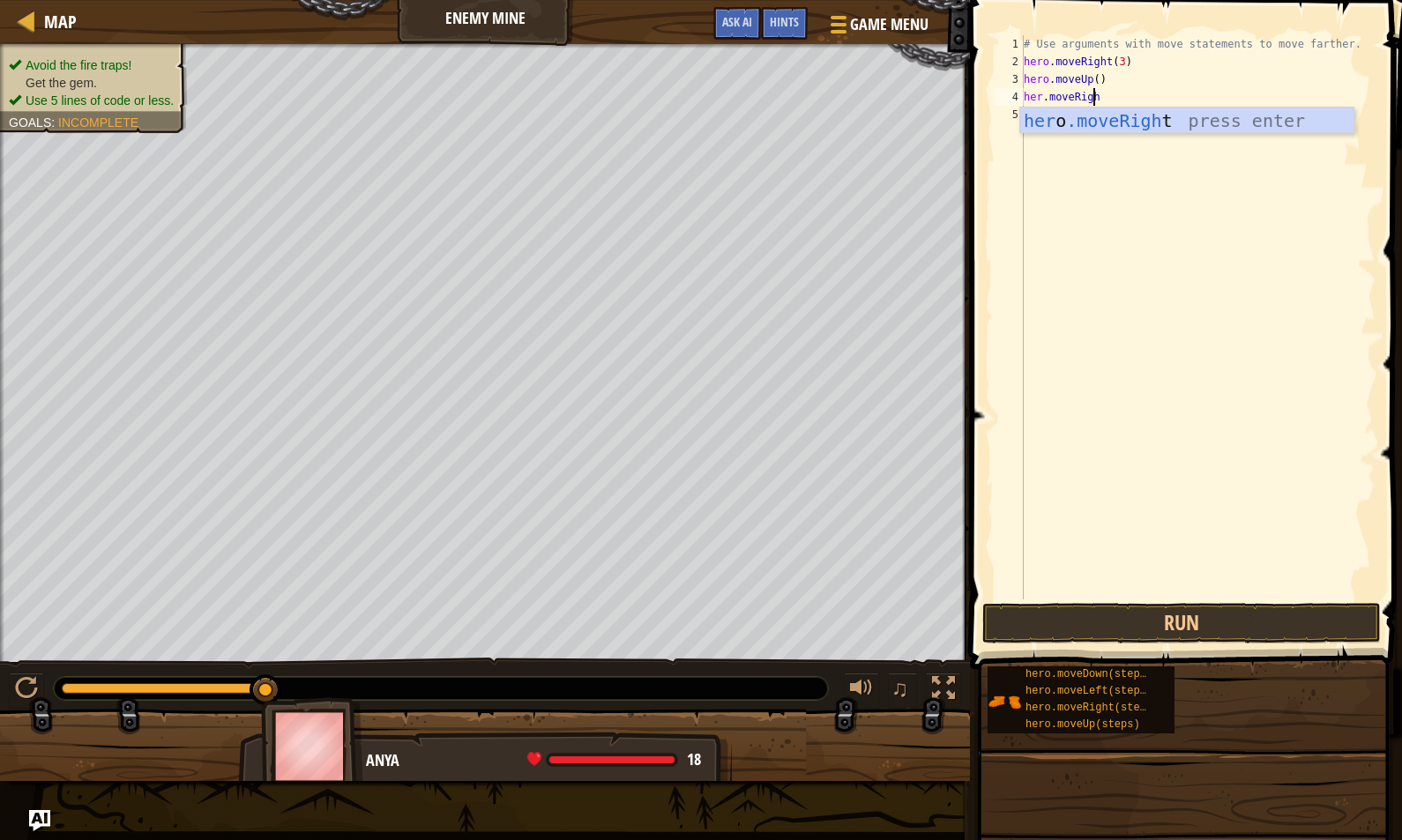
scroll to position [8, 6]
type textarea "her.moveRight()"
type textarea "hero.moveRight()"
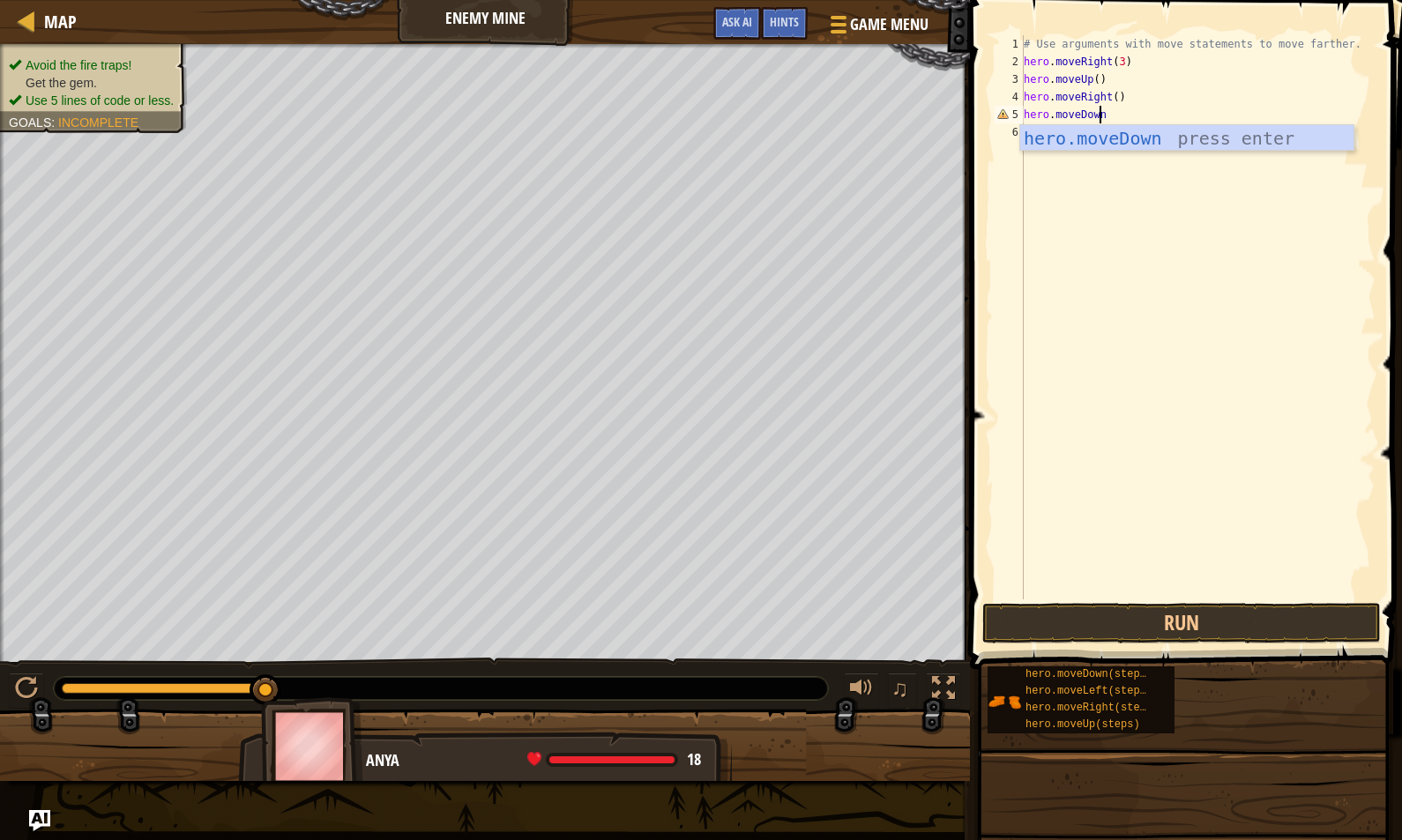
scroll to position [8, 6]
type textarea "hero.moveDown(3)"
type textarea "hero.moveRight(2)"
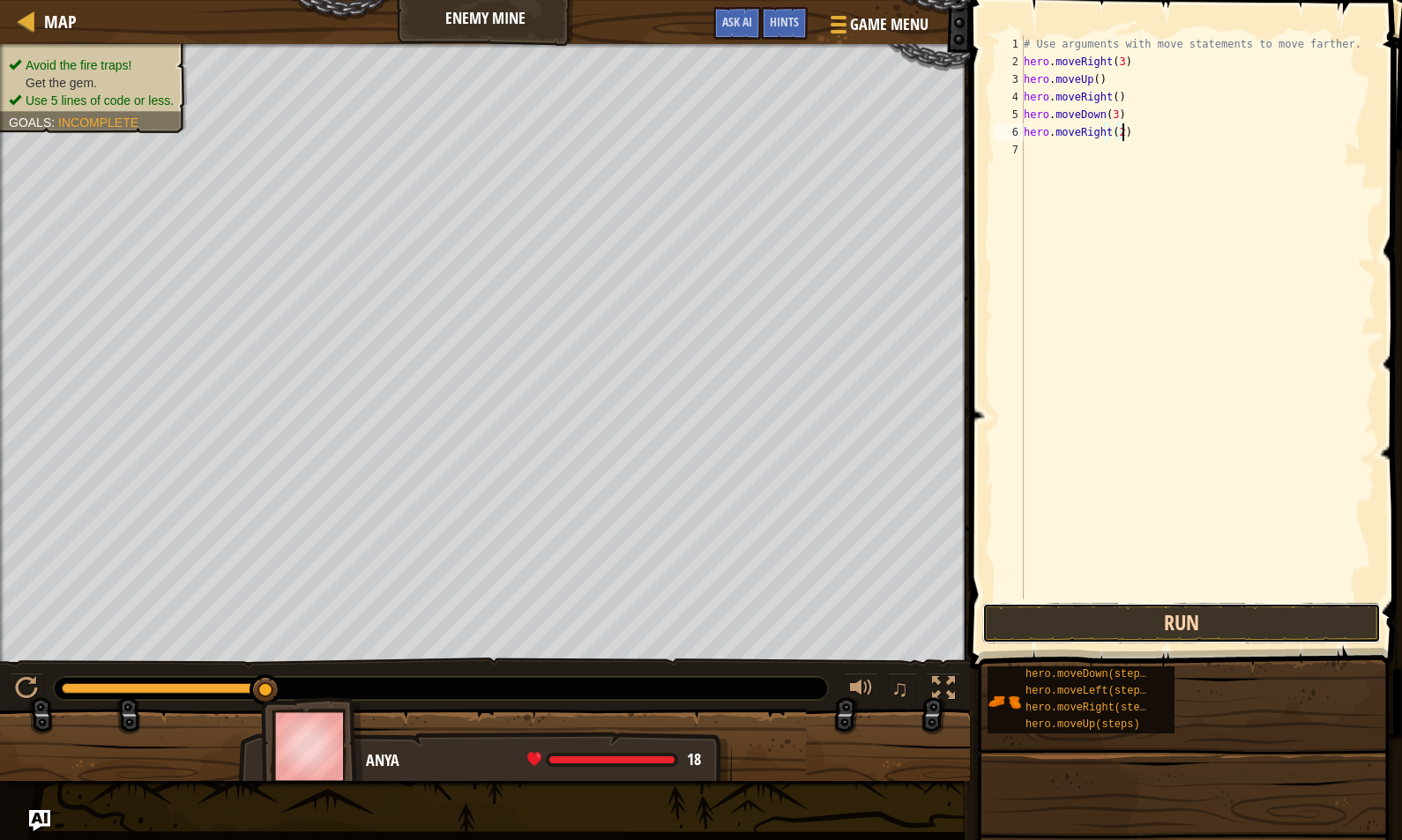
click at [1171, 620] on button "Run" at bounding box center [1181, 624] width 398 height 41
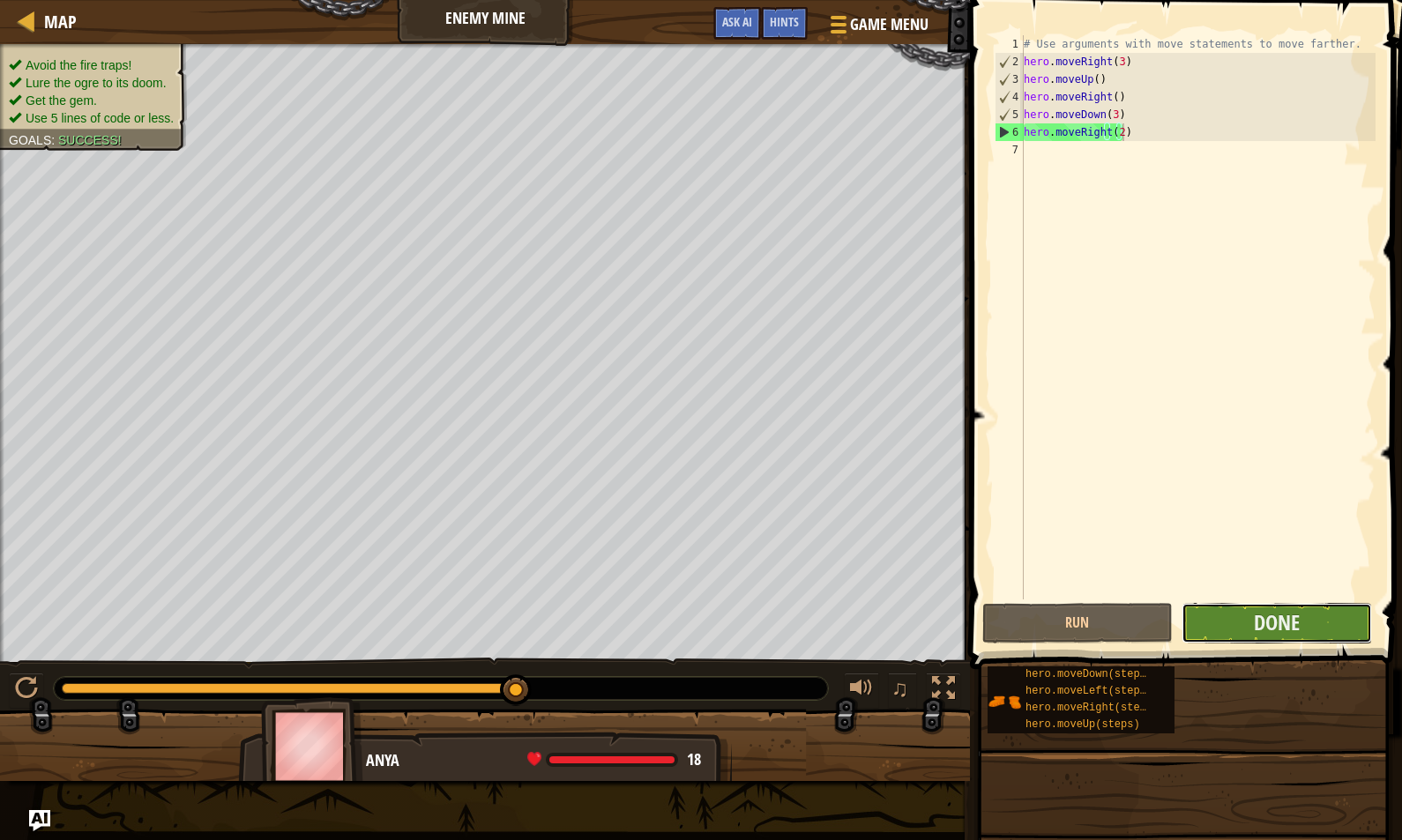
click at [1251, 630] on button "Done" at bounding box center [1277, 624] width 190 height 41
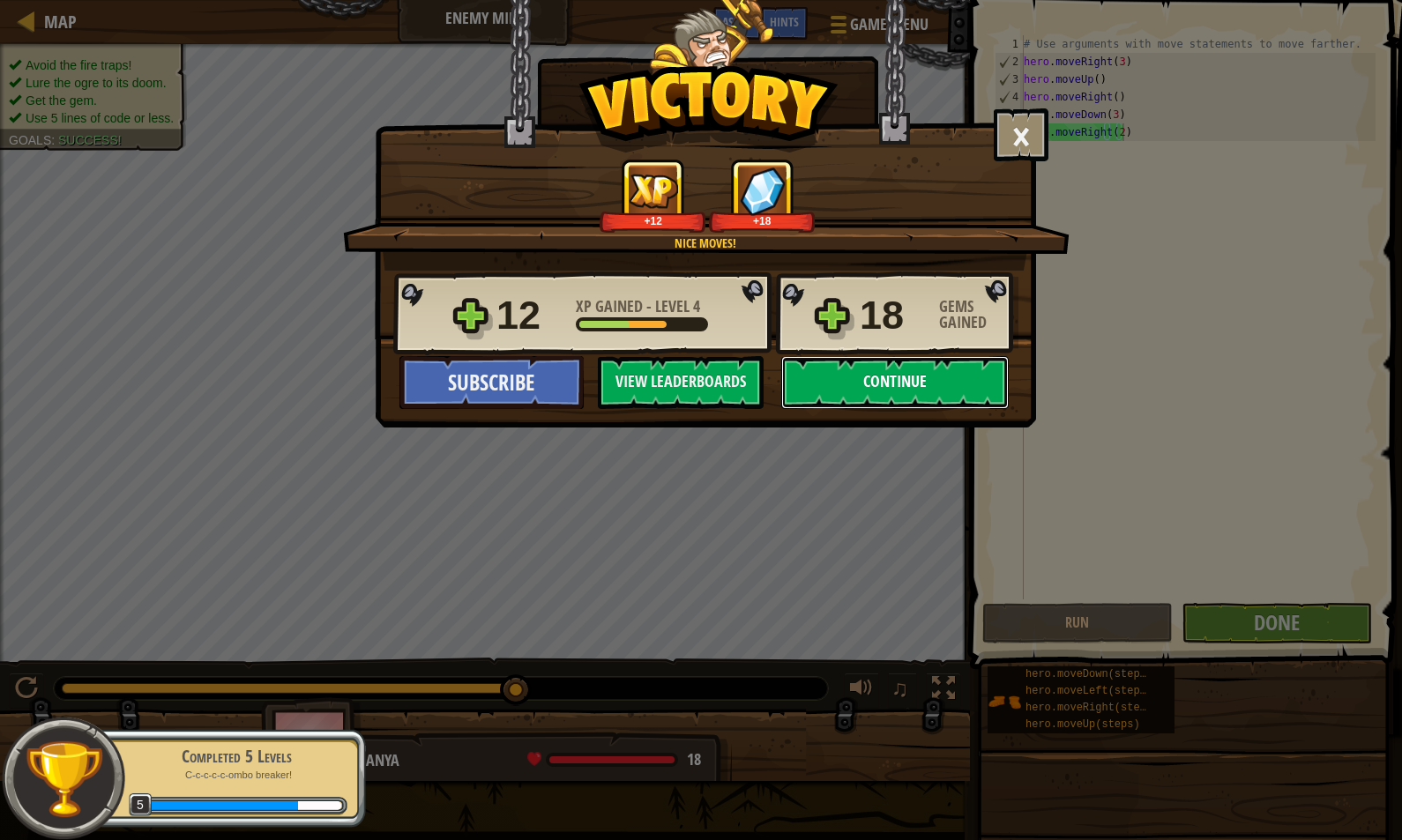
click at [922, 377] on button "Continue" at bounding box center [894, 382] width 227 height 53
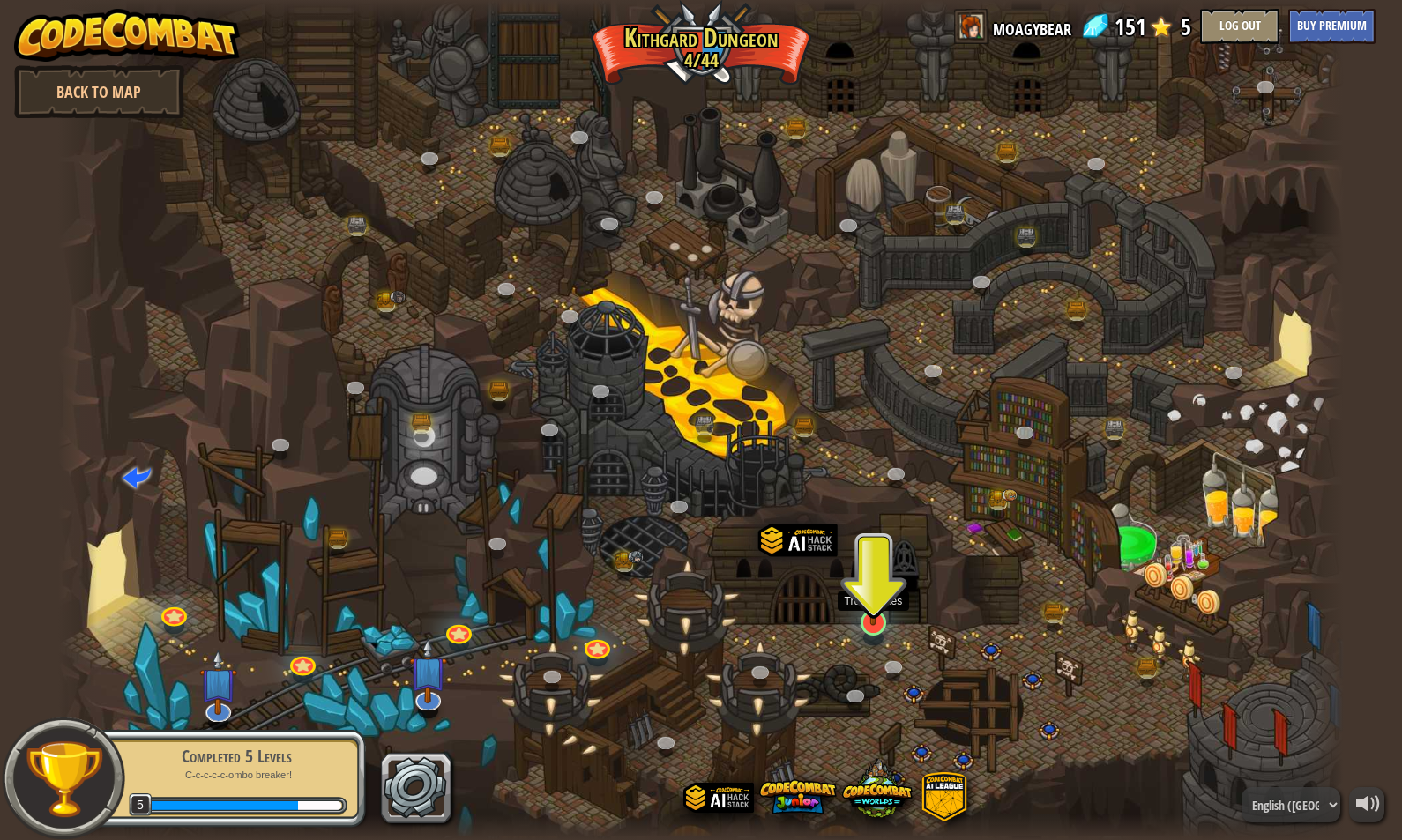
click at [876, 621] on img at bounding box center [873, 585] width 34 height 79
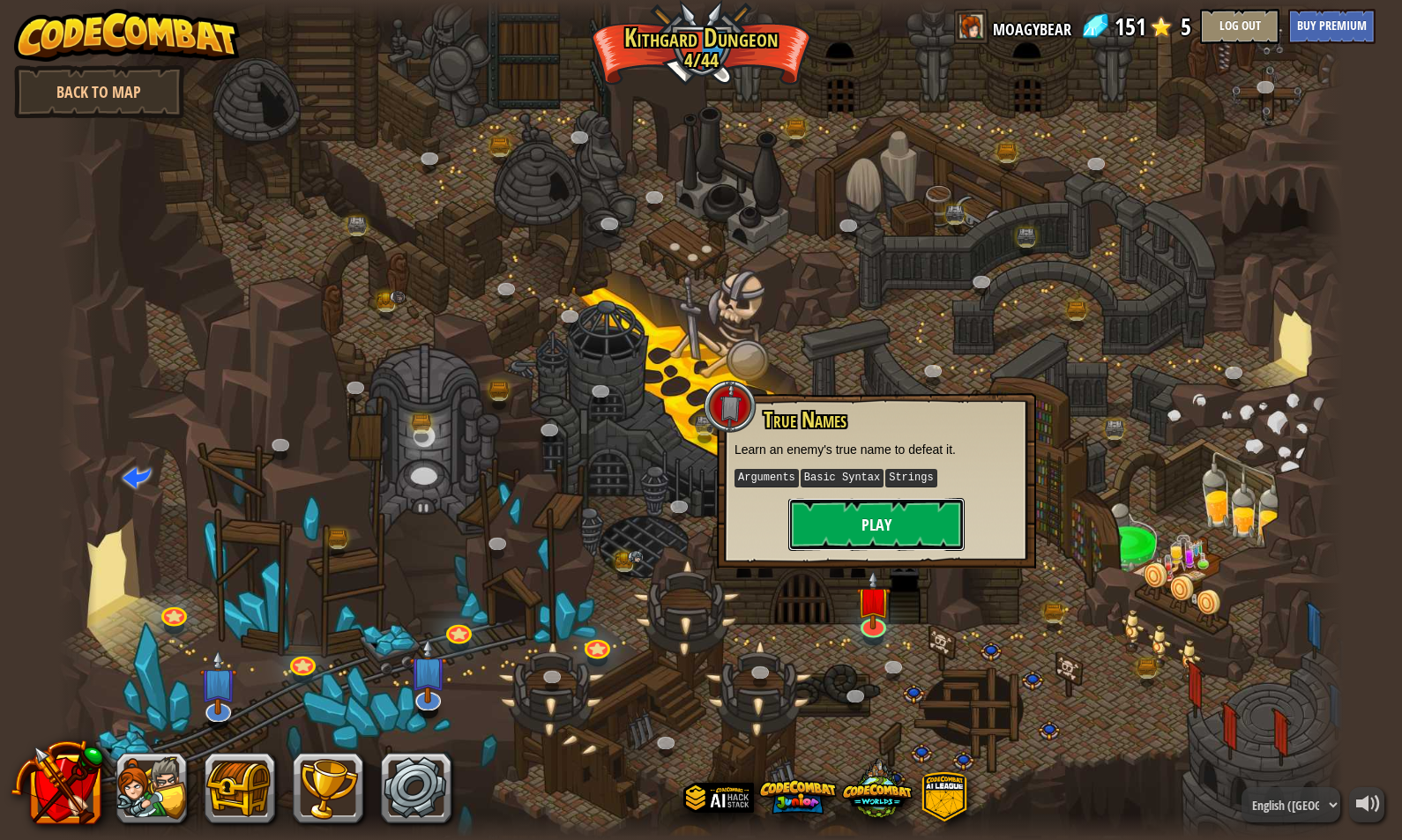
click at [930, 522] on button "Play" at bounding box center [876, 524] width 176 height 53
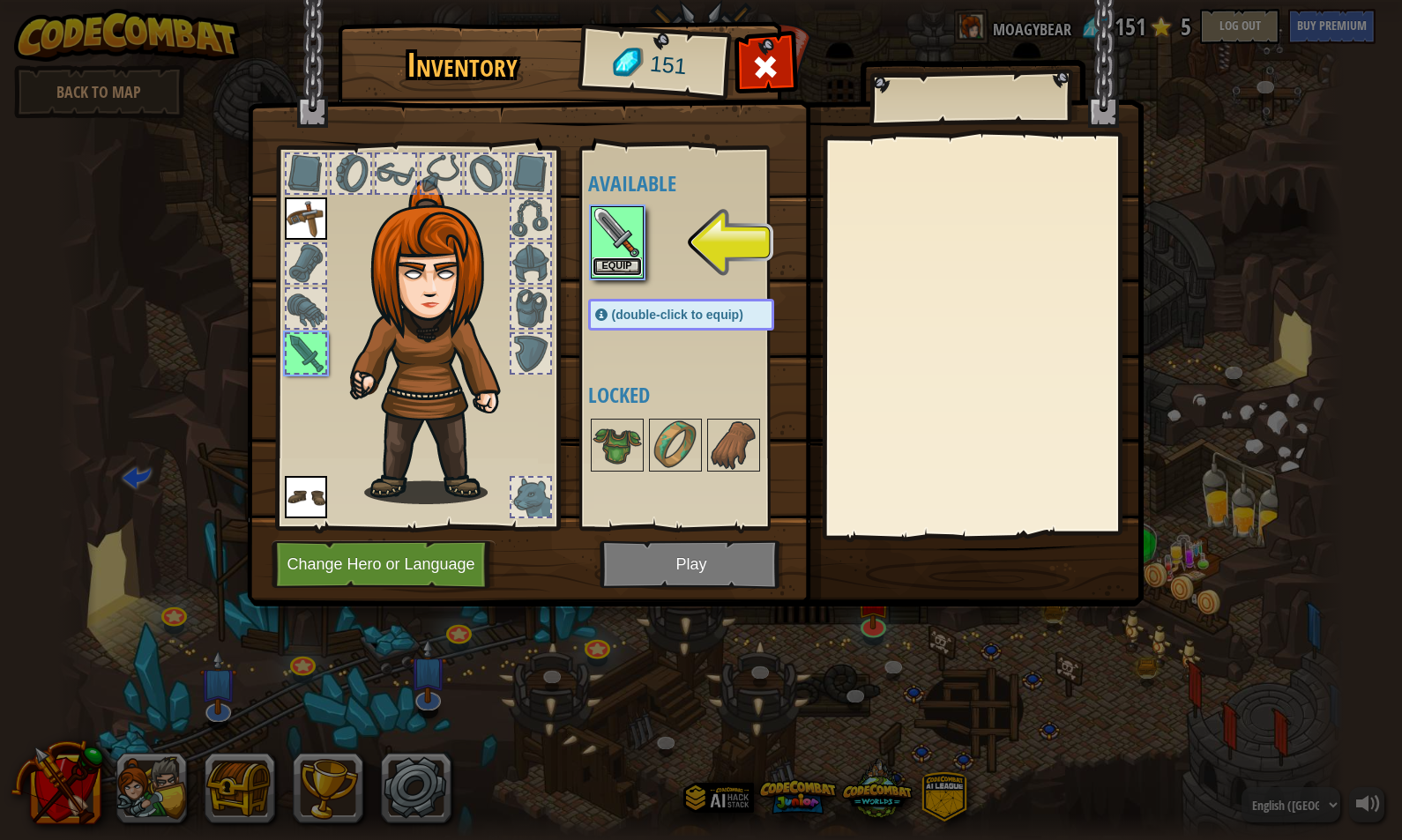
click at [618, 265] on button "Equip" at bounding box center [617, 266] width 49 height 19
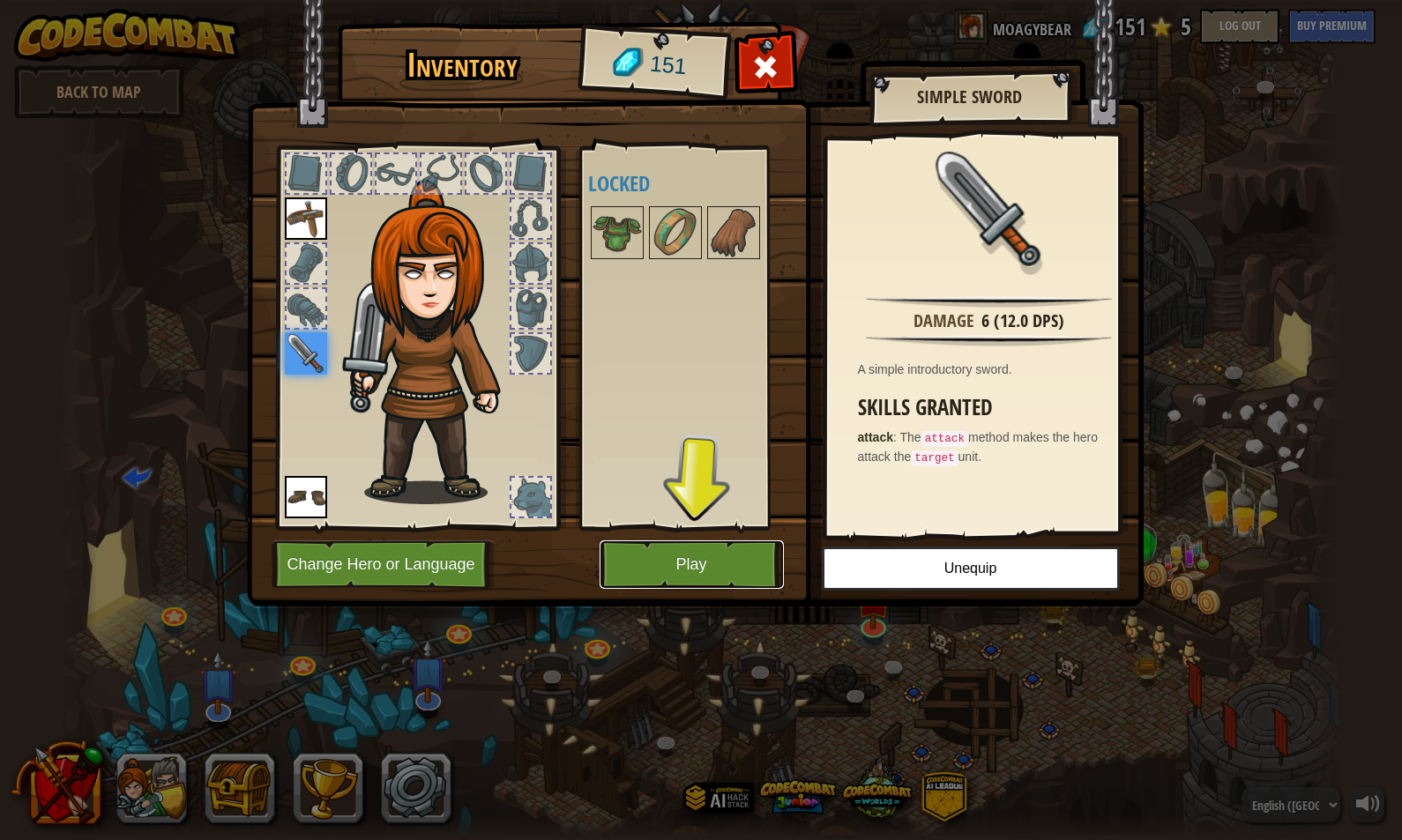
click at [718, 554] on button "Play" at bounding box center [692, 564] width 184 height 48
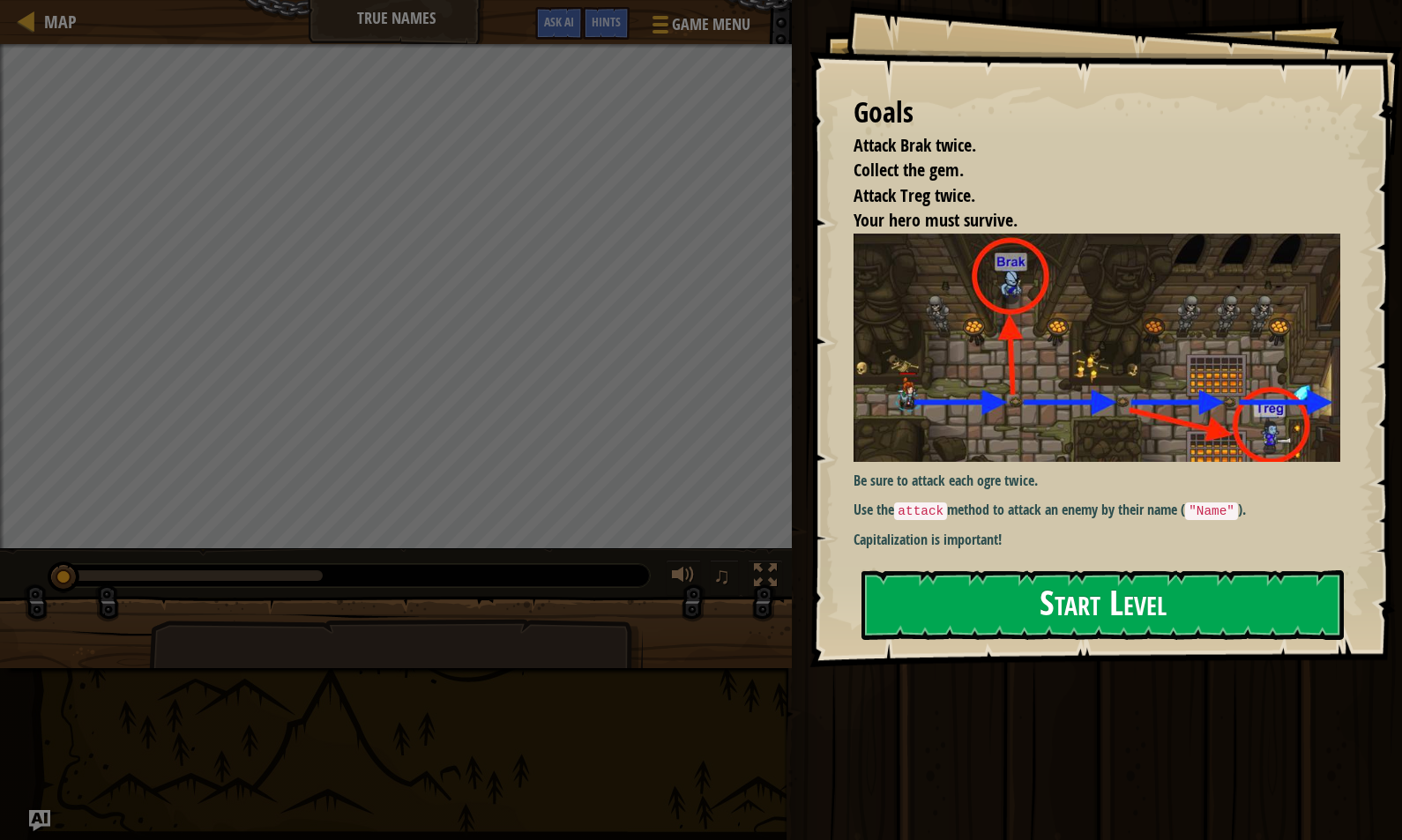
click at [1113, 595] on button "Start Level" at bounding box center [1102, 604] width 482 height 70
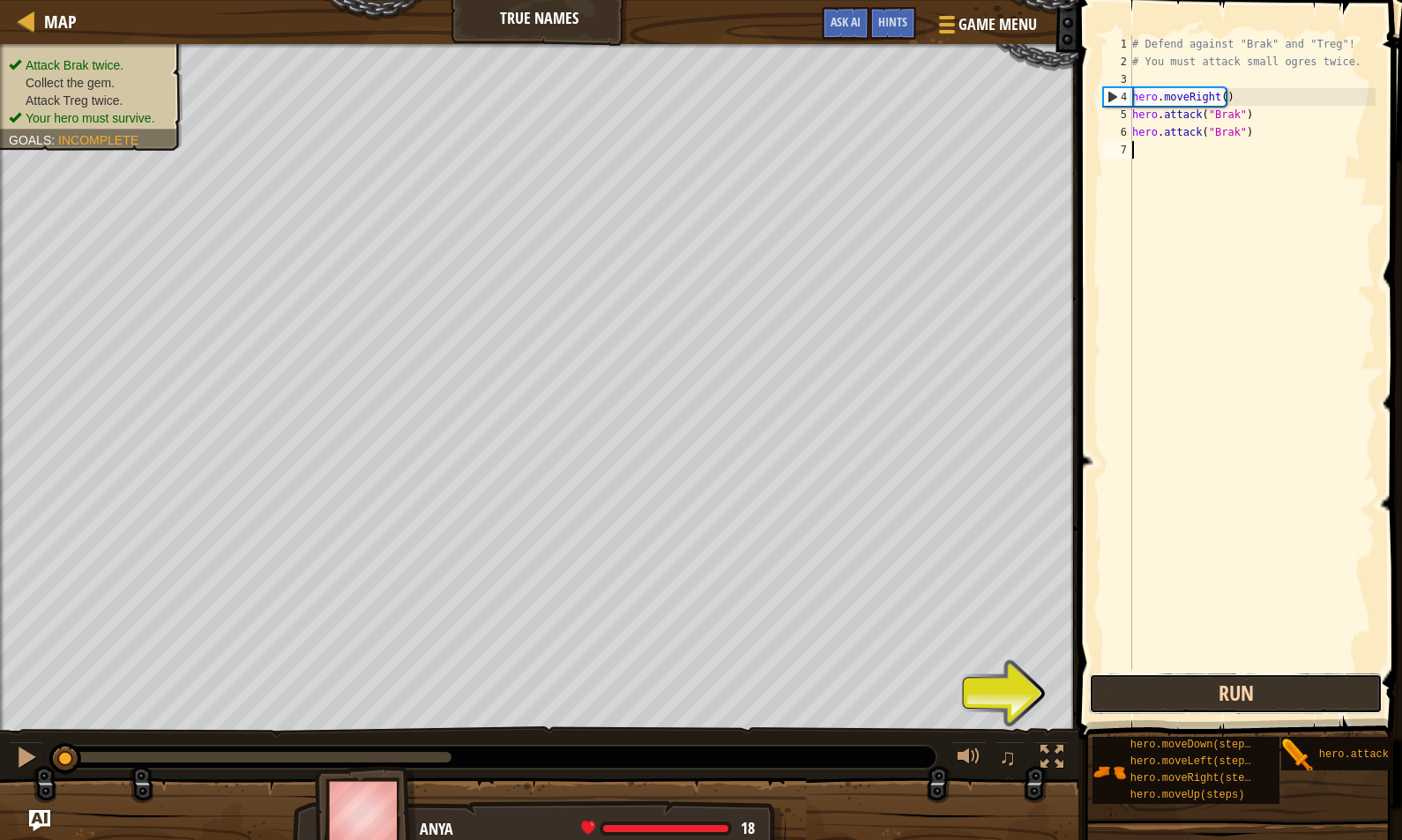
click at [1189, 691] on button "Run" at bounding box center [1236, 694] width 293 height 41
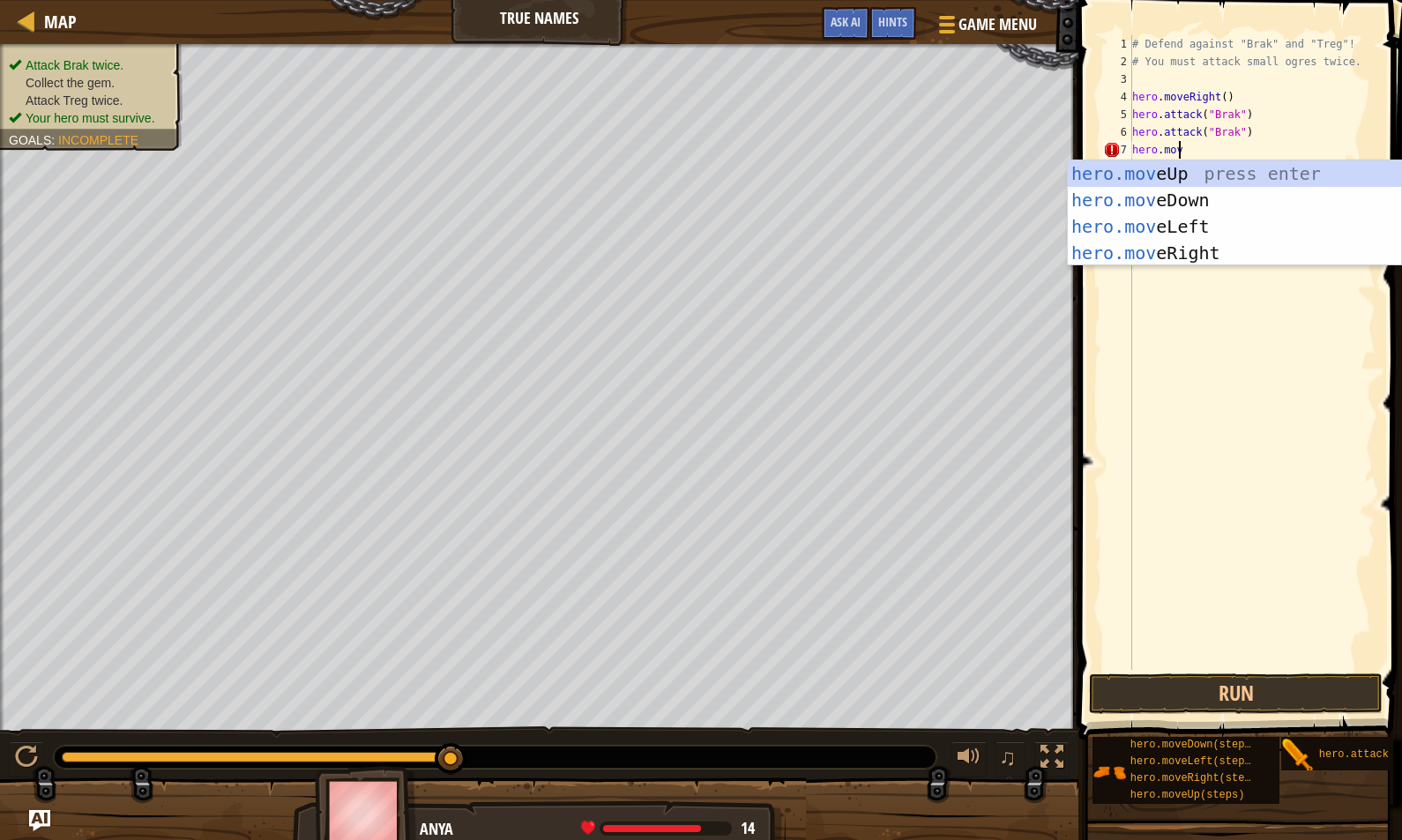
scroll to position [8, 3]
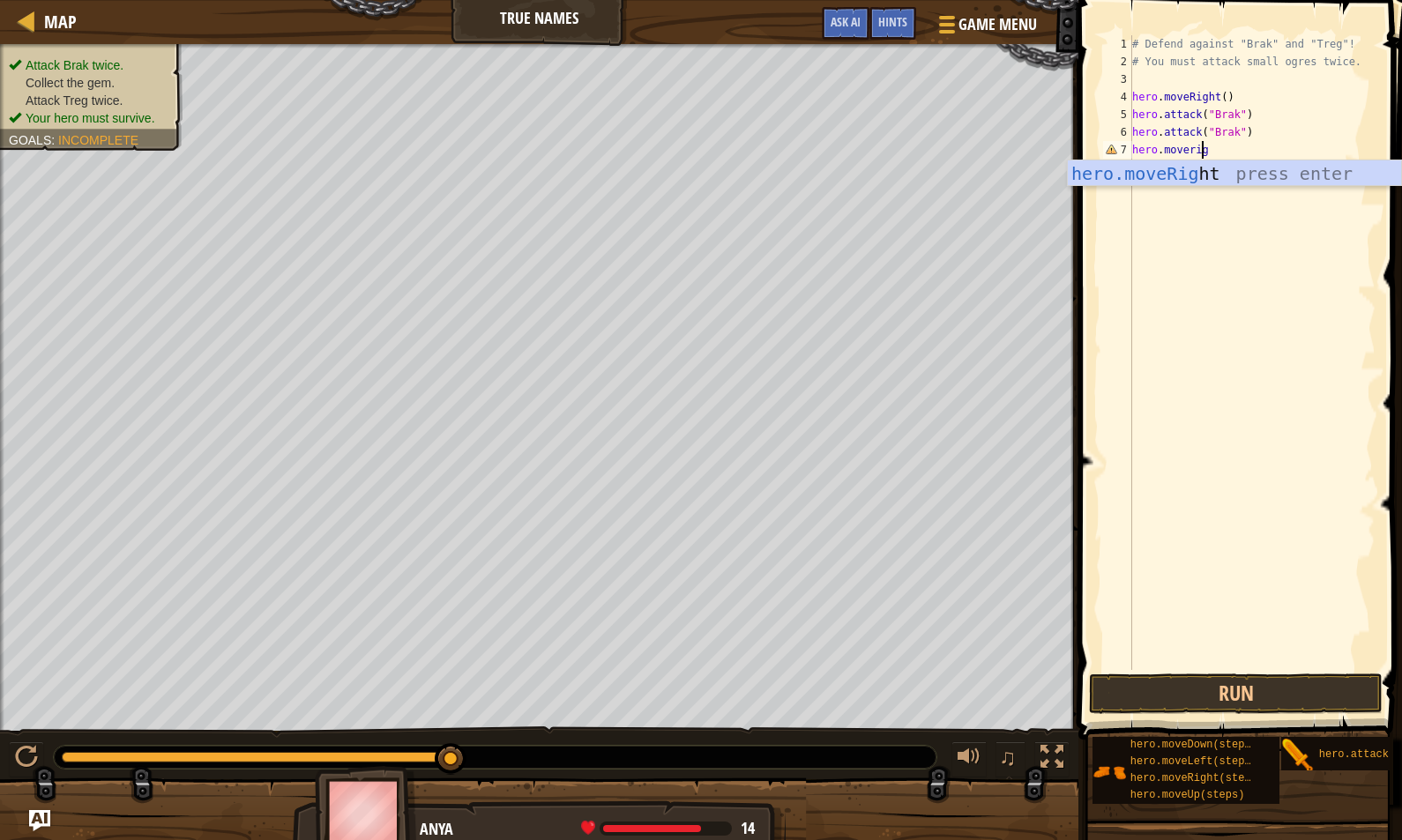
type textarea "hero.moveright"
type textarea "hero.attack("Treg)"
type textarea "hero.attack("Treg")"
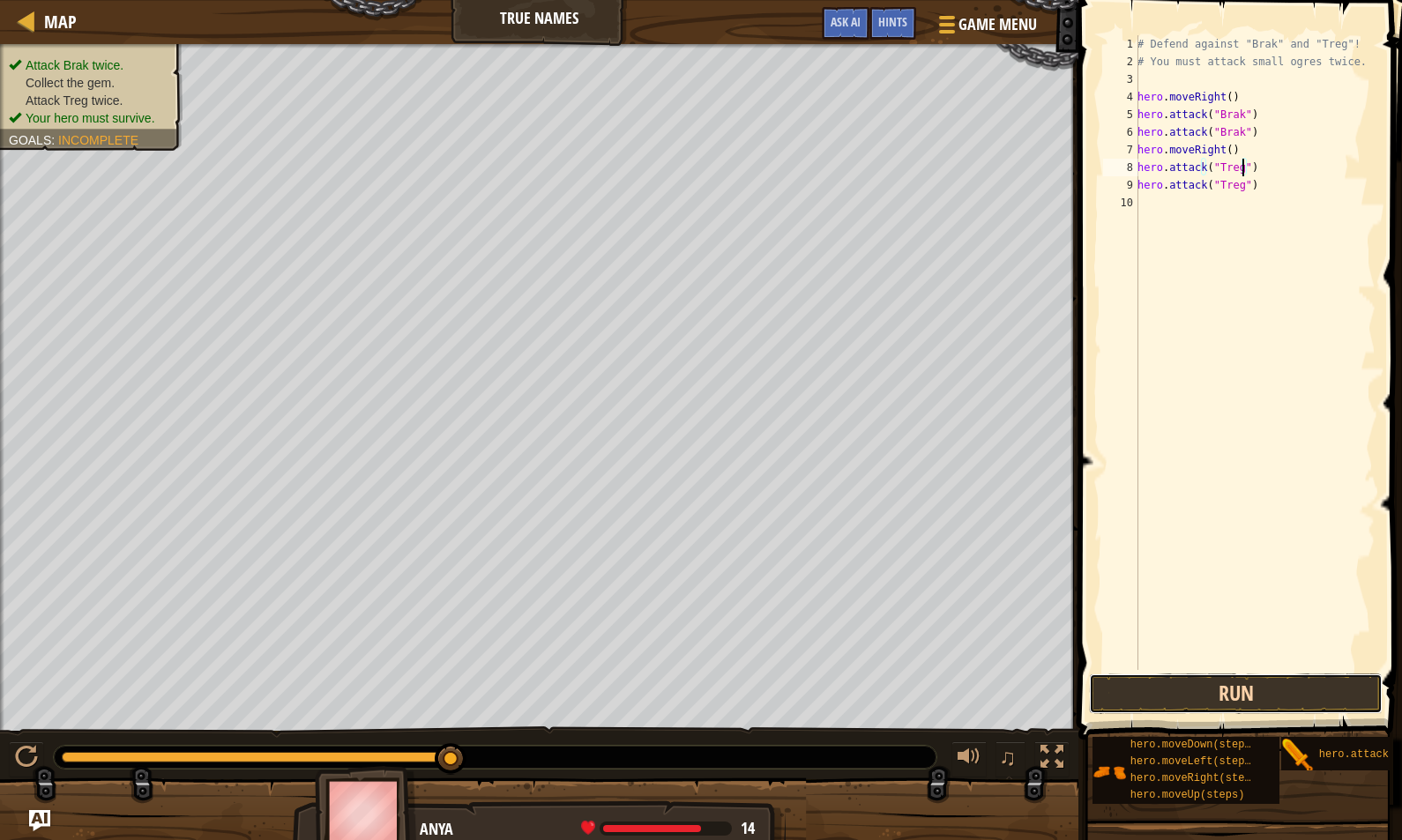
click at [1239, 684] on button "Run" at bounding box center [1236, 694] width 293 height 41
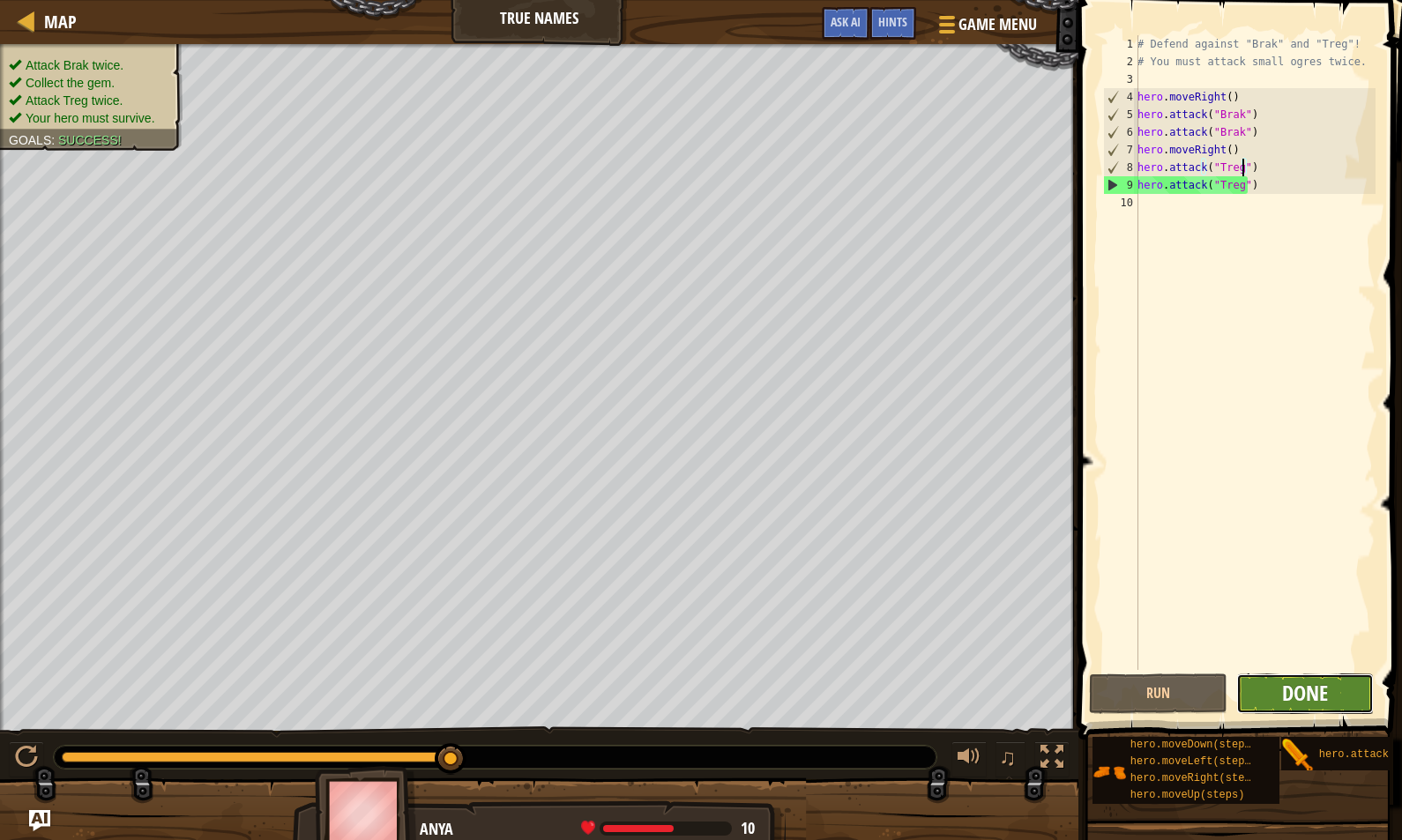
click at [1323, 688] on span "Done" at bounding box center [1305, 692] width 45 height 28
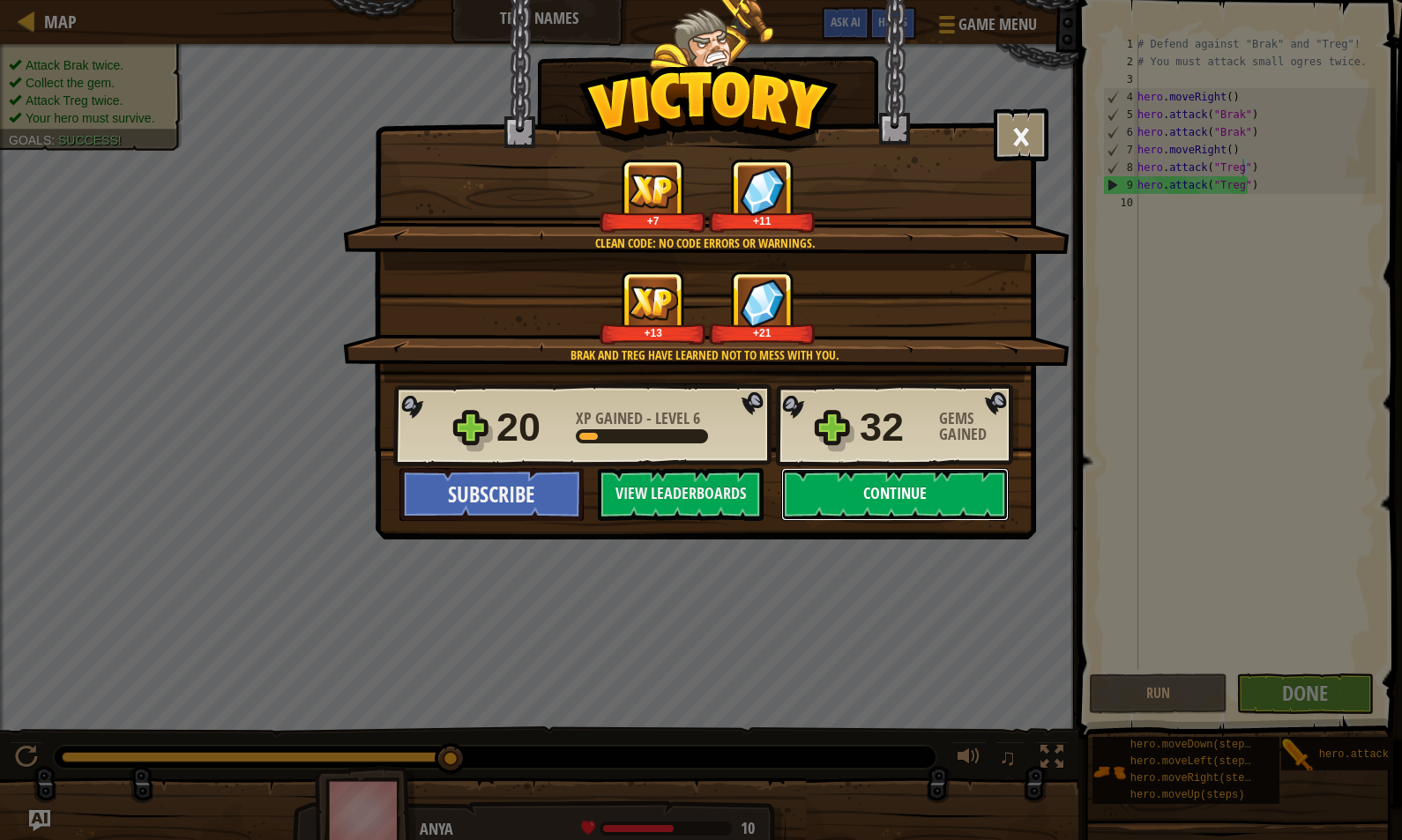
click at [901, 508] on button "Continue" at bounding box center [894, 494] width 227 height 53
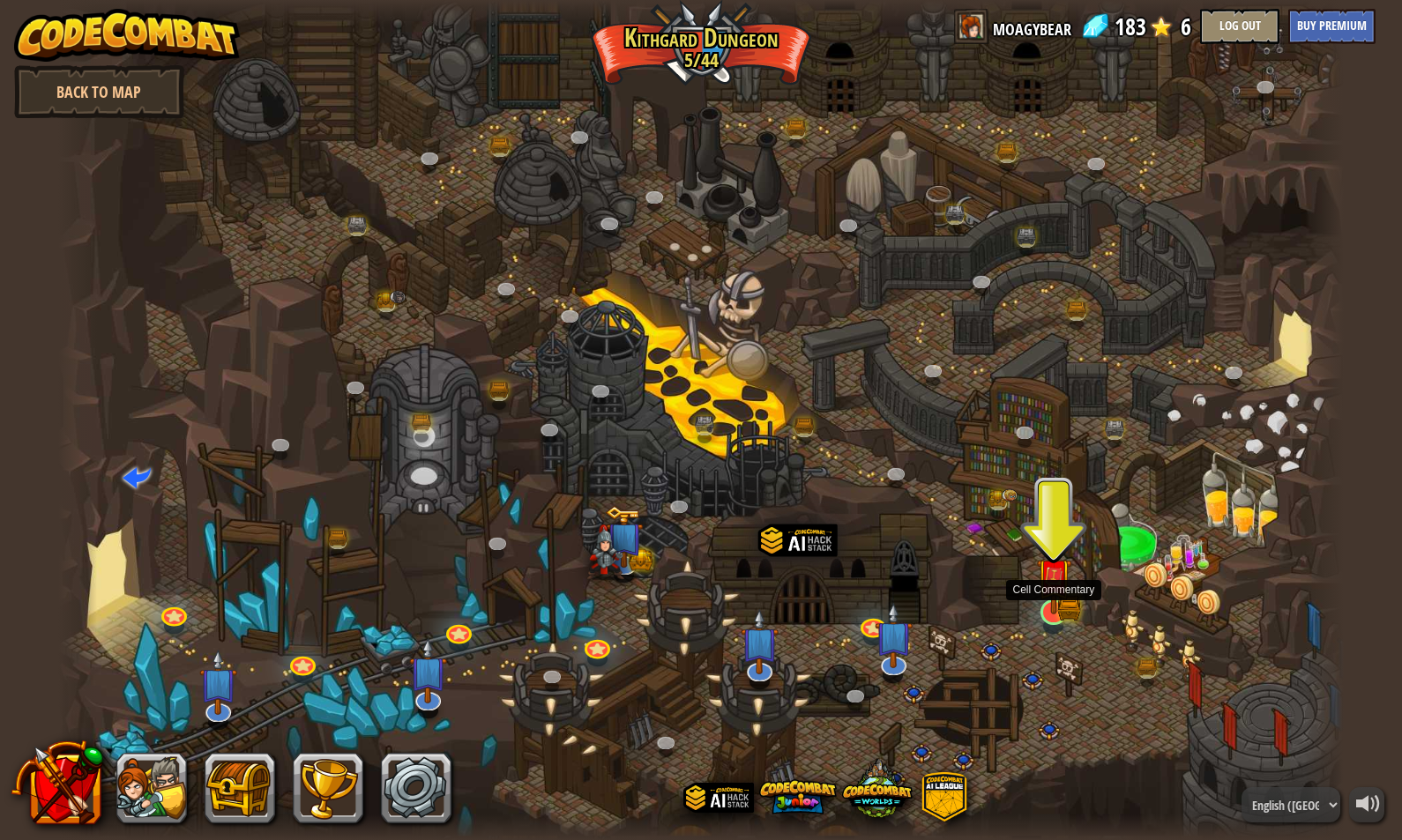
click at [1058, 609] on img at bounding box center [1053, 575] width 34 height 76
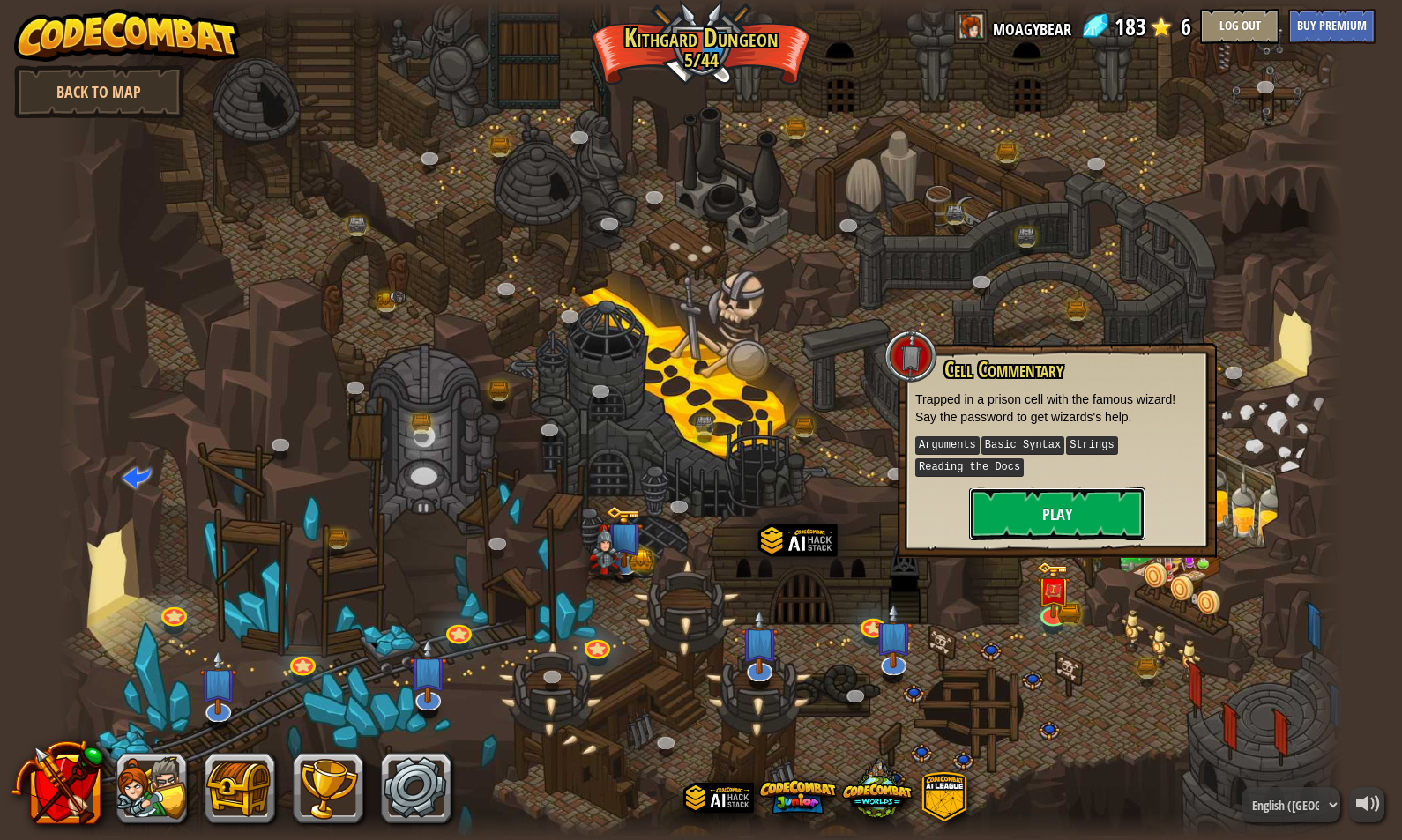
click at [1045, 507] on button "Play" at bounding box center [1058, 513] width 176 height 53
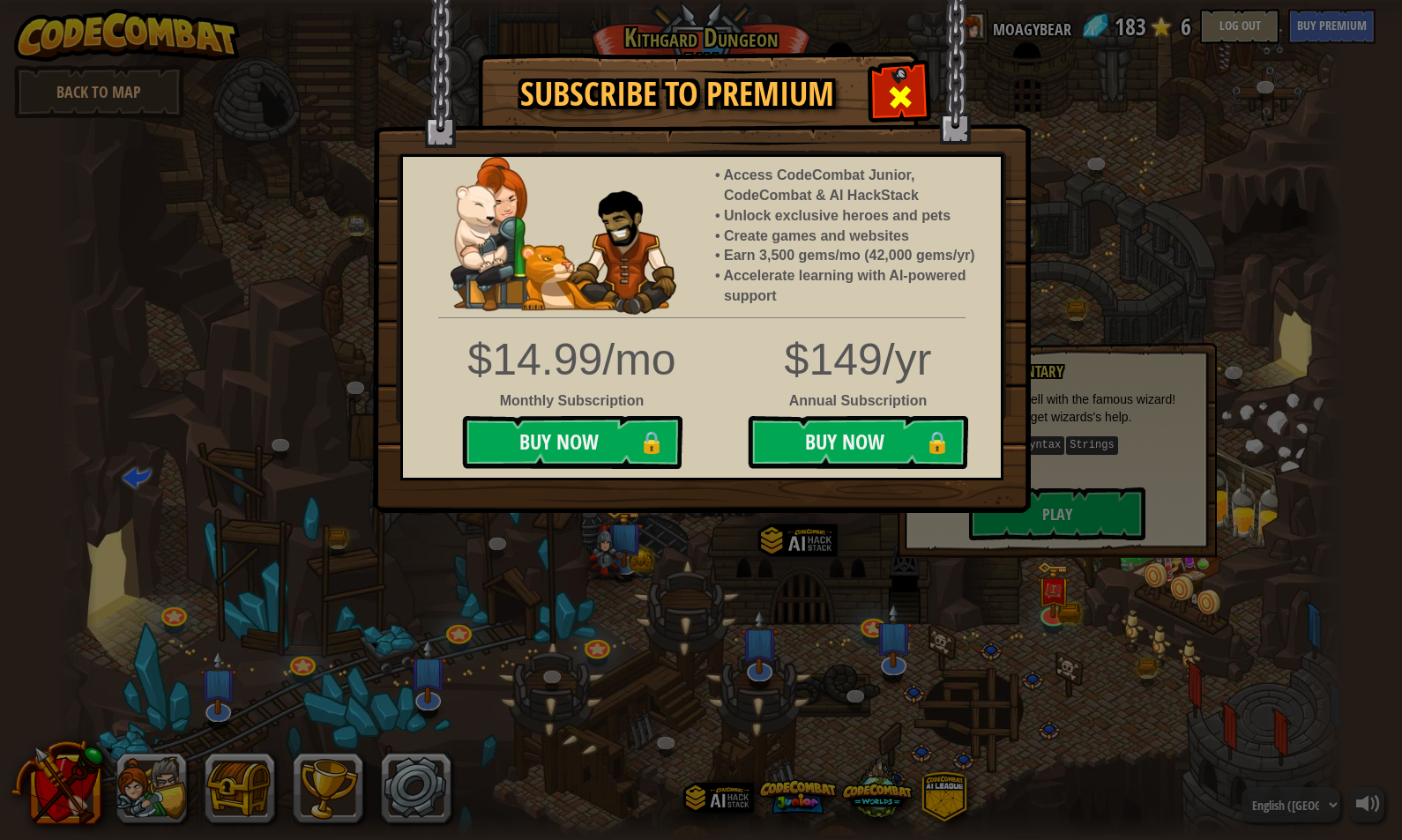
click at [903, 85] on span at bounding box center [900, 97] width 28 height 28
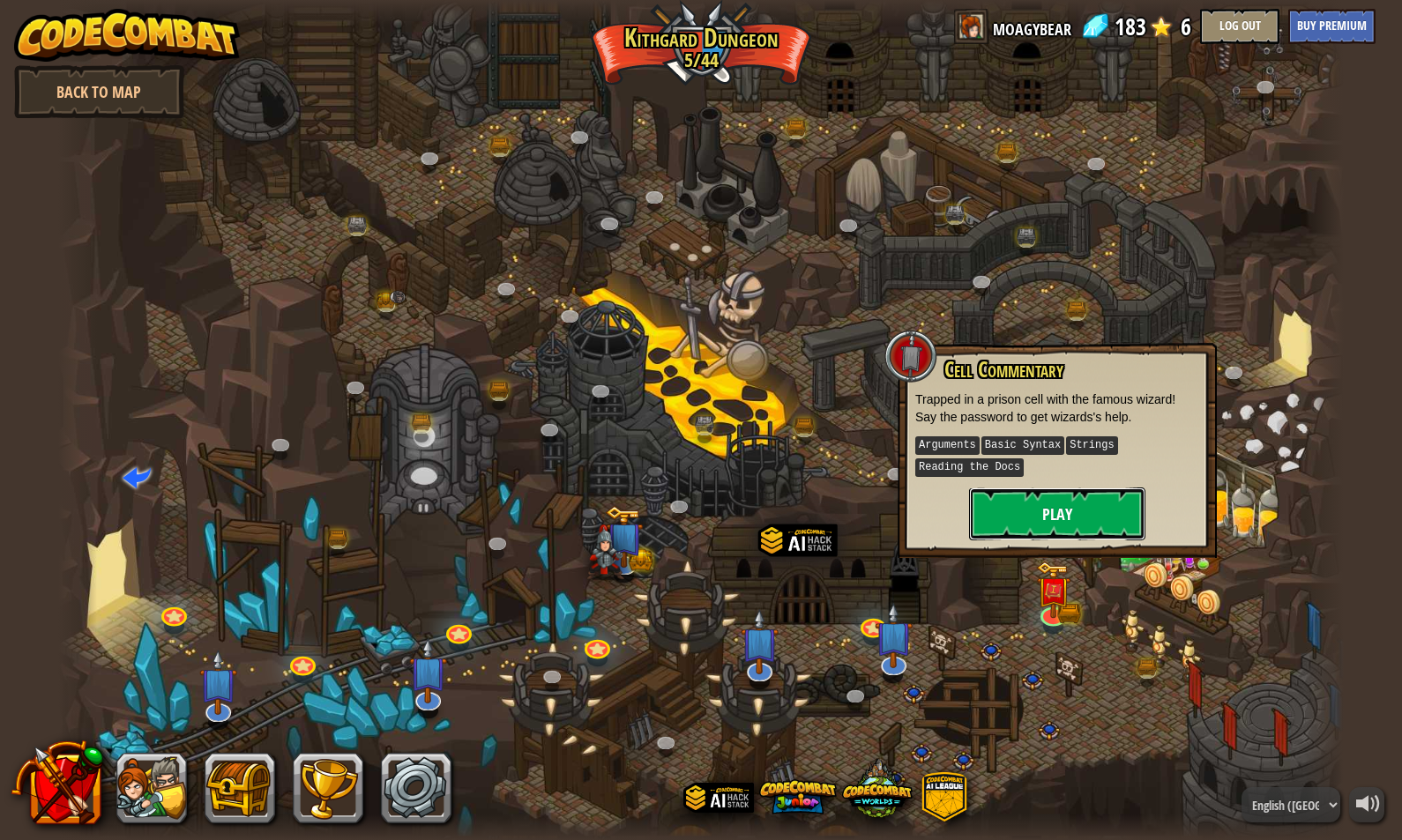
click at [1055, 505] on button "Play" at bounding box center [1058, 513] width 176 height 53
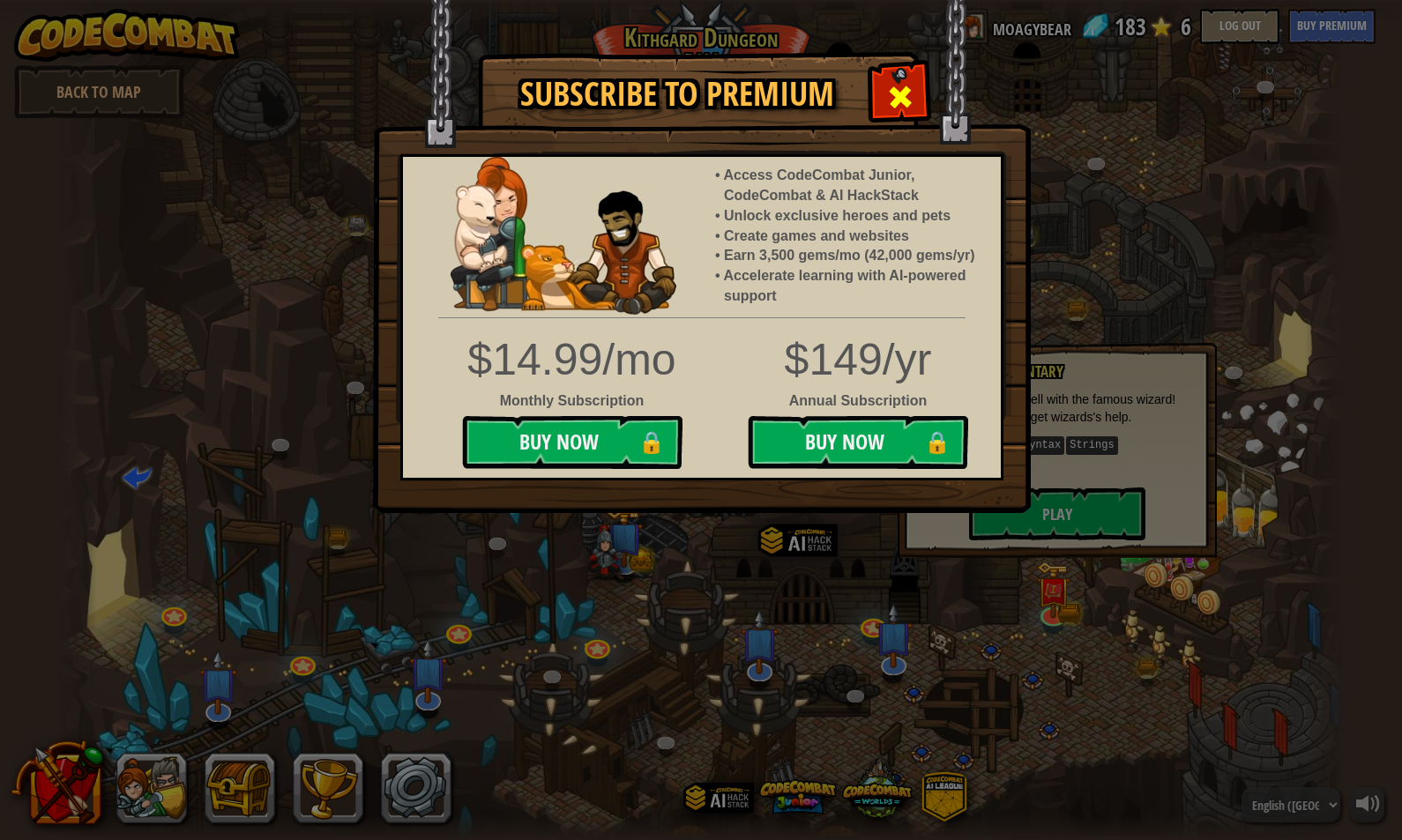
click at [886, 96] on span at bounding box center [900, 97] width 28 height 28
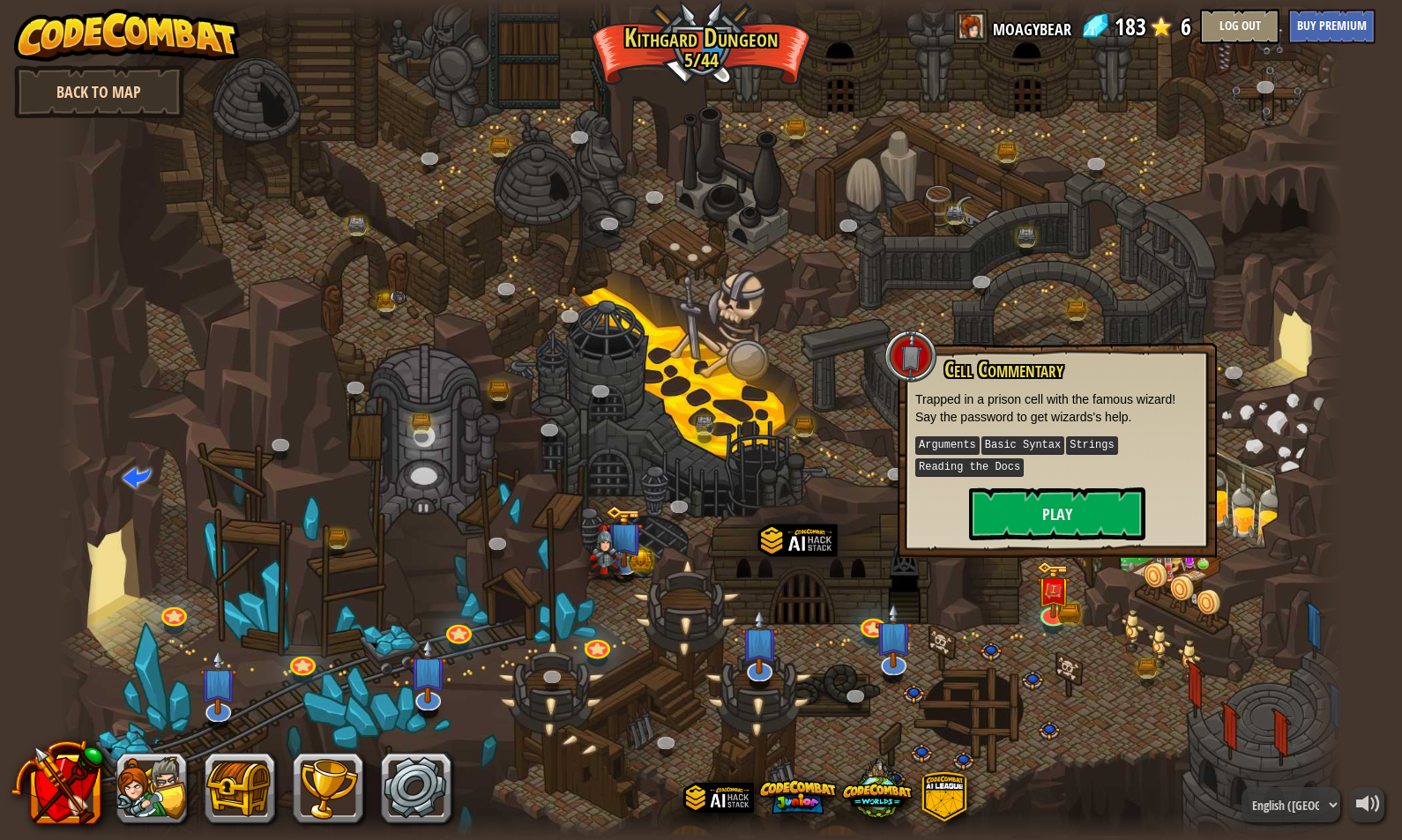
click at [108, 89] on link "Back to Map" at bounding box center [98, 91] width 170 height 53
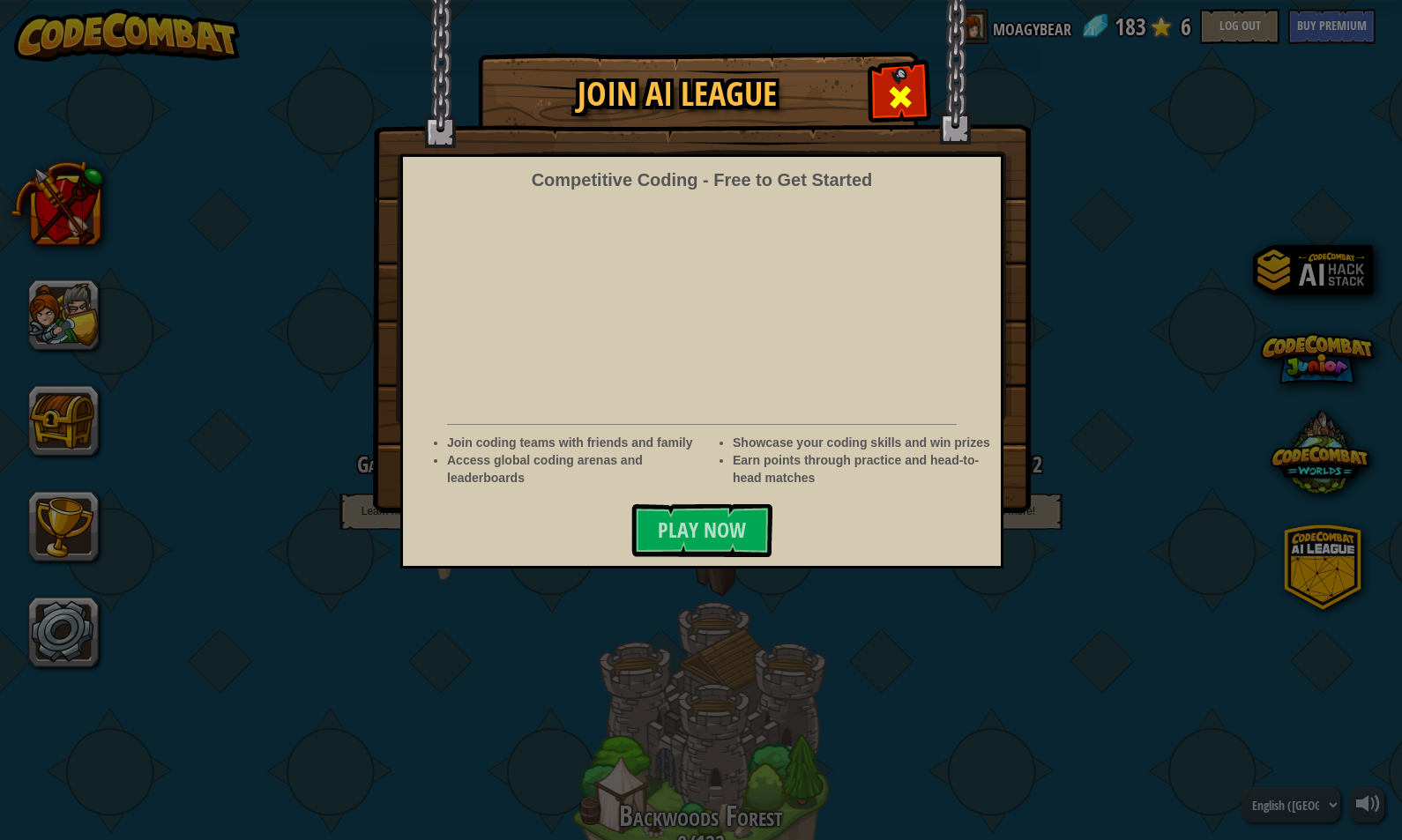
click at [909, 90] on span at bounding box center [900, 97] width 28 height 28
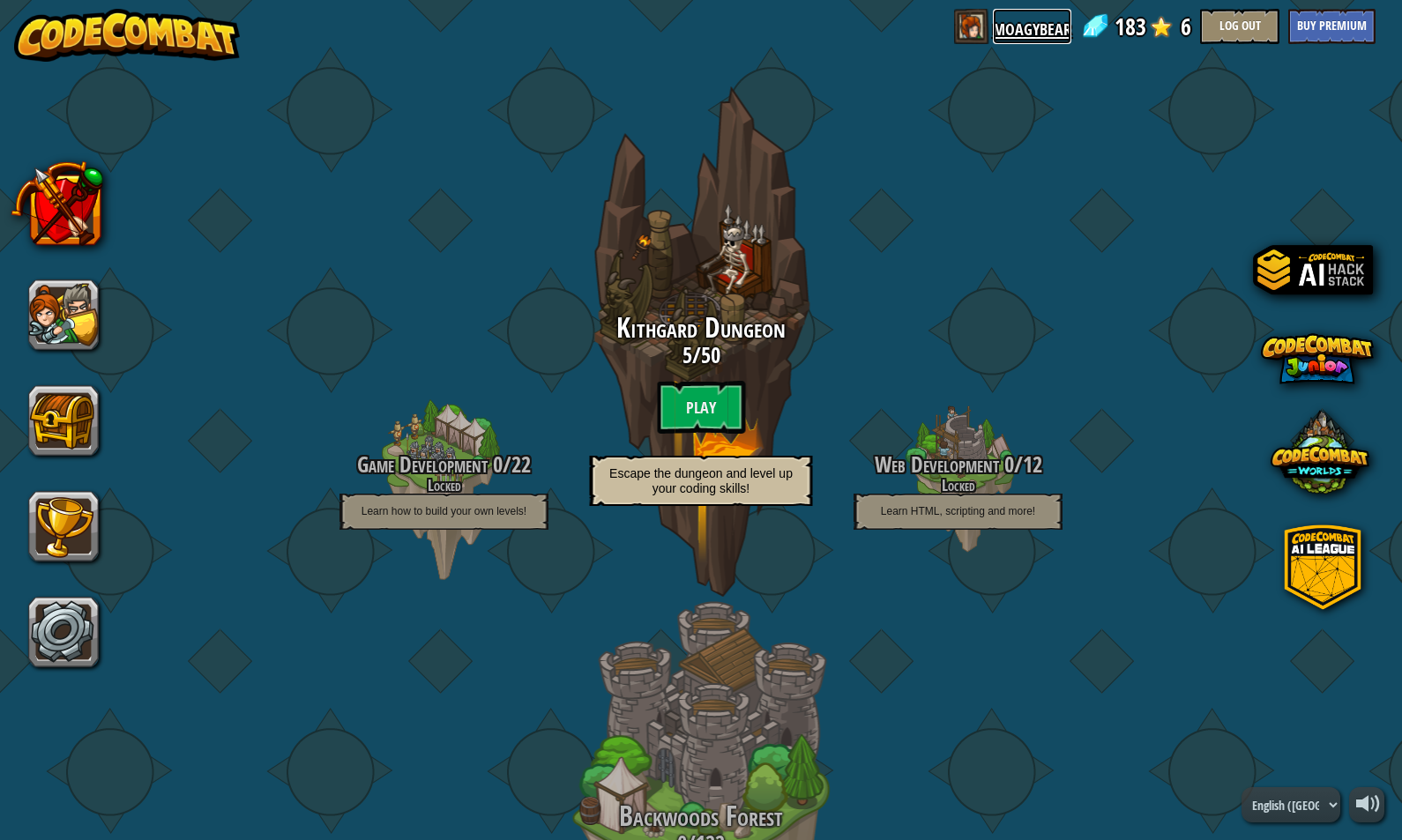
click at [1033, 19] on link "moagybear" at bounding box center [1032, 26] width 79 height 35
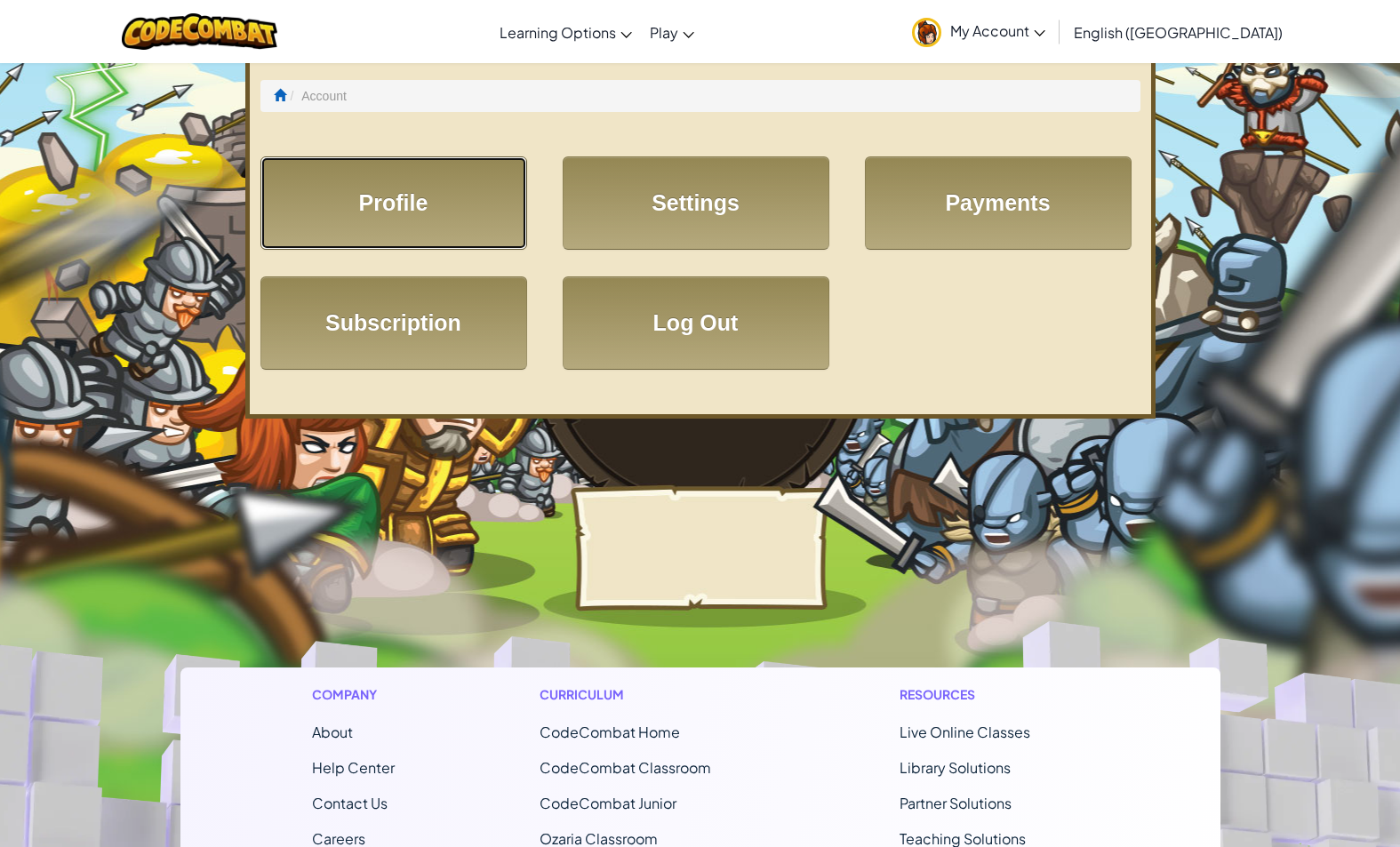
click at [449, 214] on link "Profile" at bounding box center [393, 203] width 267 height 94
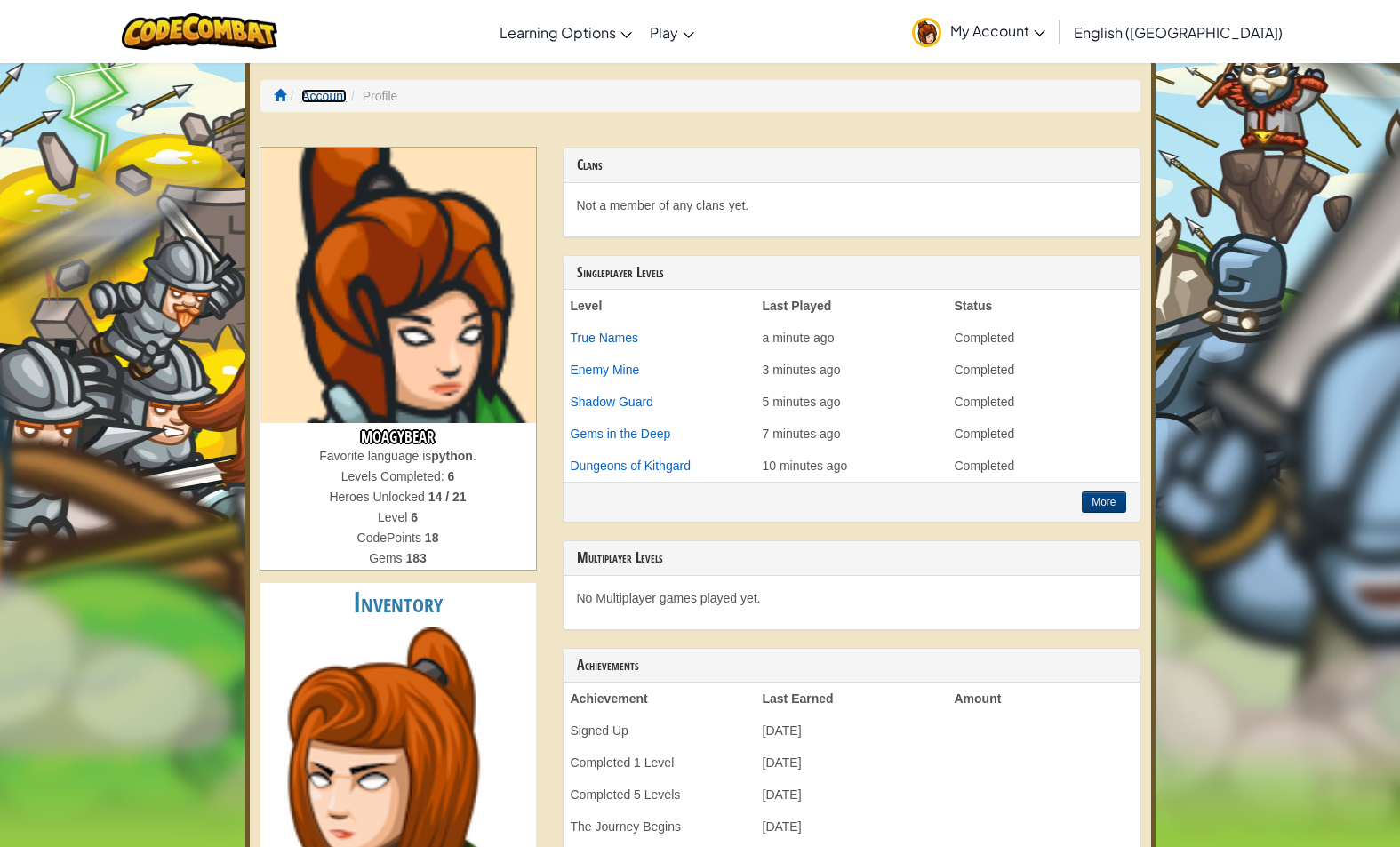
click at [322, 98] on link "Account" at bounding box center [324, 95] width 45 height 14
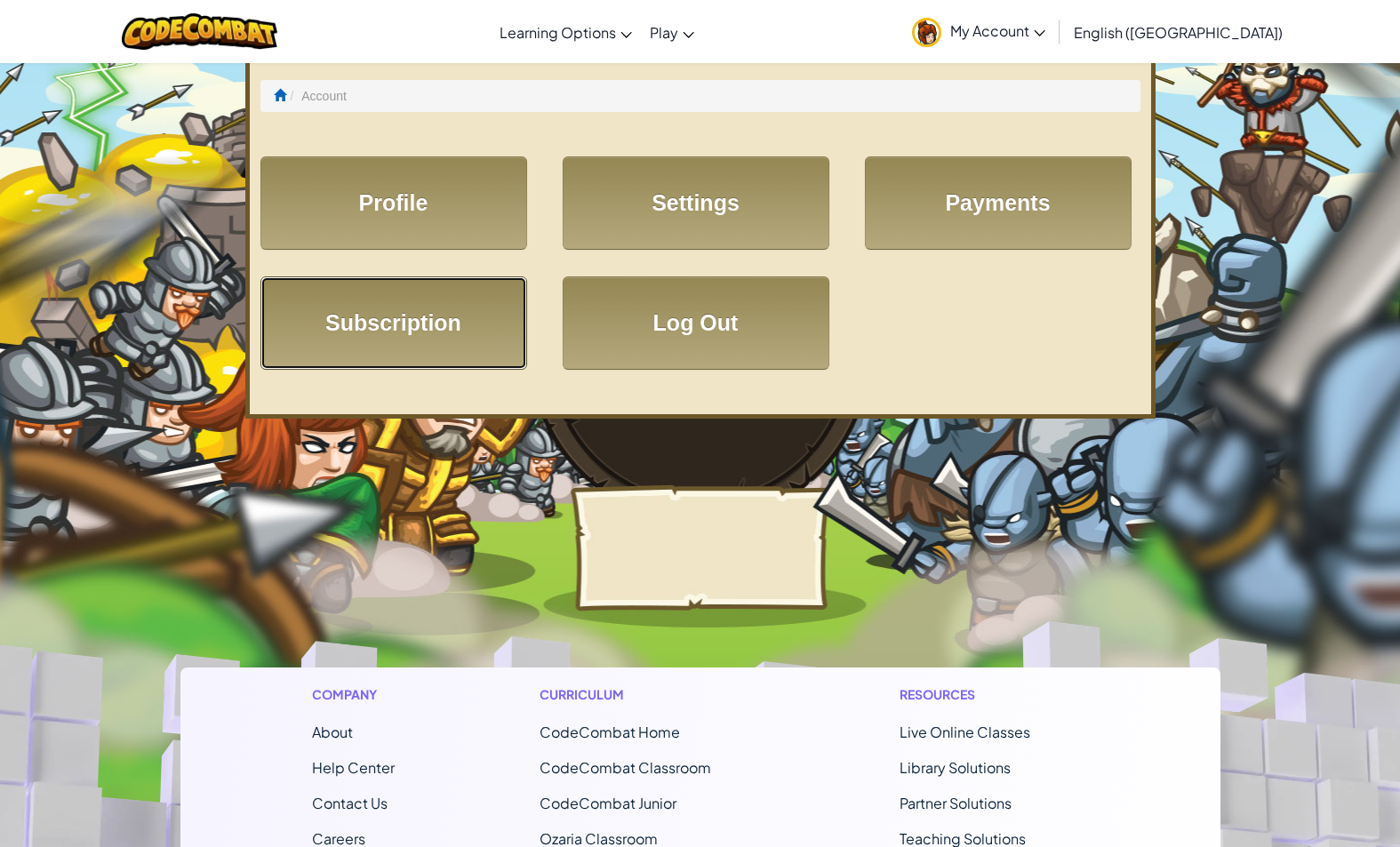
click at [402, 326] on link "Subscription" at bounding box center [393, 323] width 267 height 94
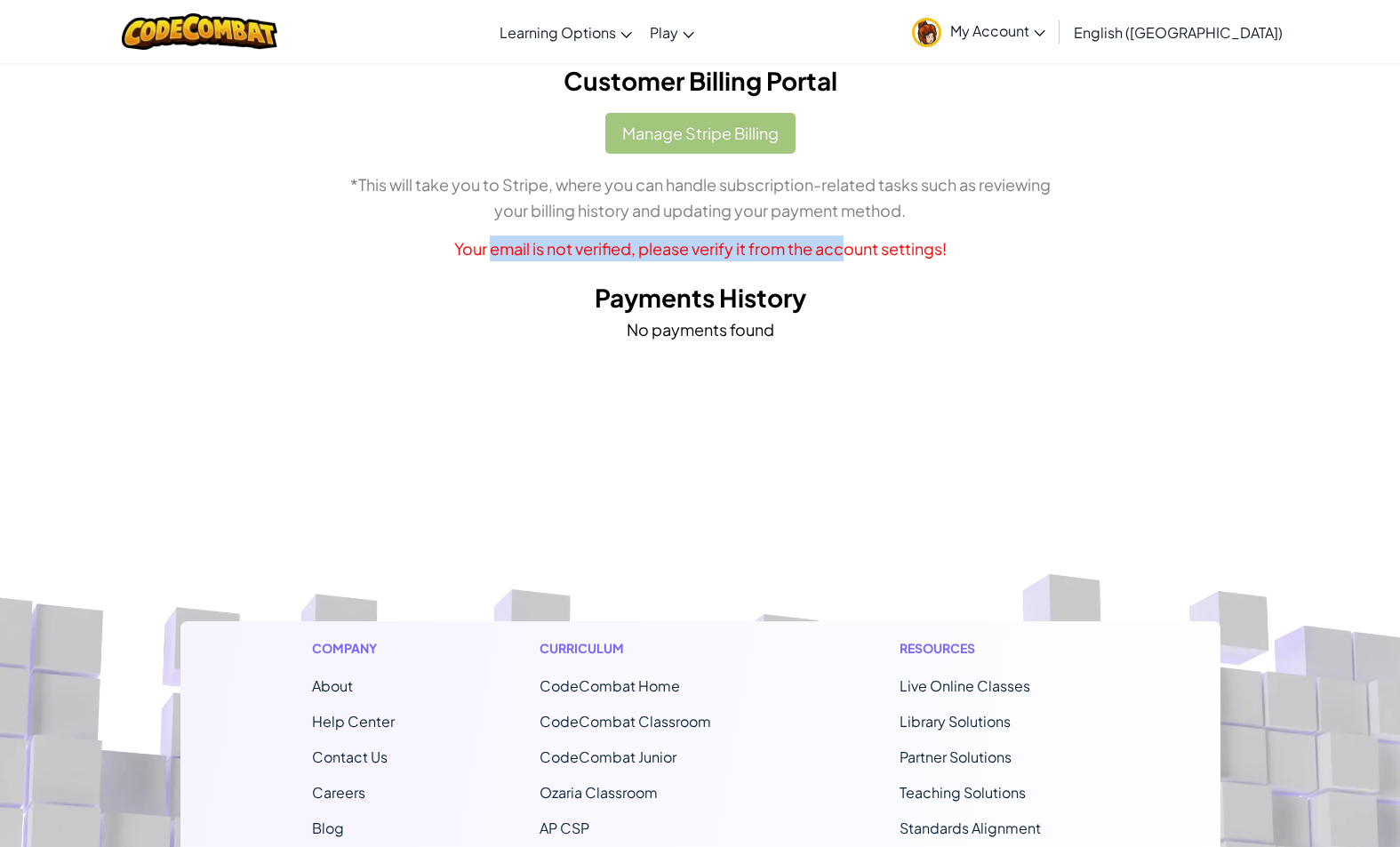
drag, startPoint x: 703, startPoint y: 250, endPoint x: 949, endPoint y: 251, distance: 246.0
click at [937, 250] on p "Your email is not verified, please verify it from the account settings!" at bounding box center [700, 249] width 1014 height 26
click at [989, 251] on p "Your email is not verified, please verify it from the account settings!" at bounding box center [700, 249] width 1014 height 26
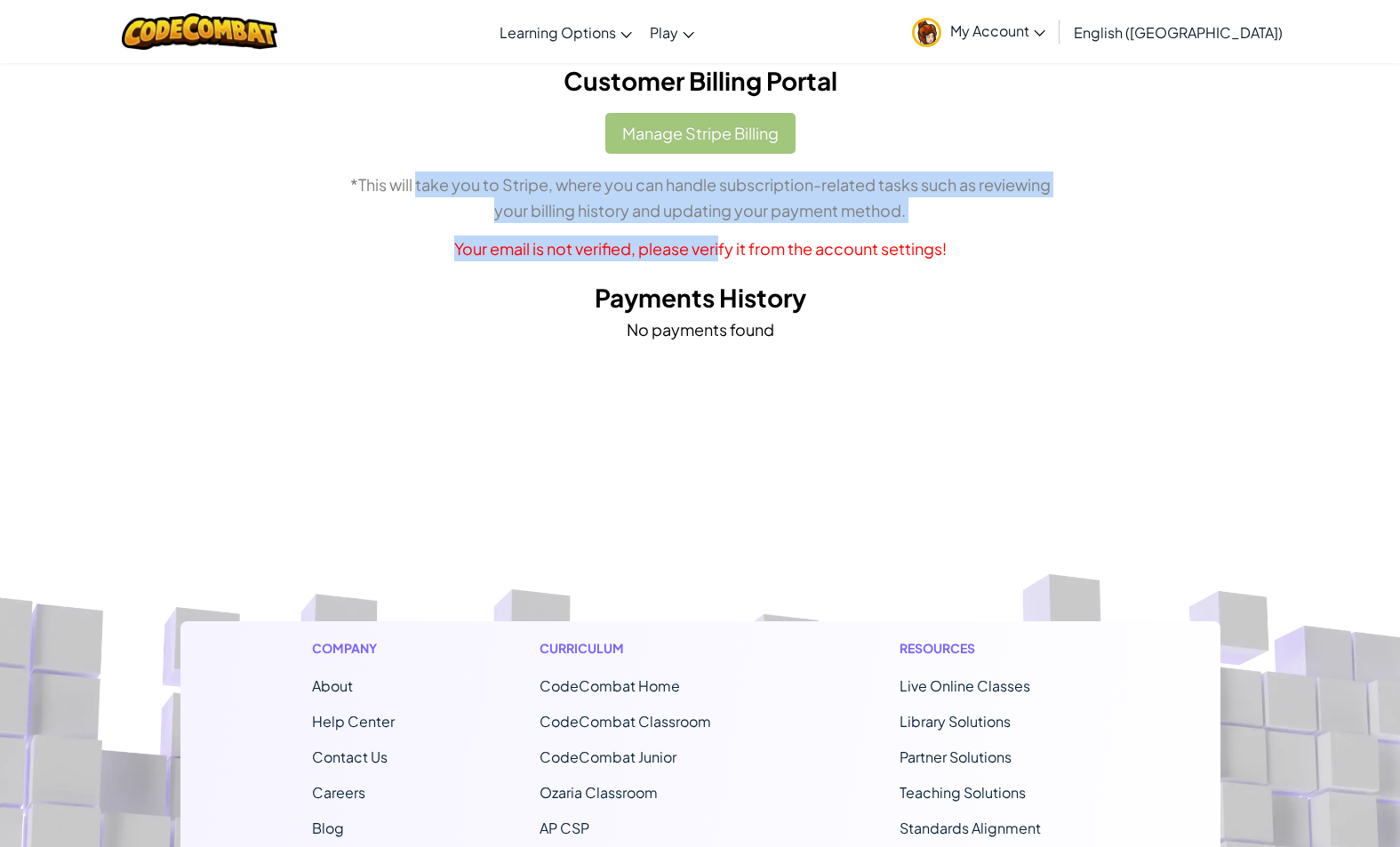
drag, startPoint x: 415, startPoint y: 179, endPoint x: 822, endPoint y: 238, distance: 411.3
click at [799, 237] on div "Manage Stripe Billing *This will take you to Stripe, where you can handle subsc…" at bounding box center [700, 187] width 1014 height 149
